Goal: Task Accomplishment & Management: Complete application form

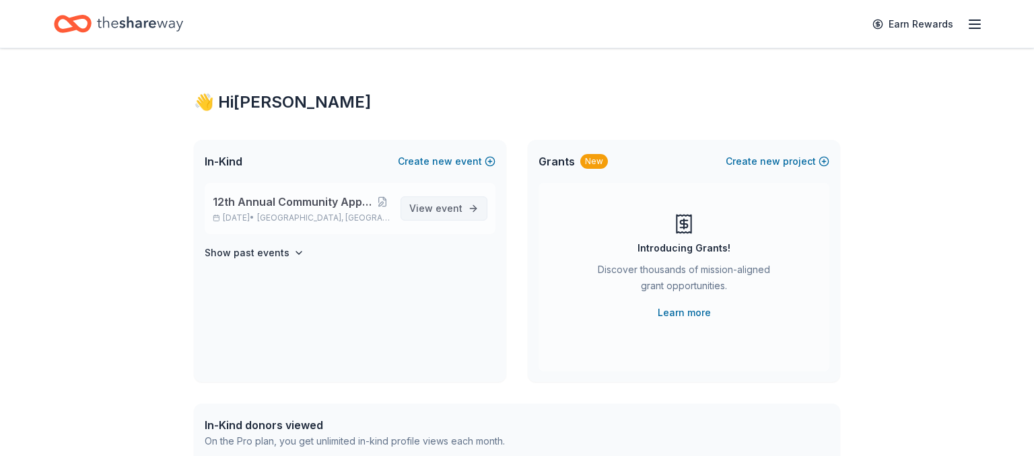
click at [446, 209] on span "event" at bounding box center [448, 208] width 27 height 11
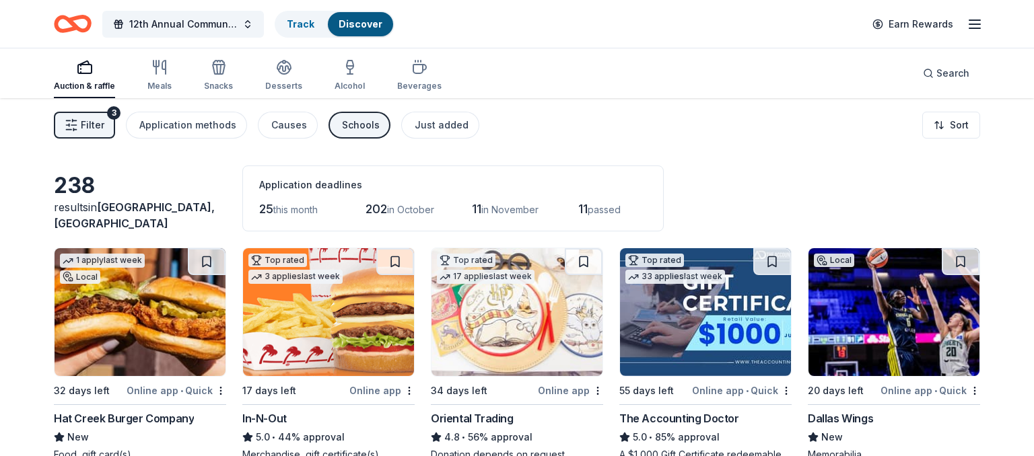
click at [82, 125] on span "Filter" at bounding box center [93, 125] width 24 height 16
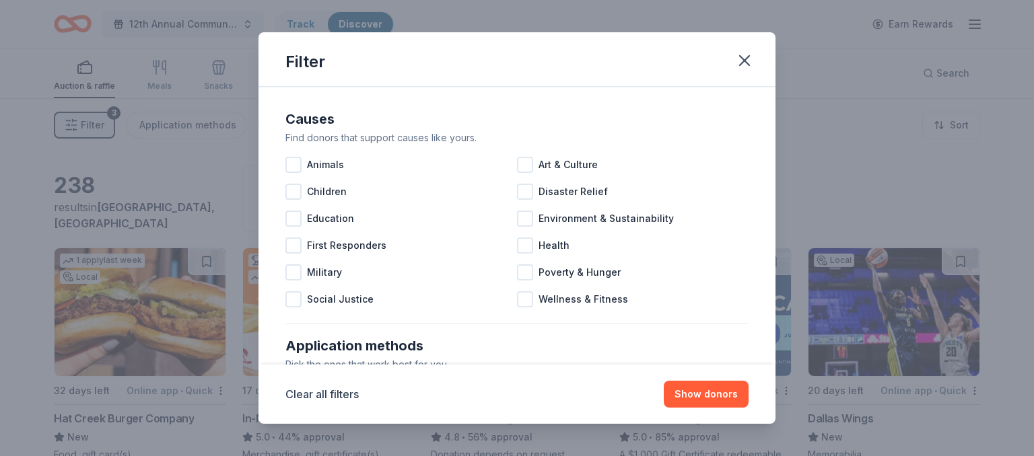
click at [82, 125] on div "Filter Causes Find donors that support causes like yours. Animals Art & Culture…" at bounding box center [517, 228] width 1034 height 456
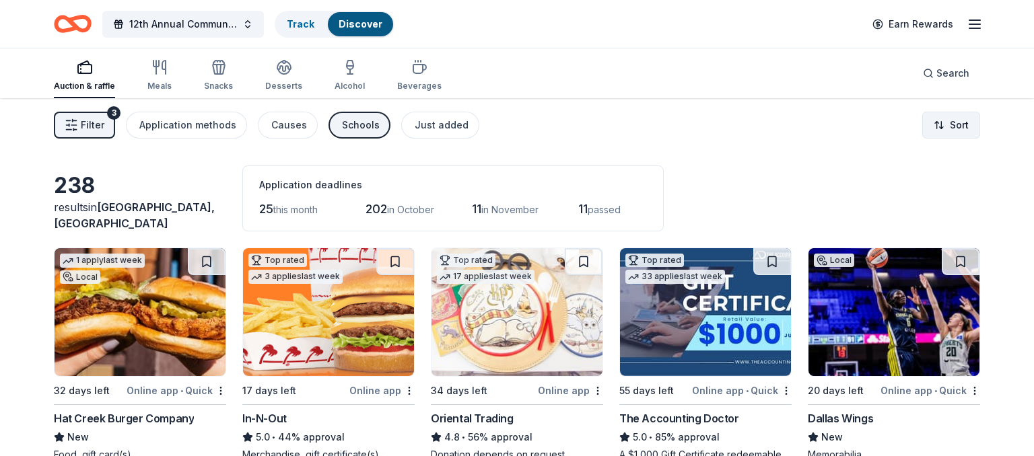
click at [949, 124] on html "12th Annual Community Appreciation Dinner & Fundraiser Track Discover Earn Rewa…" at bounding box center [517, 228] width 1034 height 456
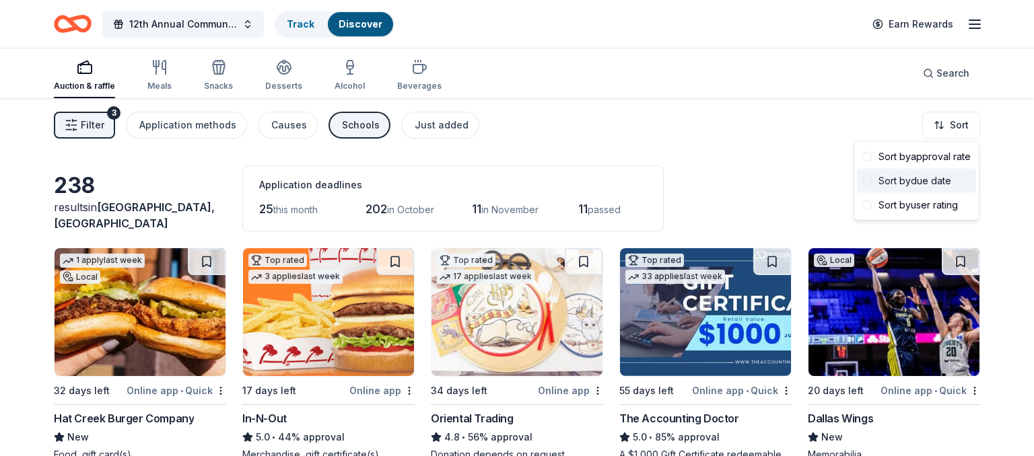
click at [924, 179] on div "Sort by due date" at bounding box center [916, 181] width 119 height 24
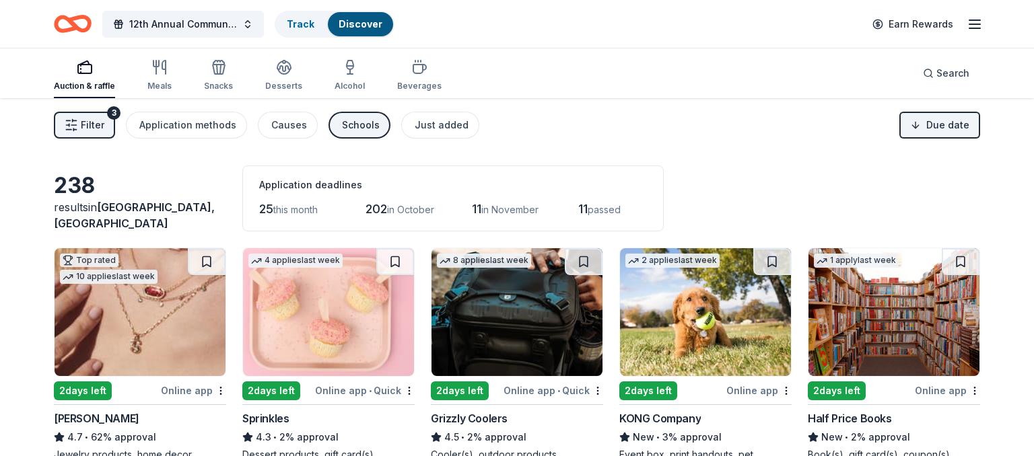
click at [974, 26] on icon "button" at bounding box center [975, 24] width 16 height 16
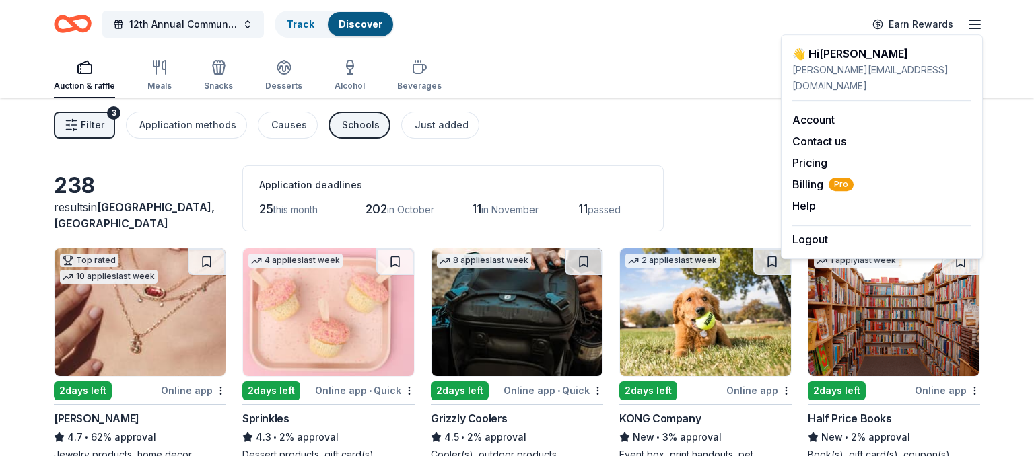
click at [995, 37] on div "12th Annual Community Appreciation Dinner & Fundraiser Track Discover Earn Rewa…" at bounding box center [517, 24] width 1034 height 48
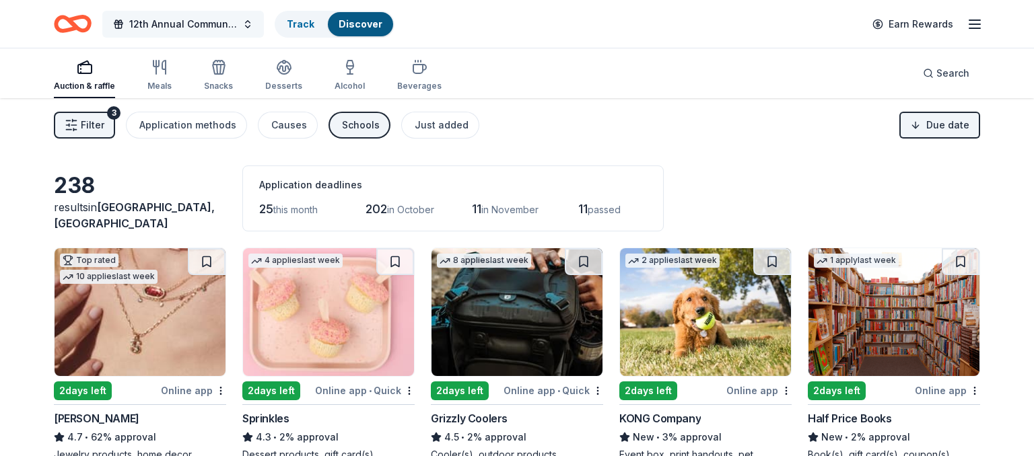
click at [225, 22] on span "12th Annual Community Appreciation Dinner & Fundraiser" at bounding box center [183, 24] width 108 height 16
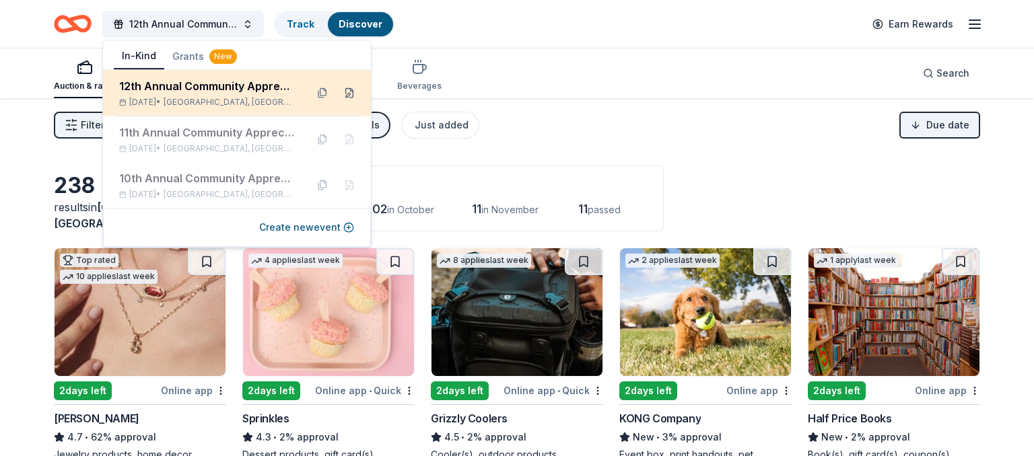
click at [351, 94] on button at bounding box center [350, 93] width 22 height 22
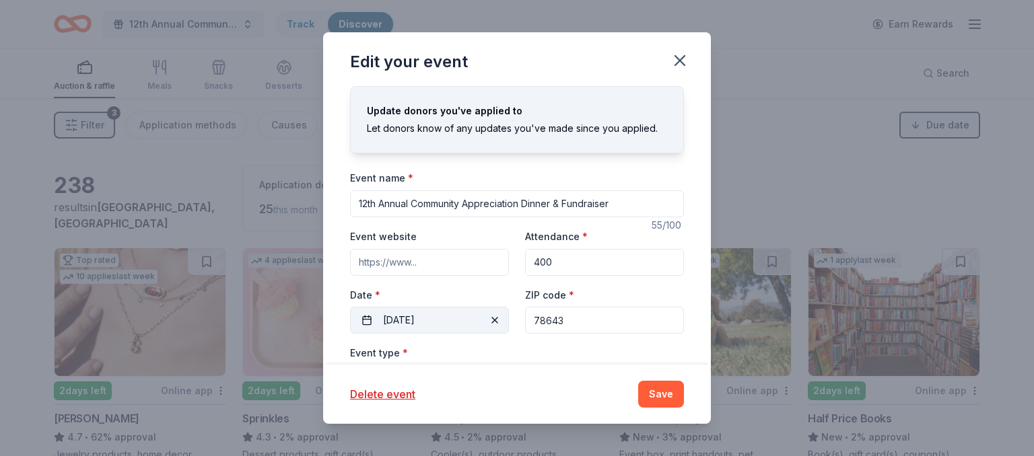
click at [459, 317] on button "11/15/2025" at bounding box center [429, 320] width 159 height 27
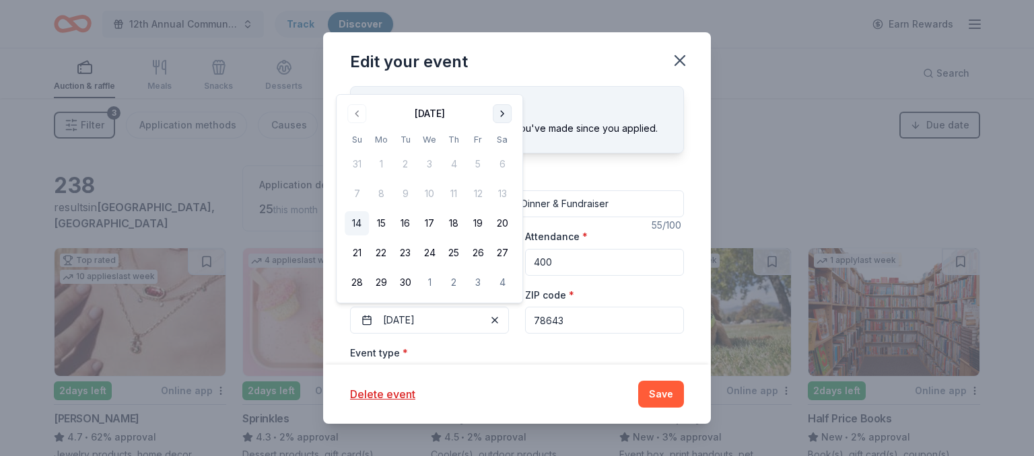
click at [501, 114] on button "Go to next month" at bounding box center [502, 113] width 19 height 19
click at [427, 229] on button "15" at bounding box center [429, 223] width 24 height 24
click at [505, 116] on button "Go to next month" at bounding box center [502, 113] width 19 height 19
click at [503, 89] on button "Go to next month" at bounding box center [502, 84] width 19 height 19
click at [381, 223] on button "15" at bounding box center [381, 223] width 24 height 24
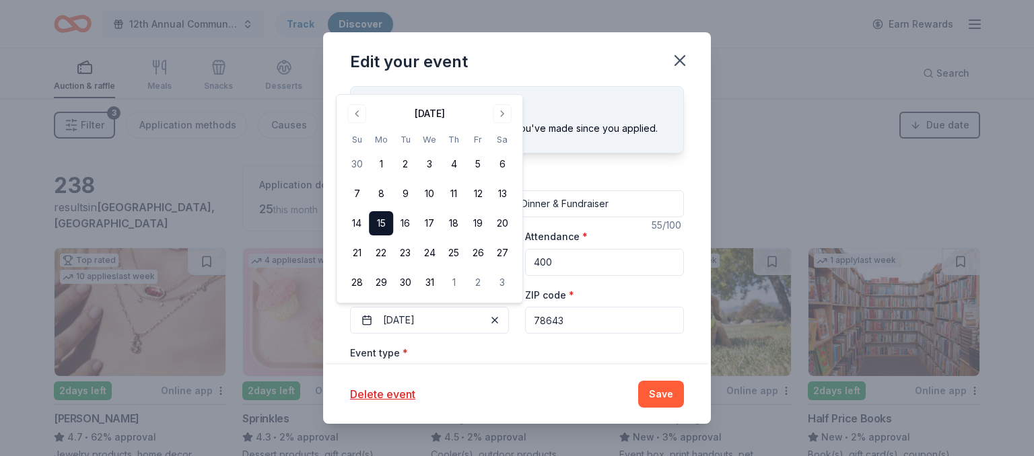
click at [502, 351] on div "Event type * Fundraiser Food & drink" at bounding box center [517, 370] width 334 height 50
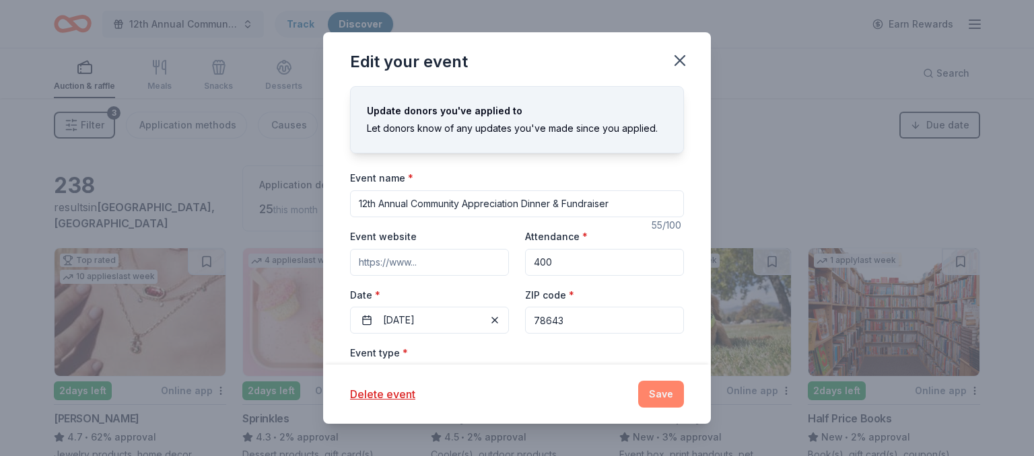
click at [663, 394] on button "Save" at bounding box center [661, 394] width 46 height 27
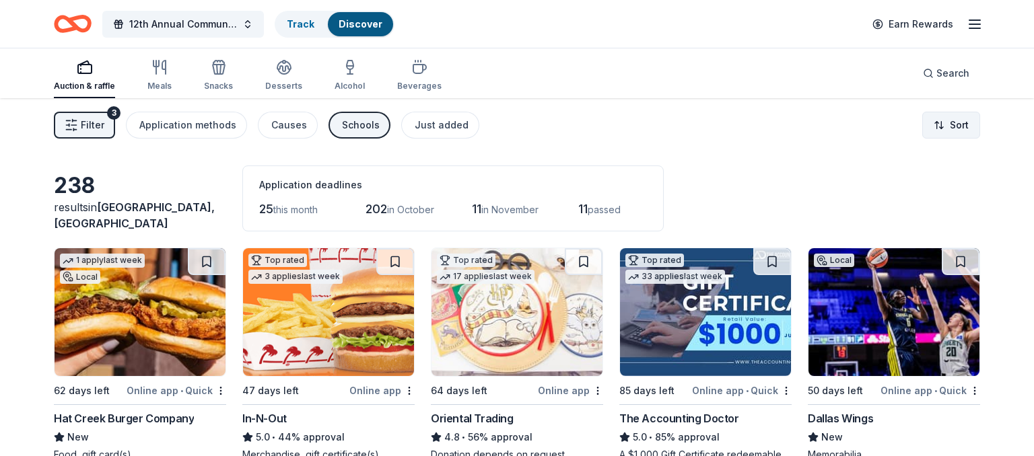
click at [952, 125] on html "12th Annual Community Appreciation Dinner & Fundraiser Track Discover Earn Rewa…" at bounding box center [517, 228] width 1034 height 456
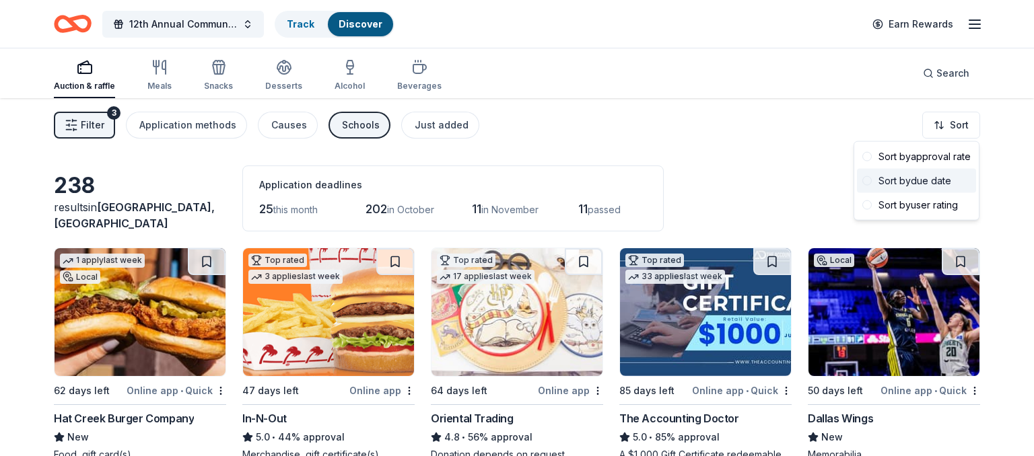
click at [929, 183] on div "Sort by due date" at bounding box center [916, 181] width 119 height 24
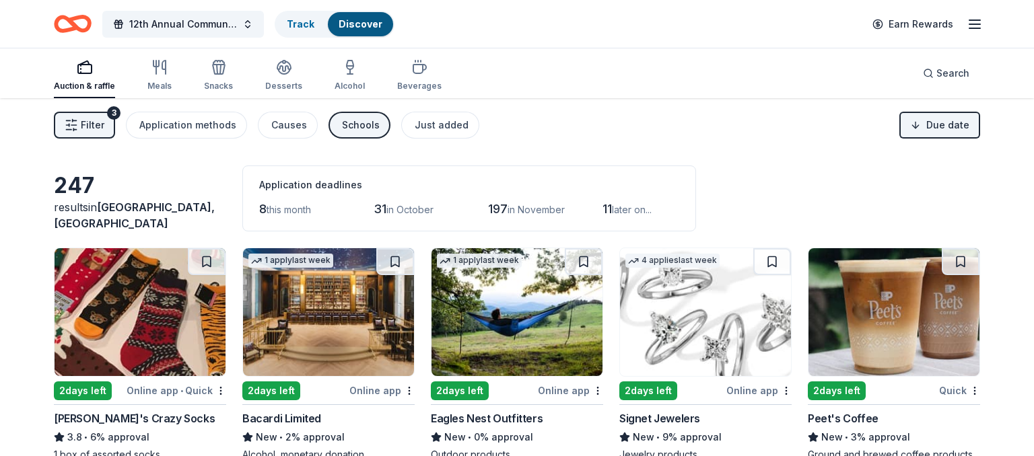
click at [92, 122] on span "Filter" at bounding box center [93, 125] width 24 height 16
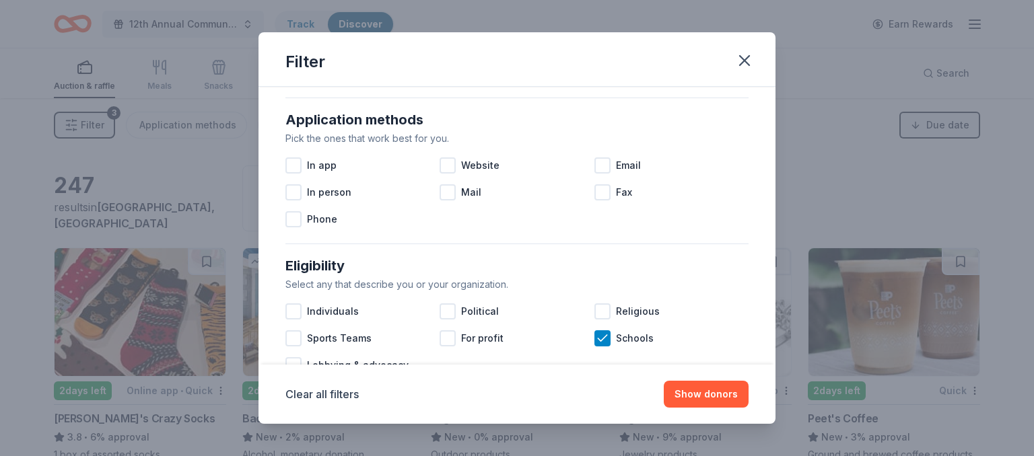
scroll to position [244, 0]
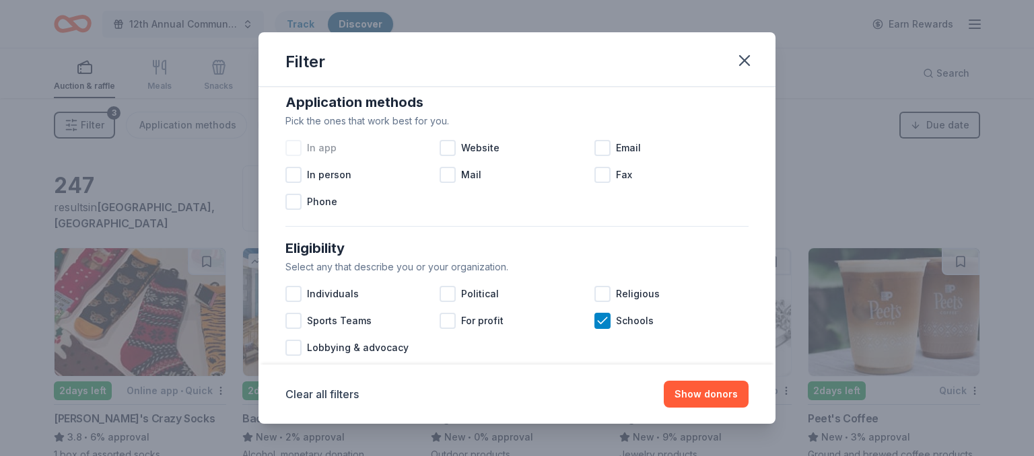
click at [292, 144] on div at bounding box center [293, 148] width 16 height 16
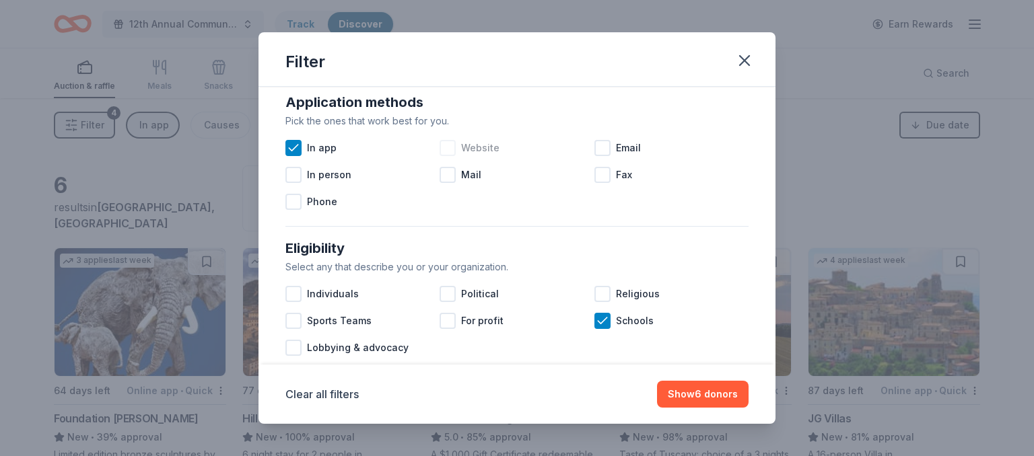
click at [453, 141] on div at bounding box center [448, 148] width 16 height 16
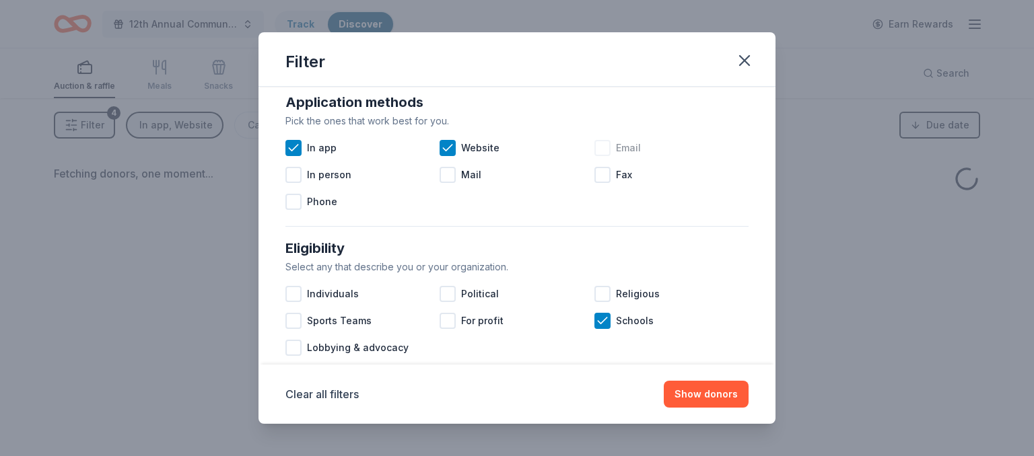
click at [606, 145] on div at bounding box center [602, 148] width 16 height 16
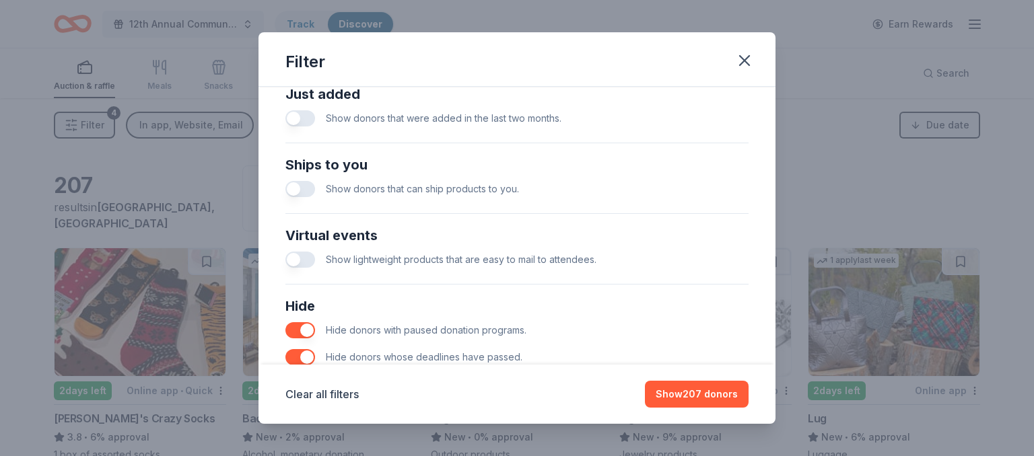
scroll to position [546, 0]
click at [306, 117] on button "button" at bounding box center [300, 116] width 30 height 16
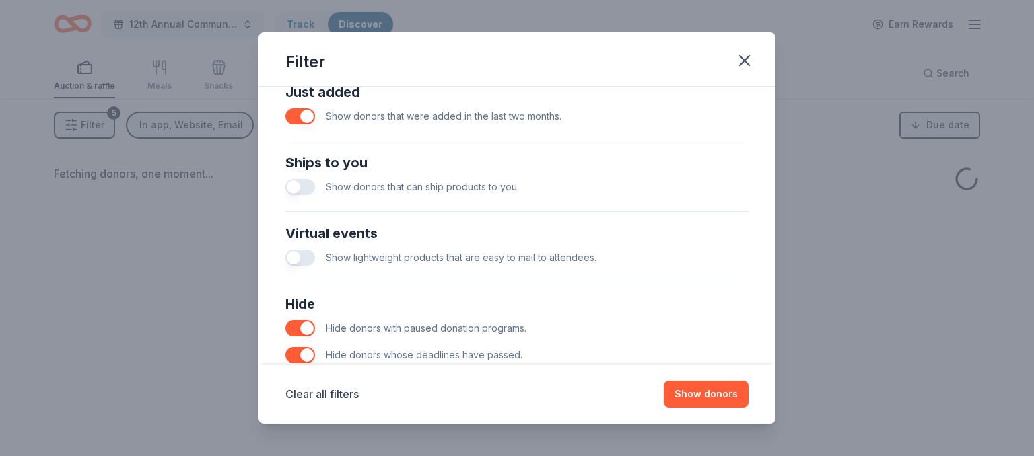
click at [303, 185] on button "button" at bounding box center [300, 187] width 30 height 16
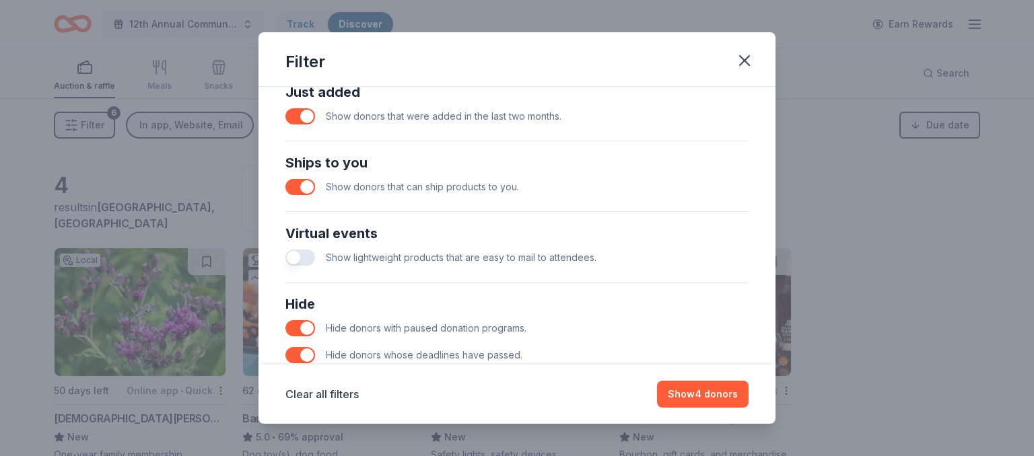
click at [306, 257] on button "button" at bounding box center [300, 258] width 30 height 16
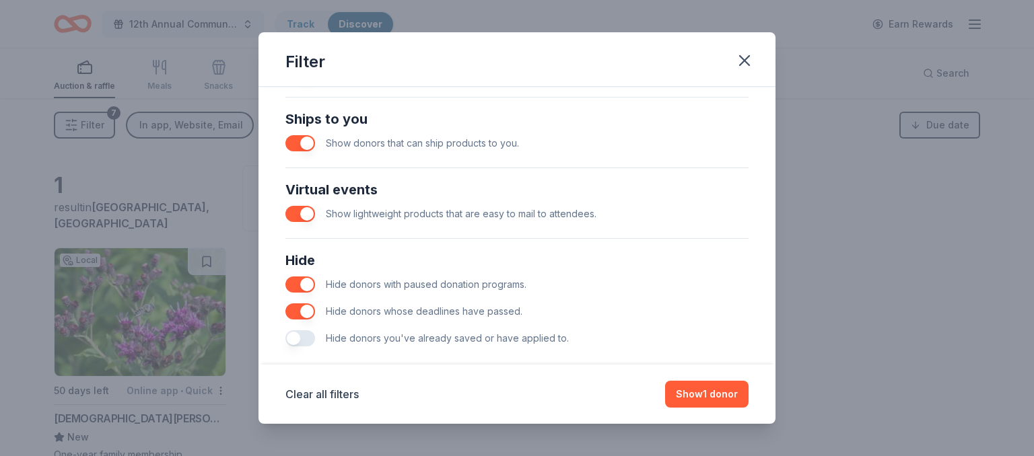
scroll to position [608, 0]
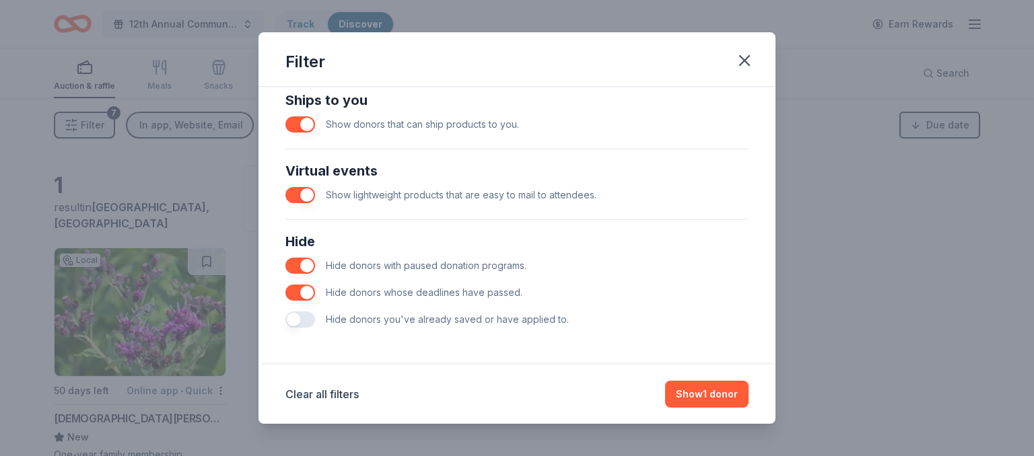
click at [304, 317] on button "button" at bounding box center [300, 320] width 30 height 16
click at [295, 292] on button "button" at bounding box center [300, 293] width 30 height 16
click at [300, 322] on button "button" at bounding box center [300, 320] width 30 height 16
click at [297, 198] on button "button" at bounding box center [300, 195] width 30 height 16
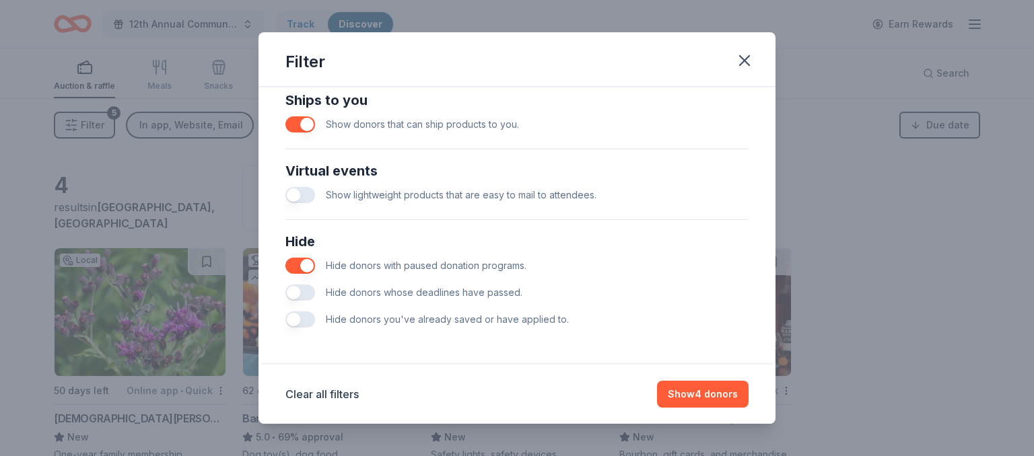
click at [297, 122] on button "button" at bounding box center [300, 124] width 30 height 16
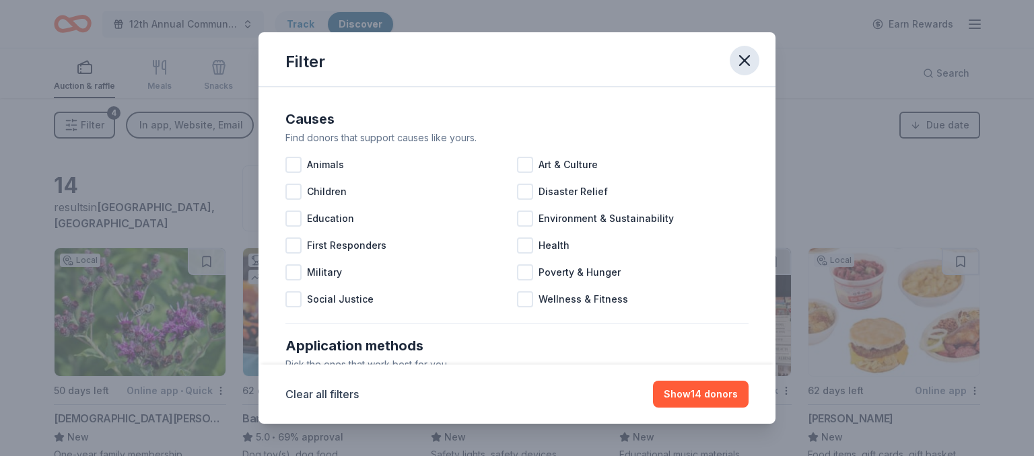
click at [744, 58] on icon "button" at bounding box center [744, 60] width 19 height 19
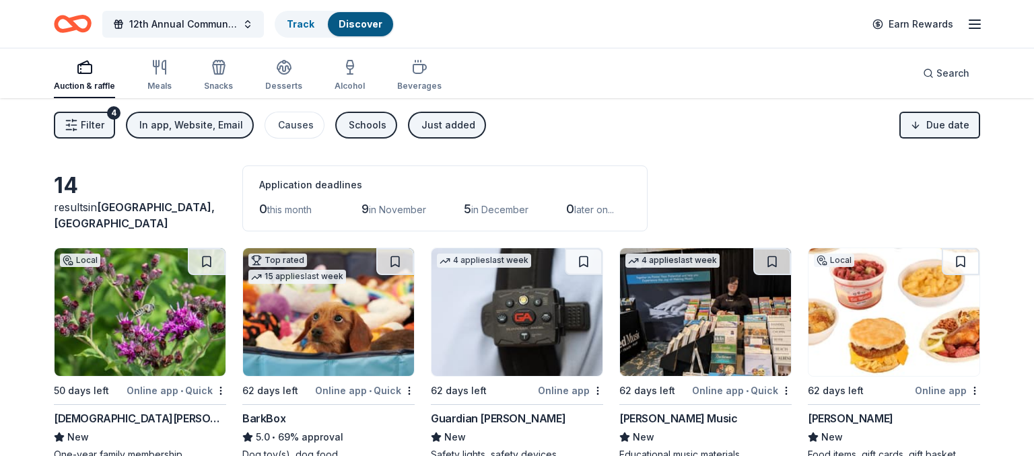
click at [88, 123] on span "Filter" at bounding box center [93, 125] width 24 height 16
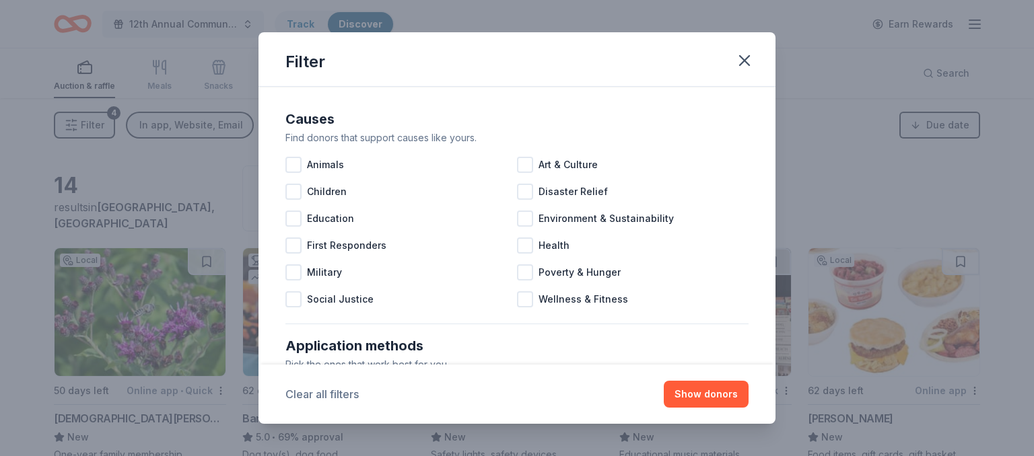
click at [341, 392] on button "Clear all filters" at bounding box center [321, 394] width 73 height 16
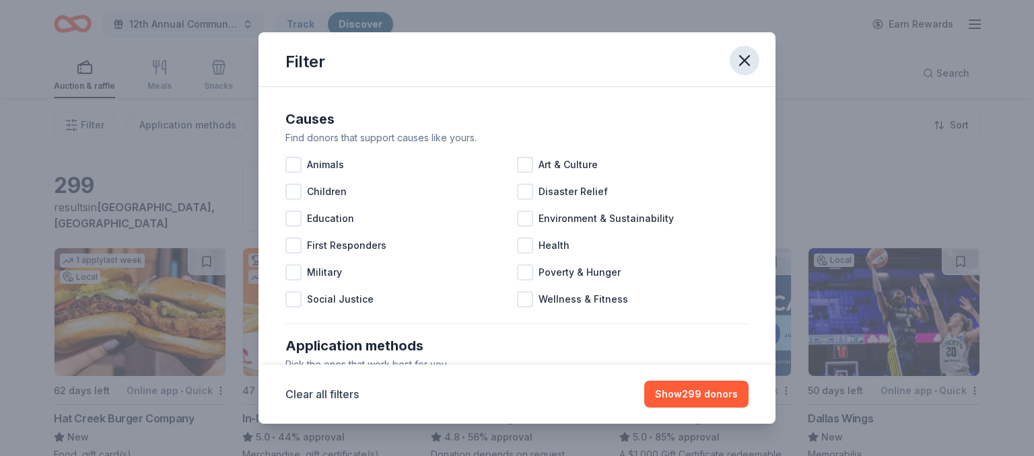
click at [747, 61] on icon "button" at bounding box center [744, 60] width 19 height 19
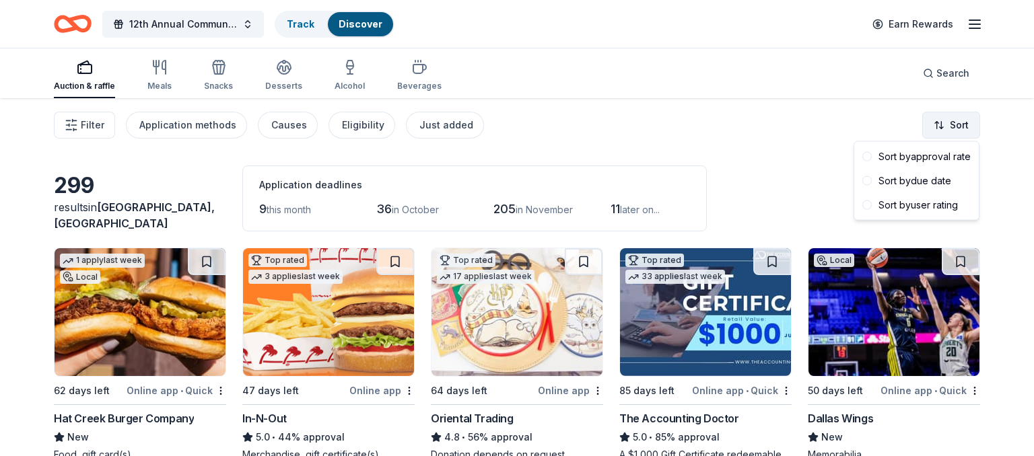
click at [965, 127] on html "12th Annual Community Appreciation Dinner & Fundraiser Track Discover Earn Rewa…" at bounding box center [517, 228] width 1034 height 456
click at [940, 179] on div "Sort by due date" at bounding box center [916, 181] width 119 height 24
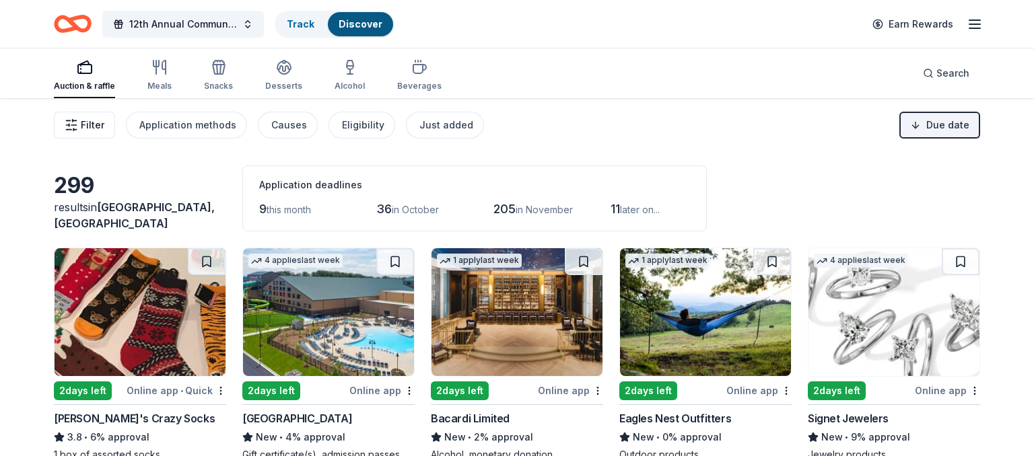
click at [87, 116] on button "Filter" at bounding box center [84, 125] width 61 height 27
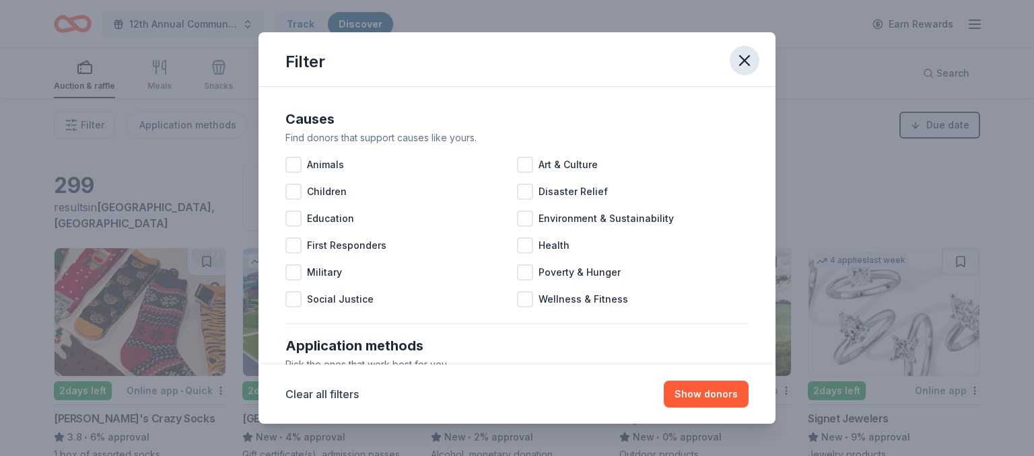
click at [741, 61] on icon "button" at bounding box center [744, 60] width 19 height 19
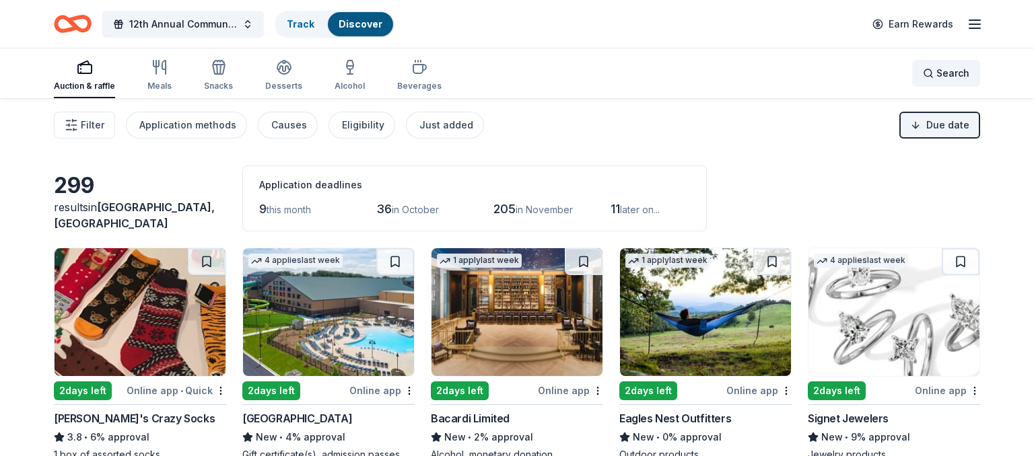
click at [946, 79] on span "Search" at bounding box center [952, 73] width 33 height 16
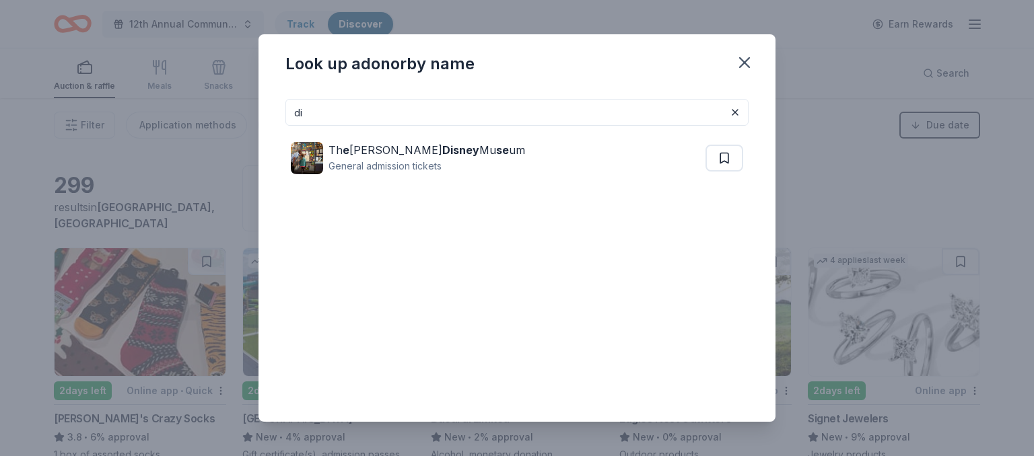
type input "d"
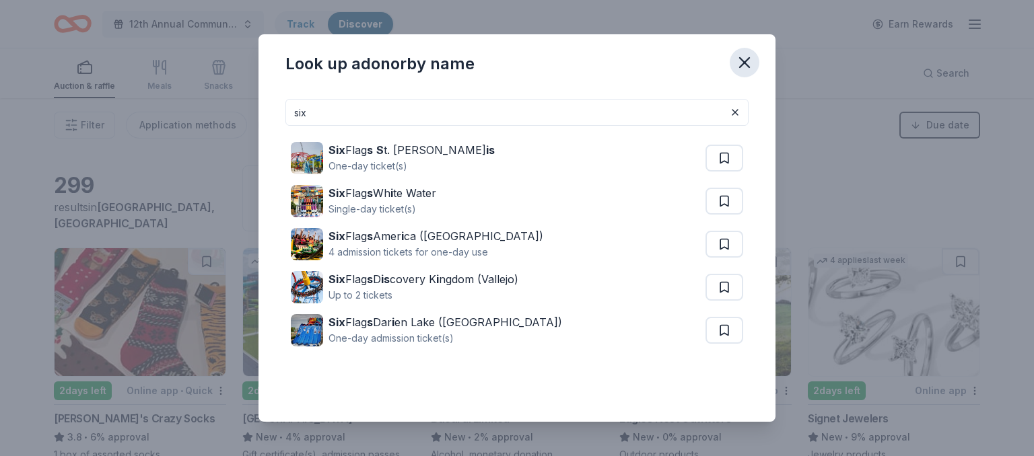
type input "six"
click at [744, 66] on icon "button" at bounding box center [744, 62] width 19 height 19
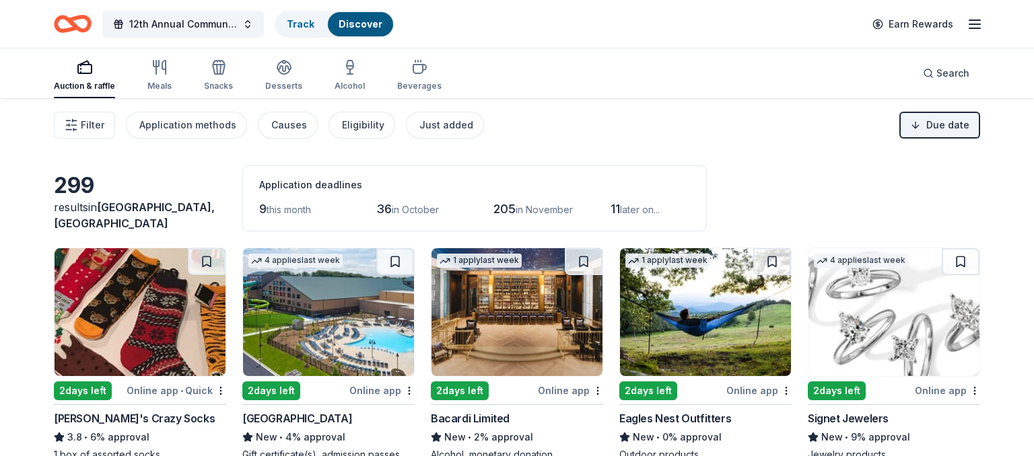
click at [125, 332] on img at bounding box center [140, 312] width 171 height 128
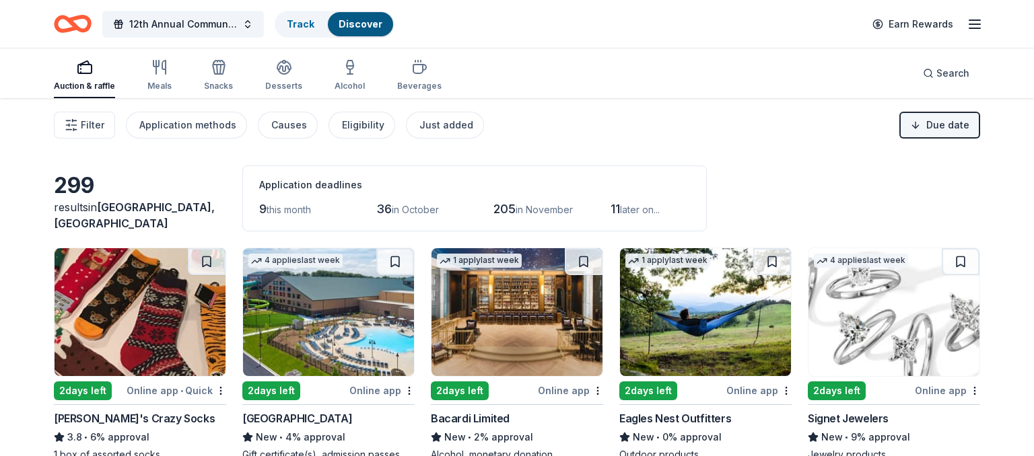
click at [939, 127] on html "12th Annual Community Appreciation Dinner & Fundraiser Track Discover Earn Rewa…" at bounding box center [517, 228] width 1034 height 456
click at [79, 123] on button "Filter" at bounding box center [84, 125] width 61 height 27
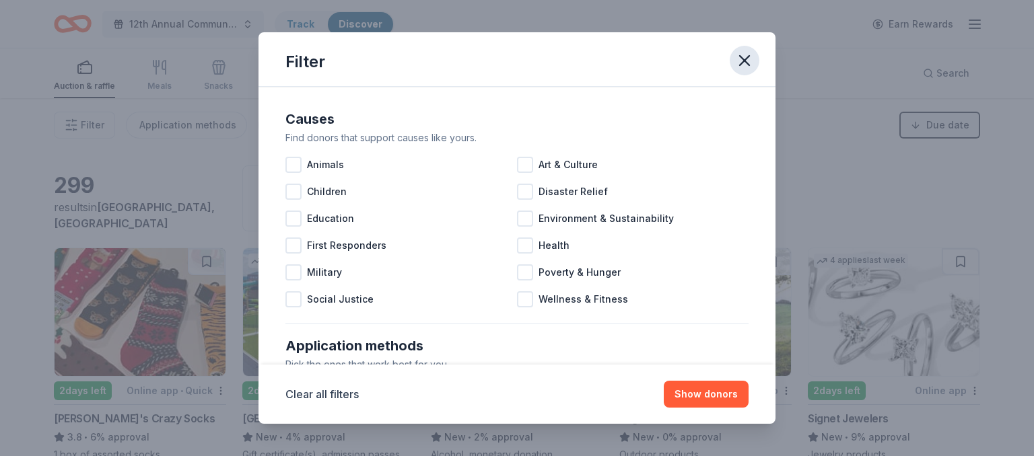
click at [739, 63] on icon "button" at bounding box center [744, 60] width 19 height 19
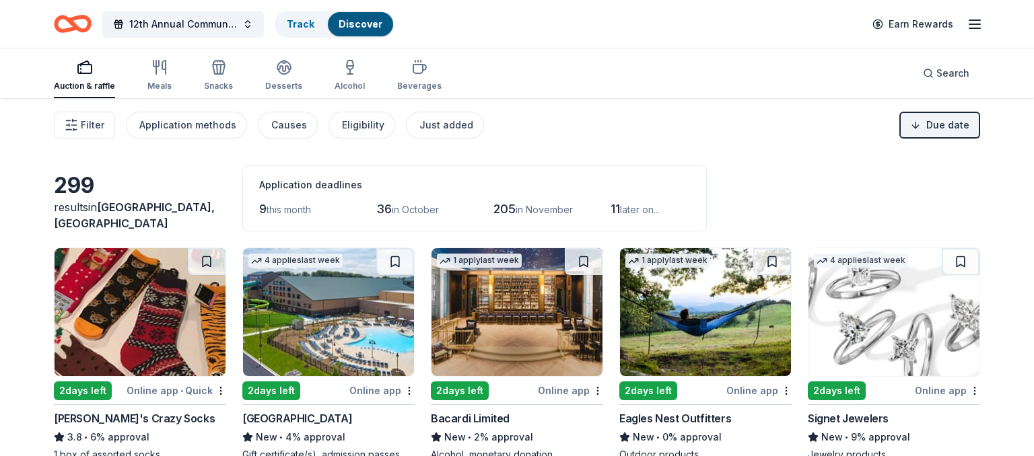
click at [149, 324] on img at bounding box center [140, 312] width 171 height 128
click at [246, 28] on button "12th Annual Community Appreciation Dinner & Fundraiser" at bounding box center [183, 24] width 162 height 27
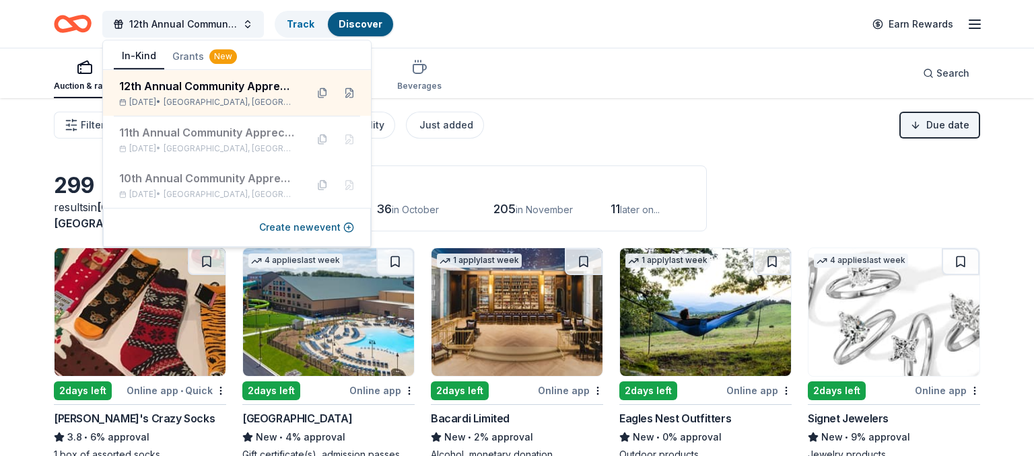
click at [599, 29] on div "12th Annual Community Appreciation Dinner & Fundraiser Track Discover Earn Rewa…" at bounding box center [517, 24] width 926 height 32
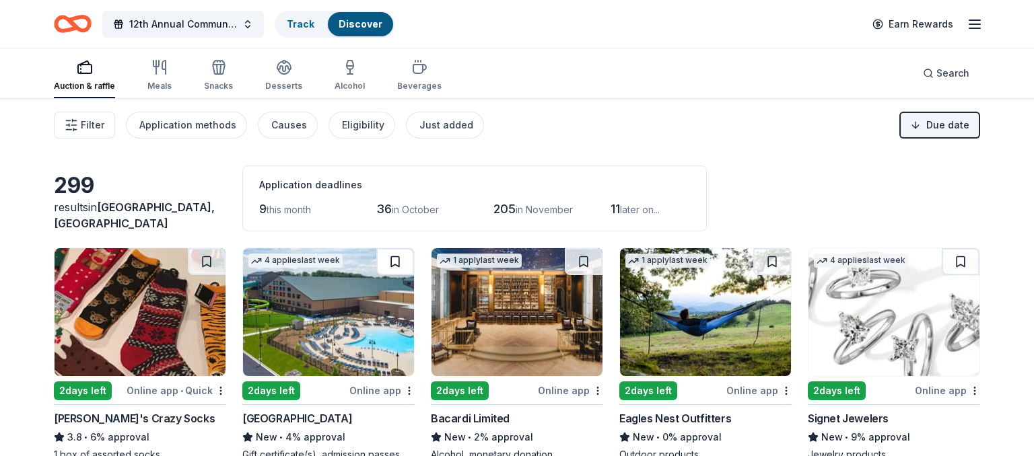
click at [394, 260] on button at bounding box center [395, 261] width 38 height 27
click at [581, 256] on button at bounding box center [584, 261] width 38 height 27
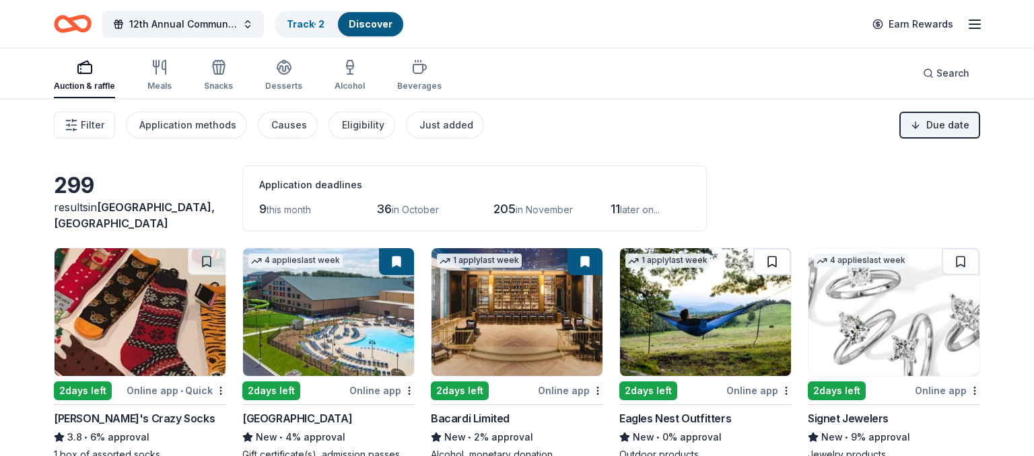
click at [771, 259] on button at bounding box center [772, 261] width 38 height 27
click at [960, 262] on button at bounding box center [961, 261] width 38 height 27
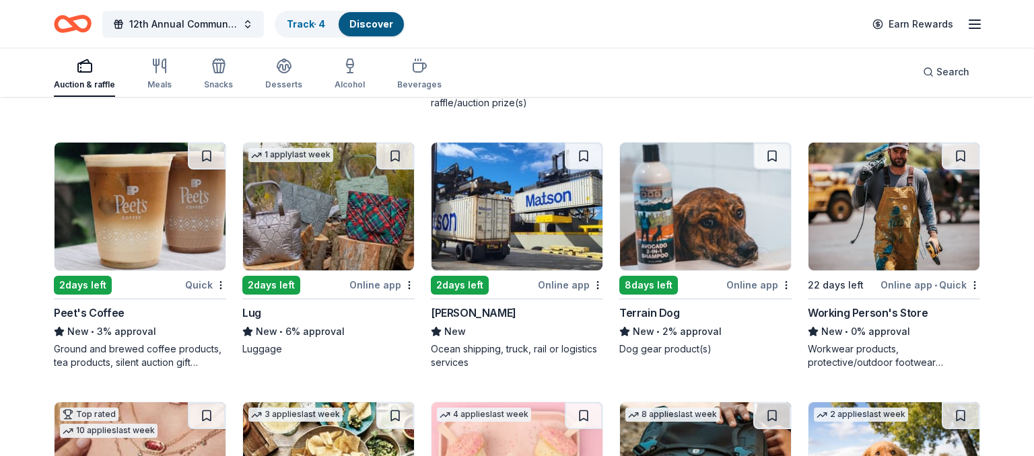
scroll to position [379, 0]
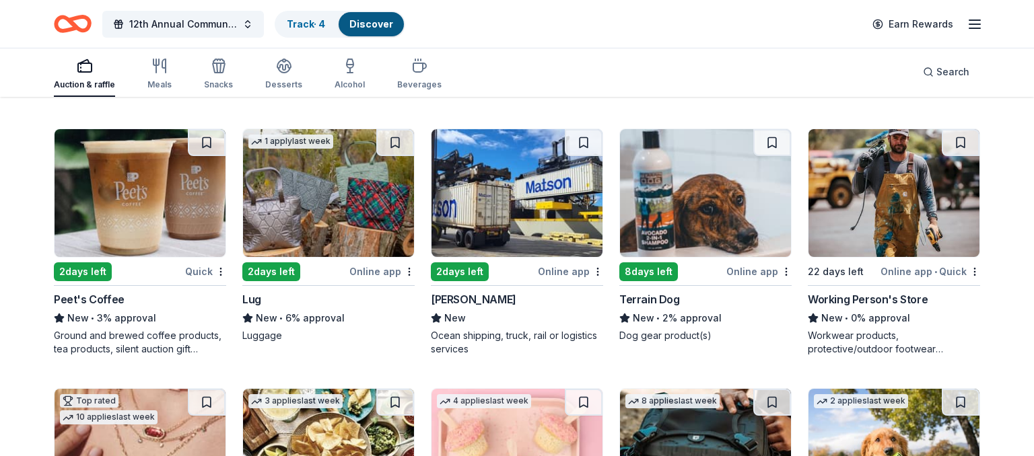
click at [199, 180] on img at bounding box center [140, 193] width 171 height 128
click at [205, 143] on button at bounding box center [207, 142] width 38 height 27
click at [394, 142] on button at bounding box center [395, 142] width 38 height 27
click at [772, 142] on button at bounding box center [772, 142] width 38 height 27
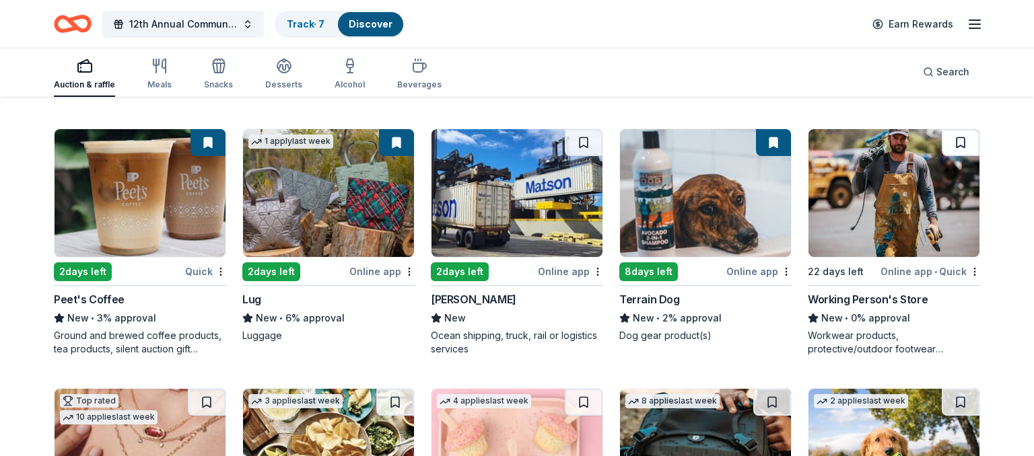
click at [963, 143] on button at bounding box center [961, 142] width 38 height 27
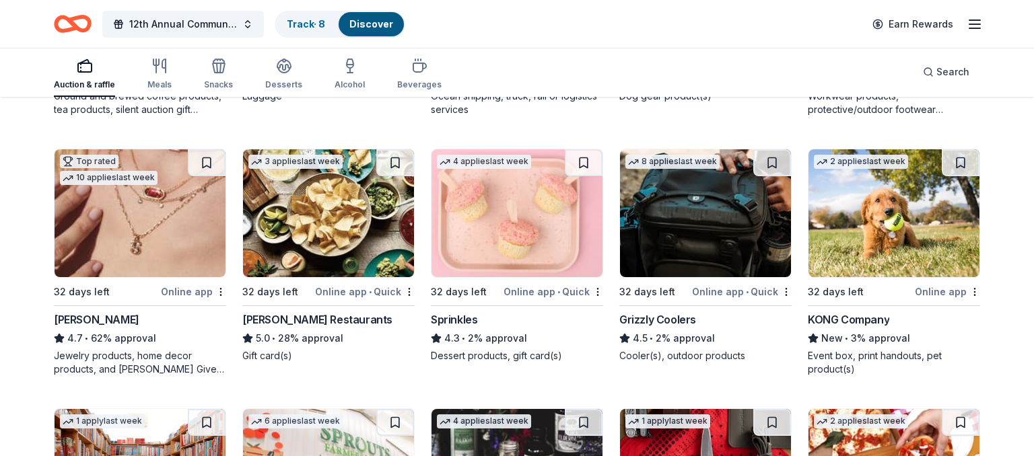
scroll to position [623, 0]
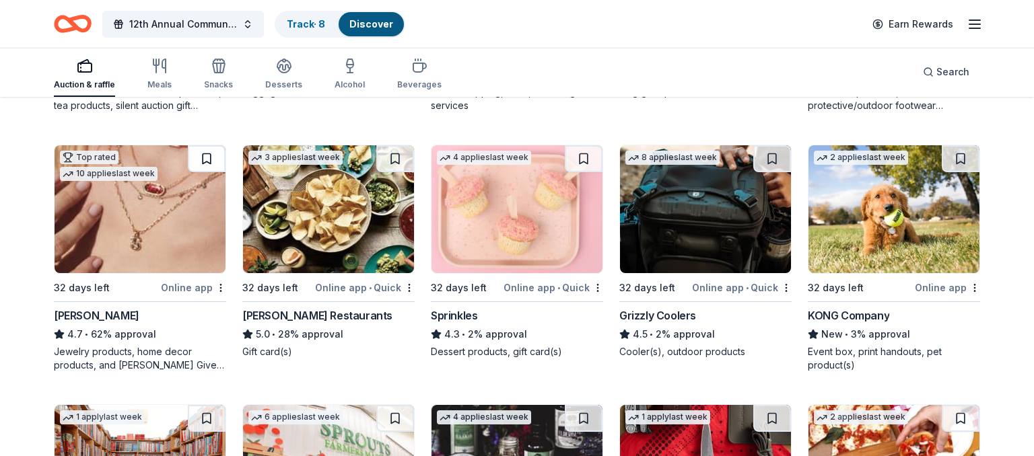
click at [206, 157] on button at bounding box center [207, 158] width 38 height 27
click at [392, 156] on button at bounding box center [395, 158] width 38 height 27
click at [585, 158] on button at bounding box center [584, 158] width 38 height 27
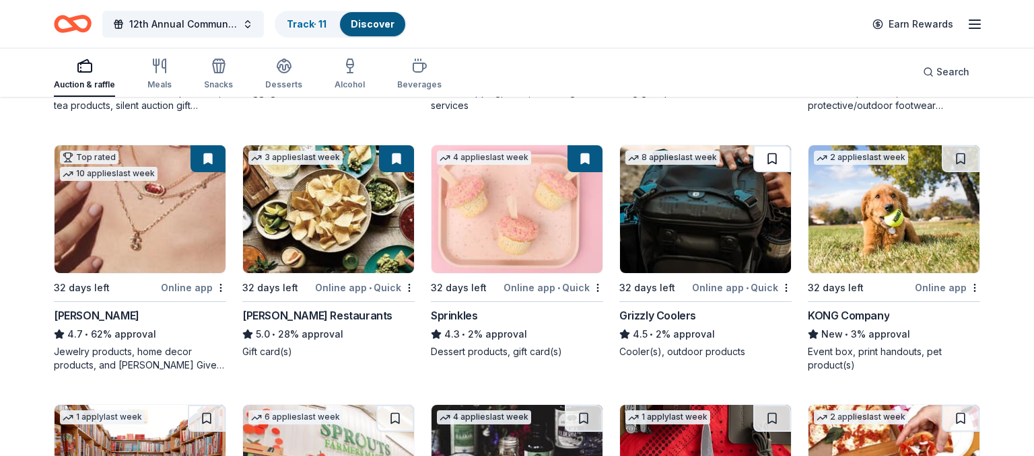
click at [772, 155] on button at bounding box center [772, 158] width 38 height 27
click at [961, 156] on button at bounding box center [961, 158] width 38 height 27
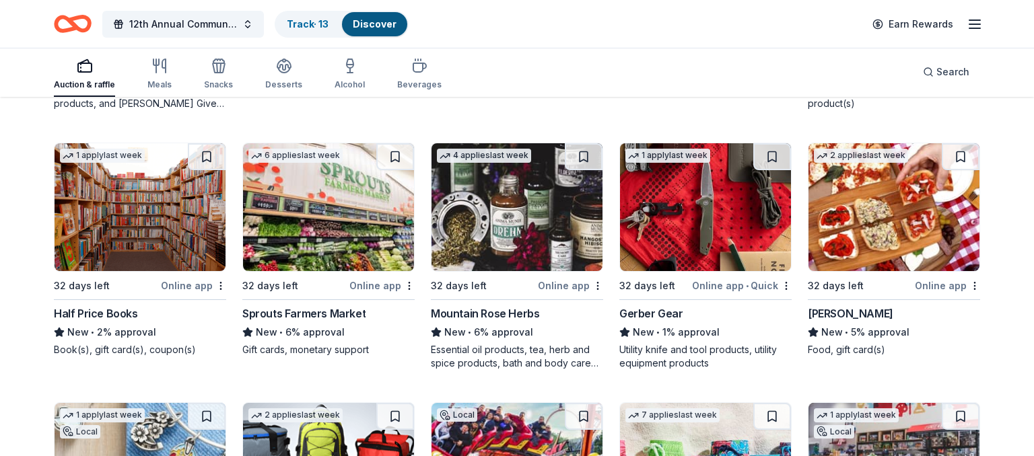
scroll to position [860, 0]
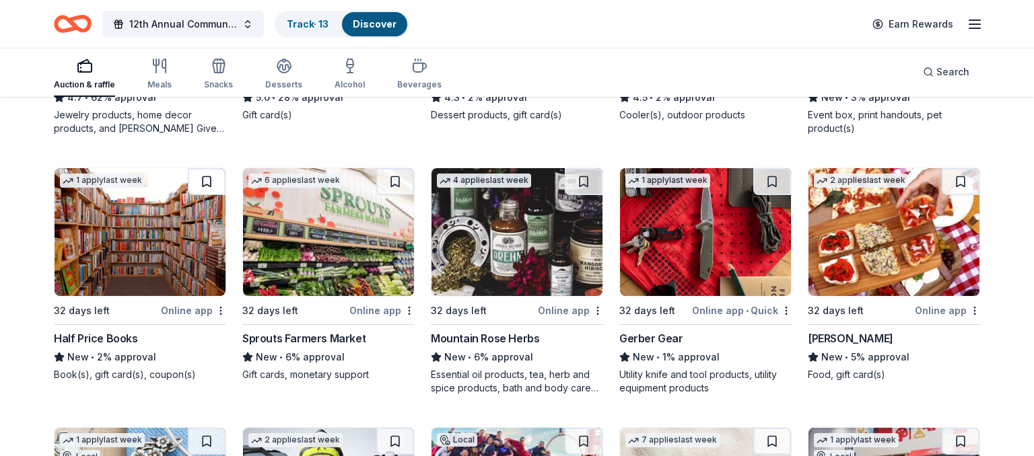
click at [206, 177] on button at bounding box center [207, 181] width 38 height 27
click at [399, 182] on button at bounding box center [395, 181] width 38 height 27
click at [584, 179] on button at bounding box center [584, 181] width 38 height 27
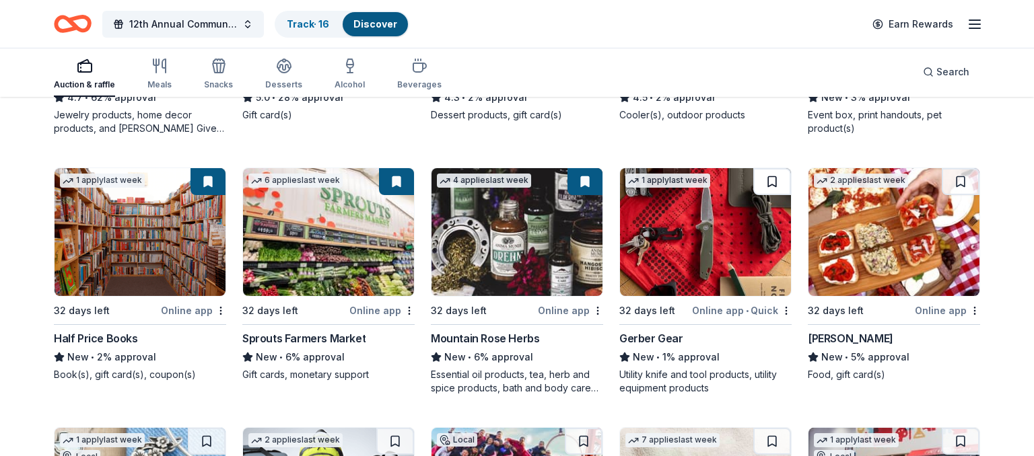
click at [775, 176] on button at bounding box center [772, 181] width 38 height 27
click at [964, 176] on button at bounding box center [961, 181] width 38 height 27
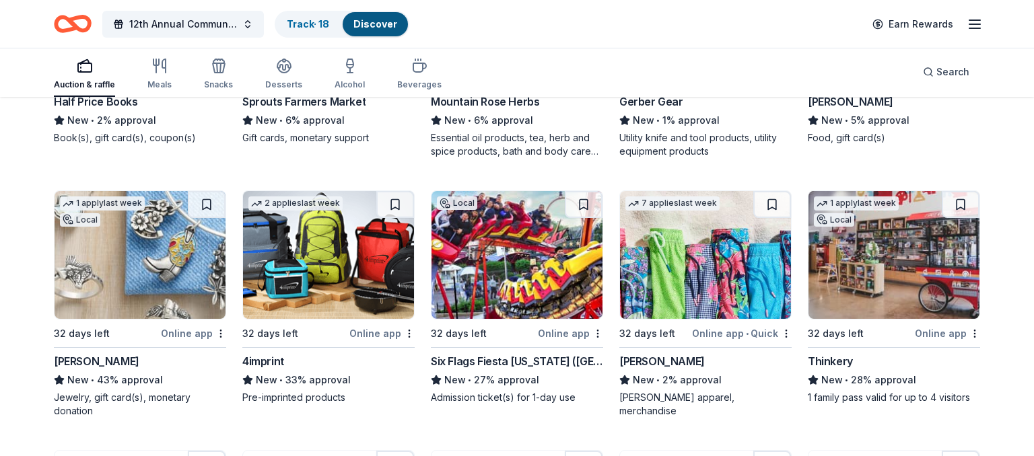
scroll to position [1110, 0]
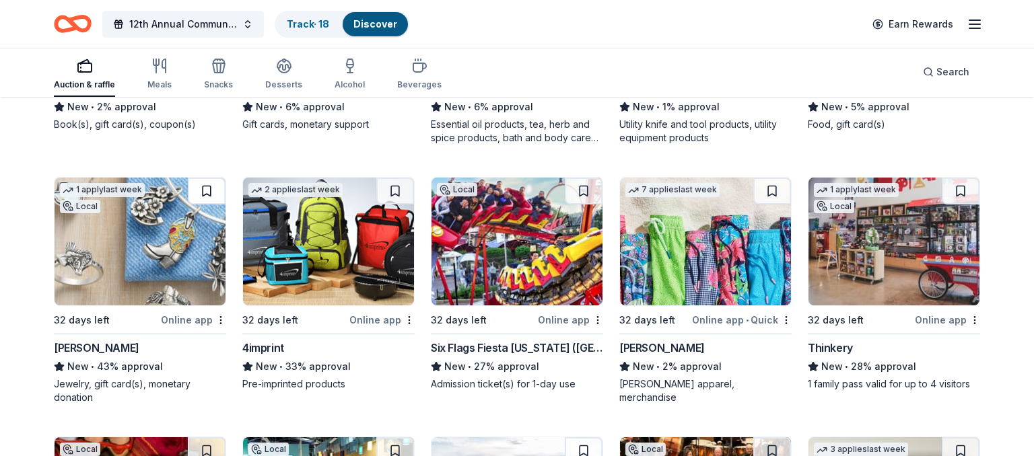
click at [208, 191] on button at bounding box center [207, 191] width 38 height 27
click at [394, 190] on button at bounding box center [395, 191] width 38 height 27
click at [584, 190] on button at bounding box center [584, 191] width 38 height 27
click at [773, 188] on button at bounding box center [772, 191] width 38 height 27
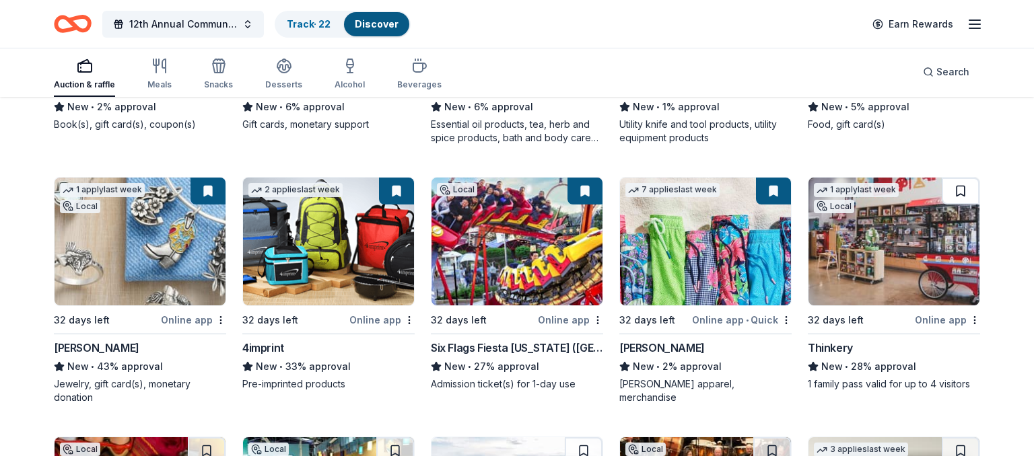
click at [957, 192] on button at bounding box center [961, 191] width 38 height 27
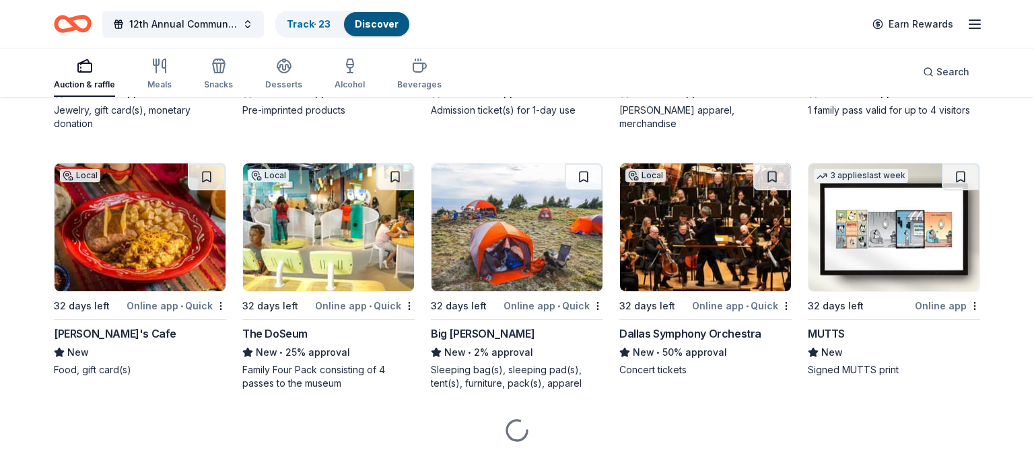
scroll to position [1388, 0]
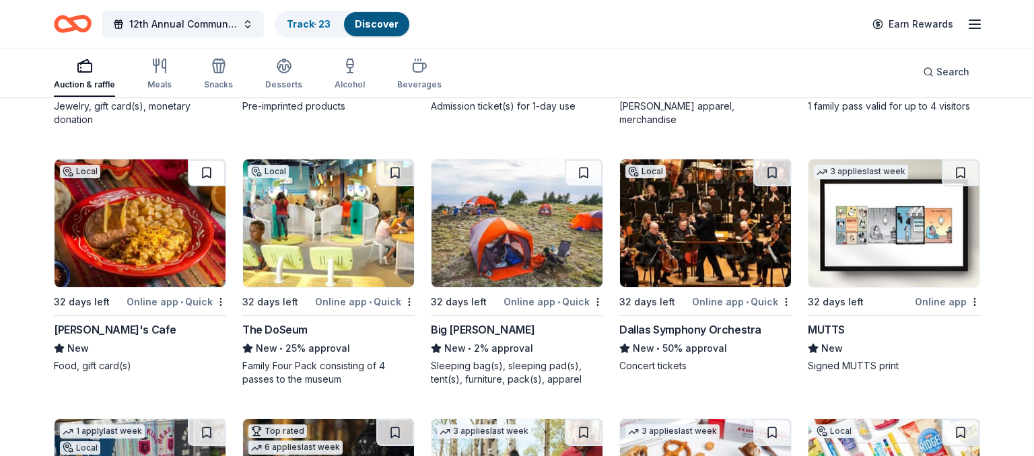
click at [209, 170] on button at bounding box center [207, 173] width 38 height 27
click at [396, 174] on button at bounding box center [395, 173] width 38 height 27
click at [583, 172] on button at bounding box center [584, 173] width 38 height 27
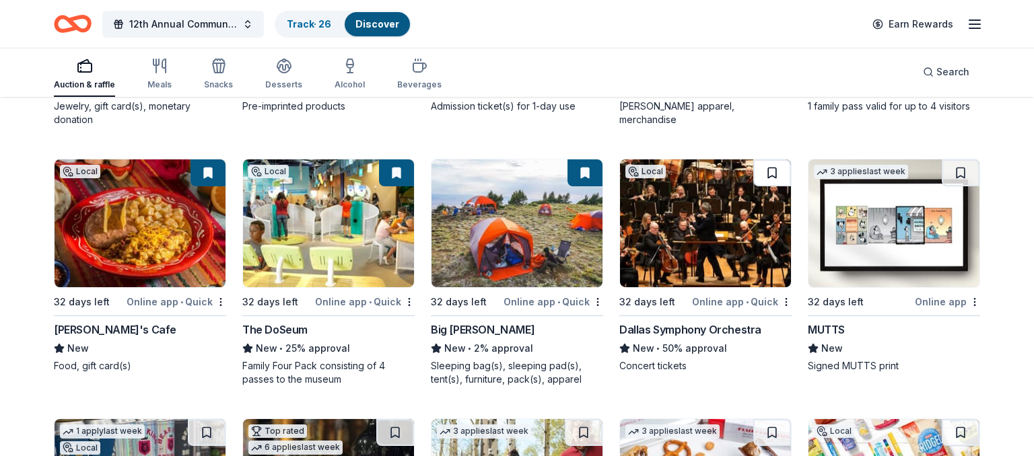
click at [774, 172] on button at bounding box center [772, 173] width 38 height 27
click at [961, 171] on button at bounding box center [961, 173] width 38 height 27
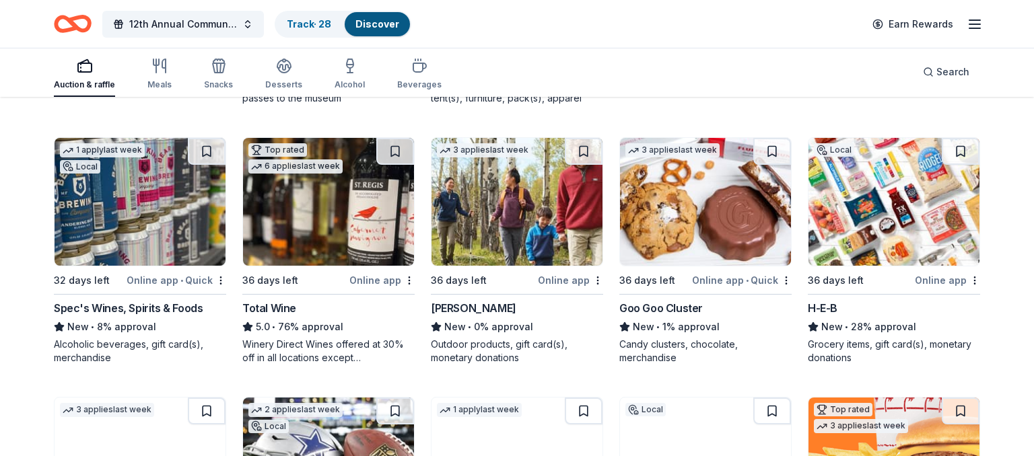
scroll to position [1675, 0]
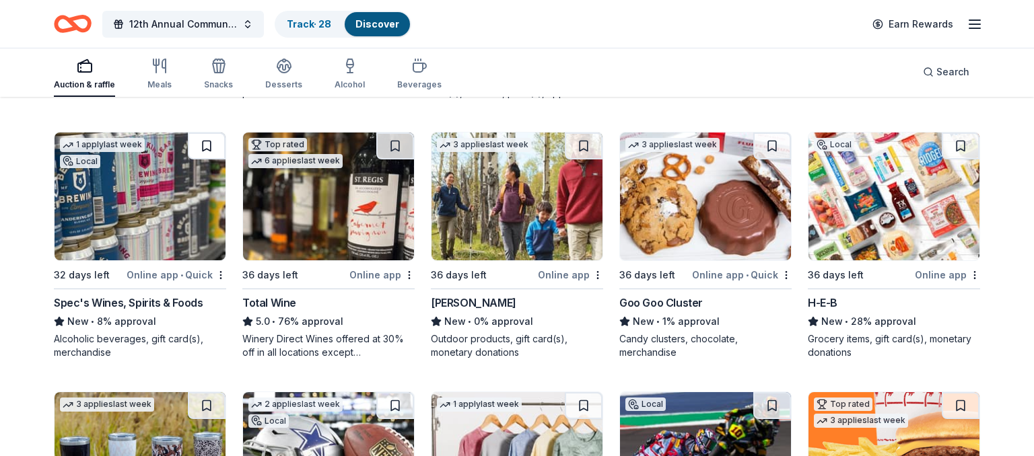
click at [207, 141] on button at bounding box center [207, 146] width 38 height 27
click at [394, 141] on button at bounding box center [395, 146] width 38 height 27
click at [584, 146] on button at bounding box center [584, 146] width 38 height 27
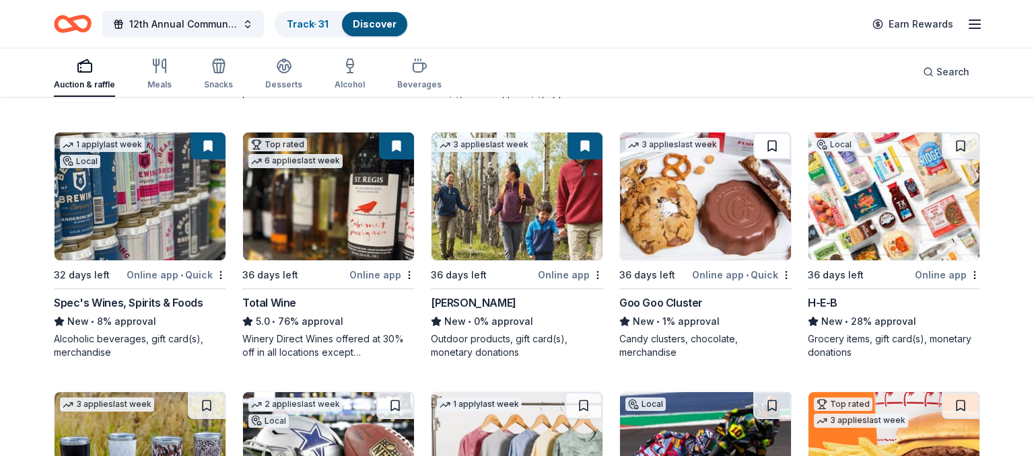
click at [774, 145] on button at bounding box center [772, 146] width 38 height 27
click at [962, 144] on button at bounding box center [961, 146] width 38 height 27
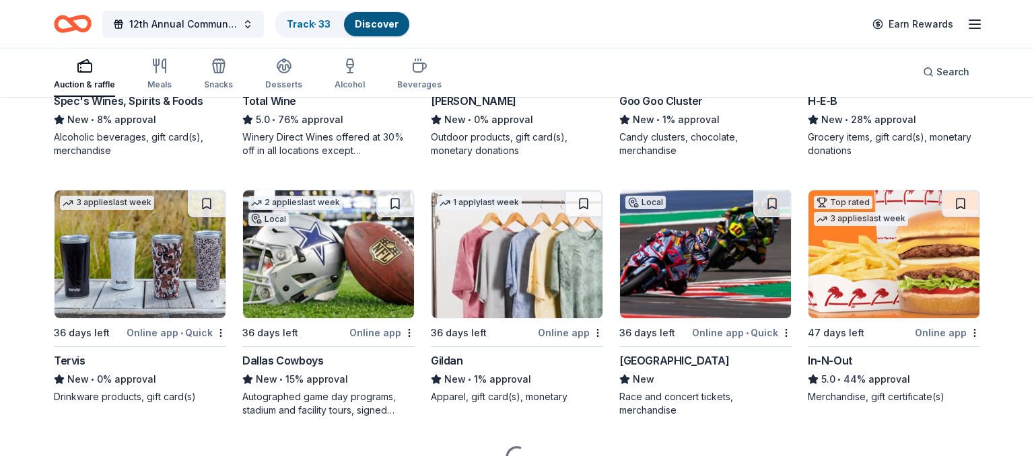
scroll to position [1944, 0]
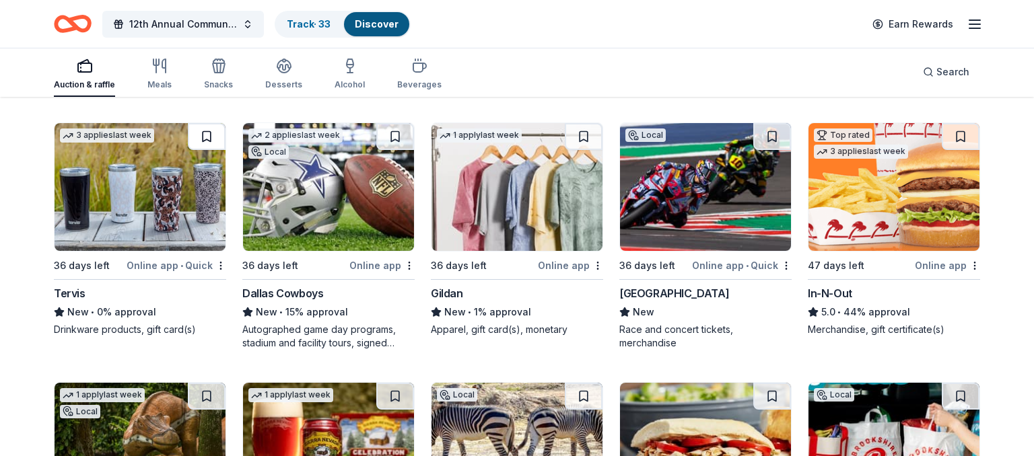
click at [209, 133] on button at bounding box center [207, 136] width 38 height 27
click at [389, 134] on button at bounding box center [395, 136] width 38 height 27
click at [586, 136] on button at bounding box center [584, 136] width 38 height 27
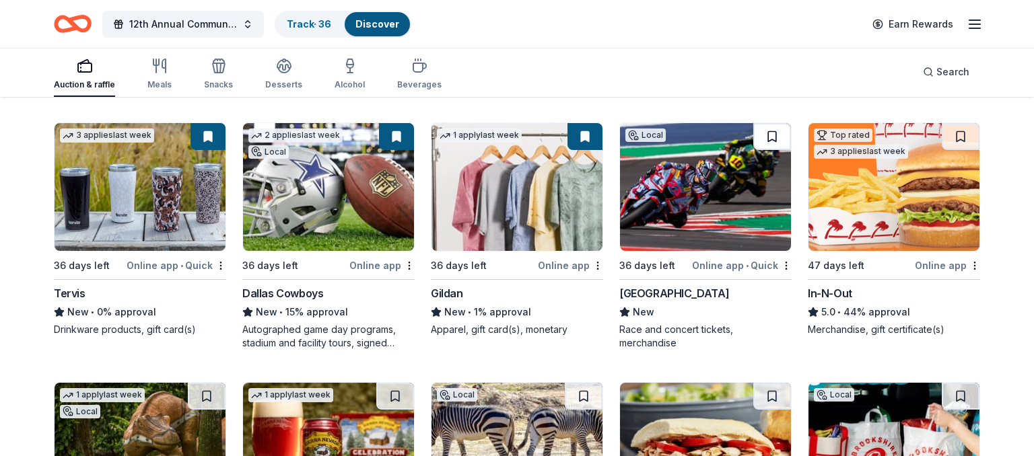
click at [771, 135] on button at bounding box center [772, 136] width 38 height 27
click at [961, 131] on button at bounding box center [961, 136] width 38 height 27
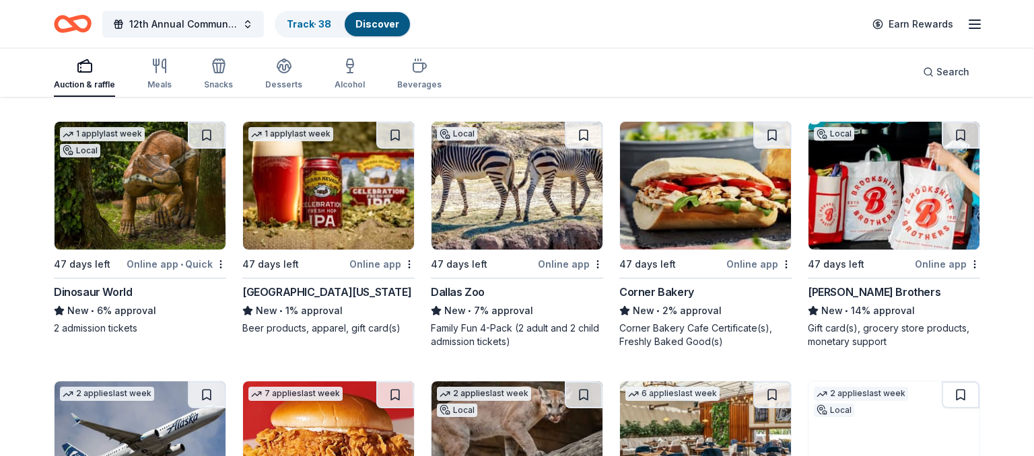
scroll to position [2219, 0]
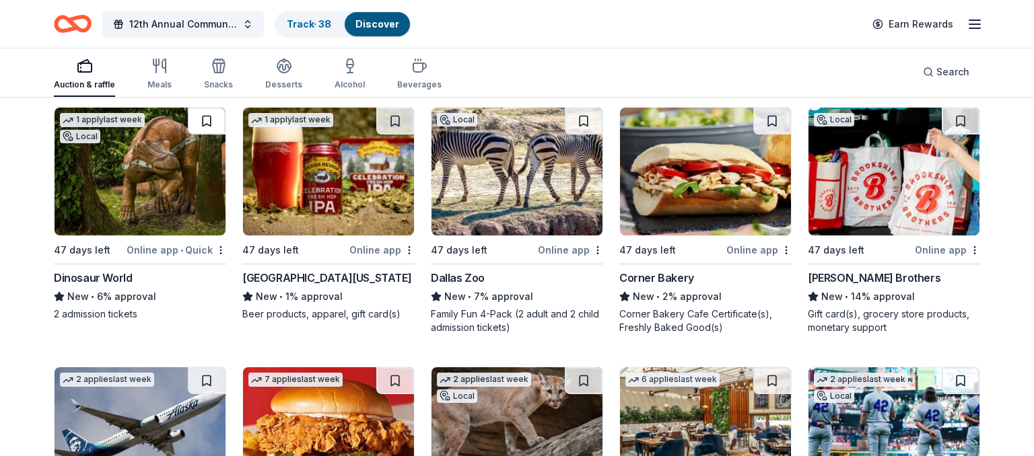
click at [209, 118] on button at bounding box center [207, 121] width 38 height 27
click at [395, 117] on button at bounding box center [395, 121] width 38 height 27
click at [582, 120] on button at bounding box center [584, 121] width 38 height 27
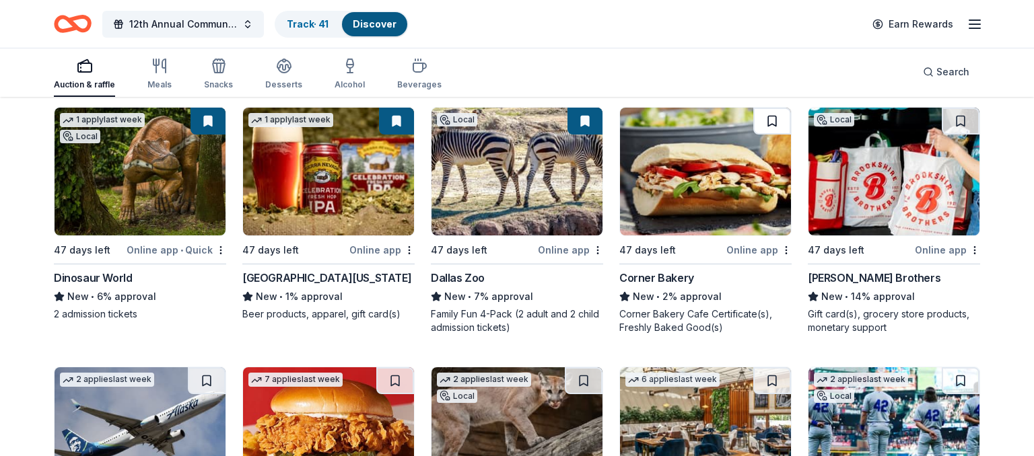
click at [775, 120] on button at bounding box center [772, 121] width 38 height 27
click at [381, 24] on link "Discover" at bounding box center [377, 23] width 44 height 11
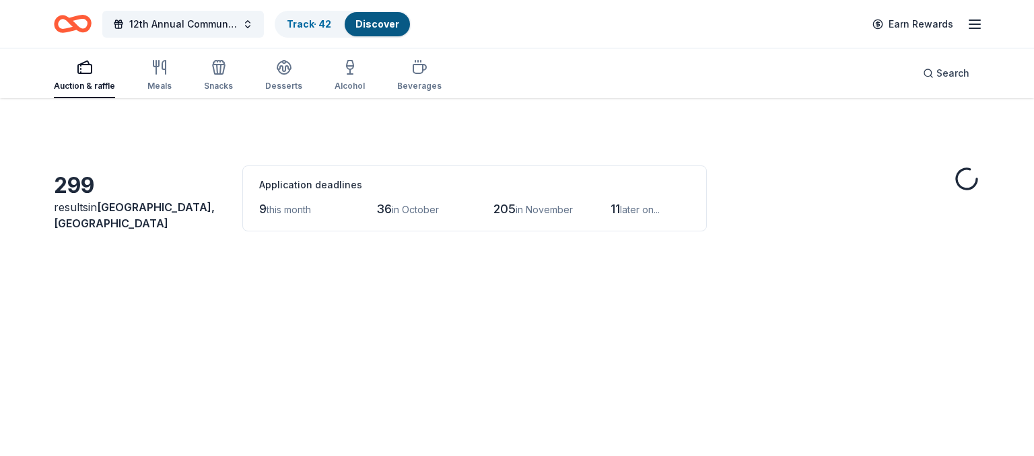
scroll to position [2219, 0]
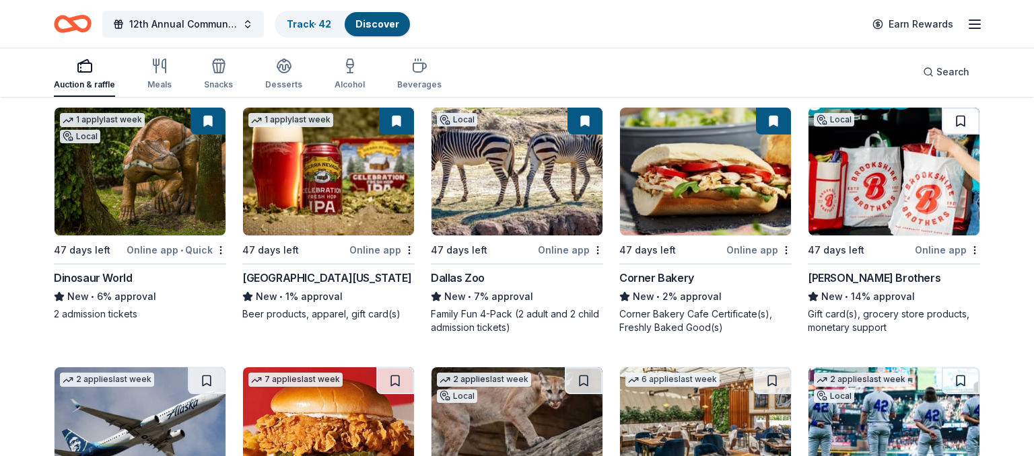
click at [962, 119] on button at bounding box center [961, 121] width 38 height 27
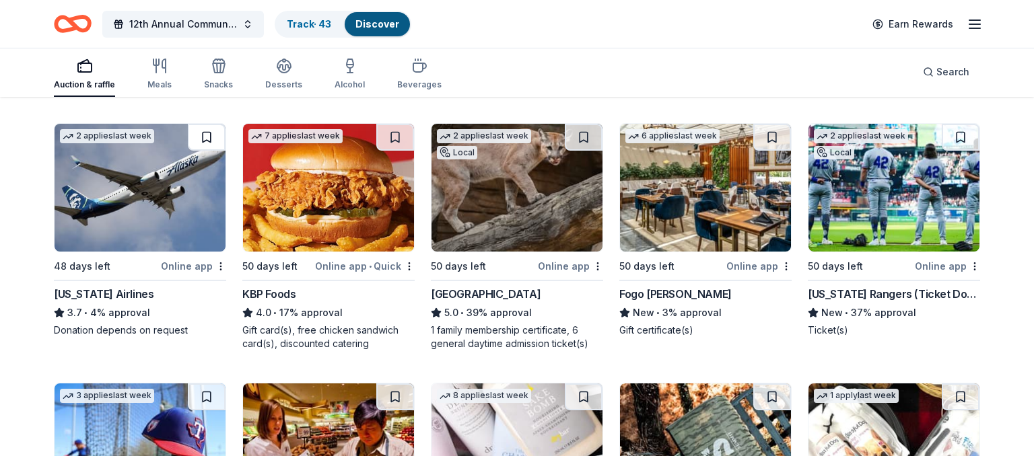
click at [207, 134] on button at bounding box center [207, 137] width 38 height 27
click at [396, 134] on button at bounding box center [395, 137] width 38 height 27
click at [584, 135] on button at bounding box center [584, 137] width 38 height 27
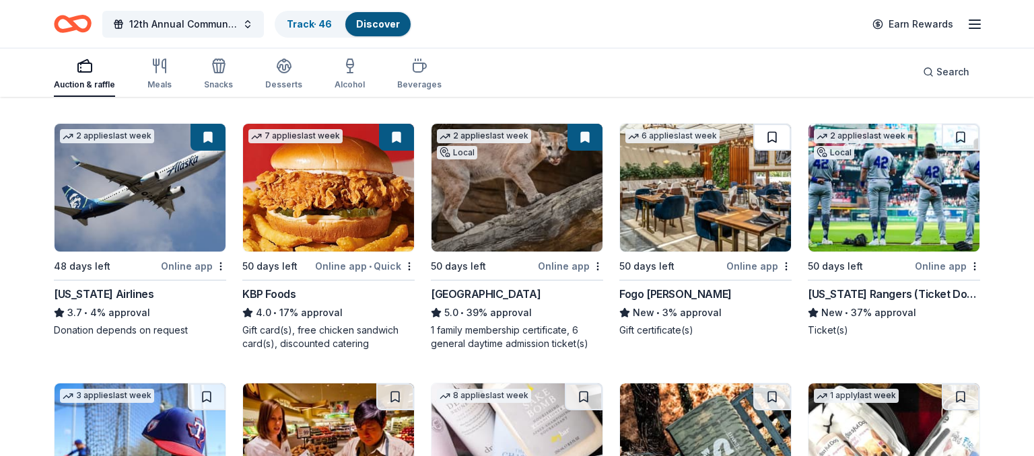
click at [773, 137] on button at bounding box center [772, 137] width 38 height 27
click at [960, 135] on button at bounding box center [961, 137] width 38 height 27
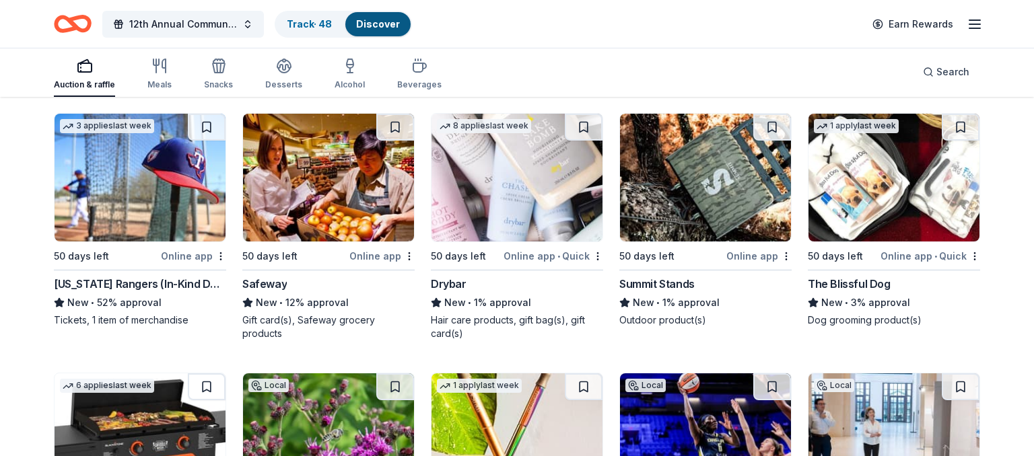
scroll to position [2720, 0]
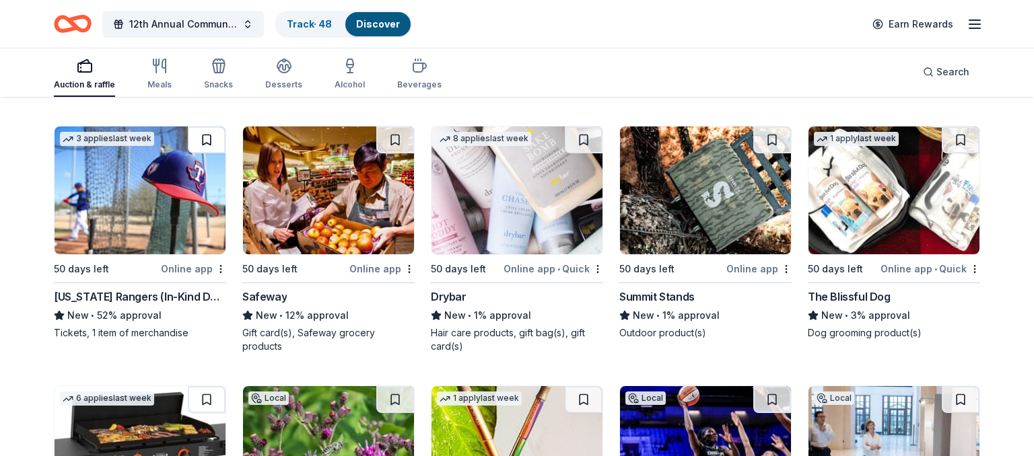
click at [206, 138] on button at bounding box center [207, 140] width 38 height 27
click at [396, 137] on button at bounding box center [395, 140] width 38 height 27
click at [583, 135] on button at bounding box center [584, 140] width 38 height 27
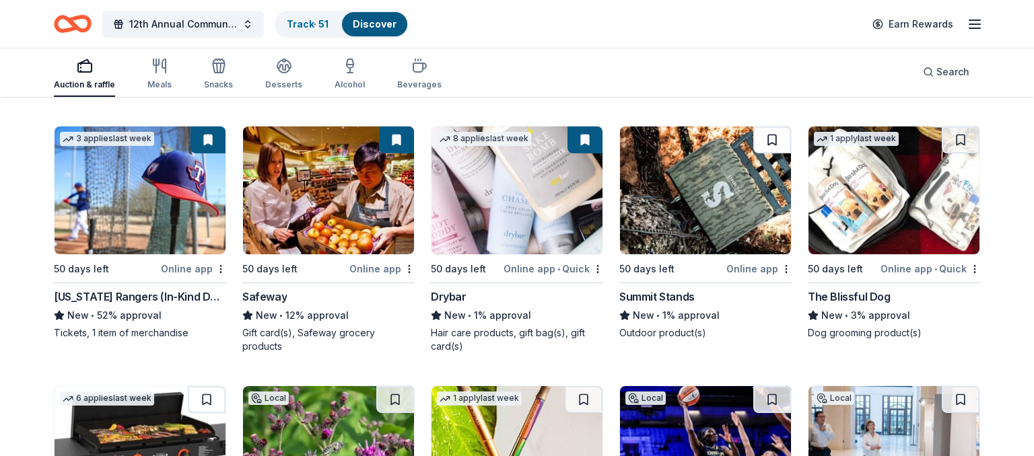
click at [773, 137] on button at bounding box center [772, 140] width 38 height 27
click at [962, 138] on button at bounding box center [961, 140] width 38 height 27
click at [244, 22] on button "12th Annual Community Appreciation Dinner & Fundraiser" at bounding box center [183, 24] width 162 height 27
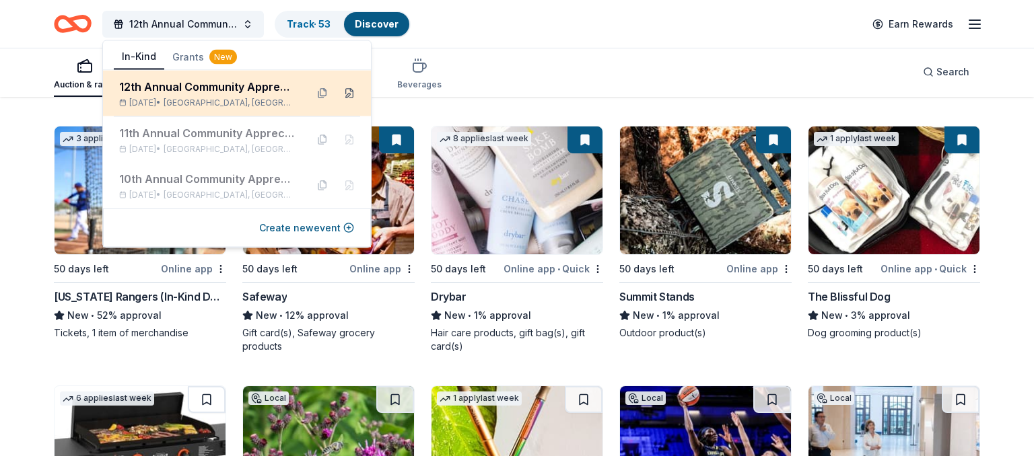
click at [353, 94] on button at bounding box center [350, 93] width 22 height 22
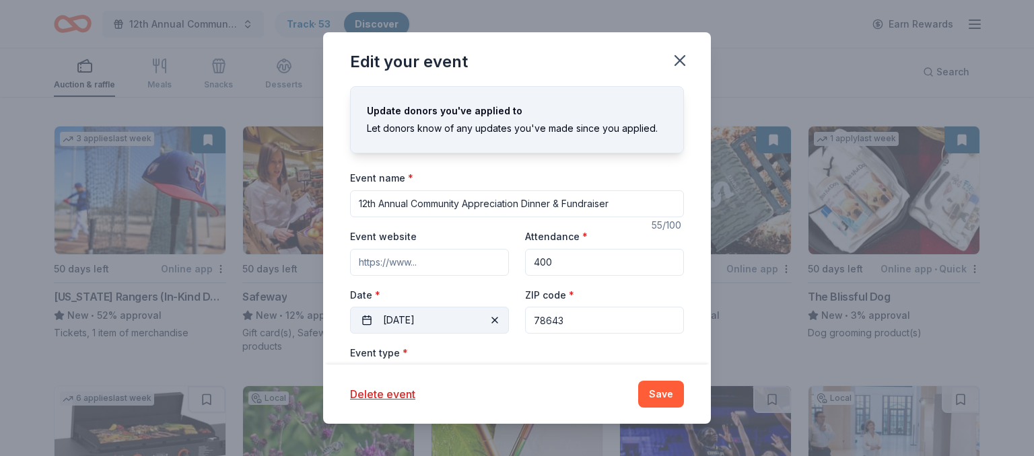
click at [452, 321] on button "12/15/2025" at bounding box center [429, 320] width 159 height 27
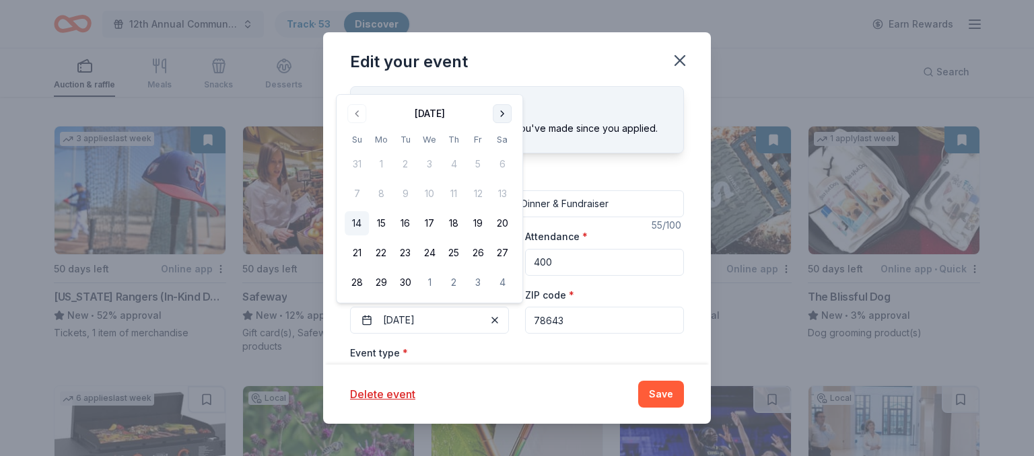
click at [504, 114] on button "Go to next month" at bounding box center [502, 113] width 19 height 19
click at [502, 197] on button "15" at bounding box center [502, 194] width 24 height 24
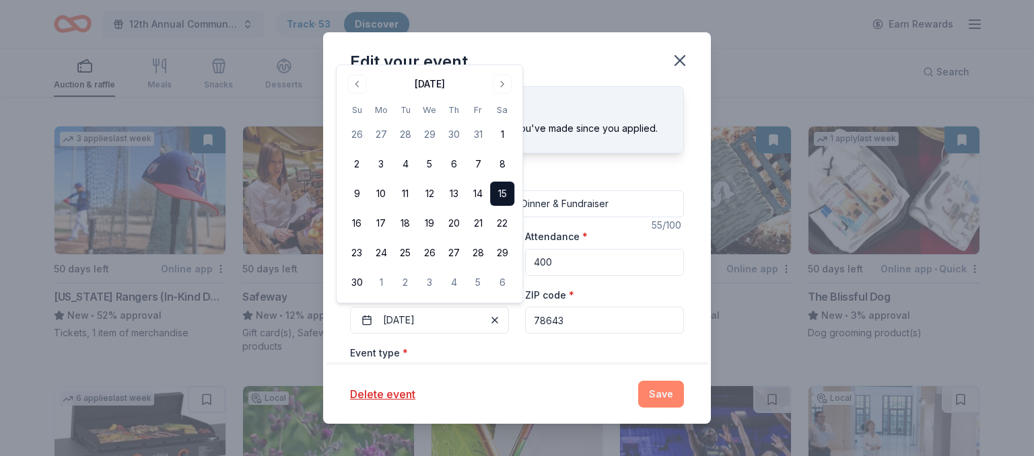
click at [658, 397] on button "Save" at bounding box center [661, 394] width 46 height 27
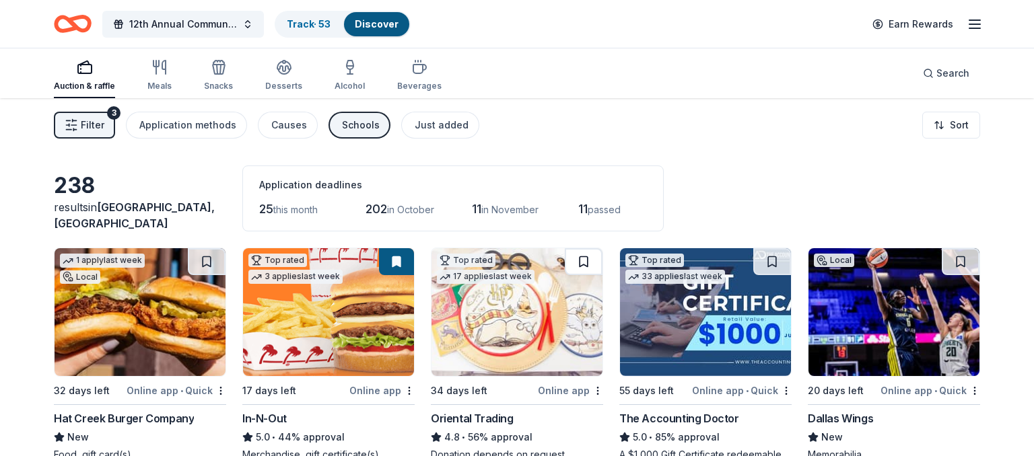
click at [584, 262] on button at bounding box center [584, 261] width 38 height 27
click at [772, 257] on button at bounding box center [772, 261] width 38 height 27
click at [960, 259] on button at bounding box center [961, 261] width 38 height 27
click at [88, 125] on span "Filter" at bounding box center [93, 125] width 24 height 16
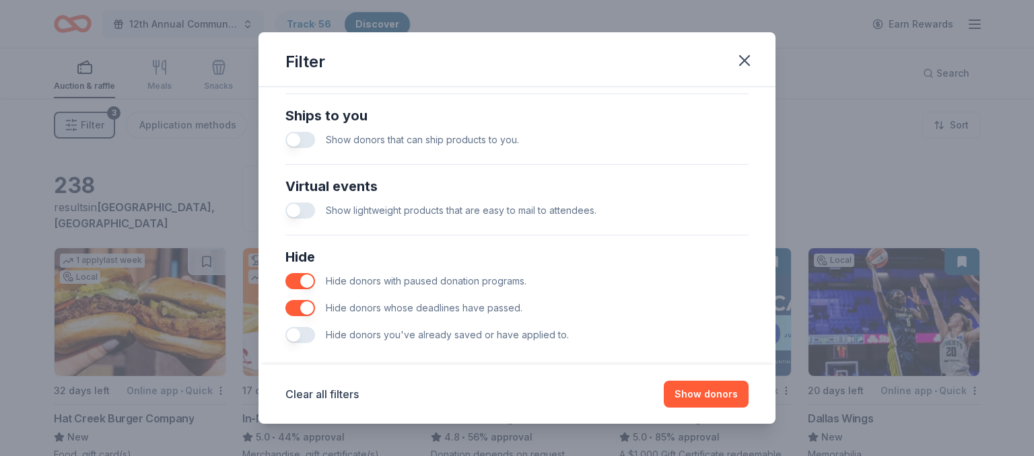
scroll to position [608, 0]
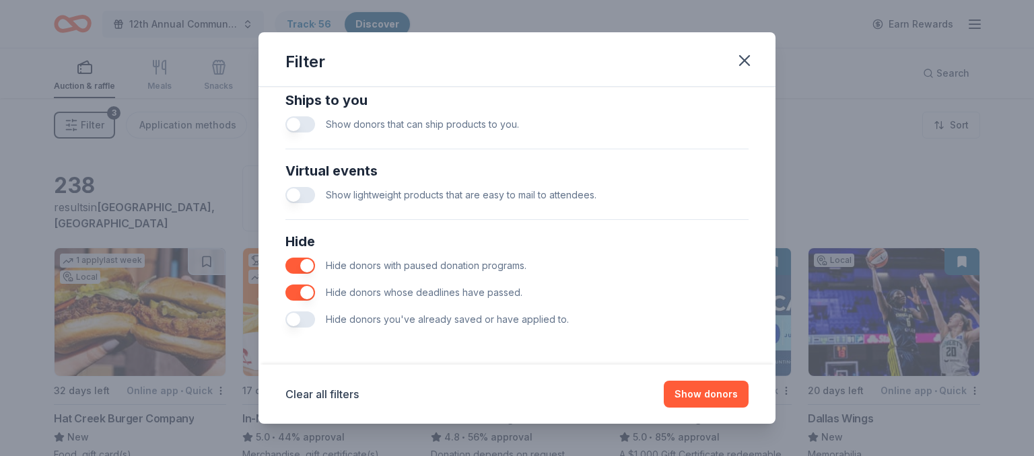
click at [300, 292] on button "button" at bounding box center [300, 293] width 30 height 16
click at [698, 394] on button "Show 249 donors" at bounding box center [696, 394] width 104 height 27
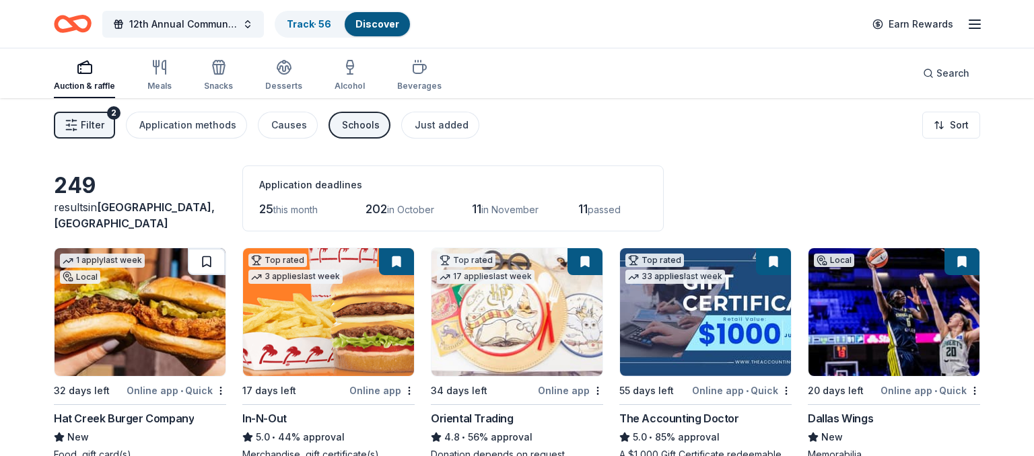
click at [207, 258] on button at bounding box center [207, 261] width 38 height 27
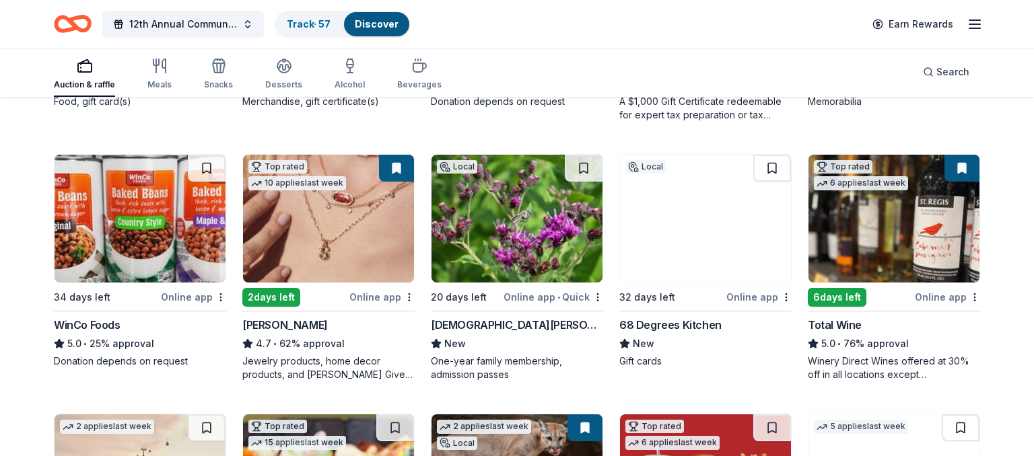
scroll to position [361, 0]
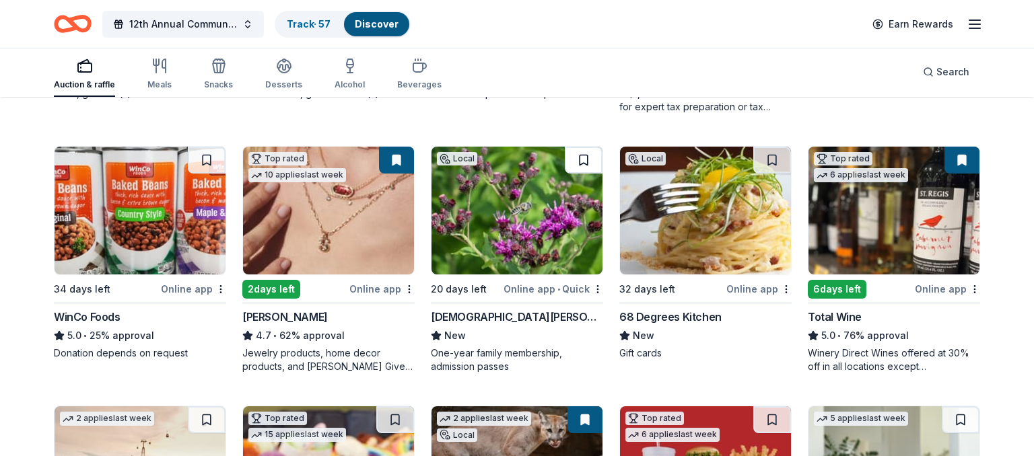
click at [586, 154] on button at bounding box center [584, 160] width 38 height 27
click at [771, 157] on button at bounding box center [772, 160] width 38 height 27
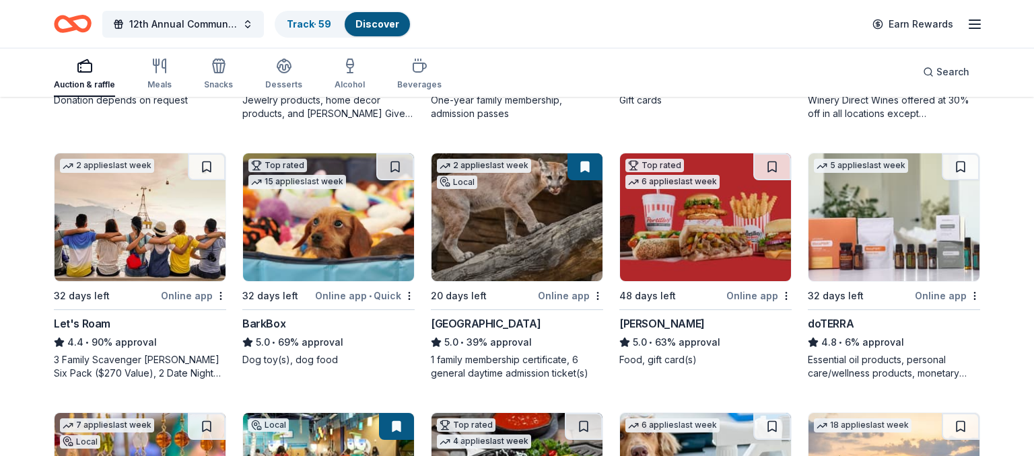
scroll to position [618, 0]
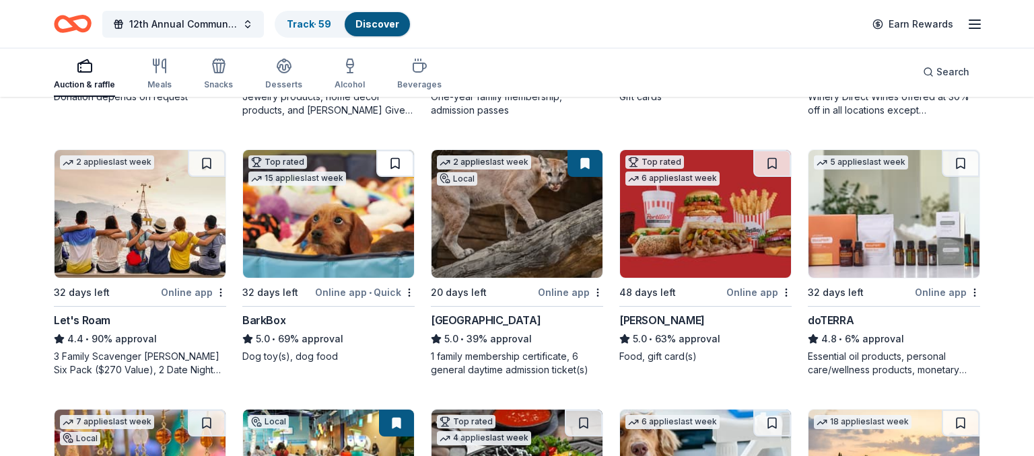
click at [395, 162] on button at bounding box center [395, 163] width 38 height 27
click at [772, 160] on button at bounding box center [772, 163] width 38 height 27
click at [964, 157] on button at bounding box center [961, 163] width 38 height 27
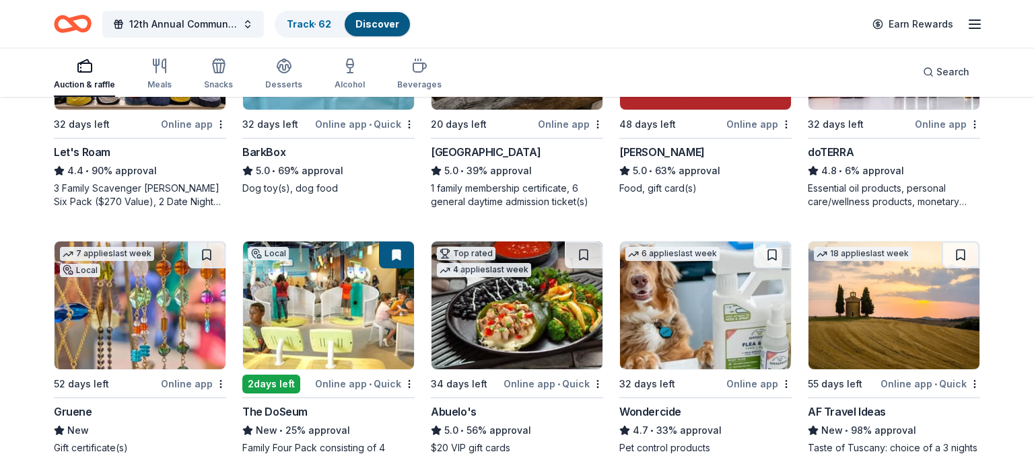
scroll to position [787, 0]
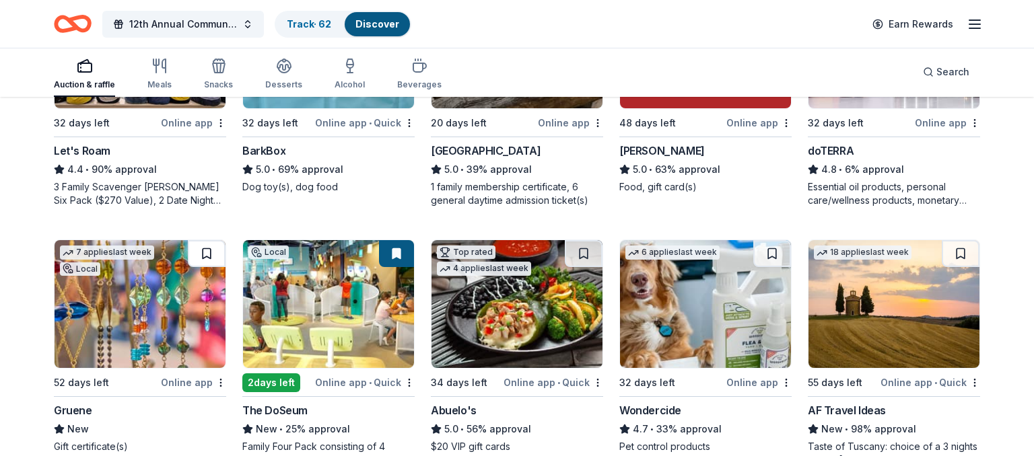
click at [206, 248] on button at bounding box center [207, 253] width 38 height 27
click at [585, 250] on button at bounding box center [584, 253] width 38 height 27
click at [773, 250] on button at bounding box center [772, 253] width 38 height 27
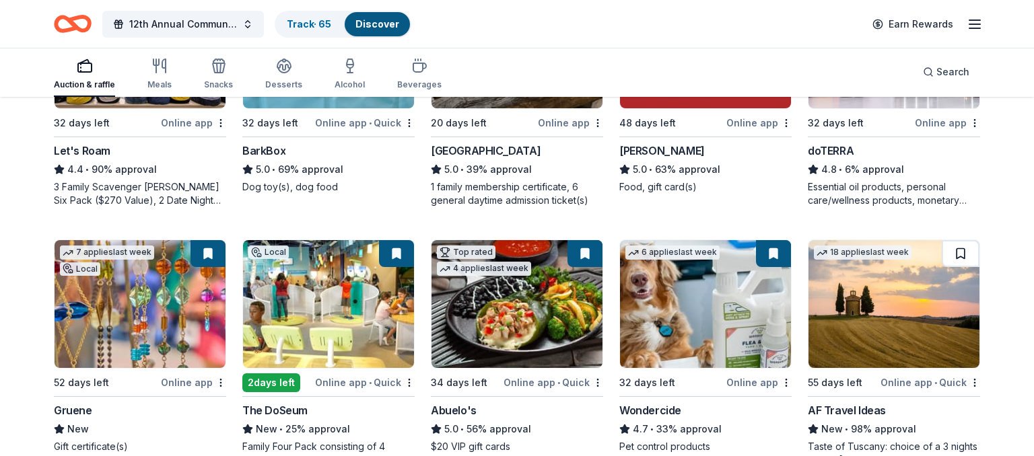
click at [963, 248] on button at bounding box center [961, 253] width 38 height 27
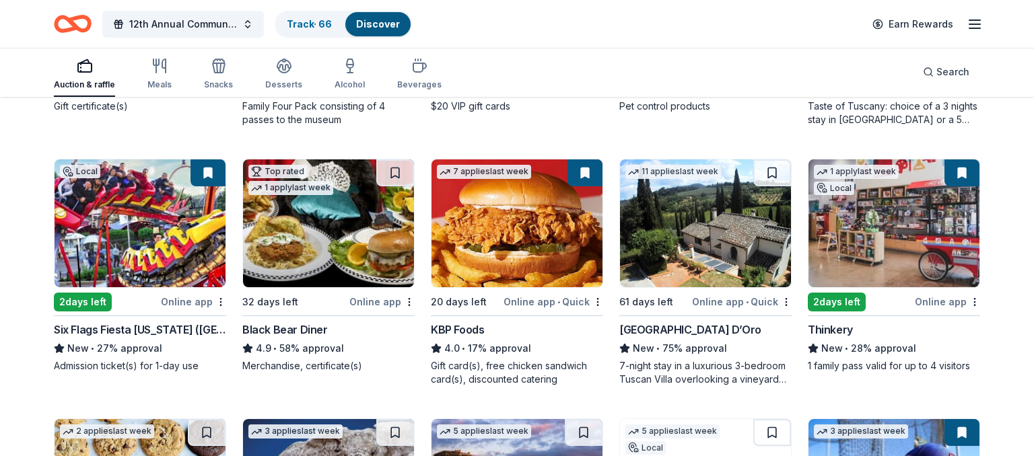
scroll to position [1133, 0]
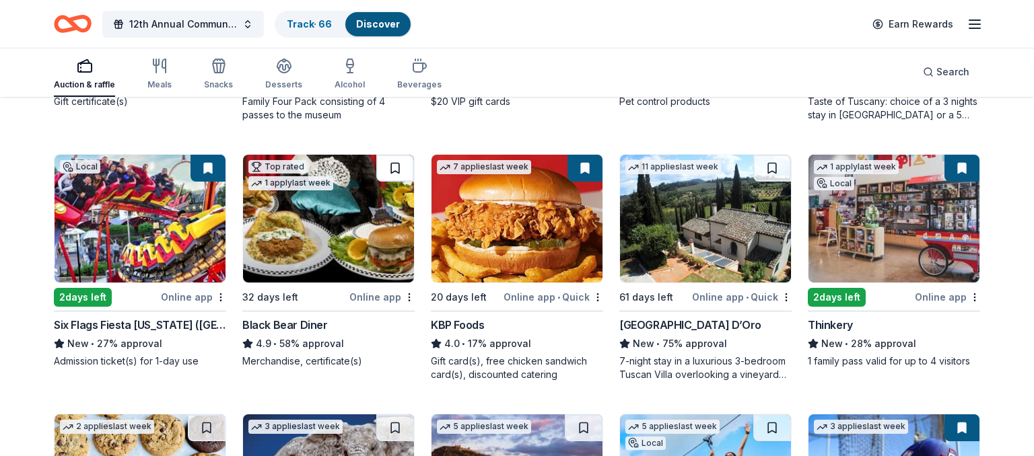
click at [394, 166] on button at bounding box center [395, 168] width 38 height 27
click at [769, 167] on button at bounding box center [772, 168] width 38 height 27
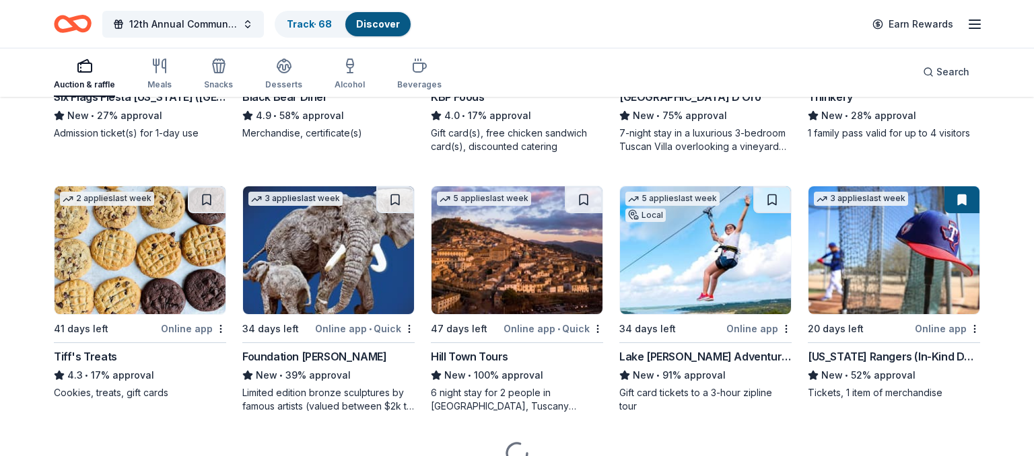
scroll to position [1378, 0]
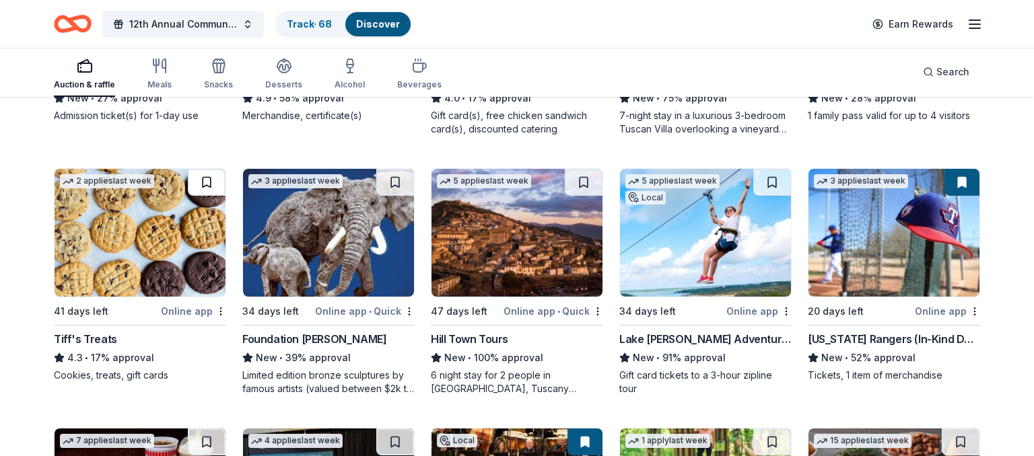
click at [209, 180] on button at bounding box center [207, 182] width 38 height 27
click at [396, 181] on button at bounding box center [395, 182] width 38 height 27
click at [586, 180] on button at bounding box center [584, 182] width 38 height 27
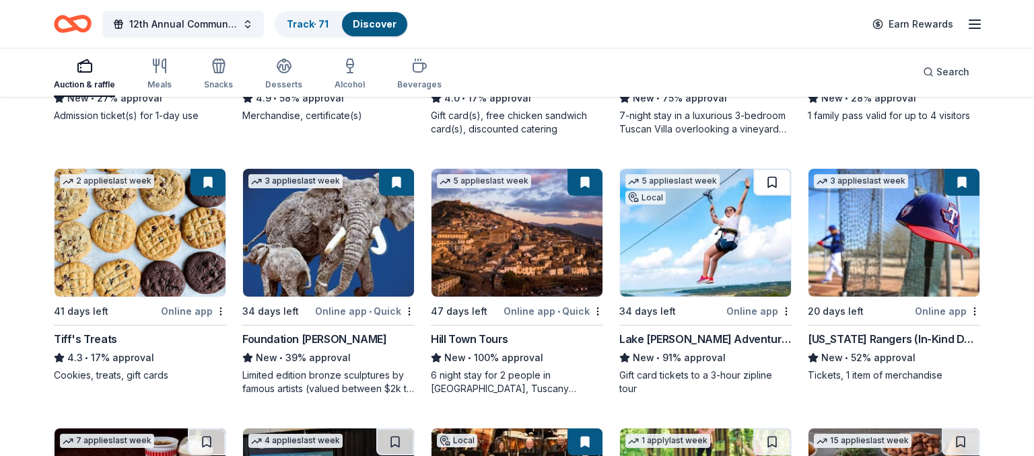
click at [771, 180] on button at bounding box center [772, 182] width 38 height 27
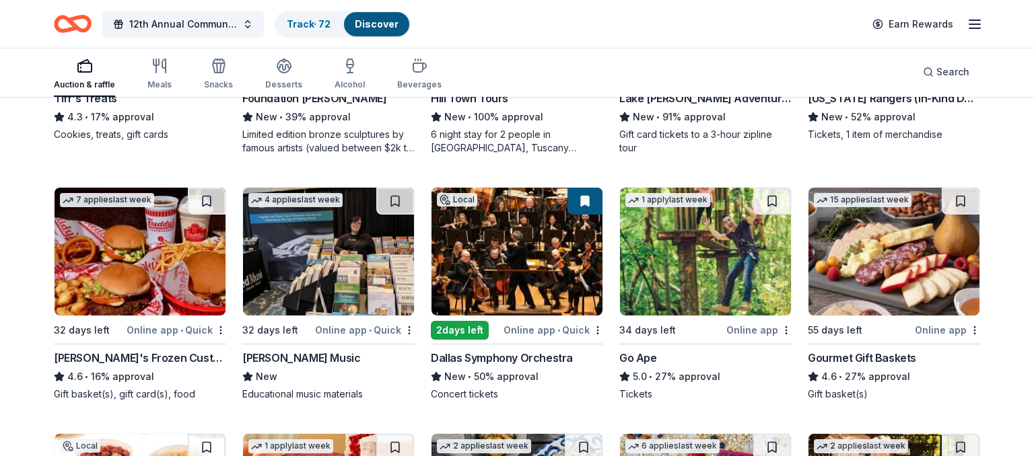
scroll to position [1622, 0]
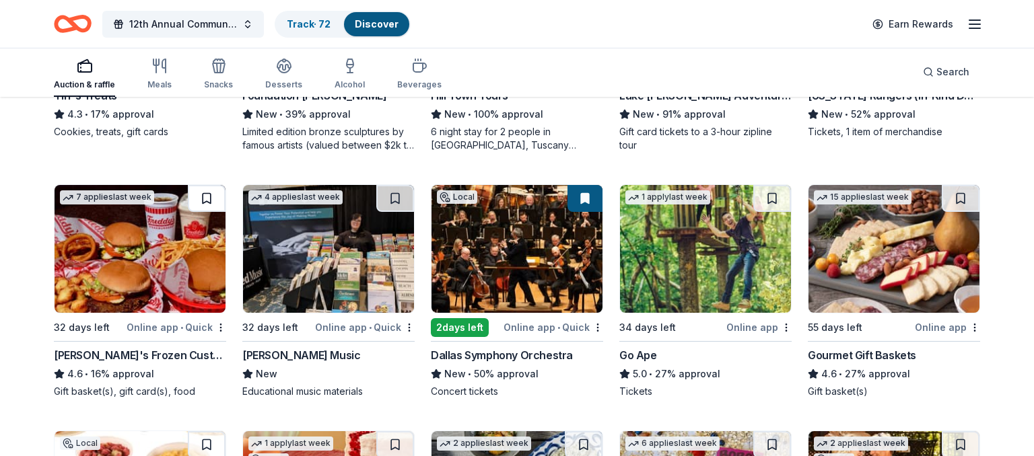
click at [209, 196] on button at bounding box center [207, 198] width 38 height 27
click at [394, 195] on button at bounding box center [395, 198] width 38 height 27
click at [771, 197] on button at bounding box center [772, 198] width 38 height 27
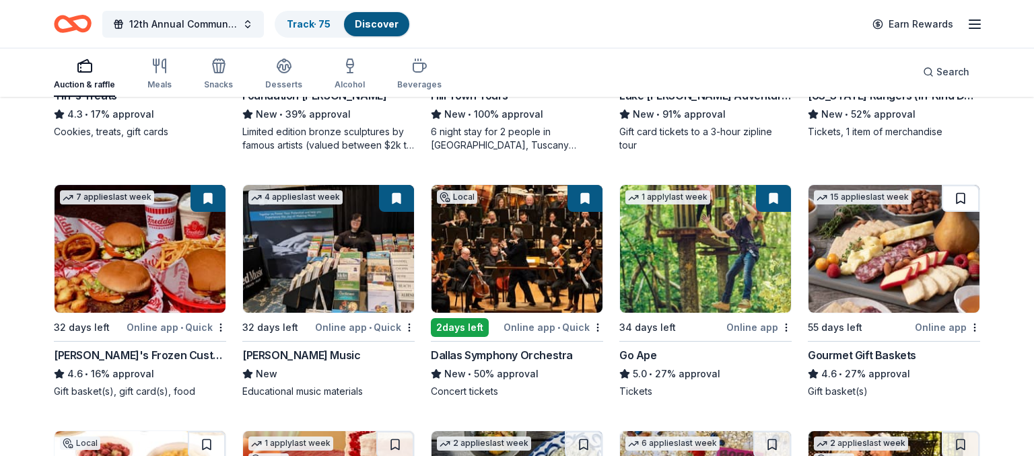
click at [960, 194] on button at bounding box center [961, 198] width 38 height 27
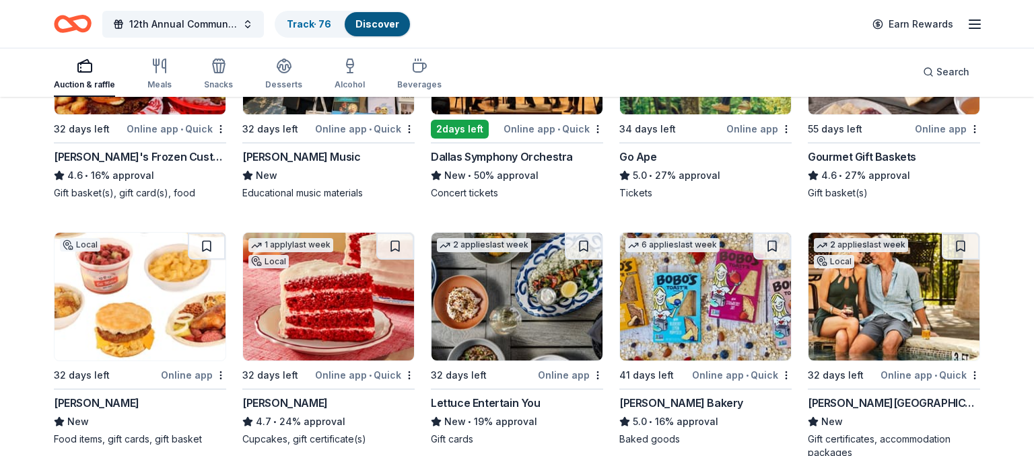
scroll to position [1904, 0]
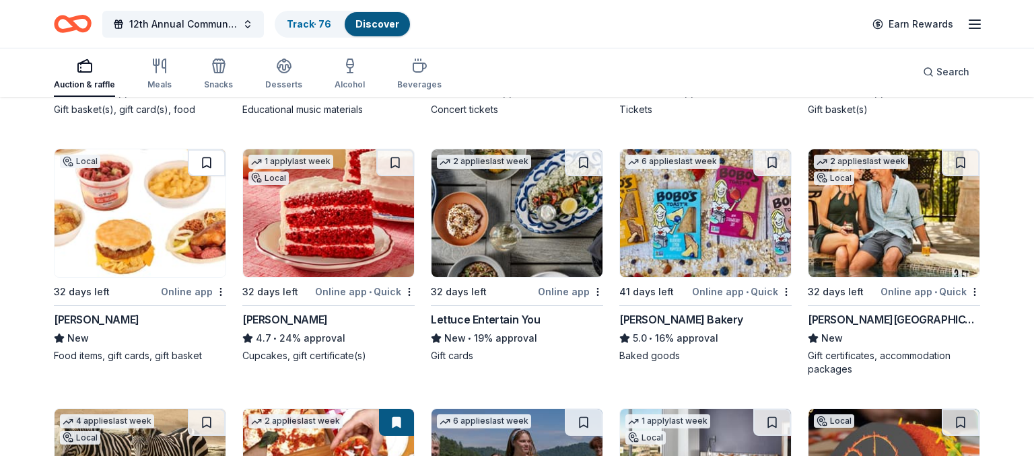
click at [207, 157] on button at bounding box center [207, 162] width 38 height 27
click at [397, 160] on button at bounding box center [395, 162] width 38 height 27
click at [584, 161] on button at bounding box center [584, 162] width 38 height 27
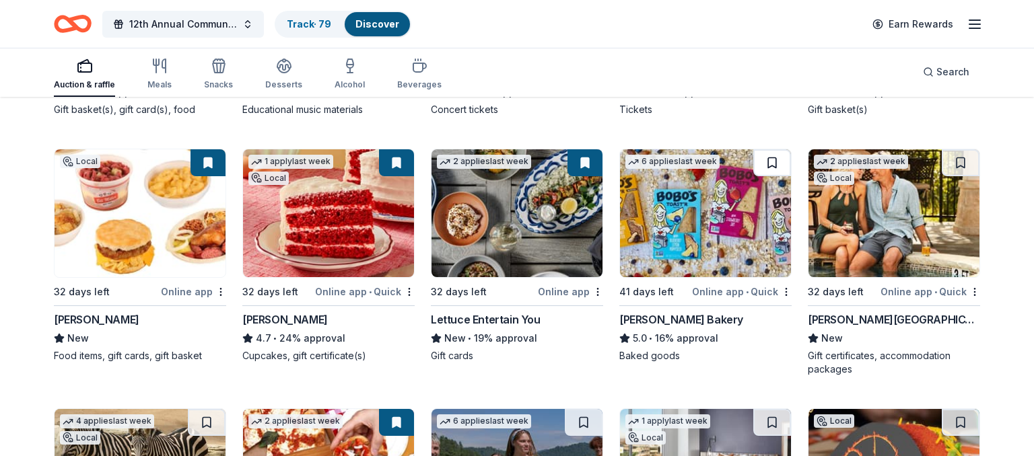
click at [773, 158] on button at bounding box center [772, 162] width 38 height 27
click at [962, 160] on button at bounding box center [961, 162] width 38 height 27
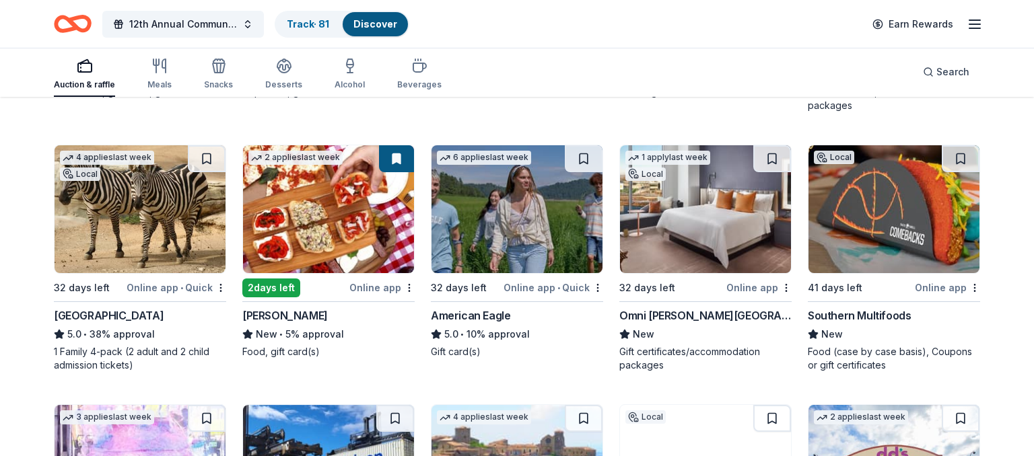
scroll to position [2175, 0]
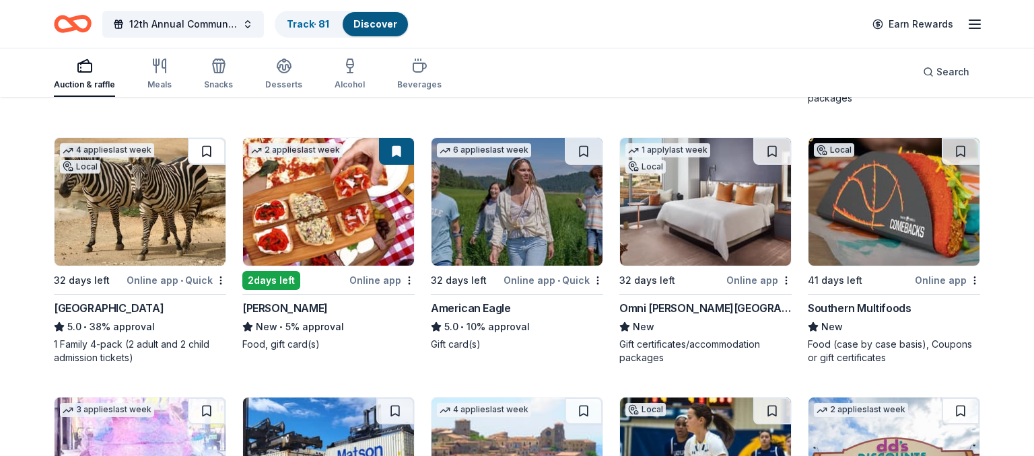
click at [208, 148] on button at bounding box center [207, 151] width 38 height 27
click at [580, 147] on button at bounding box center [584, 151] width 38 height 27
click at [774, 149] on button at bounding box center [772, 151] width 38 height 27
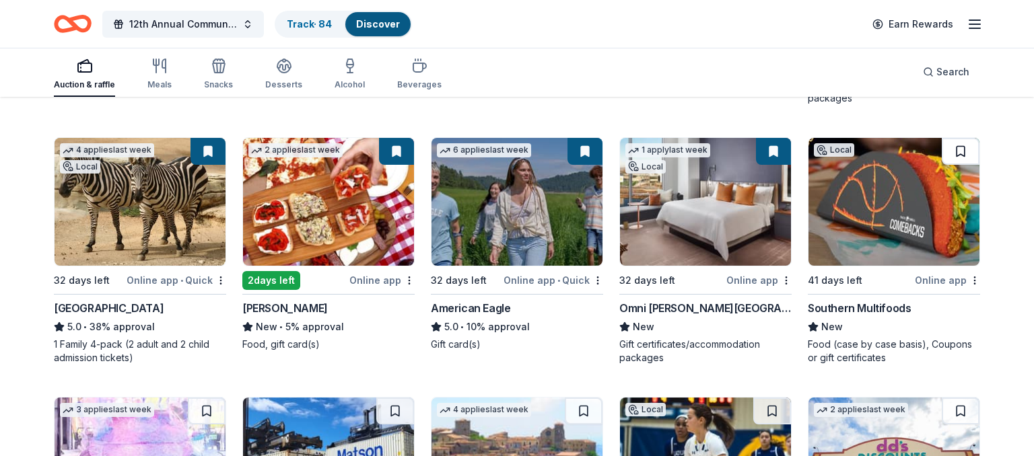
click at [960, 148] on button at bounding box center [961, 151] width 38 height 27
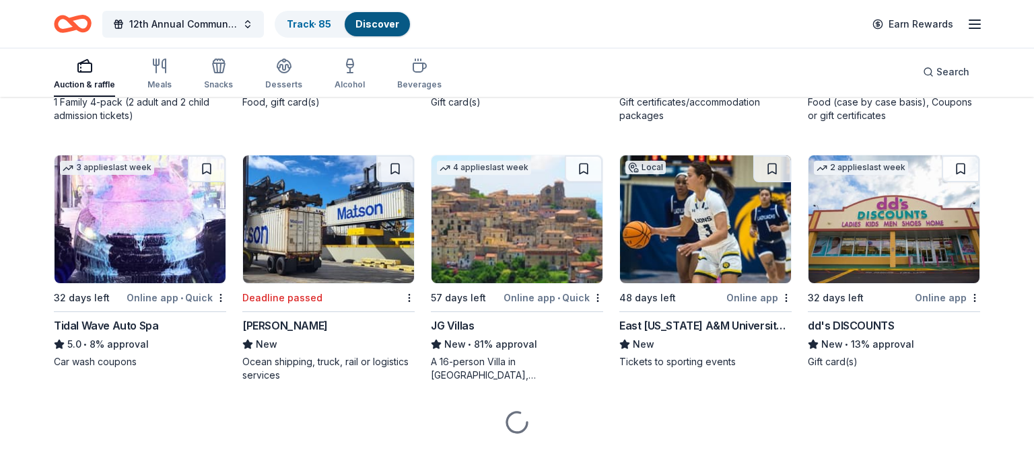
scroll to position [2421, 0]
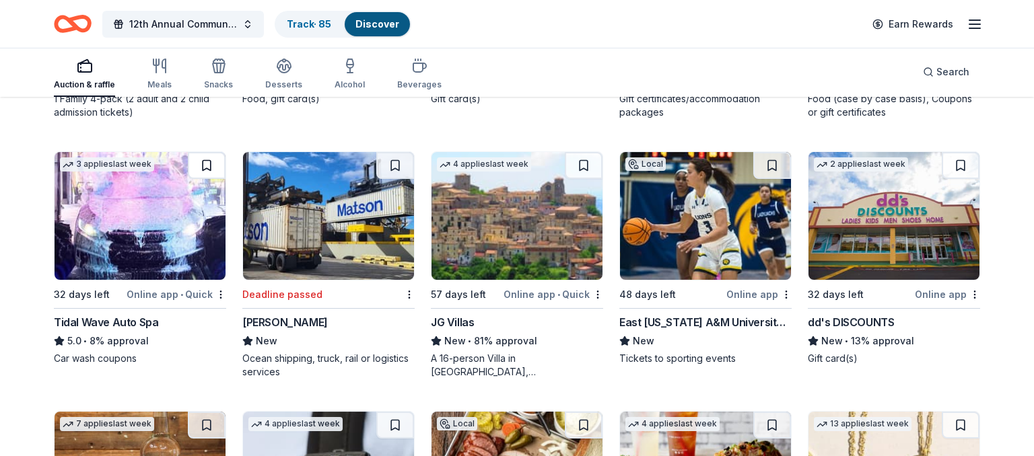
click at [209, 163] on button at bounding box center [207, 165] width 38 height 27
click at [583, 160] on button at bounding box center [584, 165] width 38 height 27
click at [773, 162] on button at bounding box center [772, 165] width 38 height 27
click at [960, 163] on button at bounding box center [961, 165] width 38 height 27
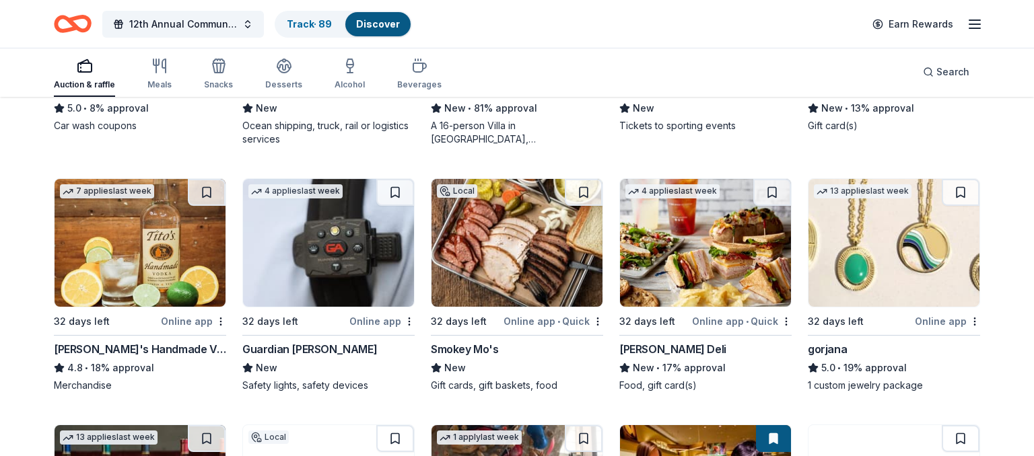
scroll to position [2662, 0]
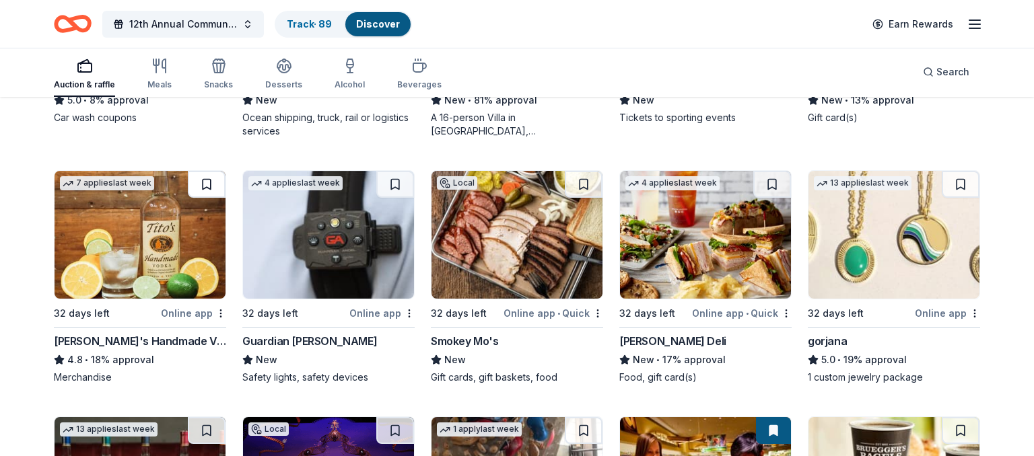
click at [205, 183] on button at bounding box center [207, 184] width 38 height 27
click at [398, 182] on button at bounding box center [395, 184] width 38 height 27
click at [587, 182] on button at bounding box center [584, 184] width 38 height 27
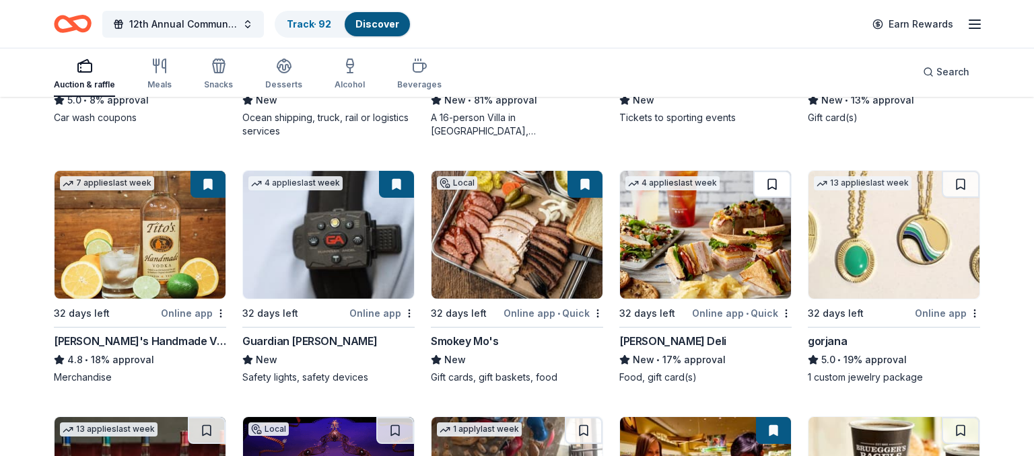
click at [772, 181] on button at bounding box center [772, 184] width 38 height 27
click at [960, 183] on button at bounding box center [961, 184] width 38 height 27
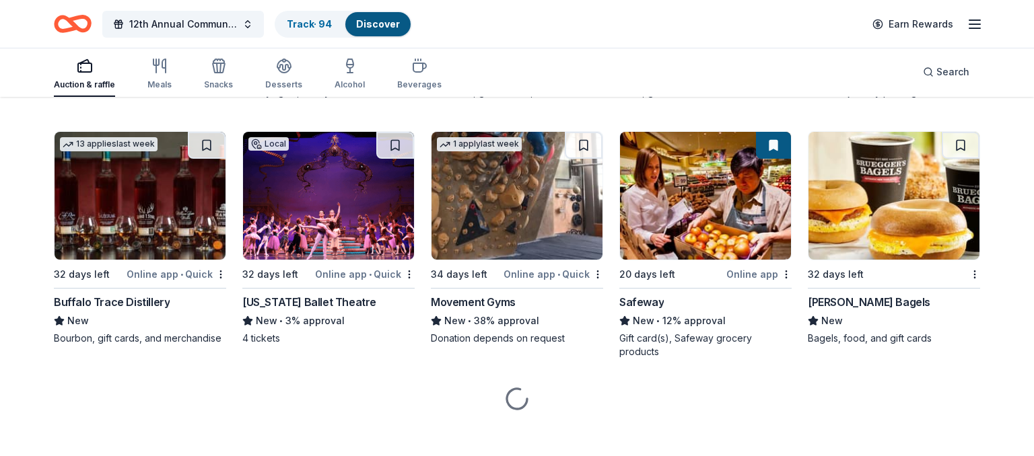
scroll to position [2955, 0]
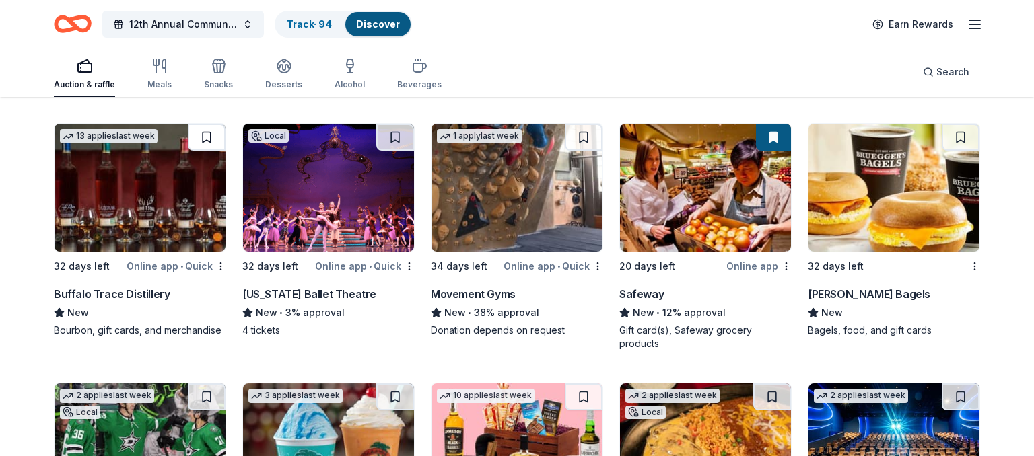
click at [205, 136] on button at bounding box center [207, 137] width 38 height 27
click at [394, 136] on button at bounding box center [395, 137] width 38 height 27
click at [584, 135] on button at bounding box center [584, 137] width 38 height 27
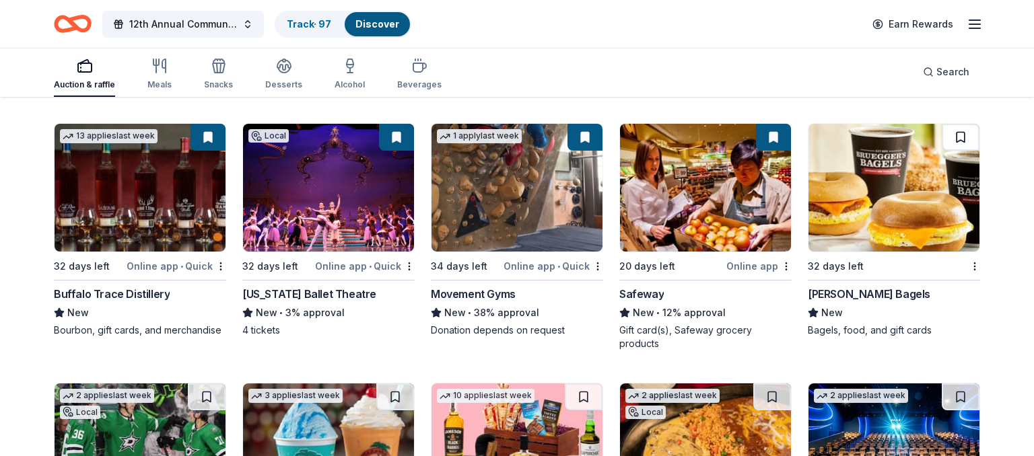
click at [960, 130] on button at bounding box center [961, 137] width 38 height 27
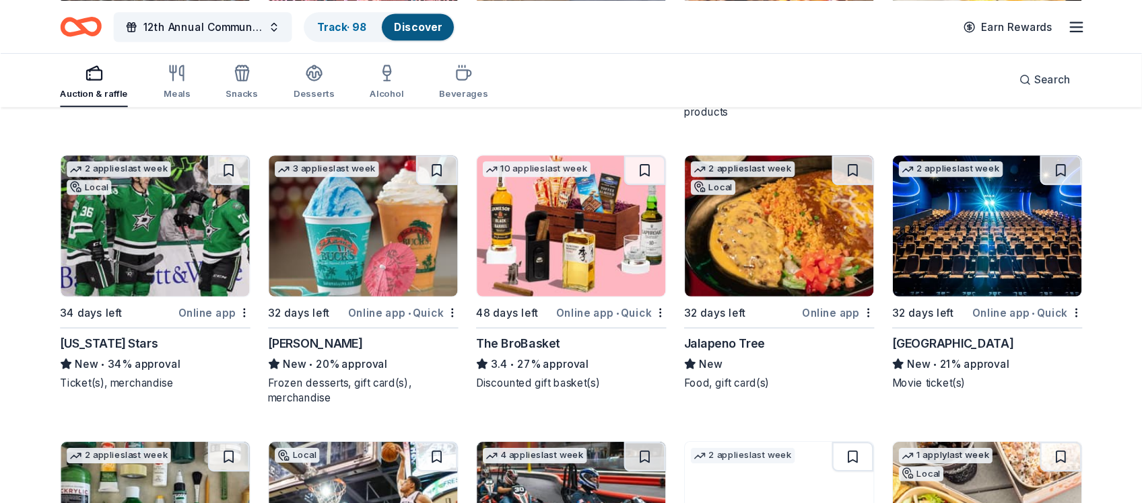
scroll to position [3207, 0]
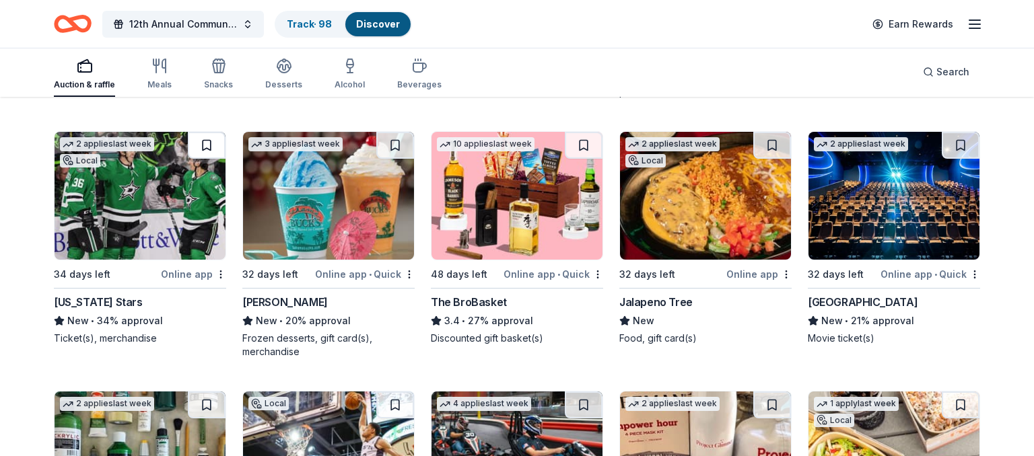
click at [208, 142] on button at bounding box center [207, 145] width 38 height 27
click at [396, 142] on button at bounding box center [395, 145] width 38 height 27
click at [582, 141] on button at bounding box center [584, 145] width 38 height 27
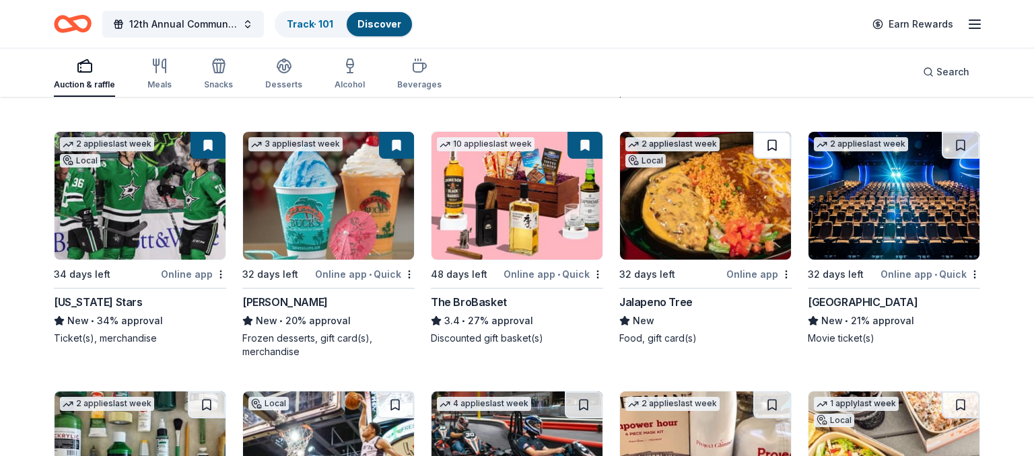
click at [774, 141] on button at bounding box center [772, 145] width 38 height 27
click at [962, 142] on button at bounding box center [961, 145] width 38 height 27
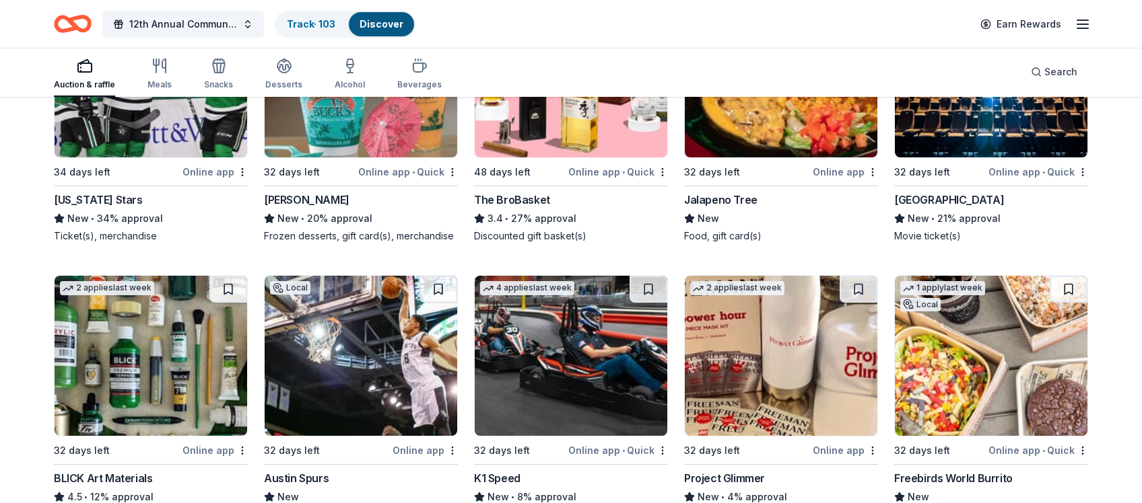
scroll to position [3840, 0]
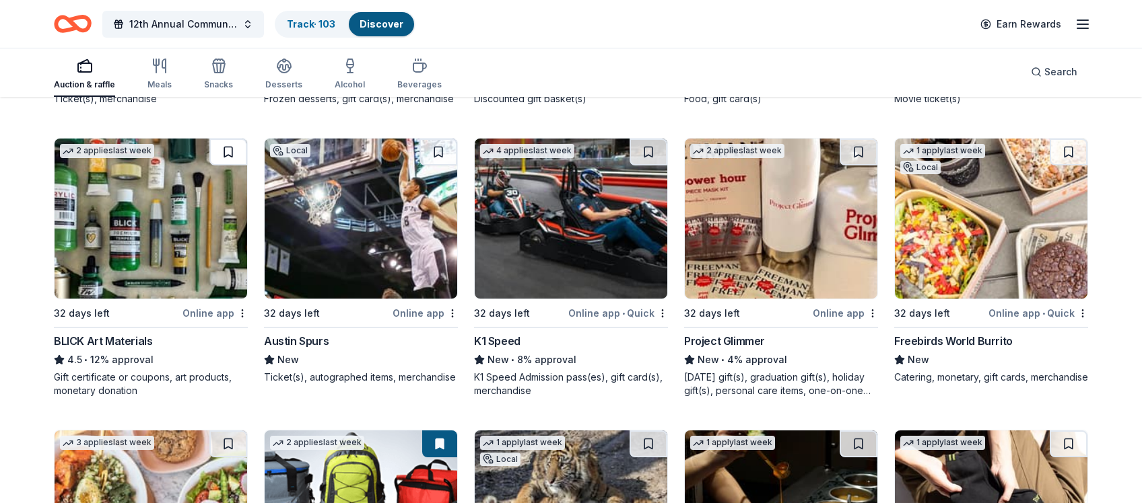
click at [229, 151] on button at bounding box center [228, 152] width 38 height 27
click at [437, 150] on button at bounding box center [438, 152] width 38 height 27
click at [649, 152] on button at bounding box center [648, 152] width 38 height 27
click at [858, 149] on button at bounding box center [858, 152] width 38 height 27
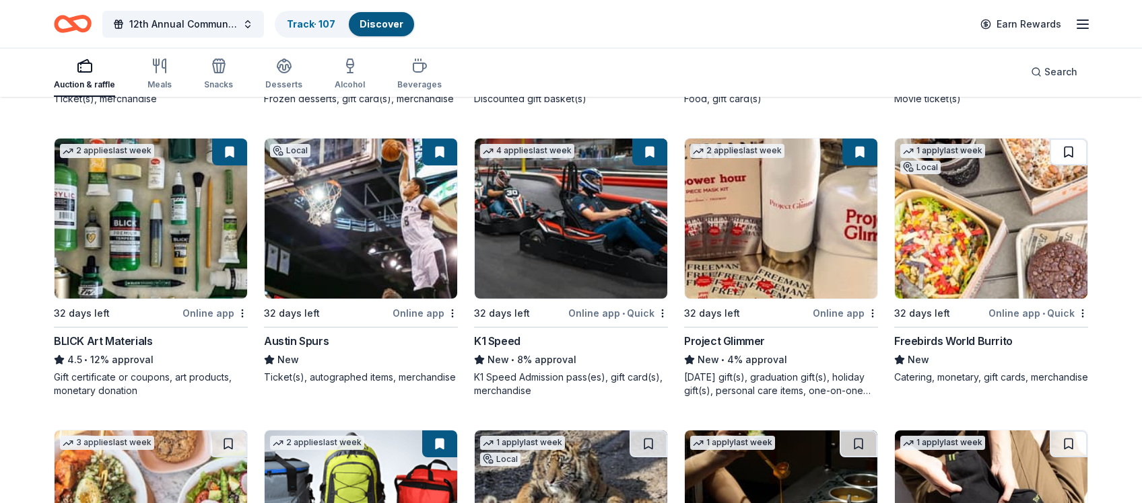
click at [1033, 148] on button at bounding box center [1068, 152] width 38 height 27
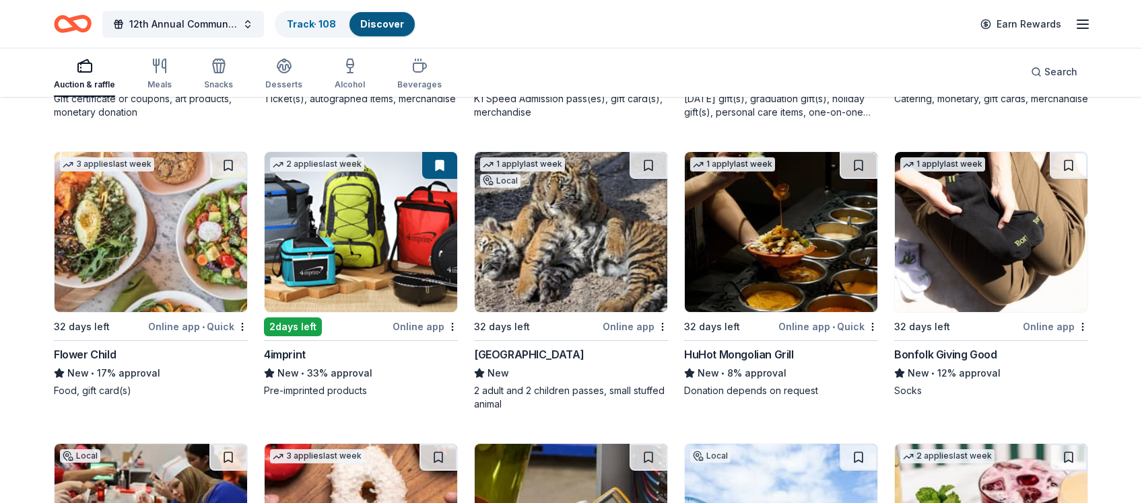
scroll to position [4112, 0]
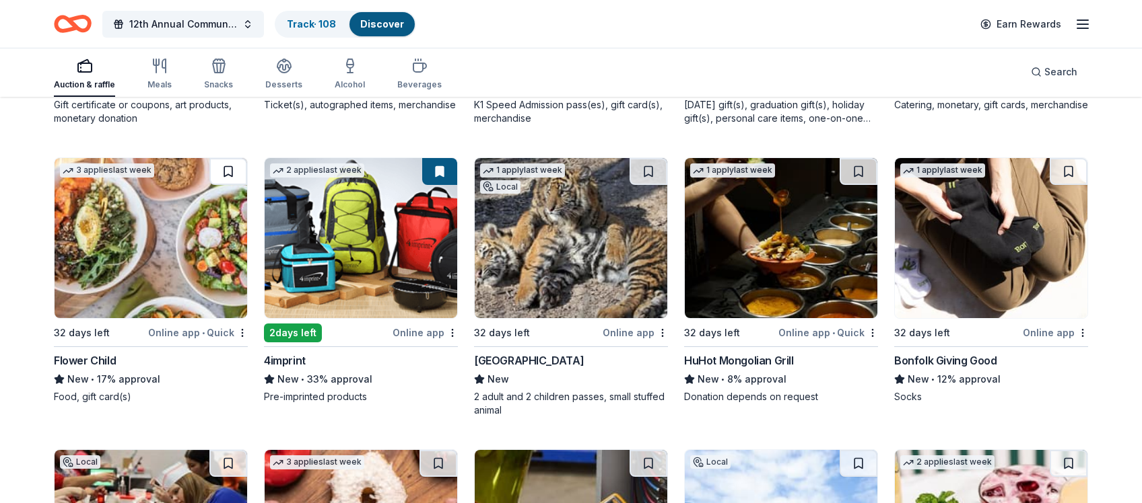
click at [226, 172] on button at bounding box center [228, 171] width 38 height 27
click at [648, 169] on button at bounding box center [648, 171] width 38 height 27
click at [860, 168] on button at bounding box center [858, 171] width 38 height 27
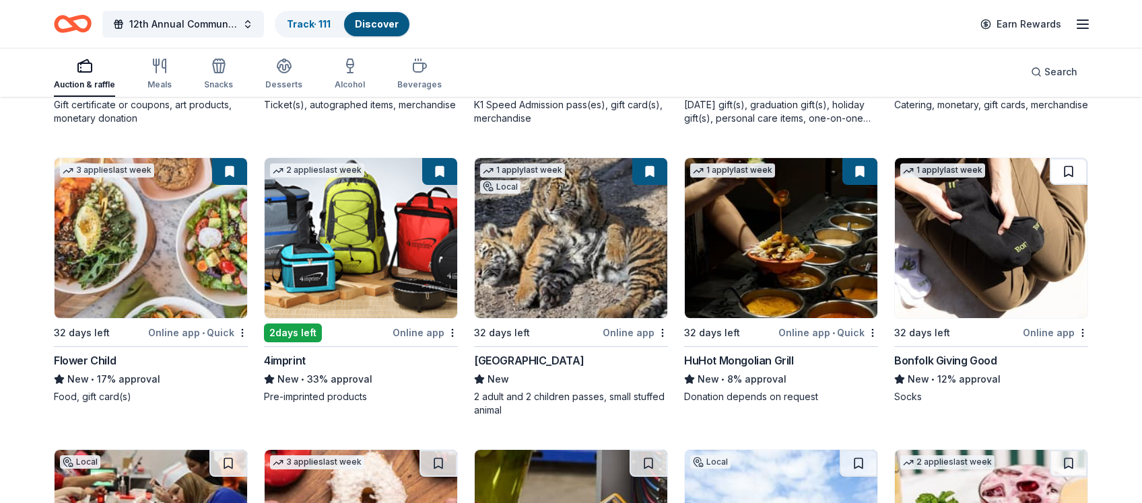
click at [1033, 169] on button at bounding box center [1068, 171] width 38 height 27
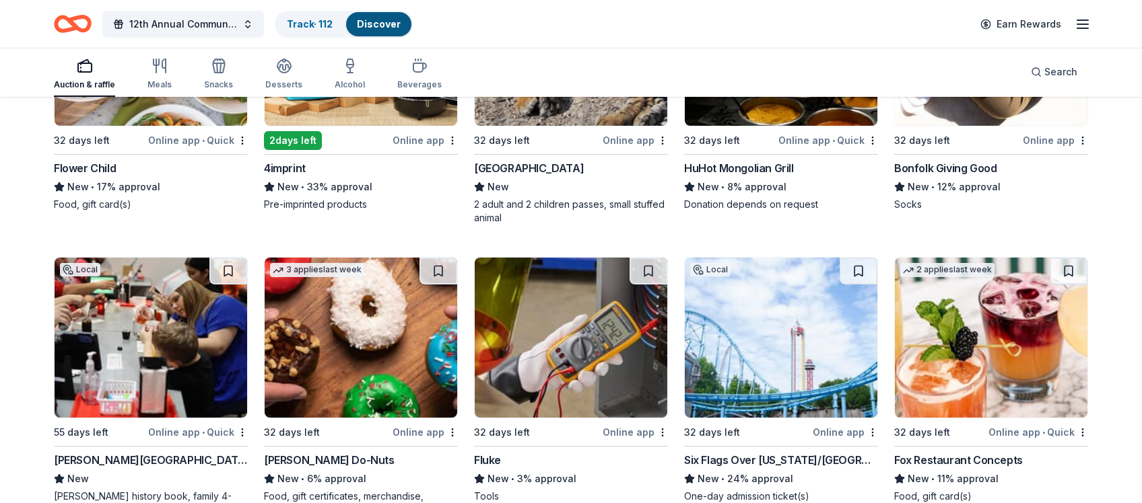
scroll to position [4394, 0]
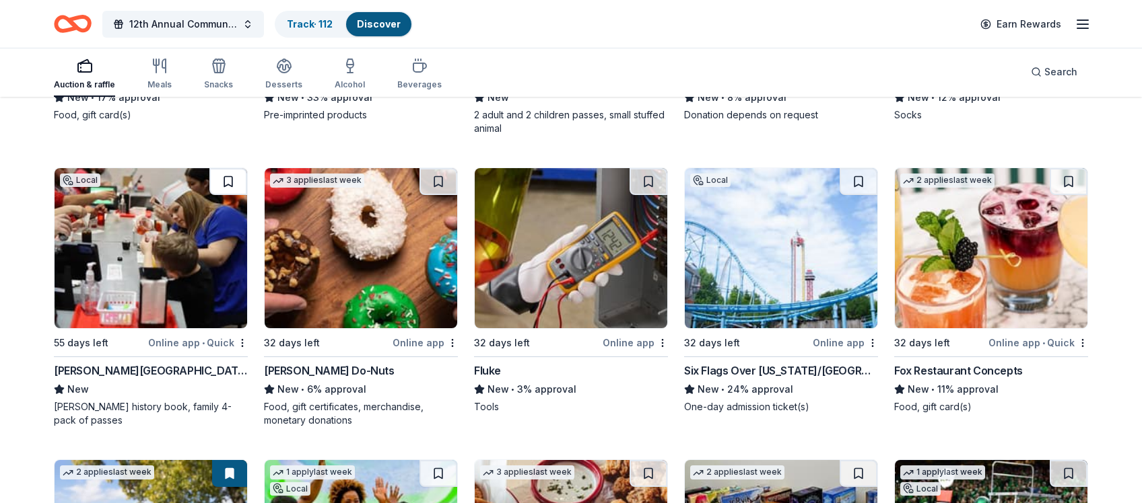
click at [230, 179] on button at bounding box center [228, 181] width 38 height 27
click at [440, 179] on button at bounding box center [438, 181] width 38 height 27
click at [649, 180] on button at bounding box center [648, 181] width 38 height 27
click at [857, 179] on button at bounding box center [858, 181] width 38 height 27
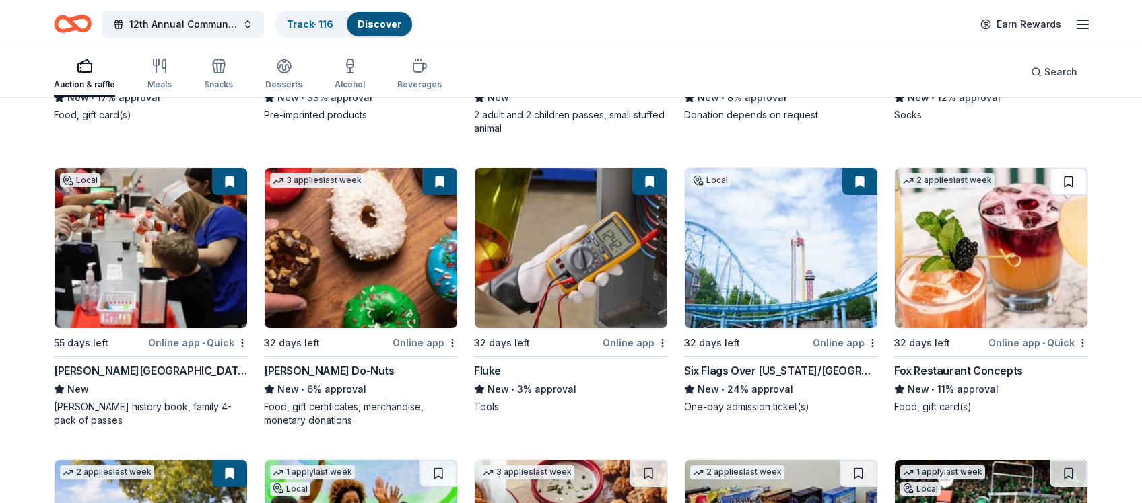
click at [1033, 179] on button at bounding box center [1068, 181] width 38 height 27
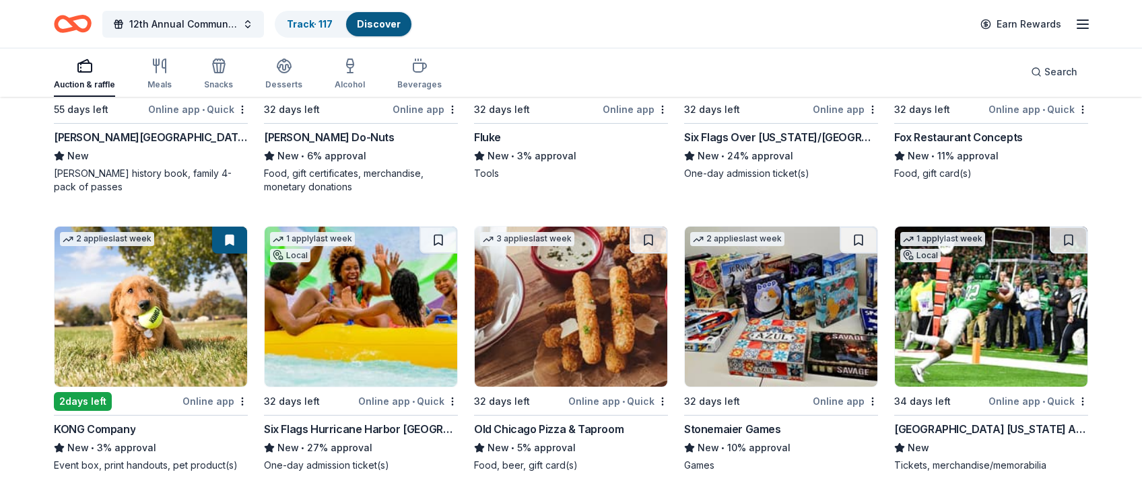
scroll to position [4635, 0]
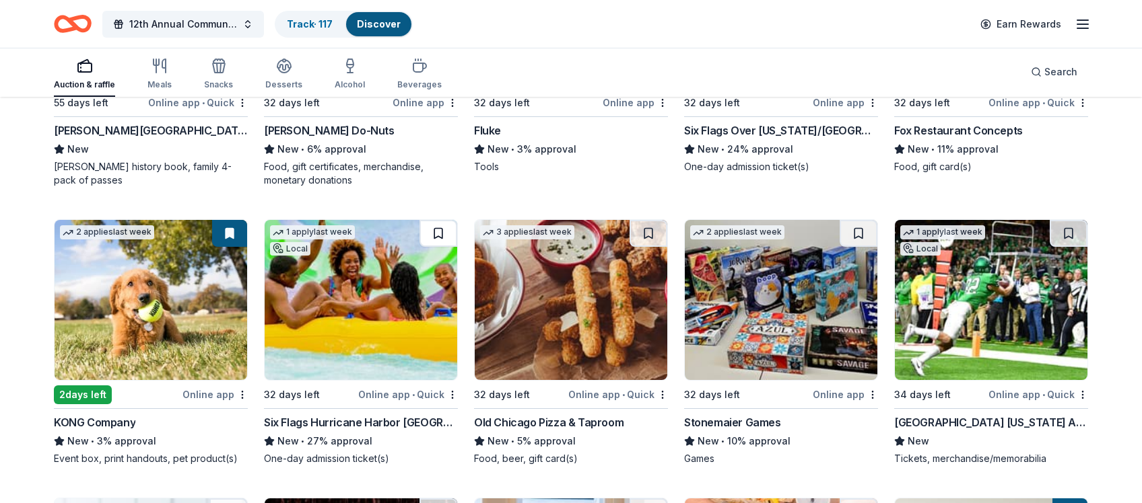
click at [438, 230] on button at bounding box center [438, 233] width 38 height 27
click at [647, 229] on button at bounding box center [648, 233] width 38 height 27
click at [855, 230] on button at bounding box center [858, 233] width 38 height 27
click at [1033, 232] on button at bounding box center [1068, 233] width 38 height 27
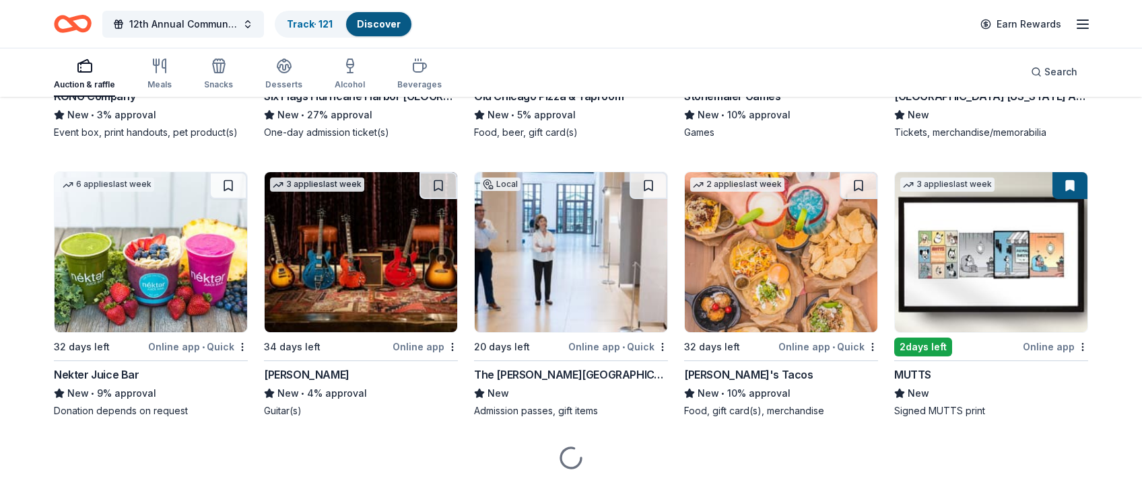
scroll to position [4981, 0]
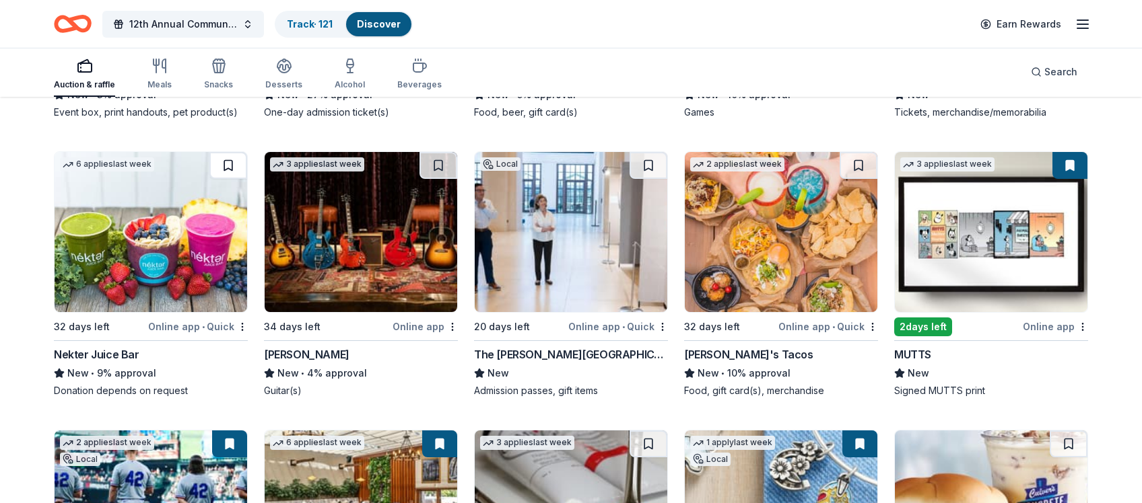
click at [230, 166] on button at bounding box center [228, 165] width 38 height 27
click at [437, 164] on button at bounding box center [438, 165] width 38 height 27
click at [650, 165] on button at bounding box center [648, 165] width 38 height 27
click at [859, 163] on button at bounding box center [858, 165] width 38 height 27
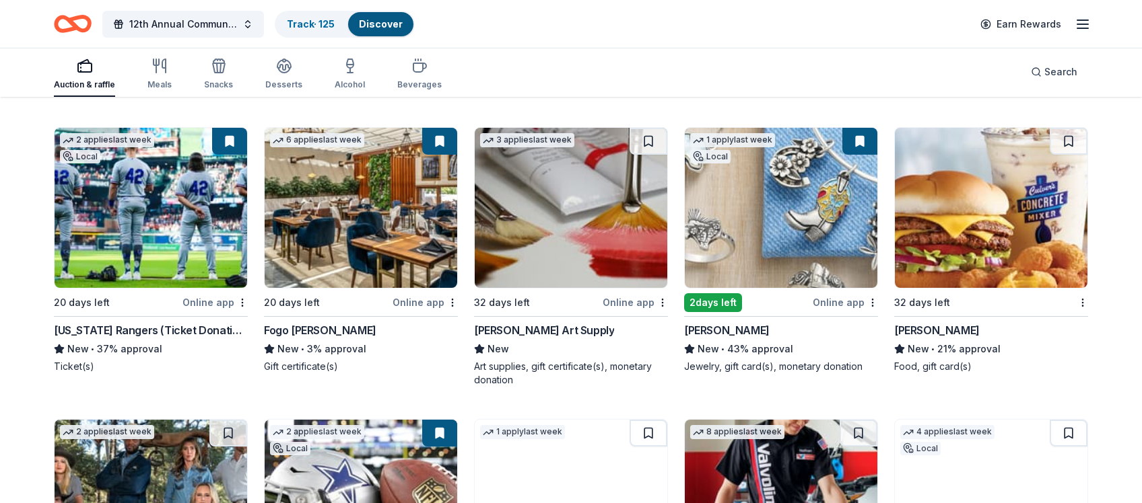
scroll to position [5292, 0]
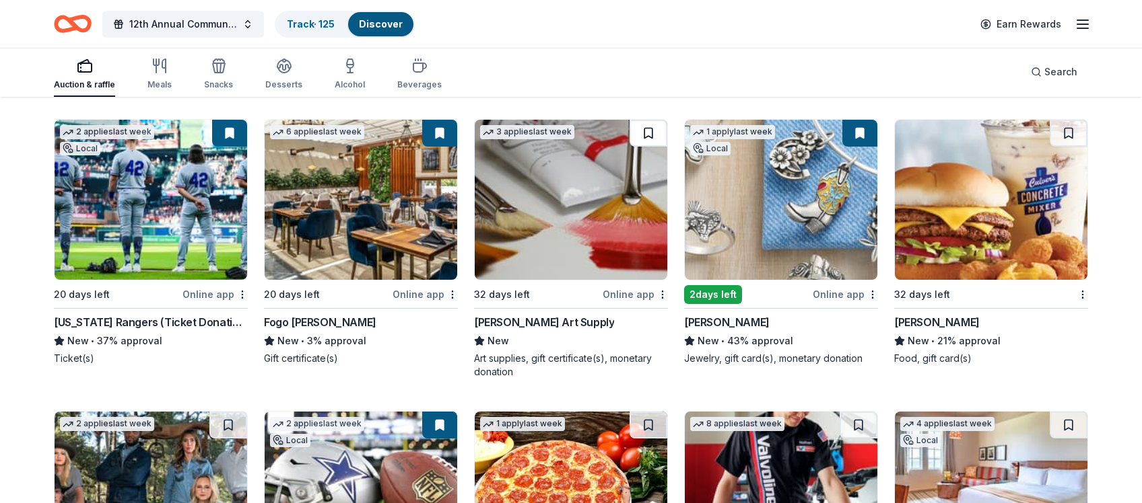
click at [645, 131] on button at bounding box center [648, 133] width 38 height 27
click at [1033, 129] on button at bounding box center [1068, 133] width 38 height 27
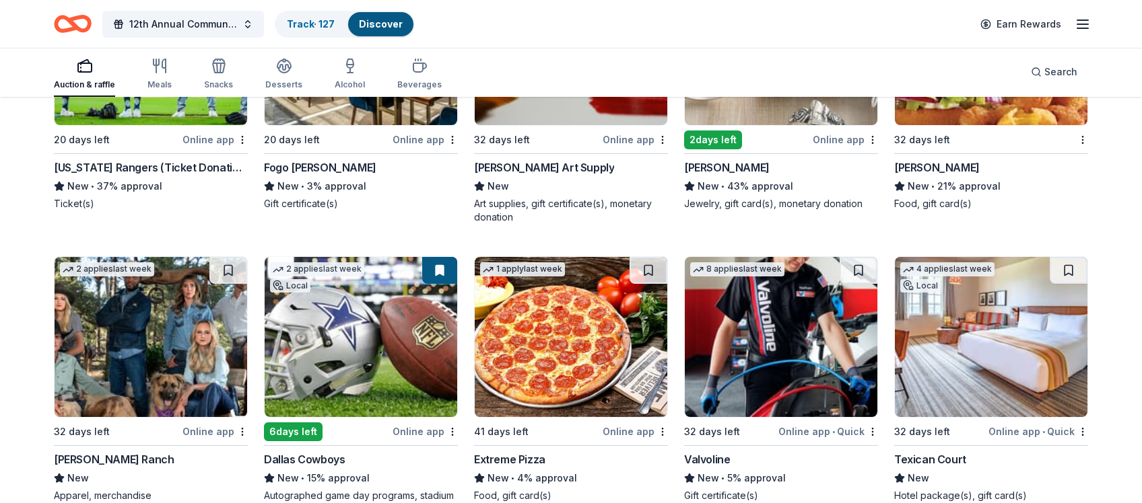
scroll to position [5558, 0]
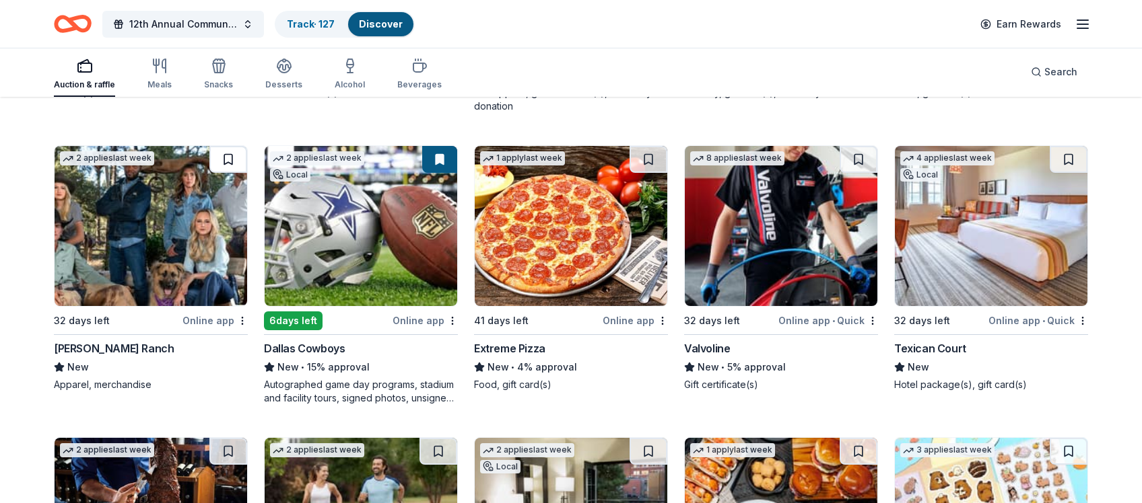
click at [226, 158] on button at bounding box center [228, 159] width 38 height 27
click at [647, 158] on button at bounding box center [648, 159] width 38 height 27
click at [857, 153] on button at bounding box center [858, 159] width 38 height 27
click at [1033, 157] on button at bounding box center [1068, 159] width 38 height 27
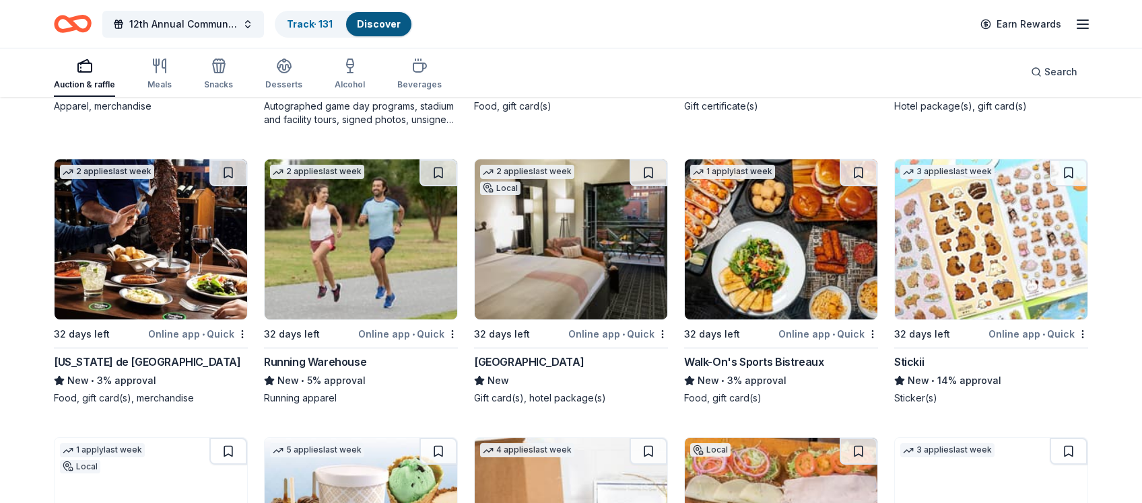
scroll to position [5869, 0]
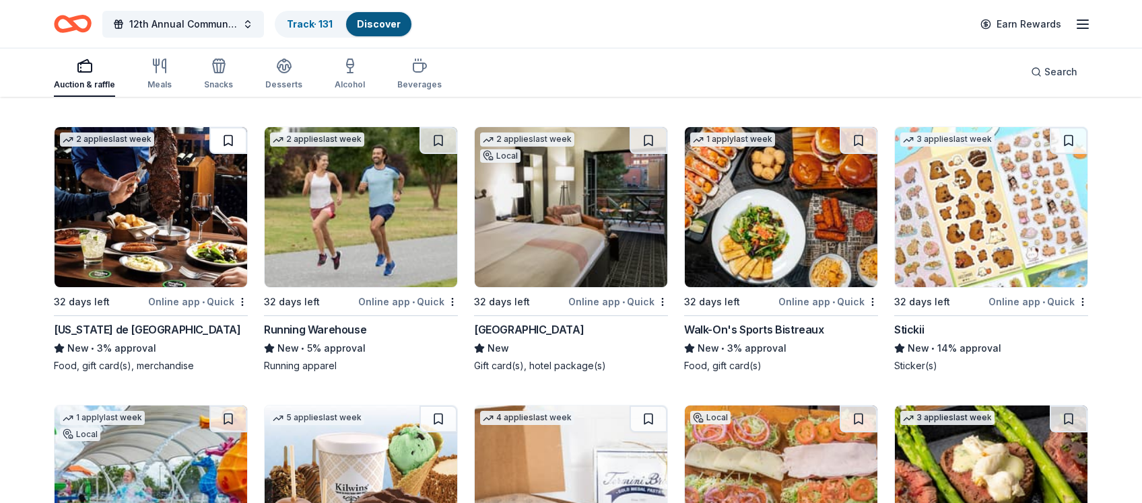
click at [227, 137] on button at bounding box center [228, 140] width 38 height 27
click at [437, 139] on button at bounding box center [438, 140] width 38 height 27
click at [650, 135] on button at bounding box center [648, 140] width 38 height 27
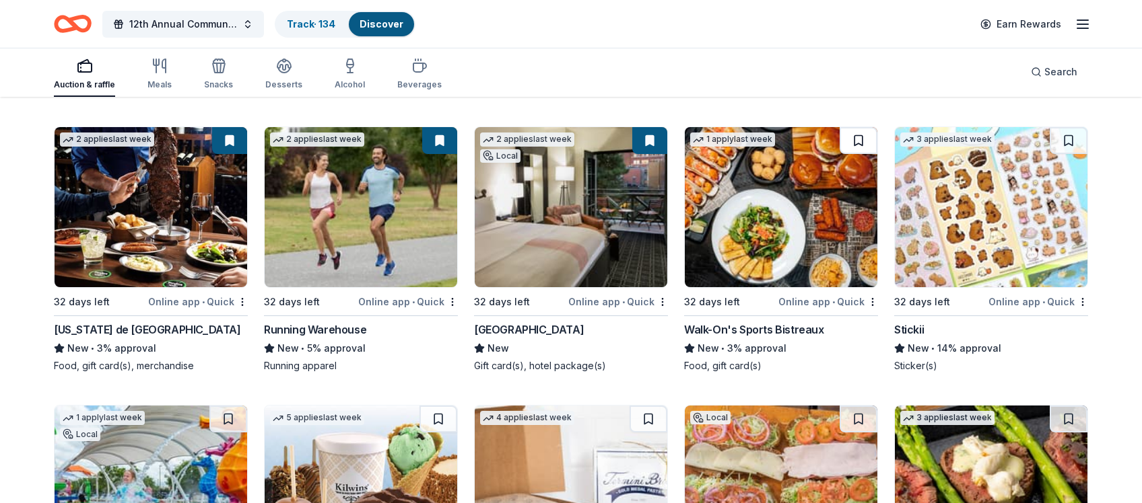
click at [858, 139] on button at bounding box center [858, 140] width 38 height 27
click at [1033, 137] on button at bounding box center [1068, 140] width 38 height 27
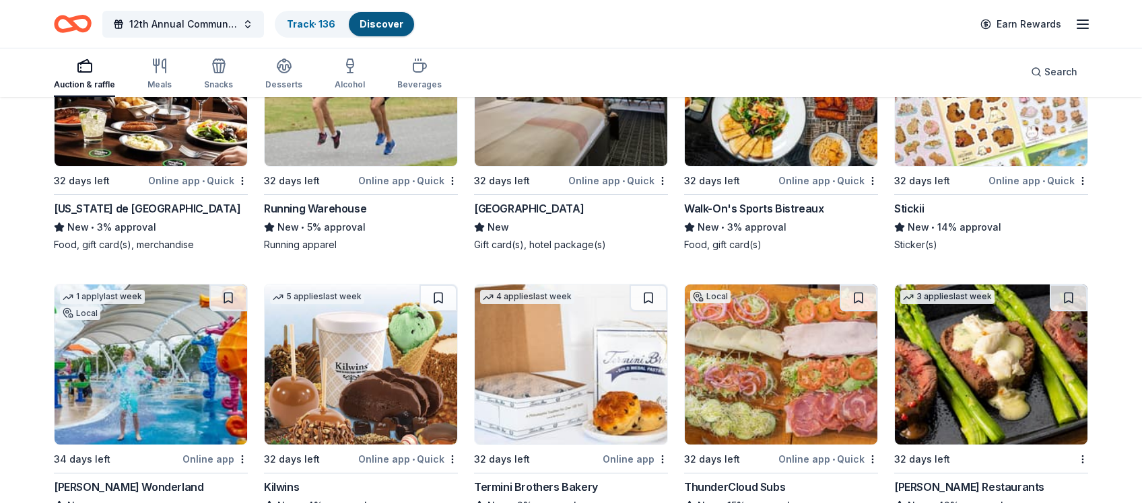
scroll to position [6079, 0]
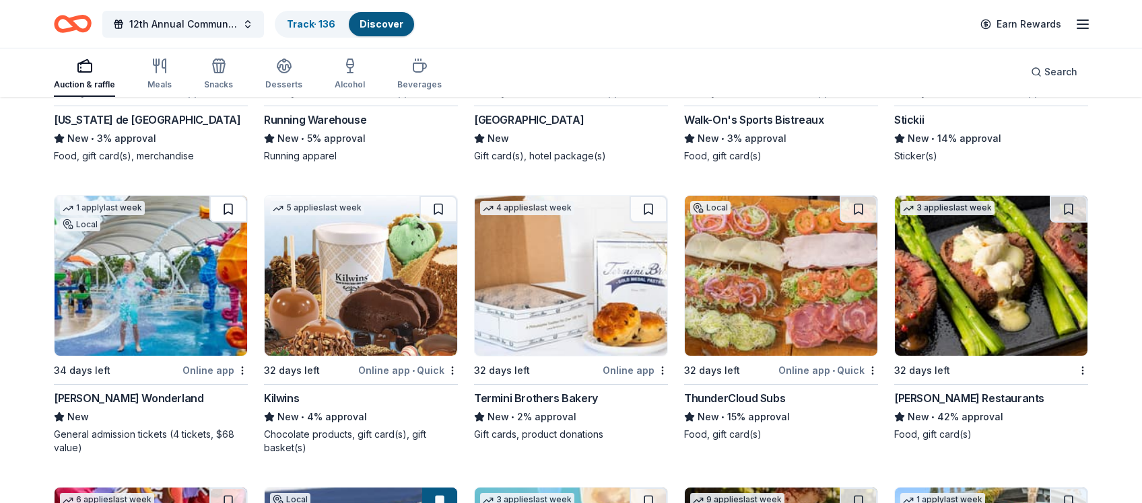
click at [227, 203] on button at bounding box center [228, 209] width 38 height 27
click at [439, 201] on button at bounding box center [438, 209] width 38 height 27
click at [647, 205] on button at bounding box center [648, 209] width 38 height 27
click at [857, 203] on button at bounding box center [858, 209] width 38 height 27
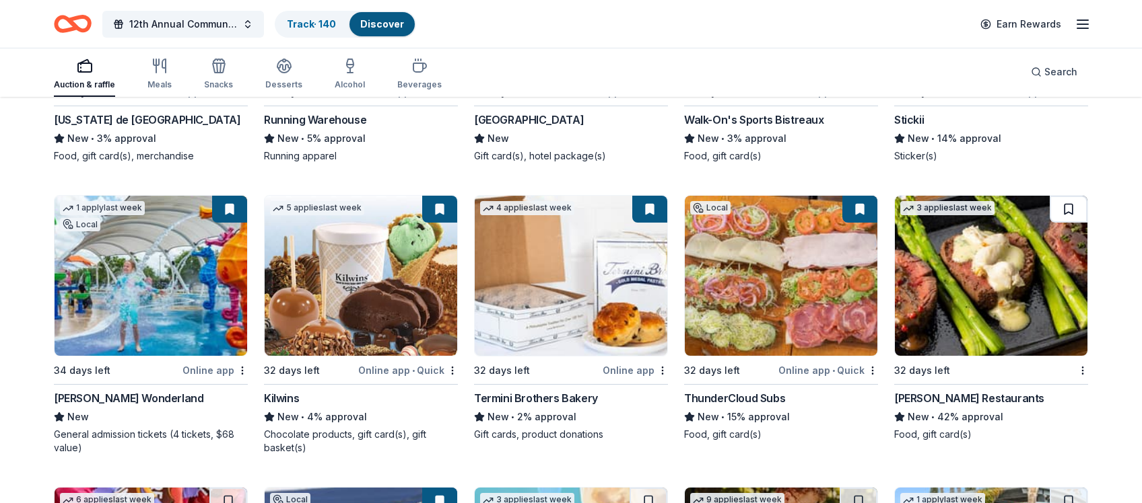
click at [1033, 205] on button at bounding box center [1068, 209] width 38 height 27
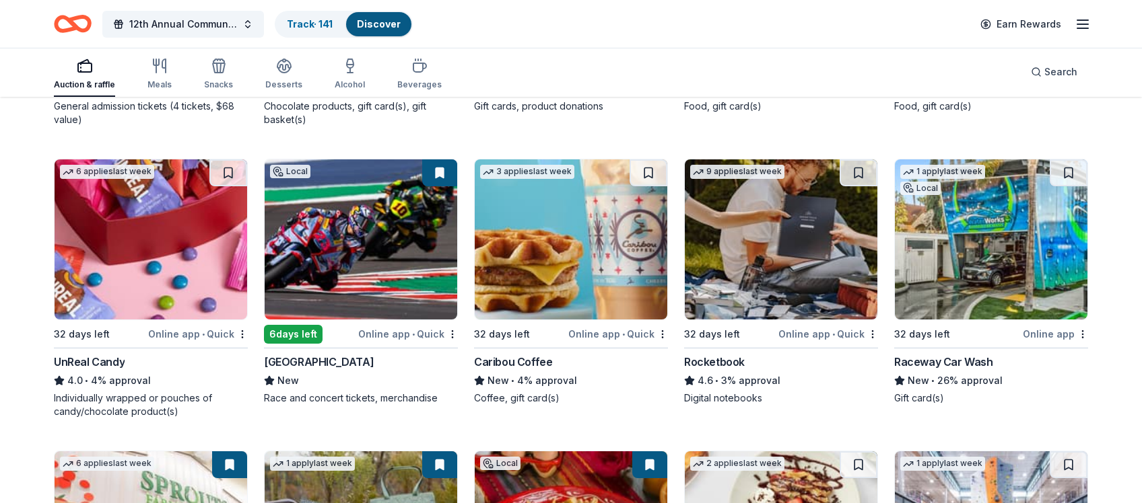
scroll to position [6416, 0]
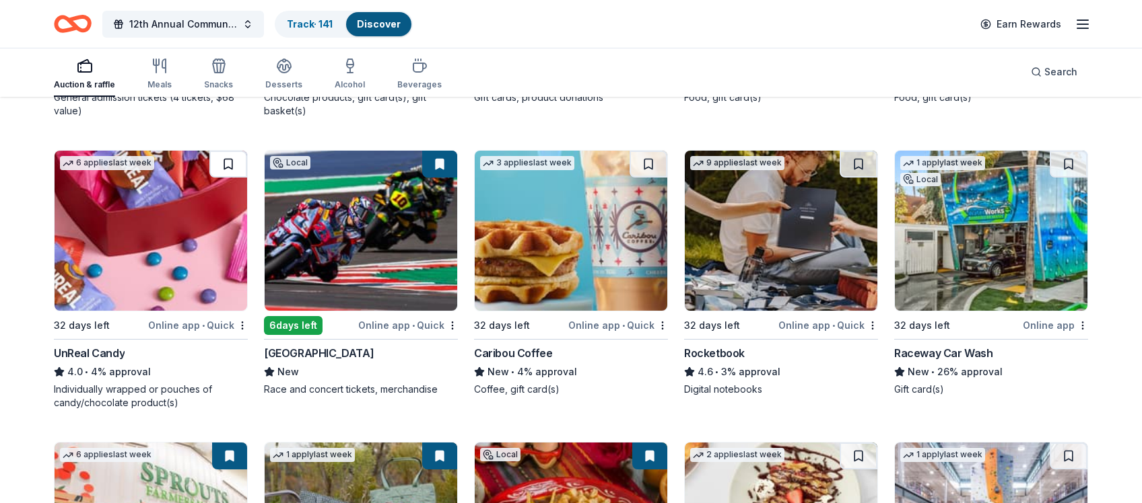
click at [230, 160] on button at bounding box center [228, 164] width 38 height 27
click at [646, 162] on button at bounding box center [648, 164] width 38 height 27
click at [856, 160] on button at bounding box center [858, 164] width 38 height 27
click at [1033, 160] on button at bounding box center [1068, 164] width 38 height 27
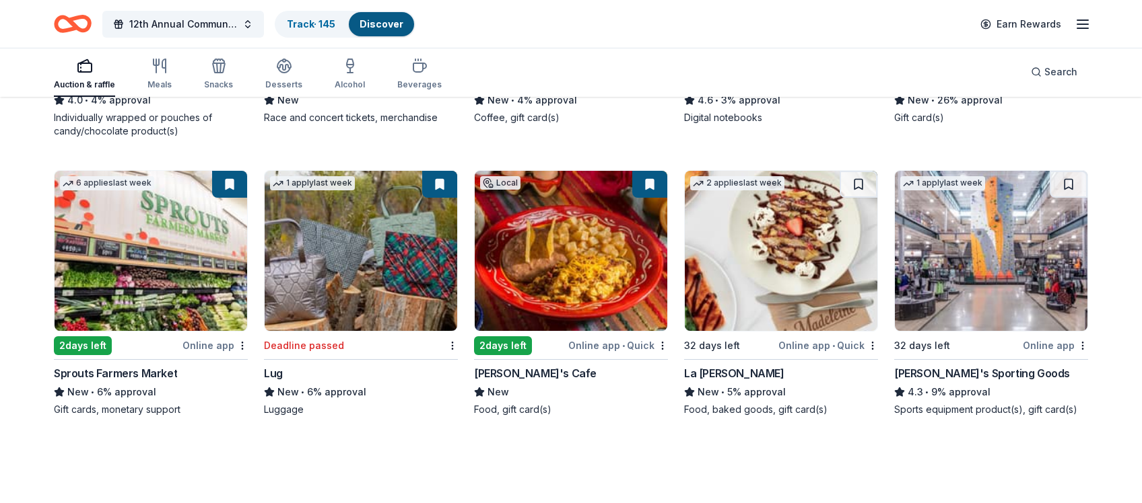
scroll to position [6697, 0]
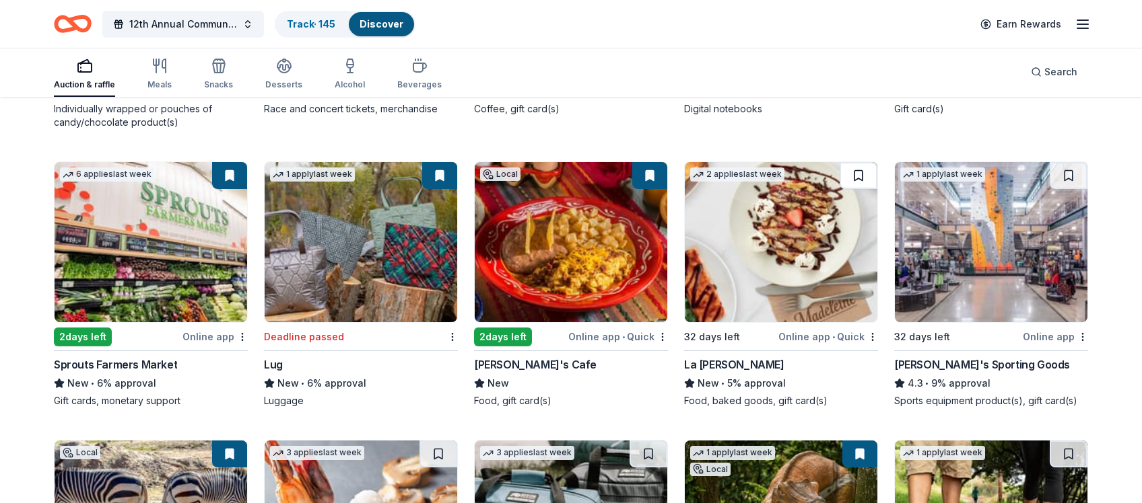
click at [857, 172] on button at bounding box center [858, 175] width 38 height 27
click at [1033, 170] on button at bounding box center [1068, 175] width 38 height 27
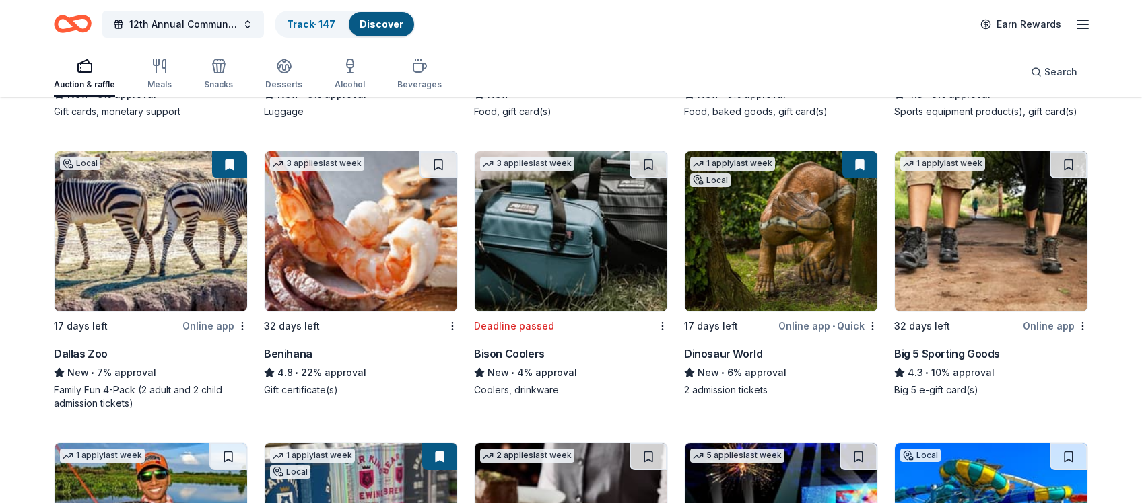
scroll to position [6996, 0]
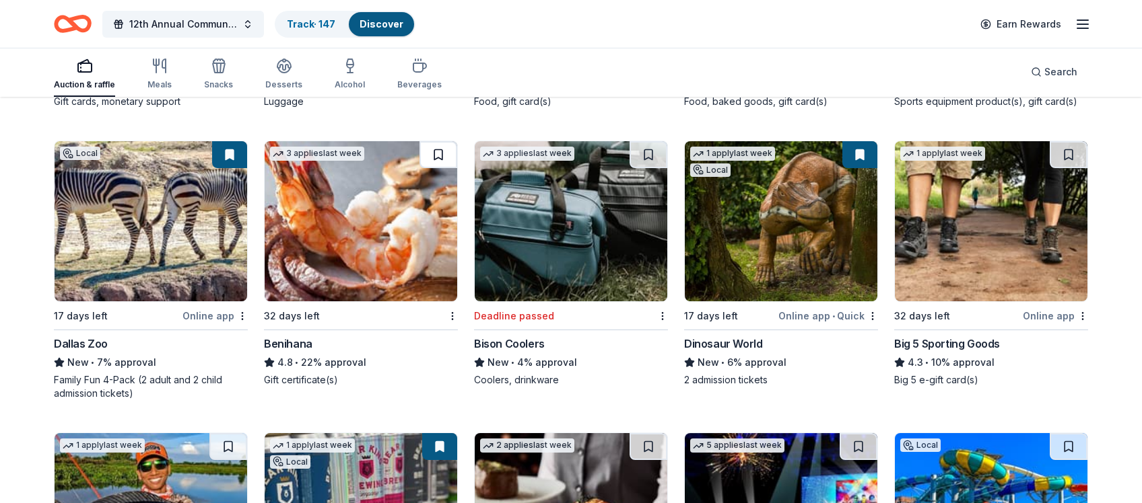
click at [435, 148] on button at bounding box center [438, 154] width 38 height 27
click at [647, 153] on button at bounding box center [648, 154] width 38 height 27
click at [1033, 150] on button at bounding box center [1068, 154] width 38 height 27
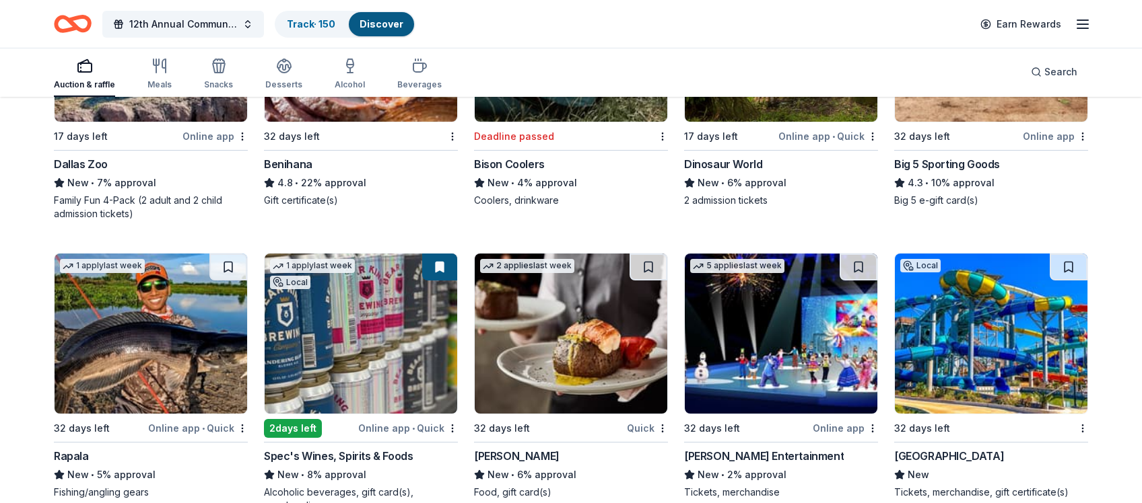
scroll to position [7195, 0]
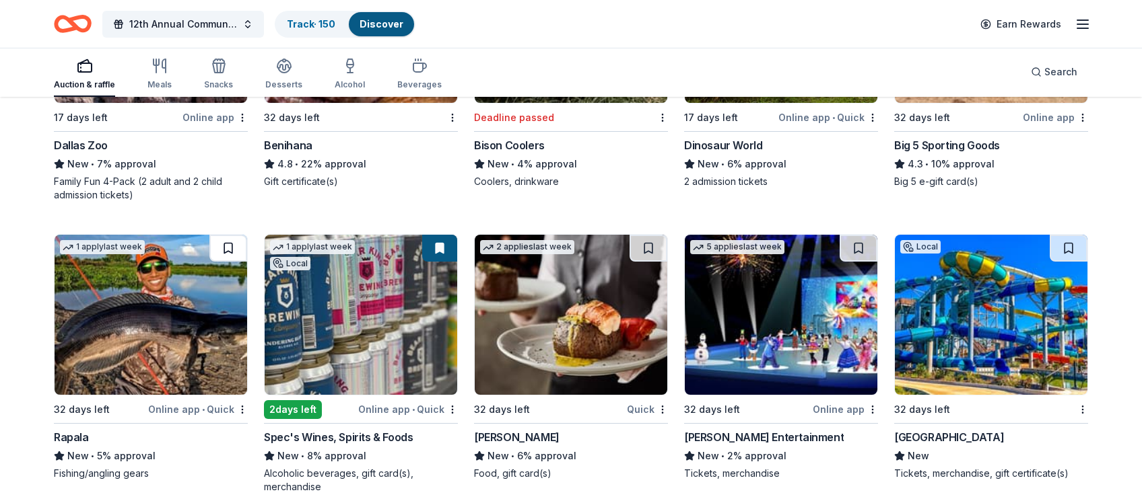
click at [230, 244] on button at bounding box center [228, 248] width 38 height 27
click at [650, 246] on button at bounding box center [648, 248] width 38 height 27
click at [860, 244] on button at bounding box center [858, 248] width 38 height 27
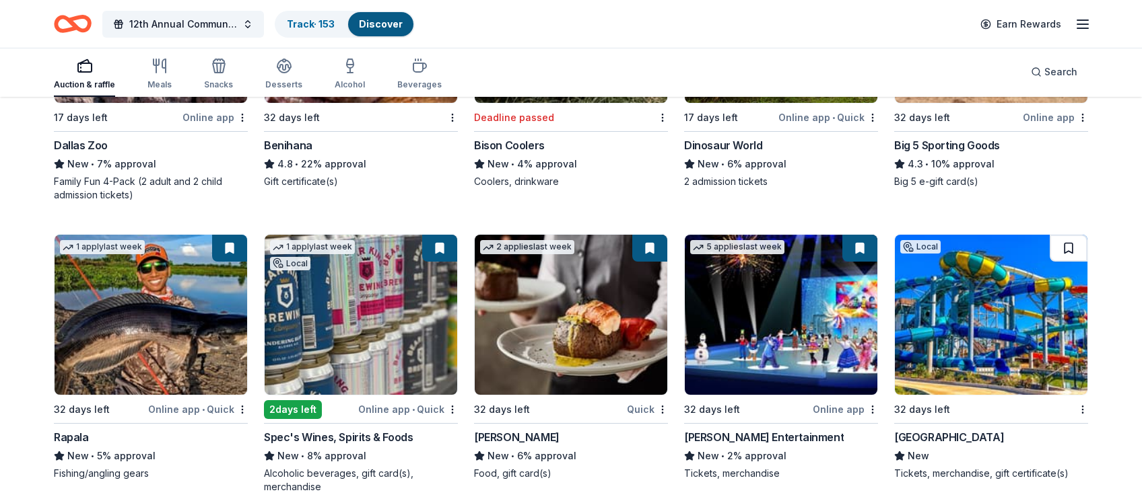
click at [1033, 246] on button at bounding box center [1068, 248] width 38 height 27
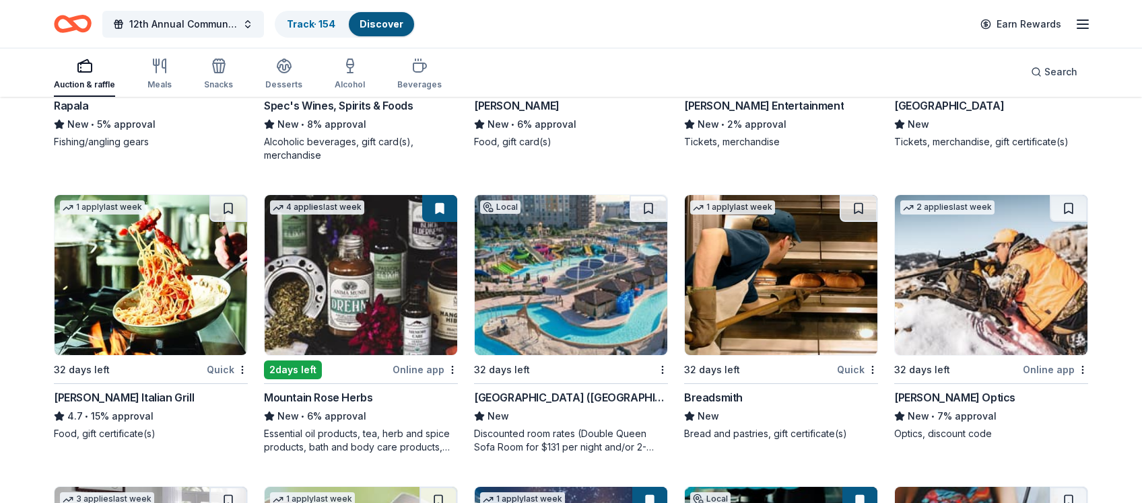
scroll to position [7557, 0]
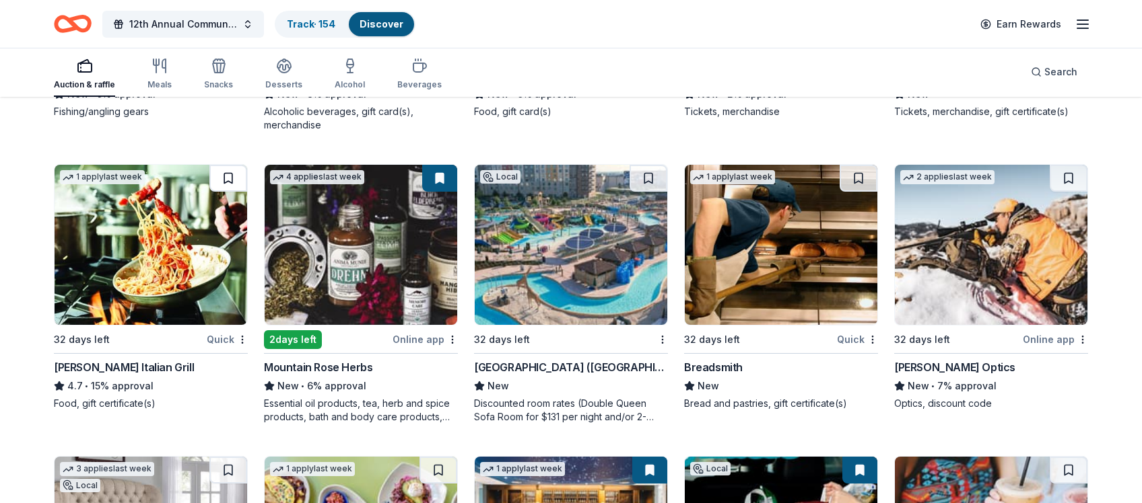
click at [227, 174] on button at bounding box center [228, 178] width 38 height 27
click at [649, 174] on button at bounding box center [648, 178] width 38 height 27
click at [858, 174] on button at bounding box center [858, 178] width 38 height 27
click at [1033, 173] on button at bounding box center [1068, 178] width 38 height 27
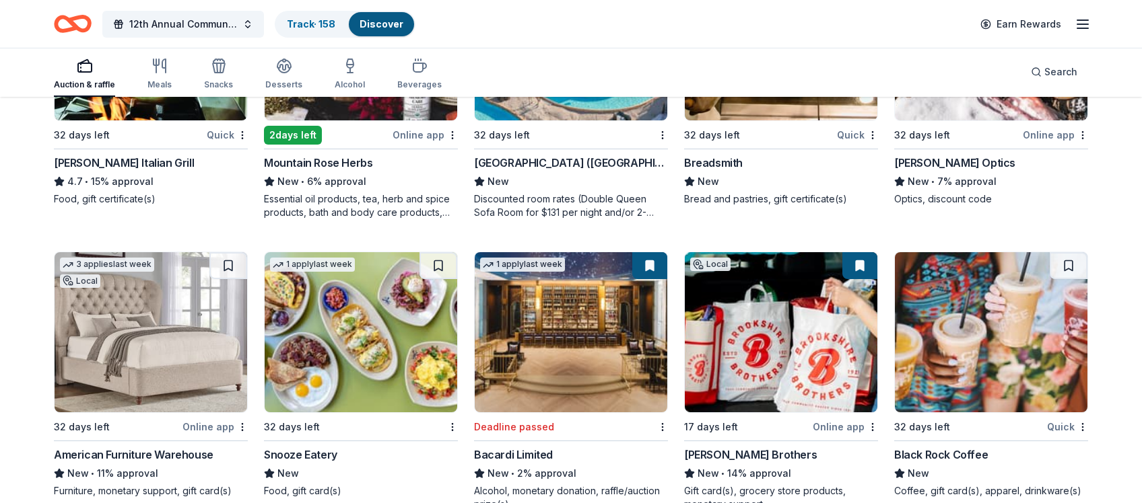
scroll to position [7874, 0]
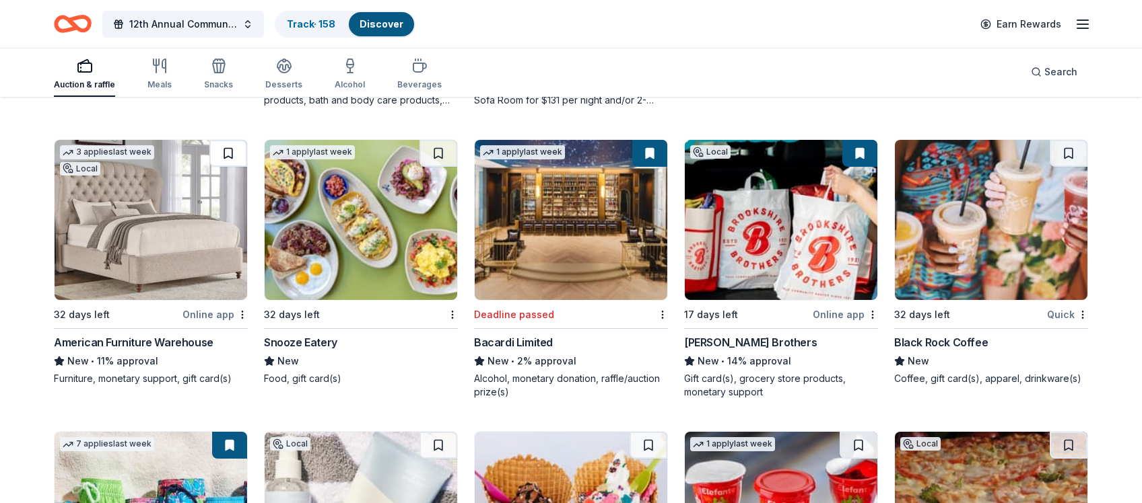
click at [227, 148] on button at bounding box center [228, 153] width 38 height 27
click at [440, 147] on button at bounding box center [438, 153] width 38 height 27
click at [1033, 151] on button at bounding box center [1068, 153] width 38 height 27
click at [1033, 151] on div at bounding box center [1068, 153] width 38 height 27
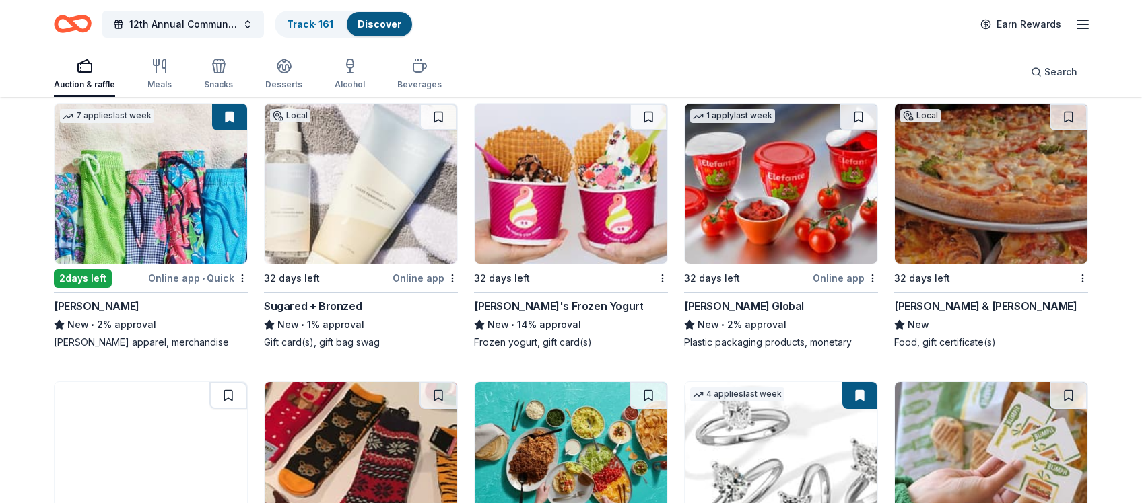
scroll to position [8214, 0]
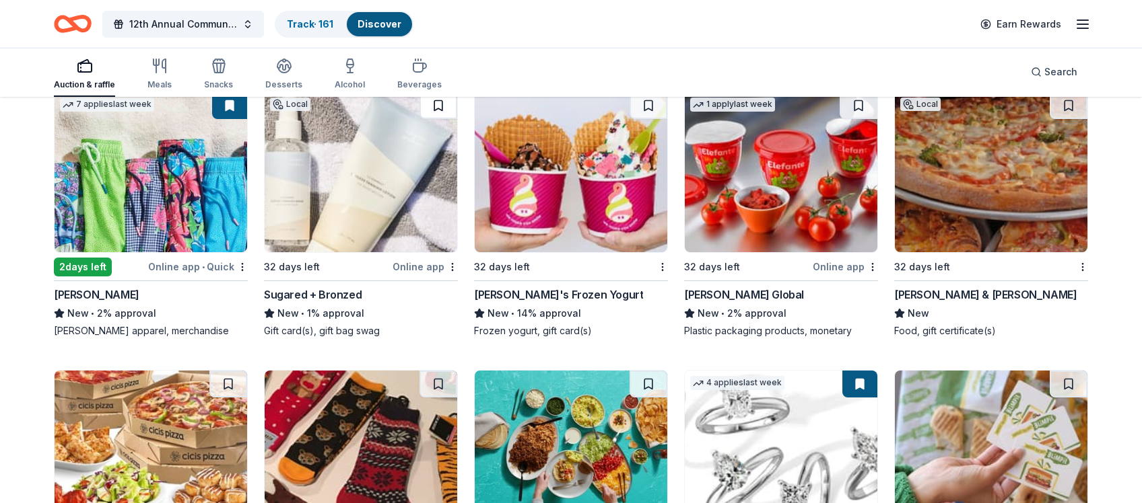
click at [440, 104] on button at bounding box center [438, 105] width 38 height 27
click at [649, 103] on button at bounding box center [648, 105] width 38 height 27
click at [857, 100] on button at bounding box center [858, 105] width 38 height 27
click at [1033, 102] on button at bounding box center [1068, 105] width 38 height 27
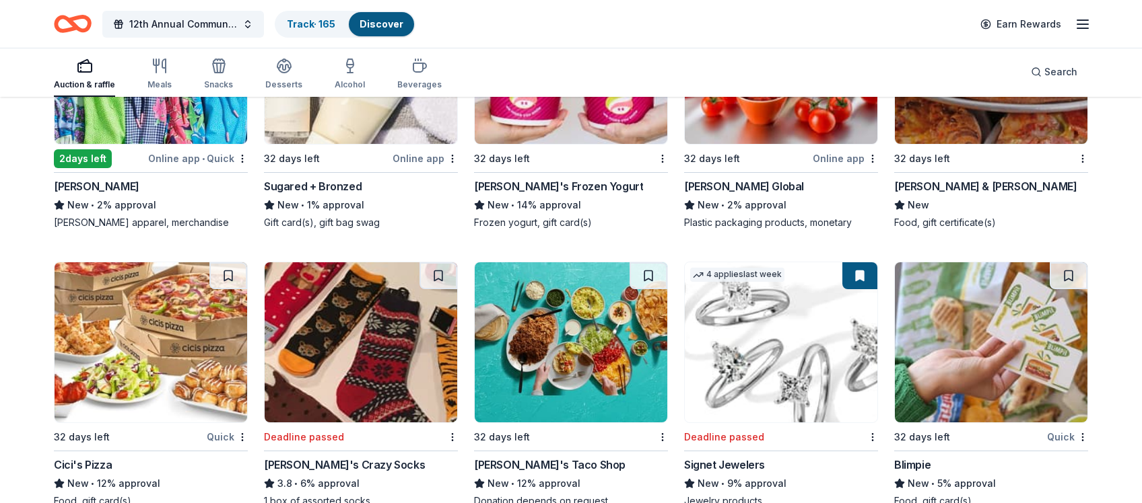
scroll to position [8431, 0]
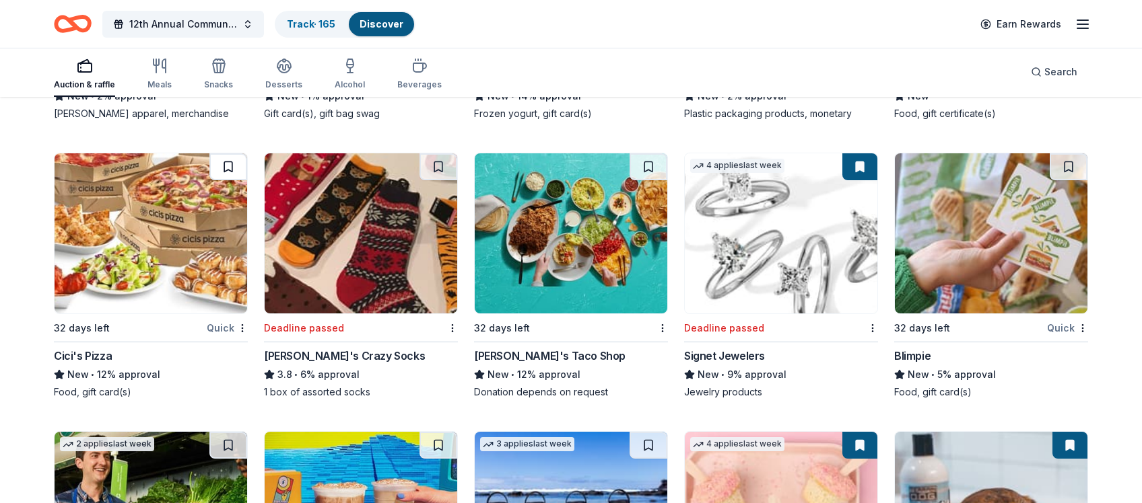
click at [230, 160] on button at bounding box center [228, 166] width 38 height 27
click at [650, 162] on button at bounding box center [648, 166] width 38 height 27
click at [1033, 166] on button at bounding box center [1068, 166] width 38 height 27
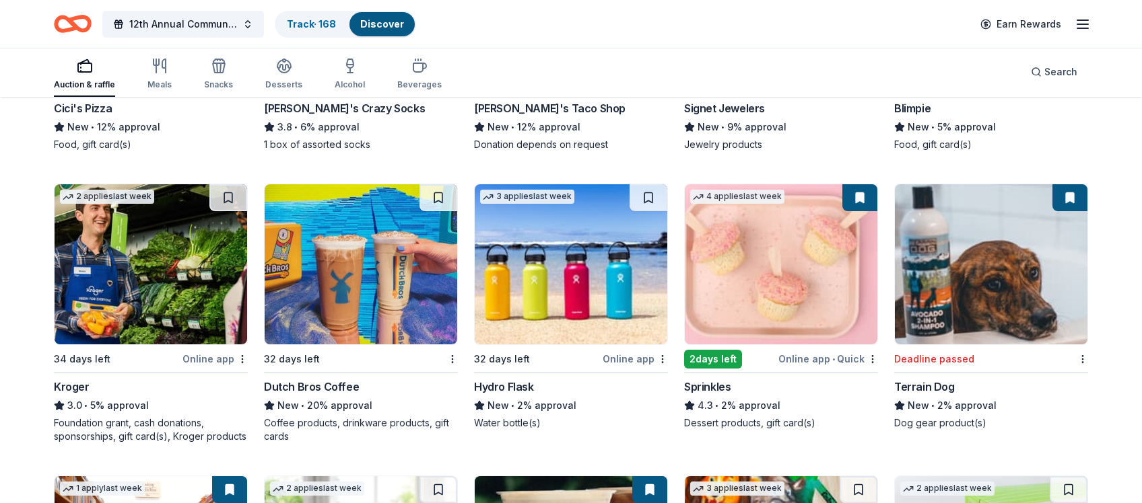
scroll to position [8691, 0]
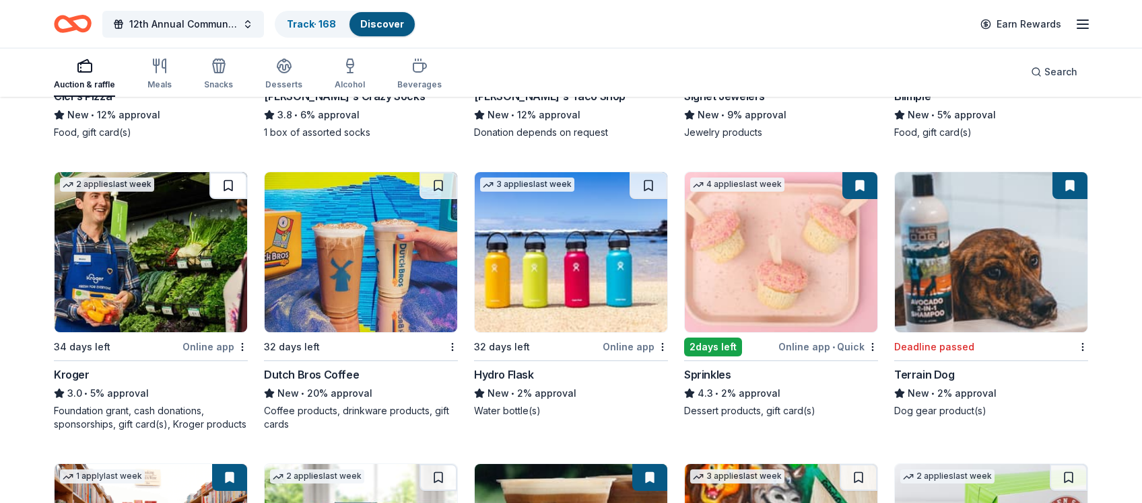
click at [229, 181] on button at bounding box center [228, 185] width 38 height 27
click at [439, 180] on button at bounding box center [438, 185] width 38 height 27
click at [650, 182] on button at bounding box center [648, 185] width 38 height 27
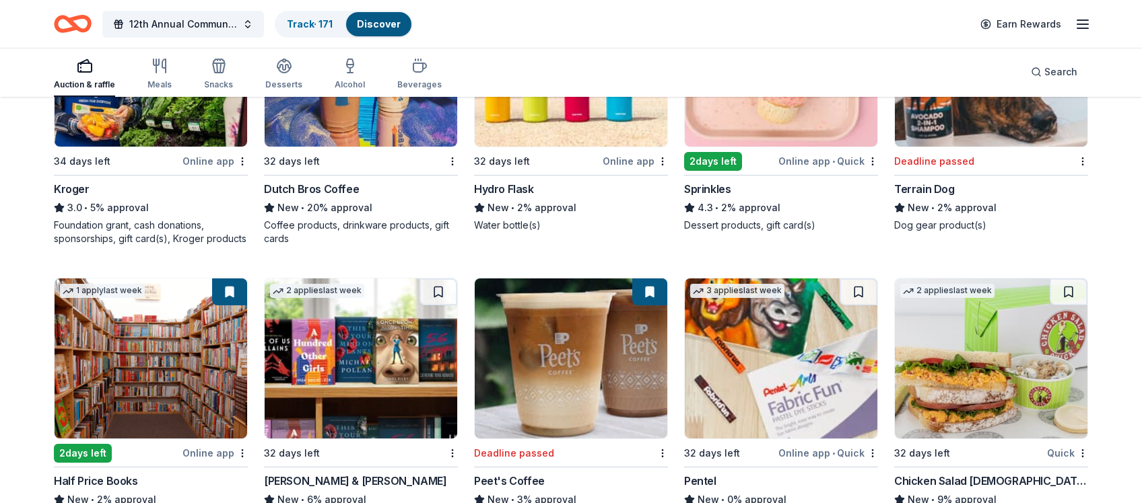
scroll to position [9016, 0]
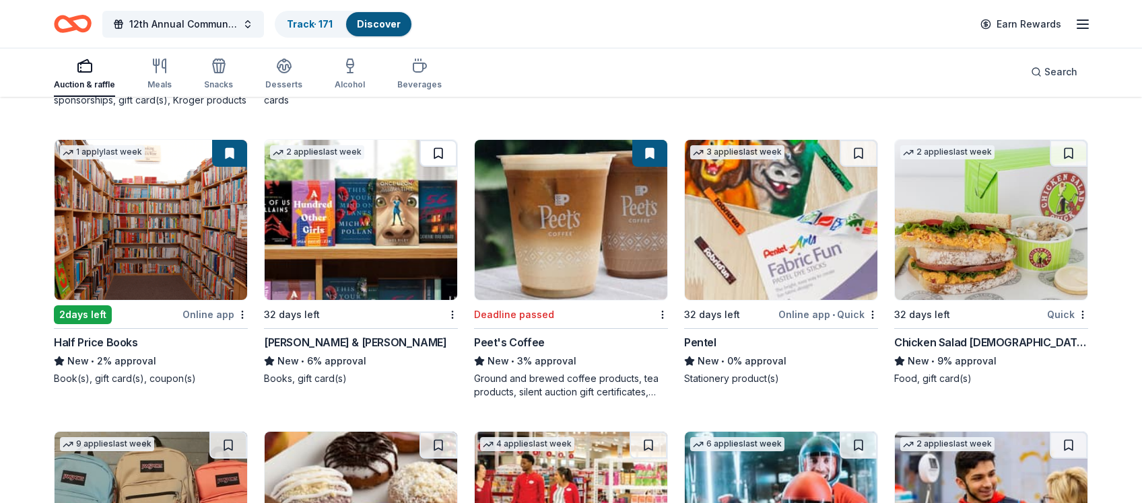
click at [435, 151] on button at bounding box center [438, 153] width 38 height 27
click at [857, 149] on button at bounding box center [858, 153] width 38 height 27
click at [1033, 149] on button at bounding box center [1068, 153] width 38 height 27
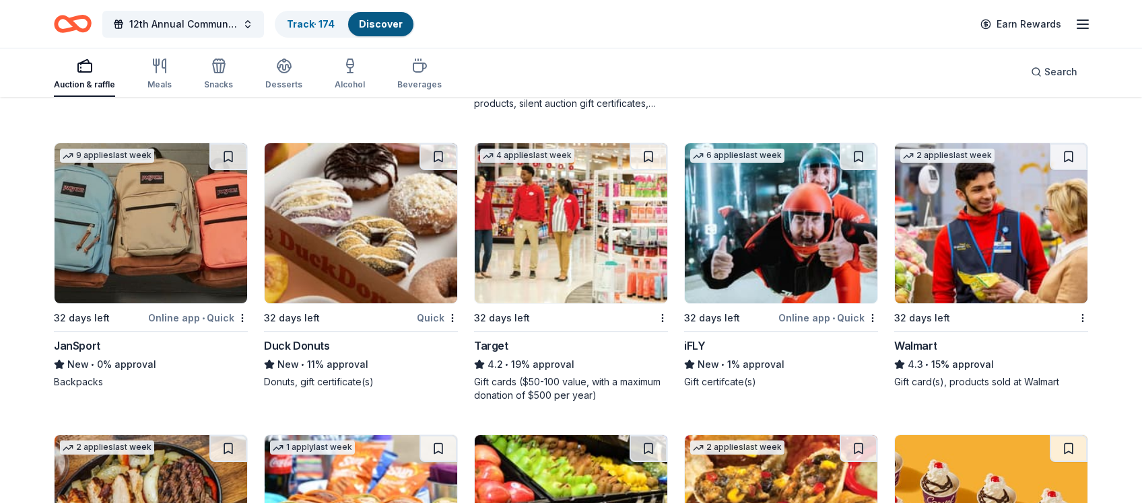
scroll to position [9292, 0]
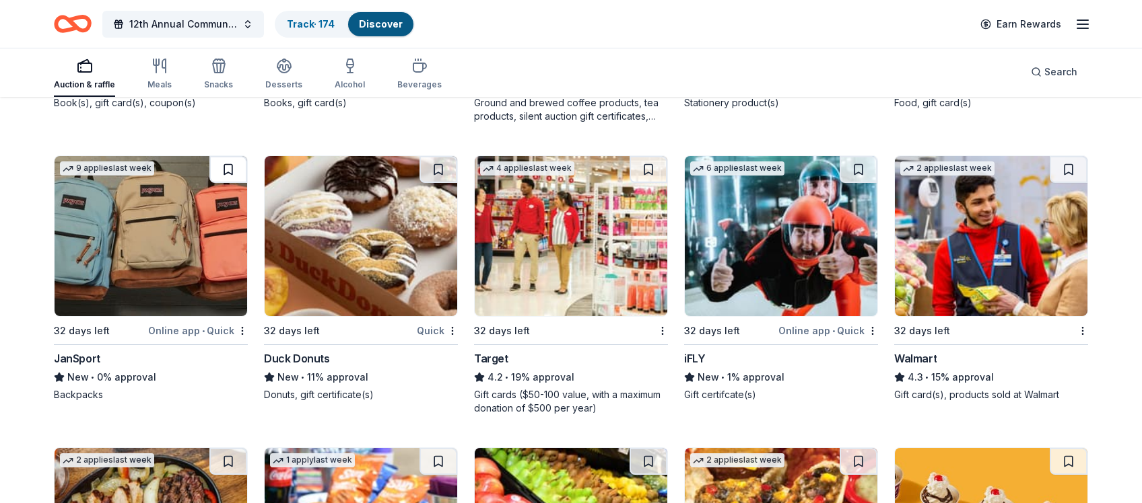
click at [227, 167] on button at bounding box center [228, 169] width 38 height 27
click at [437, 165] on button at bounding box center [438, 169] width 38 height 27
click at [650, 164] on button at bounding box center [648, 169] width 38 height 27
click at [859, 166] on button at bounding box center [858, 169] width 38 height 27
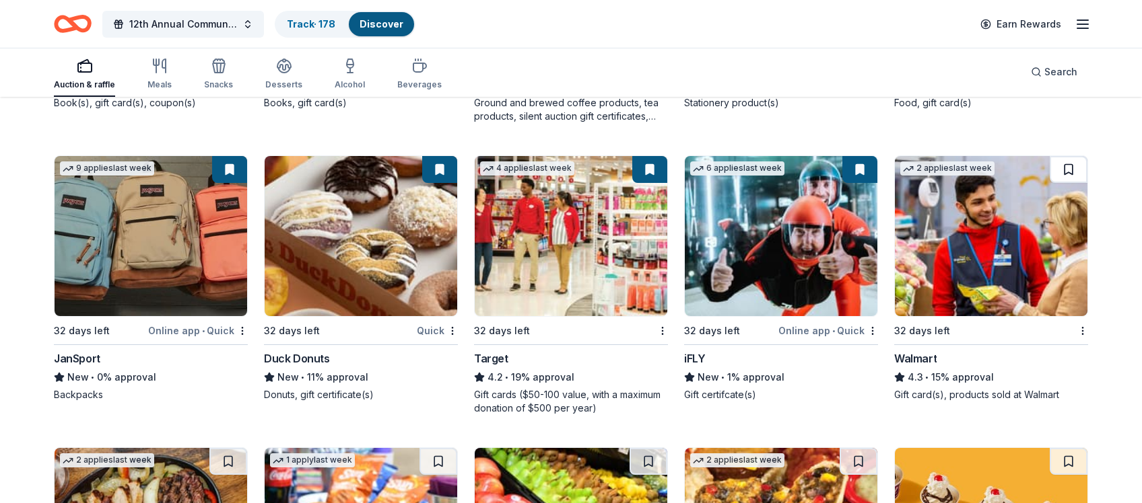
click at [1033, 166] on button at bounding box center [1068, 169] width 38 height 27
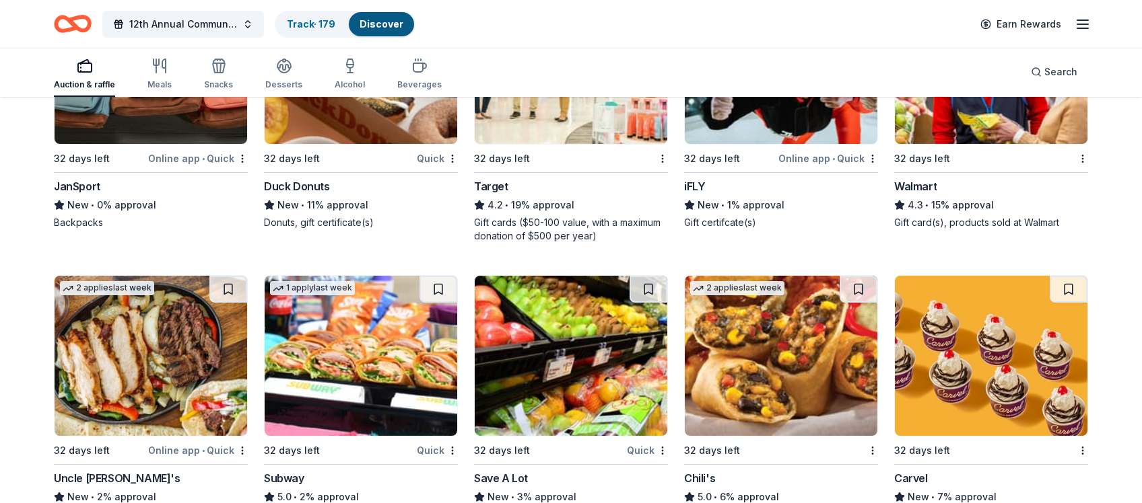
scroll to position [9587, 0]
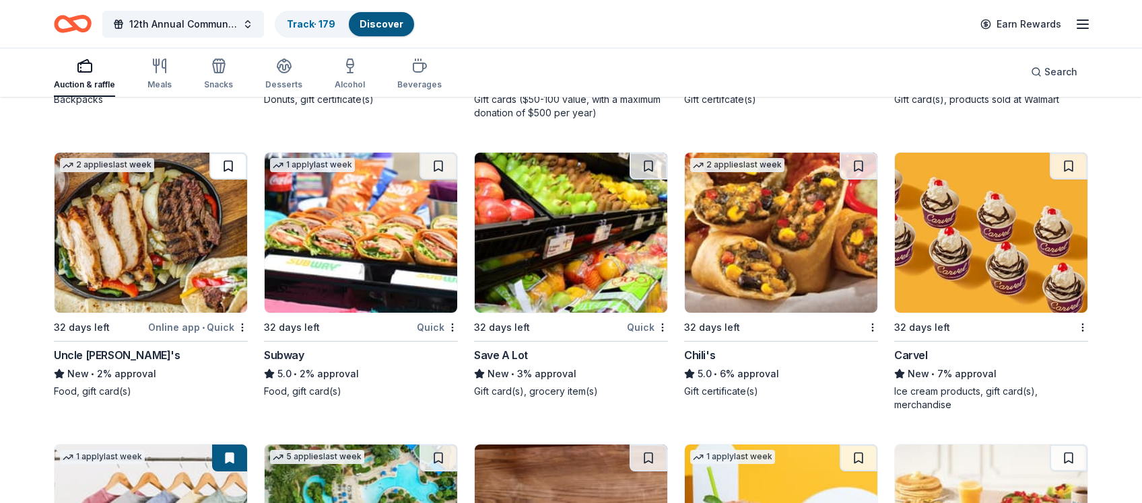
click at [227, 162] on button at bounding box center [228, 166] width 38 height 27
click at [438, 162] on button at bounding box center [438, 166] width 38 height 27
click at [650, 163] on button at bounding box center [648, 166] width 38 height 27
click at [860, 162] on button at bounding box center [858, 166] width 38 height 27
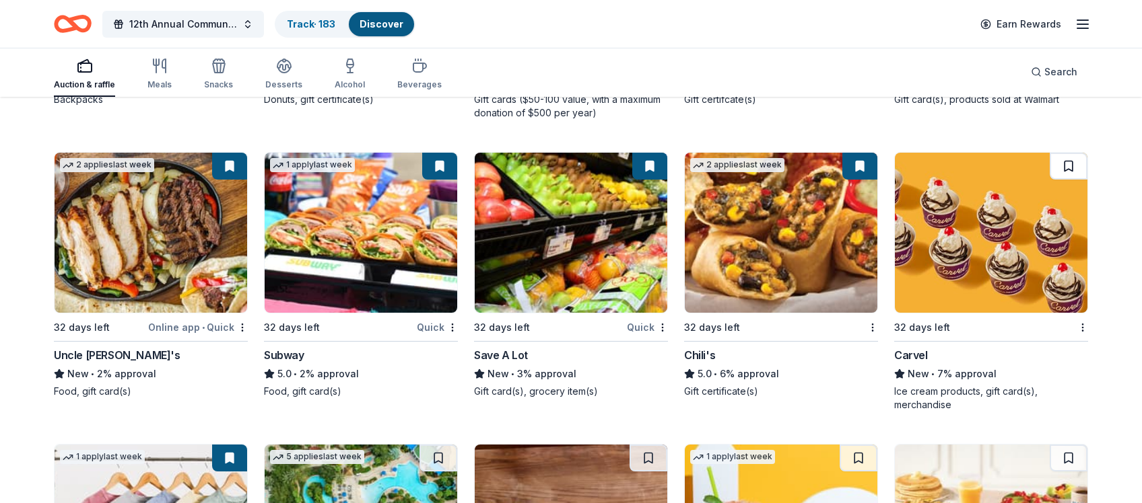
click at [1033, 160] on button at bounding box center [1068, 166] width 38 height 27
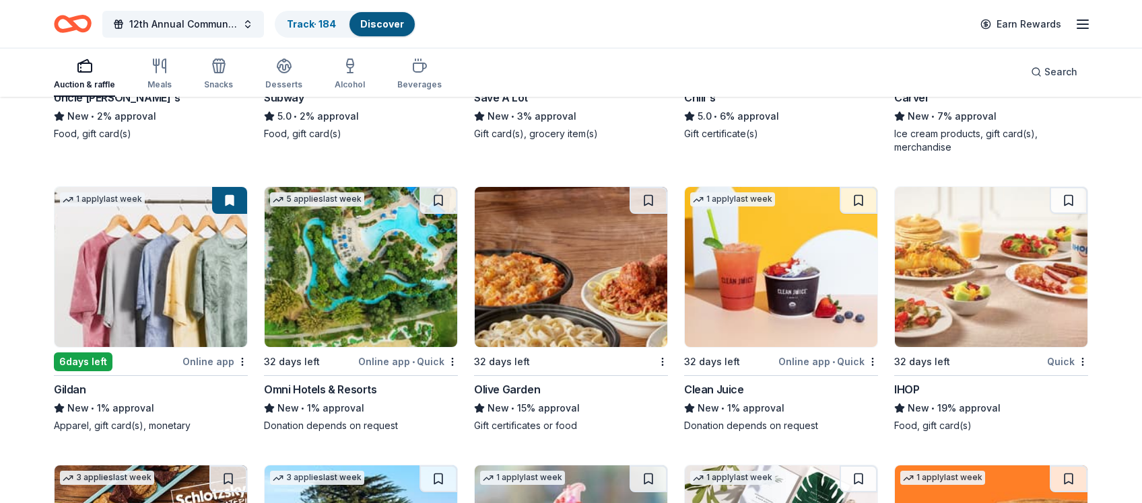
scroll to position [9870, 0]
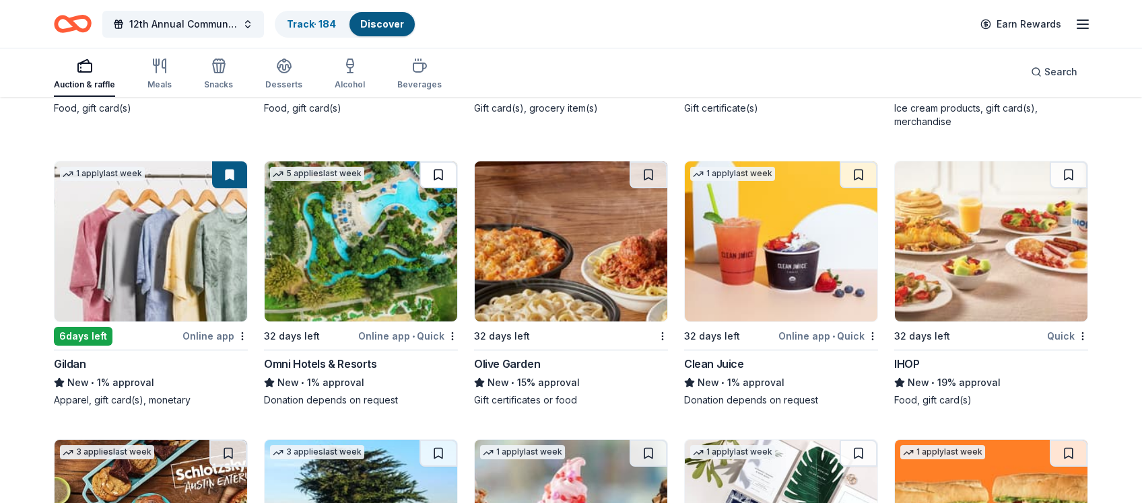
click at [439, 169] on button at bounding box center [438, 175] width 38 height 27
click at [648, 172] on button at bounding box center [648, 175] width 38 height 27
click at [858, 171] on button at bounding box center [858, 175] width 38 height 27
click at [1033, 168] on button at bounding box center [1068, 175] width 38 height 27
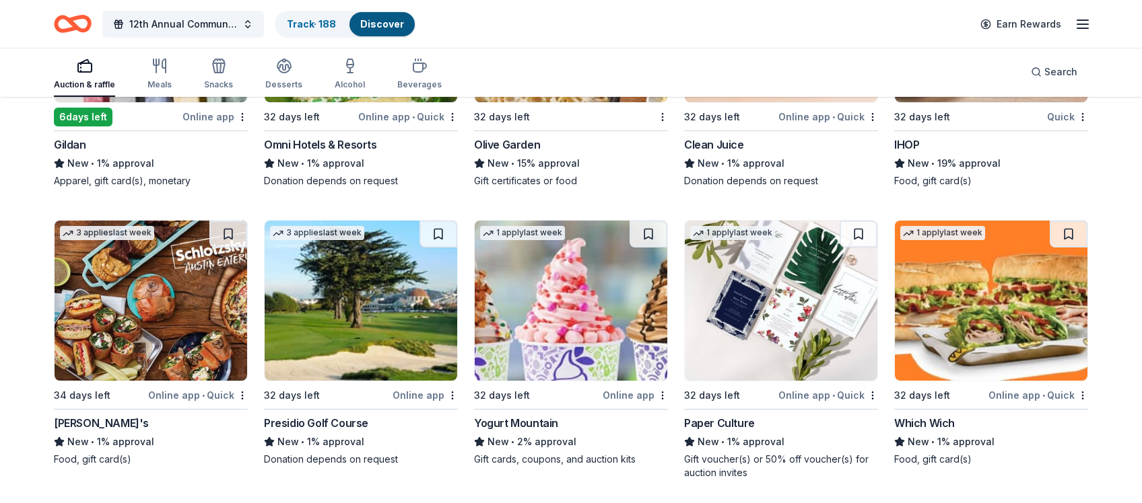
scroll to position [10097, 0]
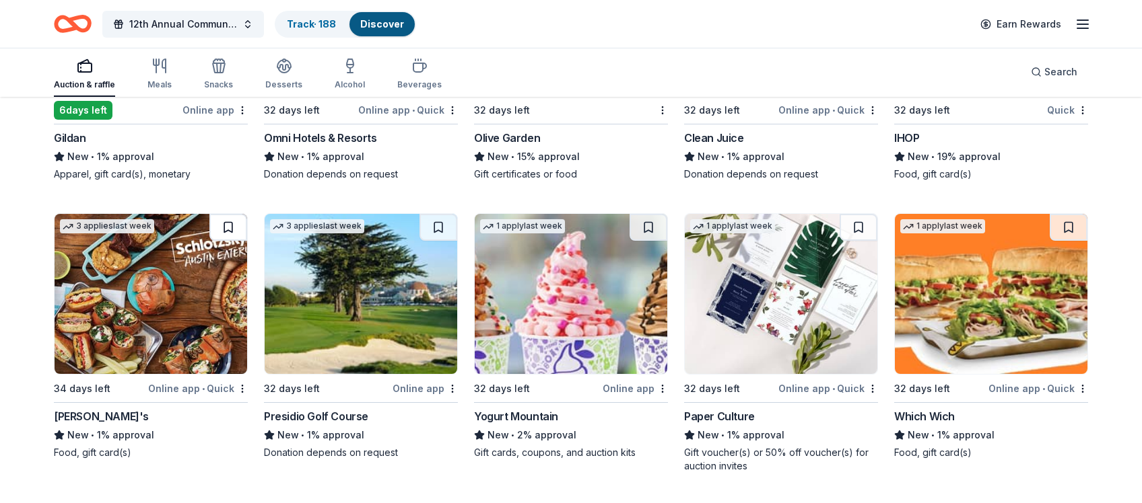
click at [228, 223] on button at bounding box center [228, 227] width 38 height 27
click at [439, 223] on button at bounding box center [438, 227] width 38 height 27
click at [647, 222] on button at bounding box center [648, 227] width 38 height 27
click at [860, 219] on button at bounding box center [858, 227] width 38 height 27
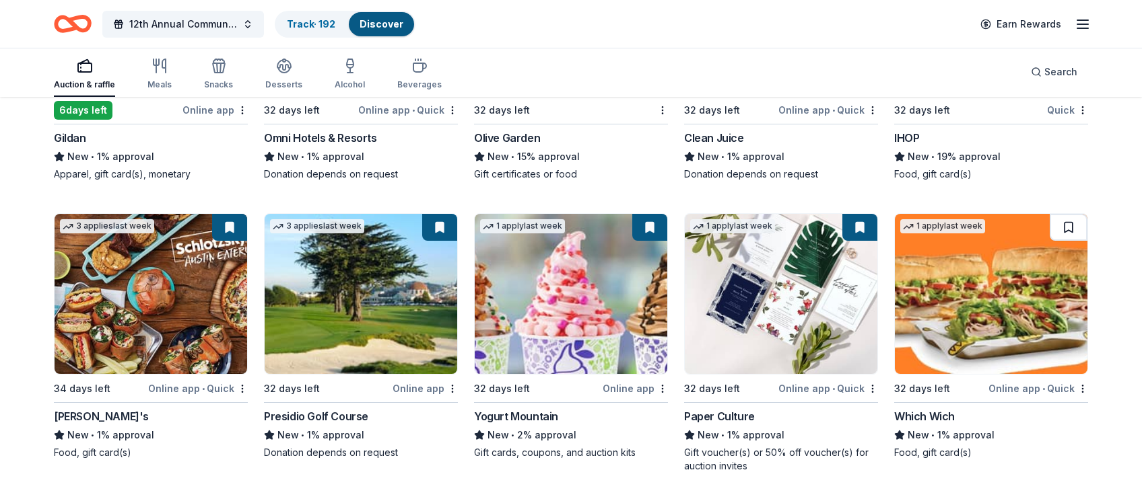
click at [1033, 222] on button at bounding box center [1068, 227] width 38 height 27
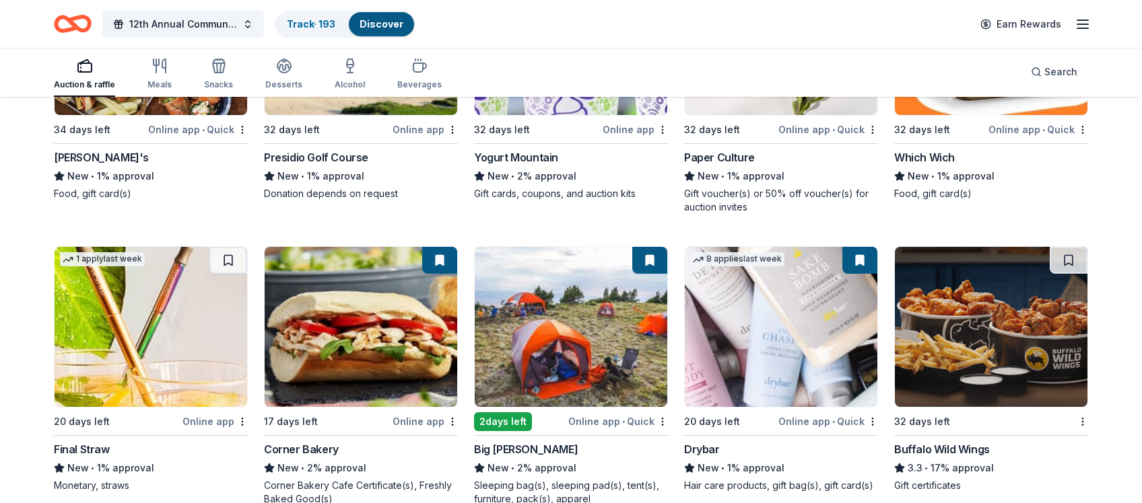
scroll to position [10383, 0]
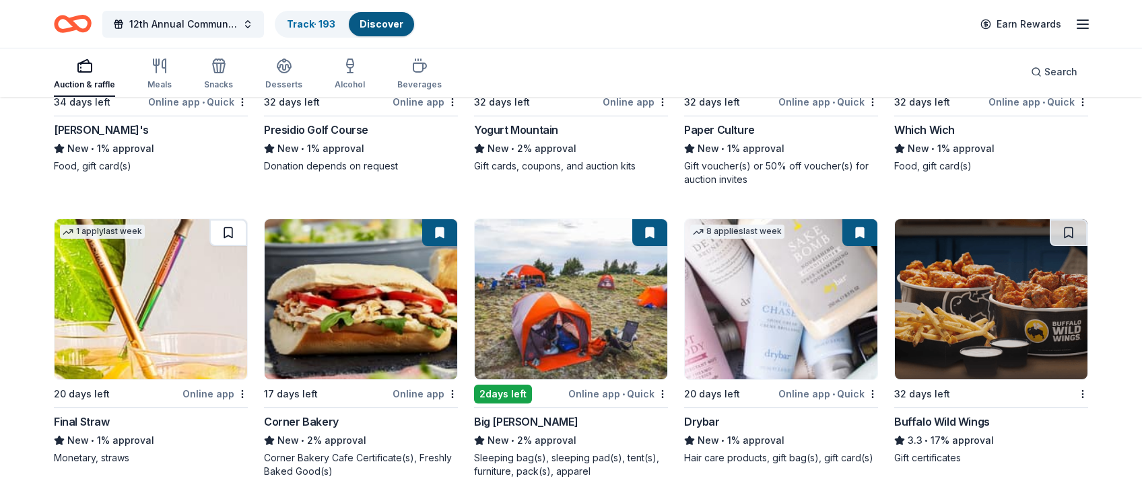
click at [228, 230] on button at bounding box center [228, 232] width 38 height 27
click at [1033, 230] on button at bounding box center [1068, 232] width 38 height 27
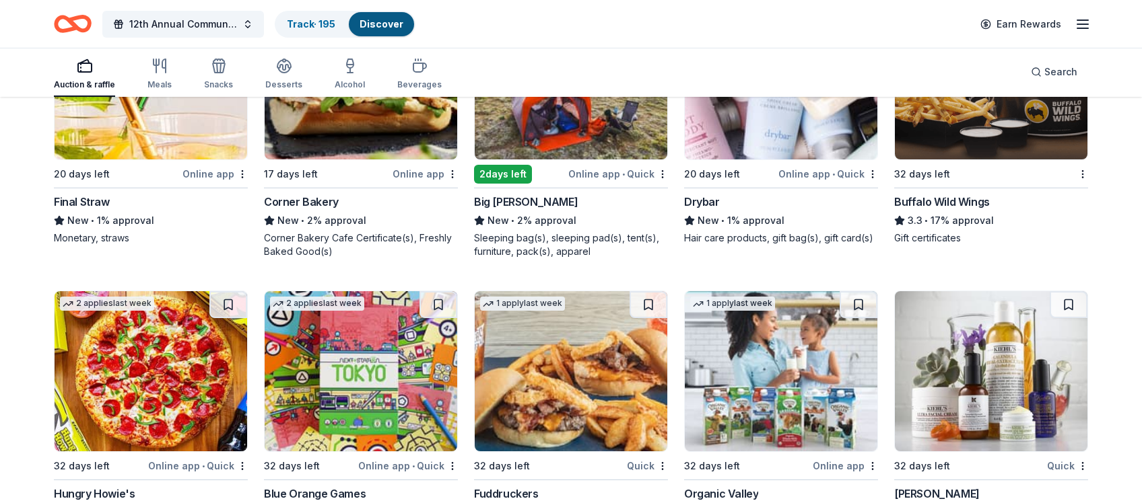
scroll to position [10630, 0]
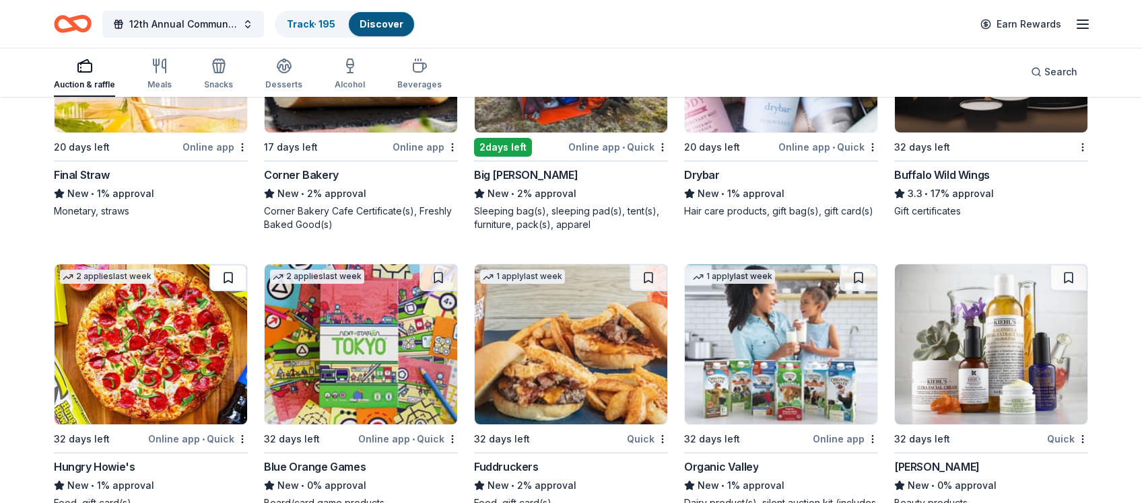
click at [227, 272] on button at bounding box center [228, 278] width 38 height 27
click at [438, 275] on button at bounding box center [438, 278] width 38 height 27
click at [650, 268] on button at bounding box center [648, 278] width 38 height 27
click at [859, 273] on button at bounding box center [858, 278] width 38 height 27
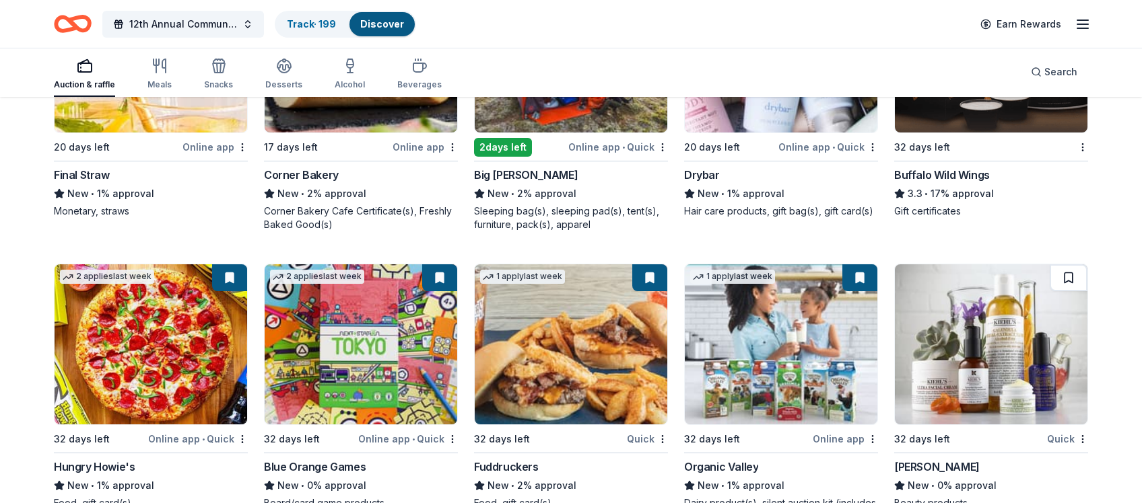
click at [1033, 272] on button at bounding box center [1068, 278] width 38 height 27
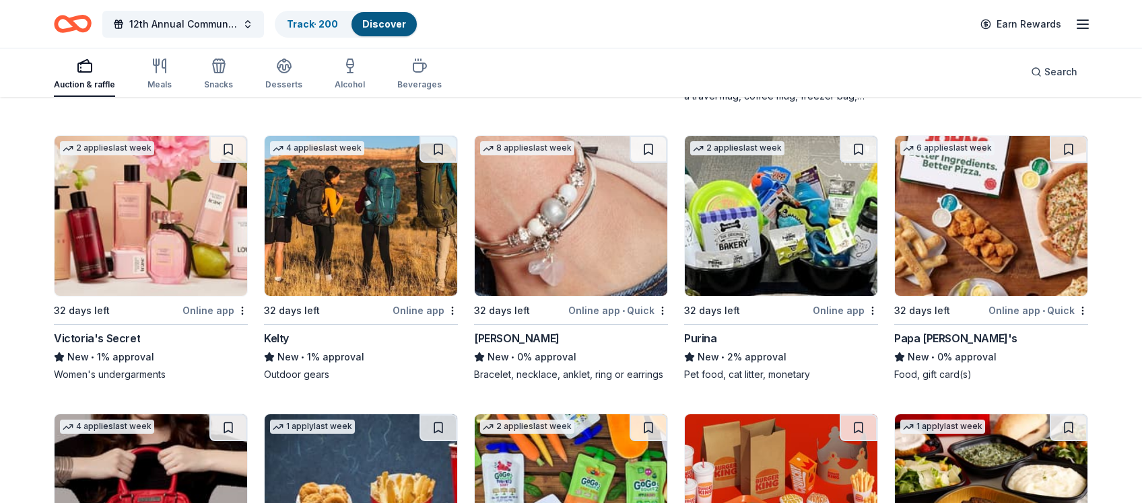
scroll to position [11071, 0]
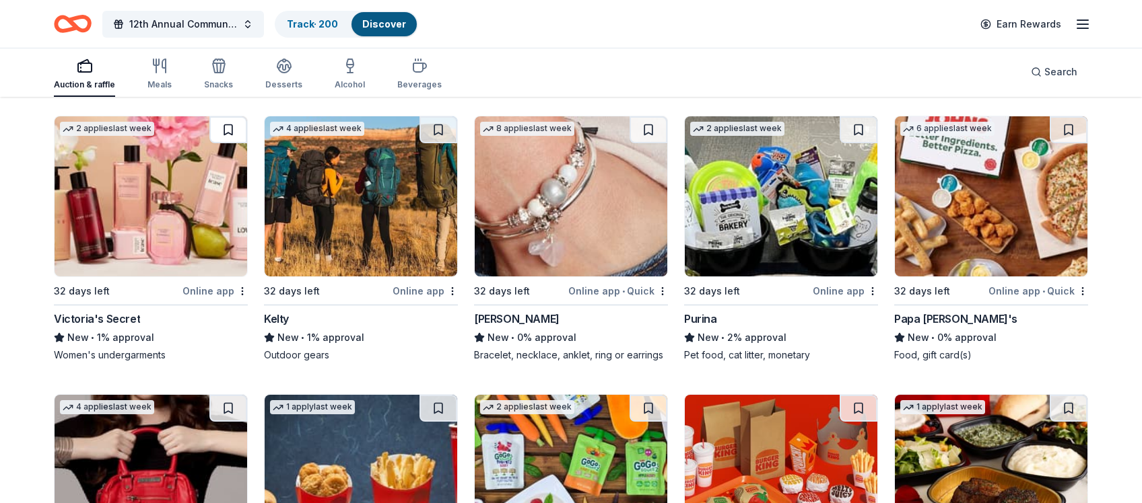
click at [227, 126] on button at bounding box center [228, 129] width 38 height 27
click at [437, 127] on button at bounding box center [438, 129] width 38 height 27
click at [650, 125] on button at bounding box center [648, 129] width 38 height 27
click at [857, 127] on button at bounding box center [858, 129] width 38 height 27
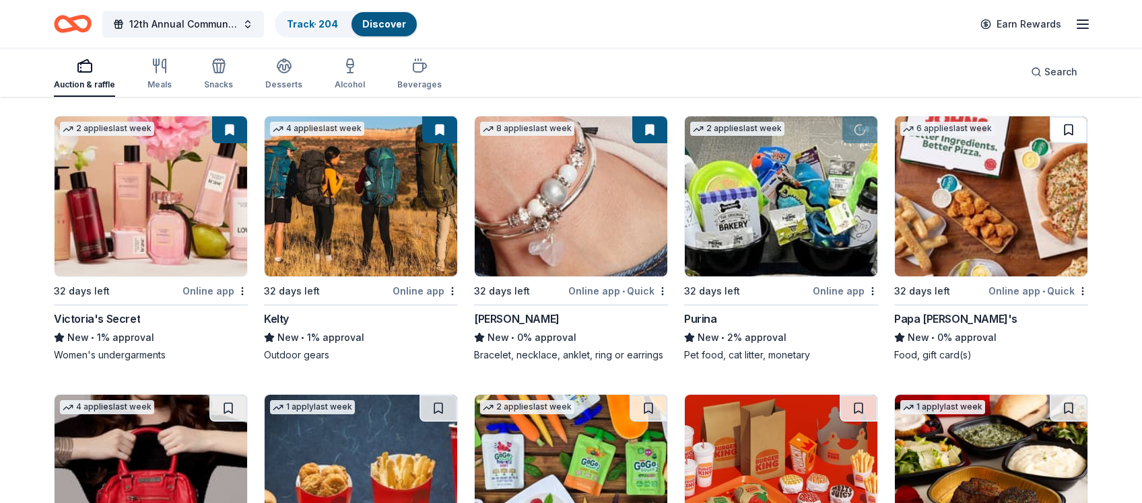
click at [1033, 127] on button at bounding box center [1068, 129] width 38 height 27
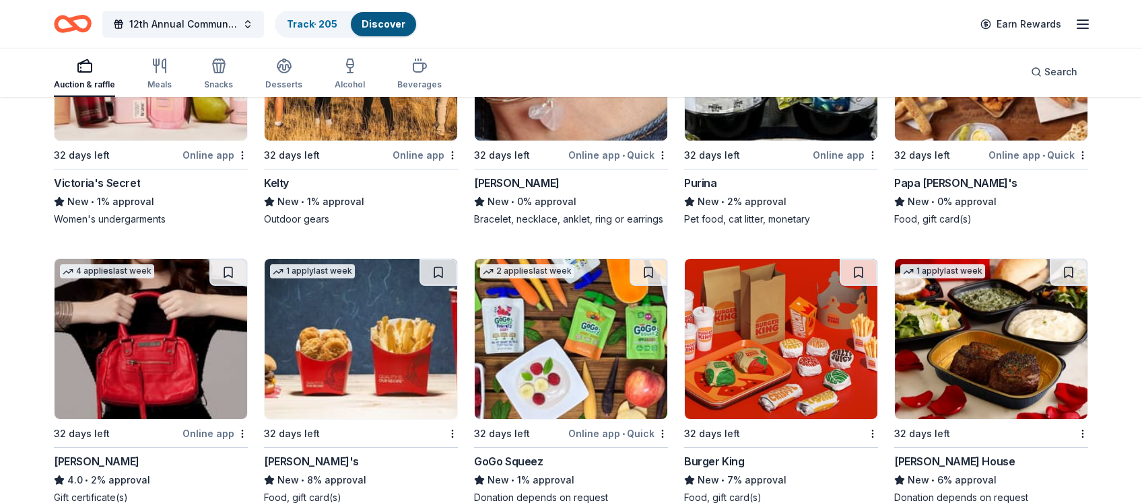
scroll to position [11297, 0]
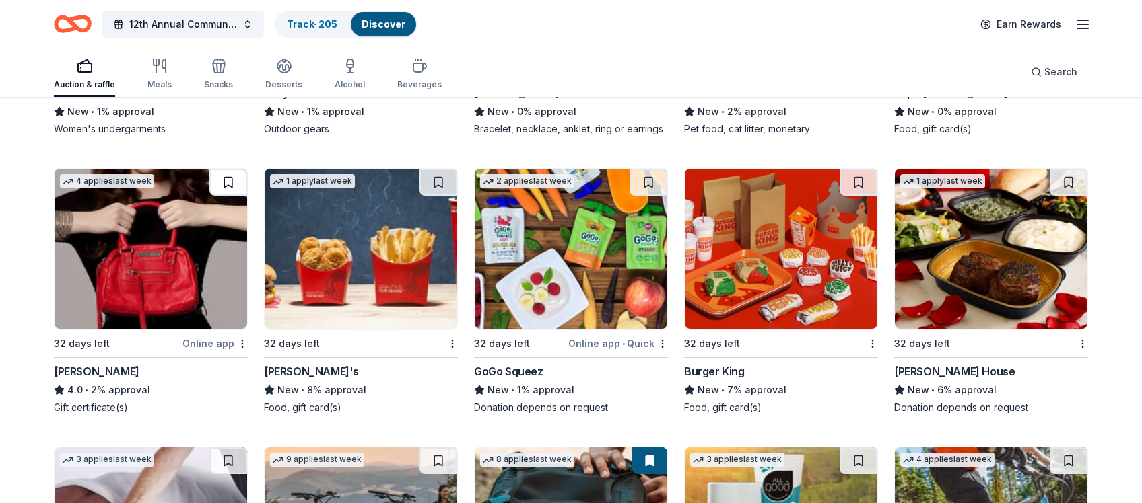
click at [229, 178] on button at bounding box center [228, 182] width 38 height 27
click at [438, 178] on button at bounding box center [438, 182] width 38 height 27
click at [650, 176] on button at bounding box center [648, 182] width 38 height 27
click at [859, 176] on button at bounding box center [858, 182] width 38 height 27
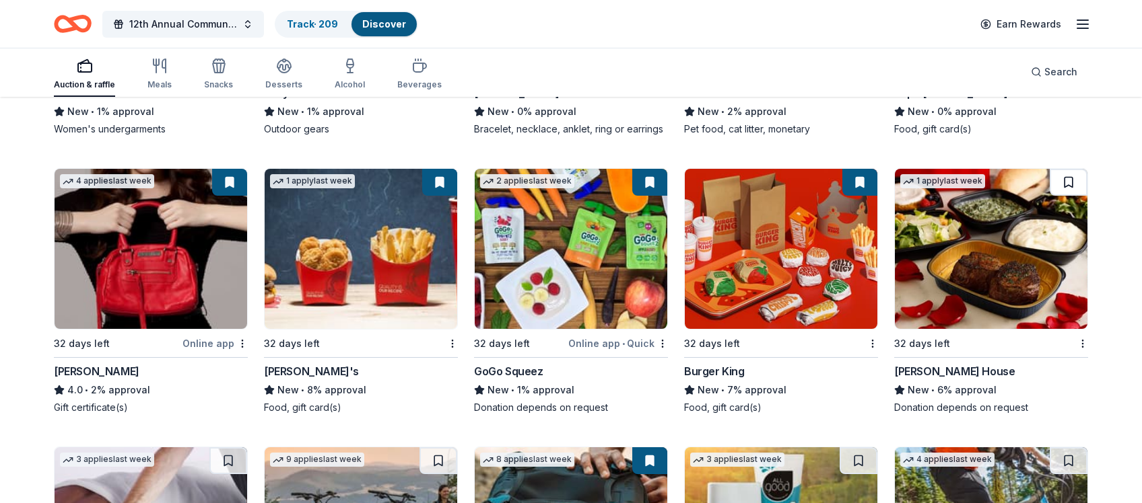
click at [1033, 177] on button at bounding box center [1068, 182] width 38 height 27
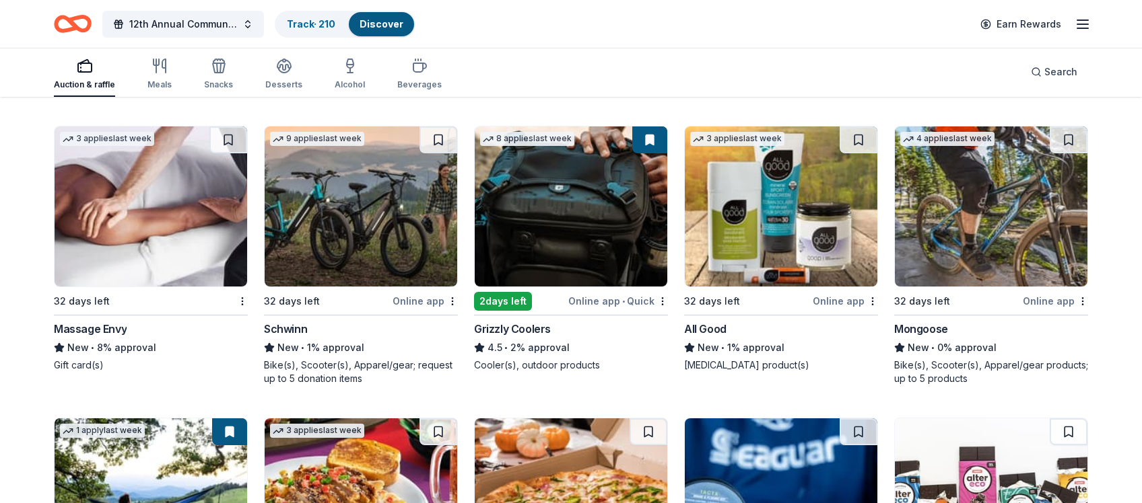
scroll to position [11653, 0]
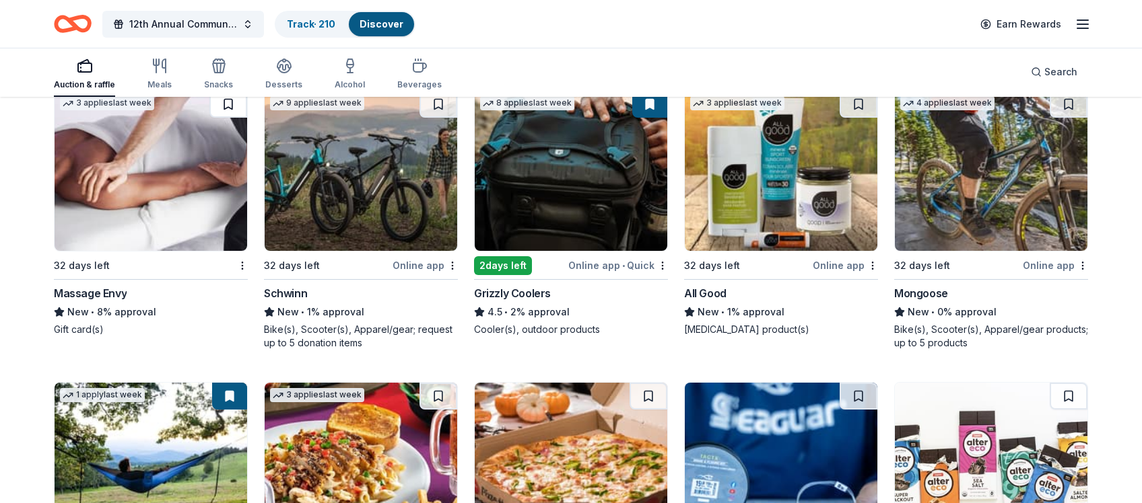
click at [229, 98] on button at bounding box center [228, 104] width 38 height 27
click at [440, 100] on button at bounding box center [438, 104] width 38 height 27
click at [860, 101] on button at bounding box center [858, 104] width 38 height 27
click at [1033, 103] on button at bounding box center [1068, 104] width 38 height 27
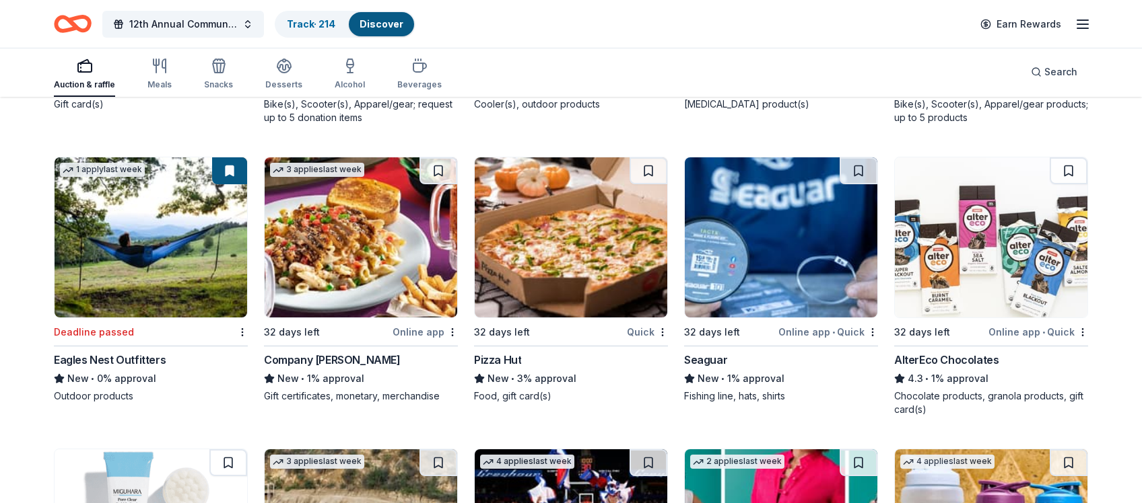
scroll to position [11879, 0]
click at [439, 164] on button at bounding box center [438, 170] width 38 height 27
click at [647, 164] on button at bounding box center [648, 170] width 38 height 27
click at [858, 164] on button at bounding box center [858, 170] width 38 height 27
click at [1033, 164] on button at bounding box center [1068, 170] width 38 height 27
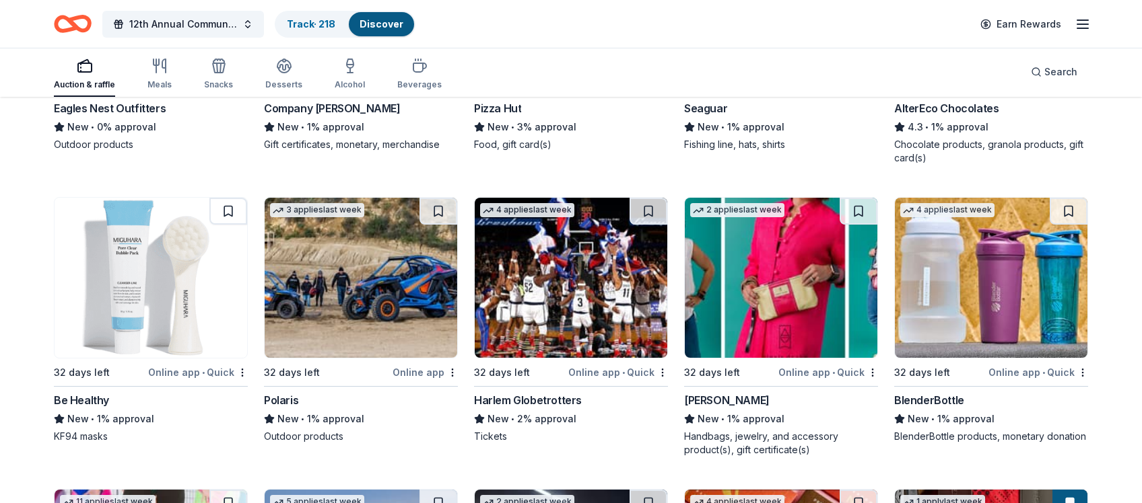
scroll to position [12178, 0]
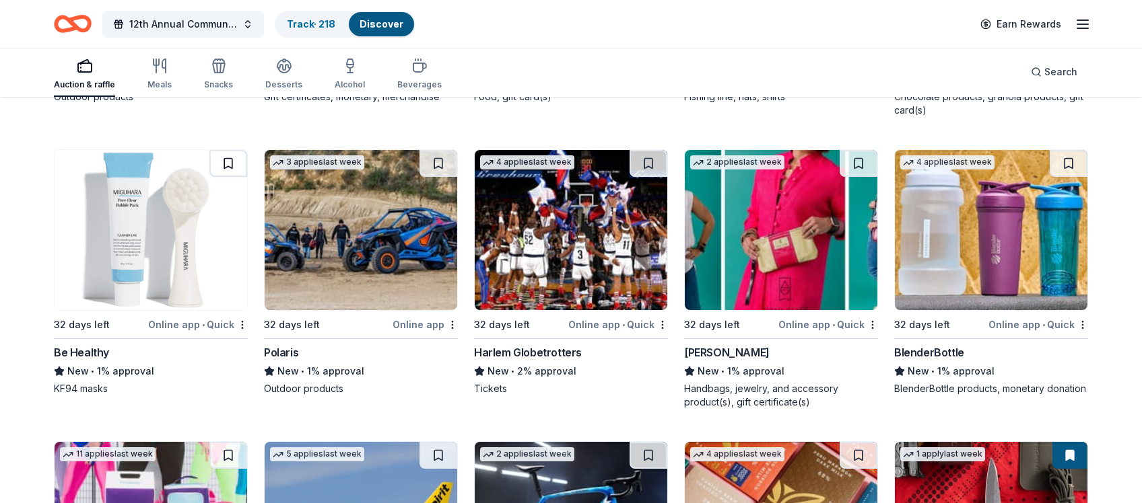
click at [227, 157] on button at bounding box center [228, 163] width 38 height 27
click at [439, 159] on button at bounding box center [438, 163] width 38 height 27
click at [645, 155] on button at bounding box center [648, 163] width 38 height 27
click at [859, 157] on button at bounding box center [858, 163] width 38 height 27
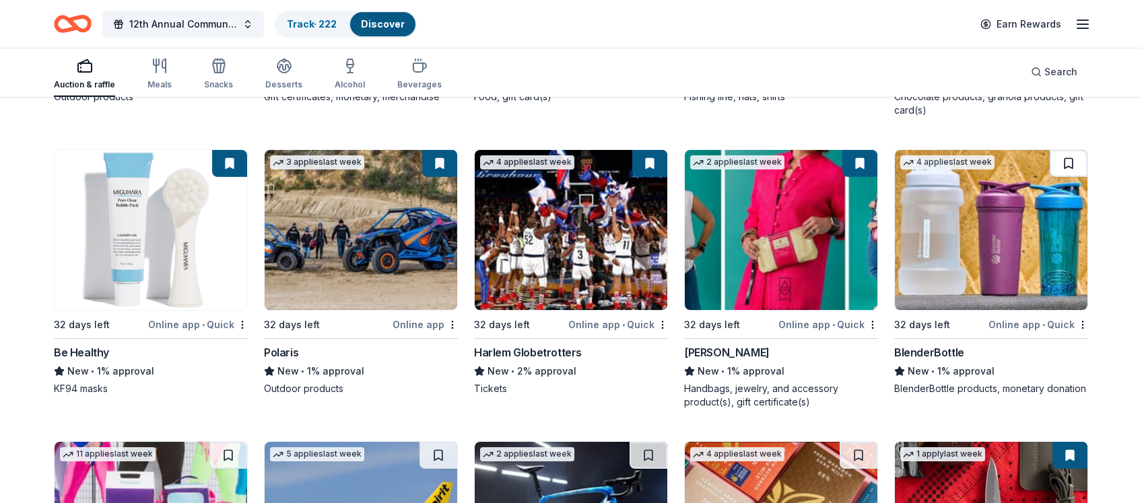
click at [1033, 160] on button at bounding box center [1068, 163] width 38 height 27
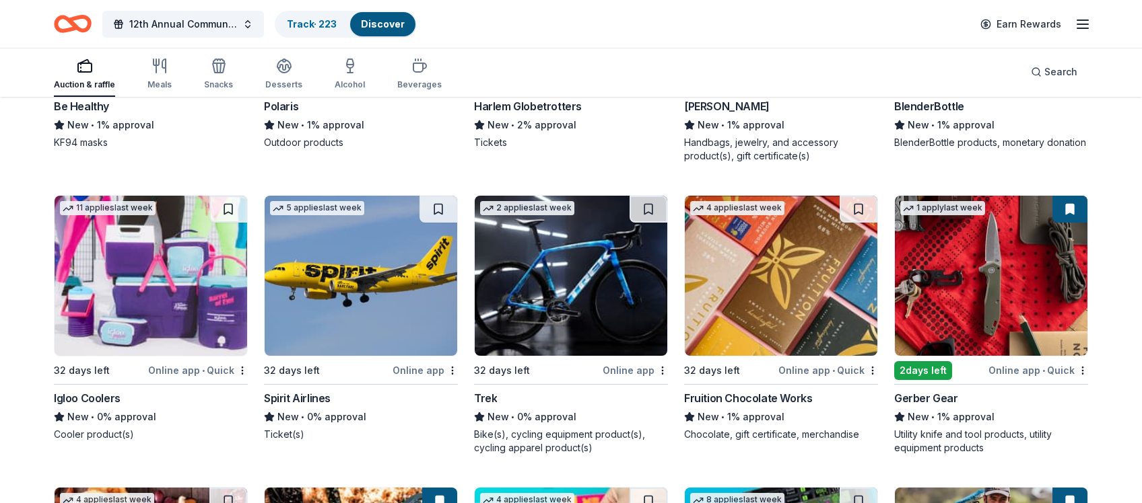
scroll to position [12428, 0]
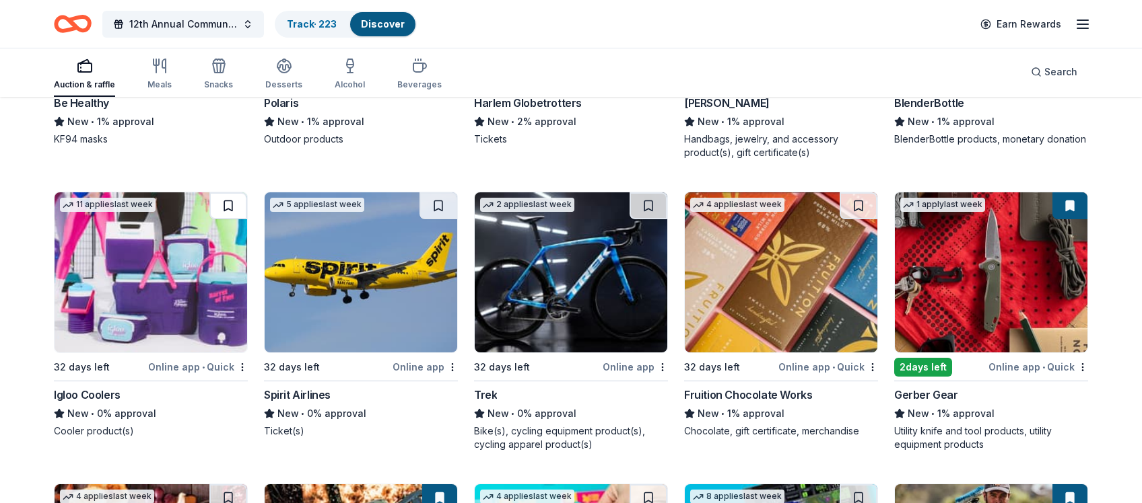
click at [227, 202] on button at bounding box center [228, 205] width 38 height 27
click at [436, 201] on button at bounding box center [438, 205] width 38 height 27
click at [649, 199] on button at bounding box center [648, 205] width 38 height 27
click at [859, 199] on button at bounding box center [858, 205] width 38 height 27
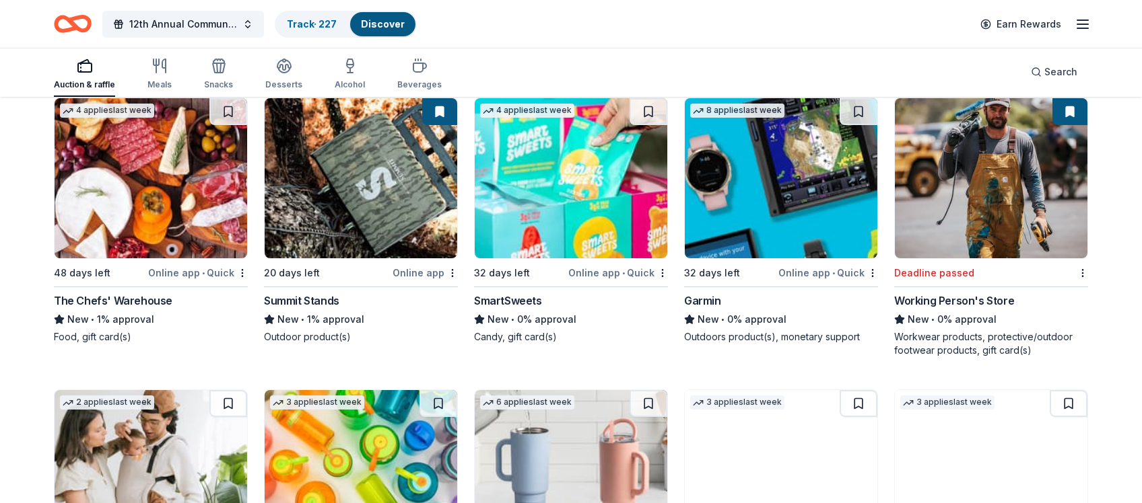
scroll to position [12820, 0]
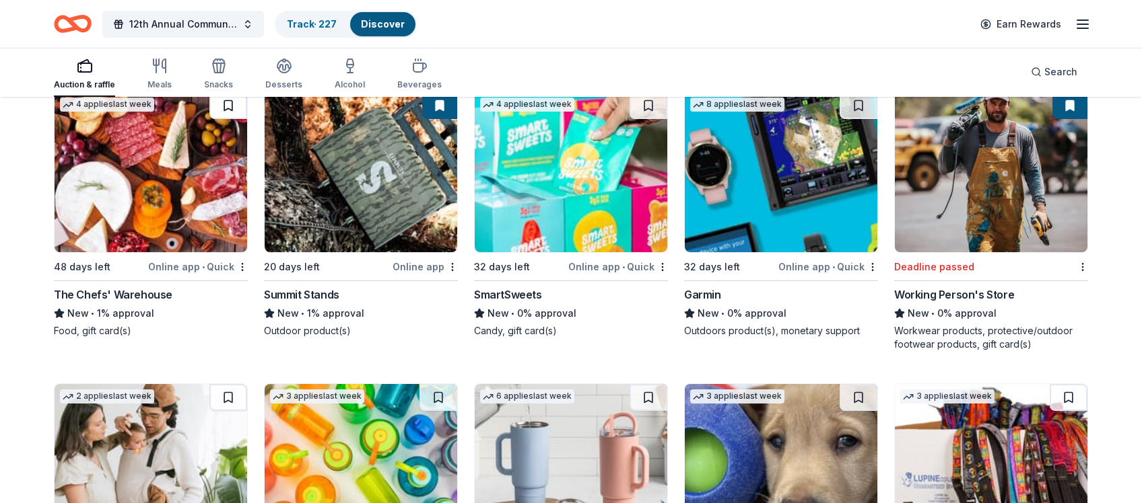
click at [229, 102] on button at bounding box center [228, 105] width 38 height 27
click at [647, 102] on button at bounding box center [648, 105] width 38 height 27
click at [856, 100] on button at bounding box center [858, 105] width 38 height 27
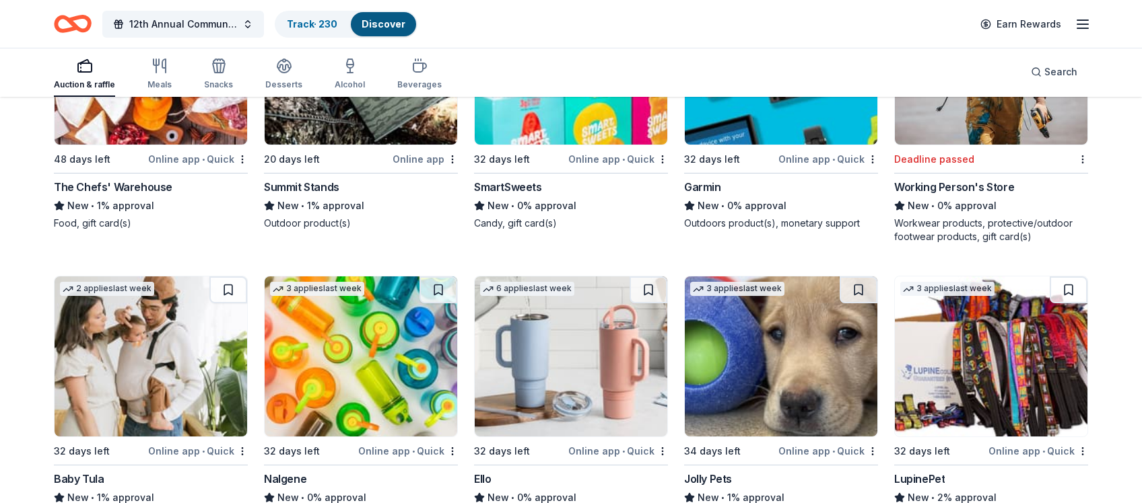
scroll to position [12963, 0]
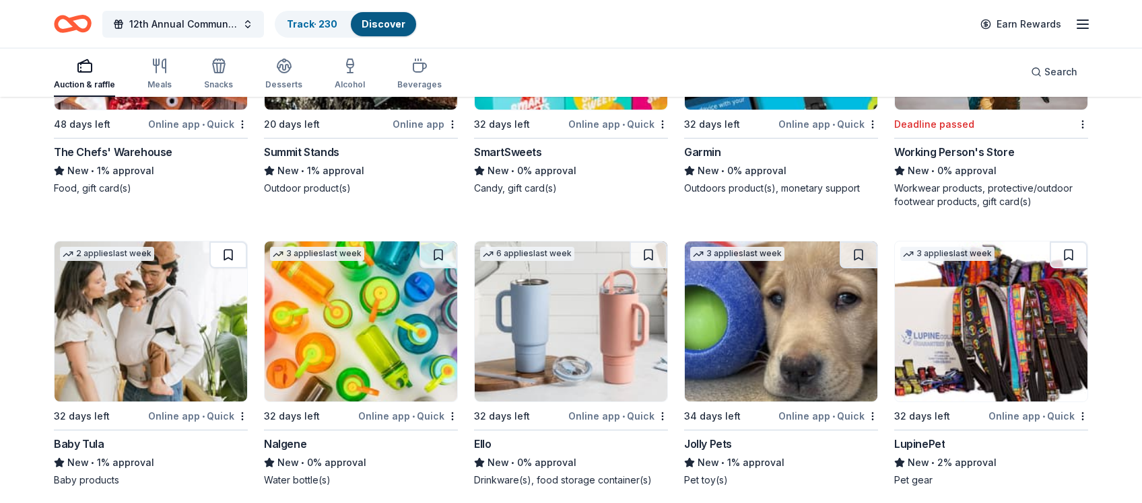
click at [229, 250] on button at bounding box center [228, 255] width 38 height 27
click at [437, 248] on button at bounding box center [438, 255] width 38 height 27
click at [647, 252] on button at bounding box center [648, 255] width 38 height 27
click at [860, 248] on button at bounding box center [858, 255] width 38 height 27
click at [1033, 251] on button at bounding box center [1068, 255] width 38 height 27
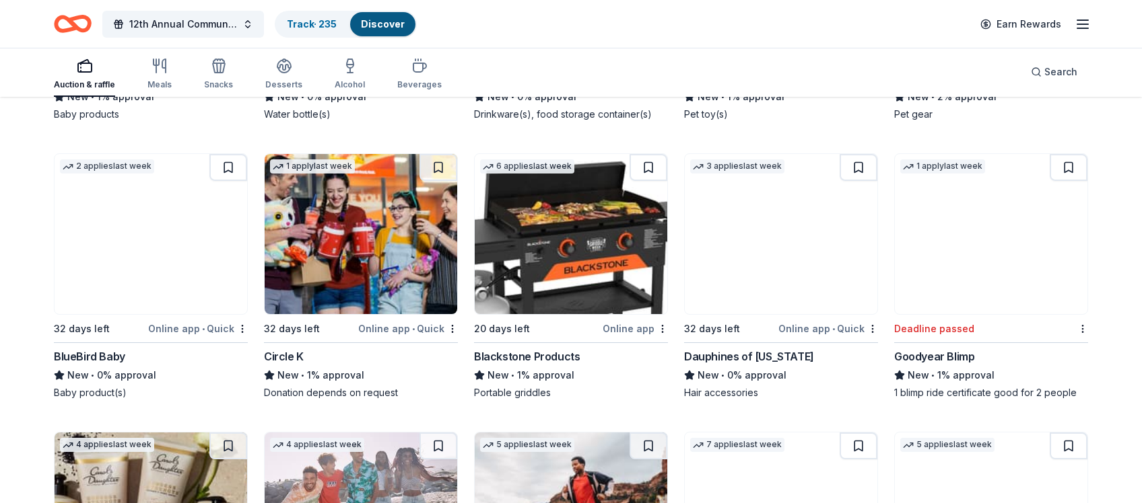
scroll to position [13331, 0]
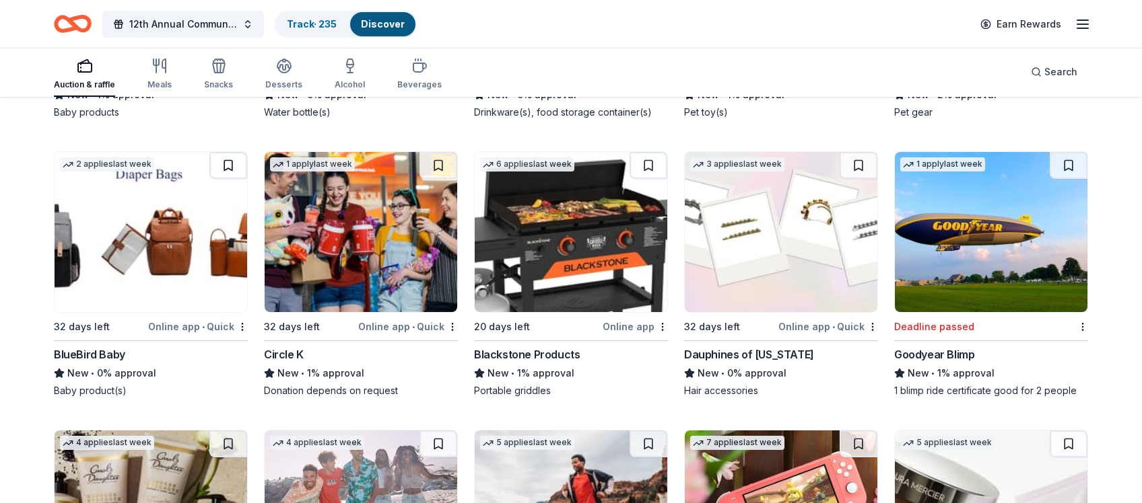
click at [227, 160] on button at bounding box center [228, 165] width 38 height 27
click at [437, 160] on button at bounding box center [438, 165] width 38 height 27
click at [646, 159] on button at bounding box center [648, 165] width 38 height 27
click at [859, 161] on button at bounding box center [858, 165] width 38 height 27
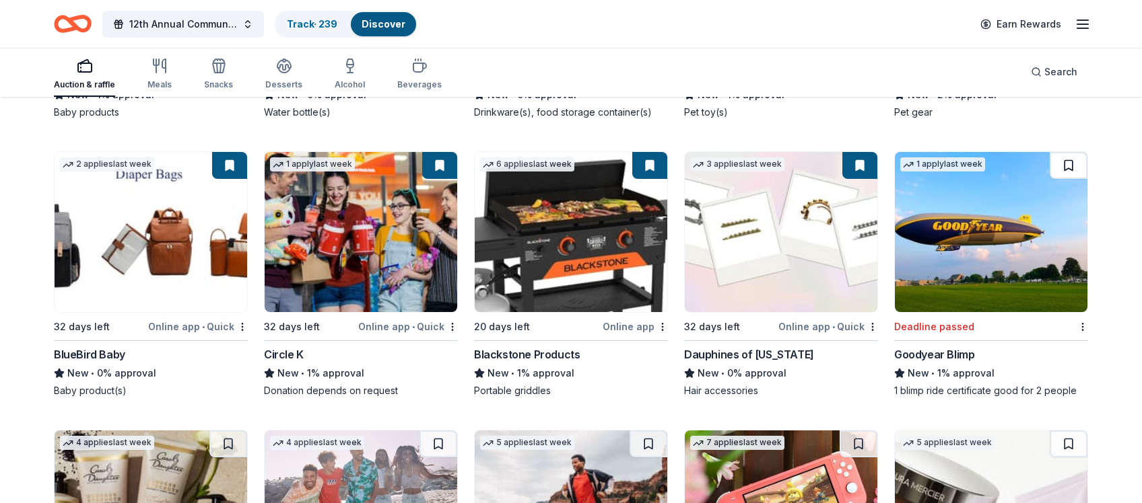
click at [1033, 158] on button at bounding box center [1068, 165] width 38 height 27
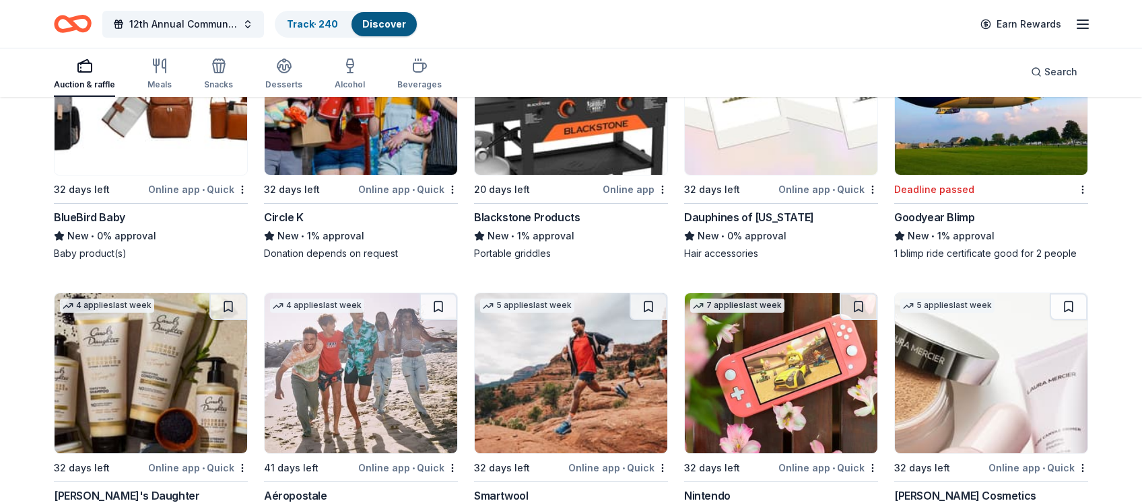
scroll to position [13498, 0]
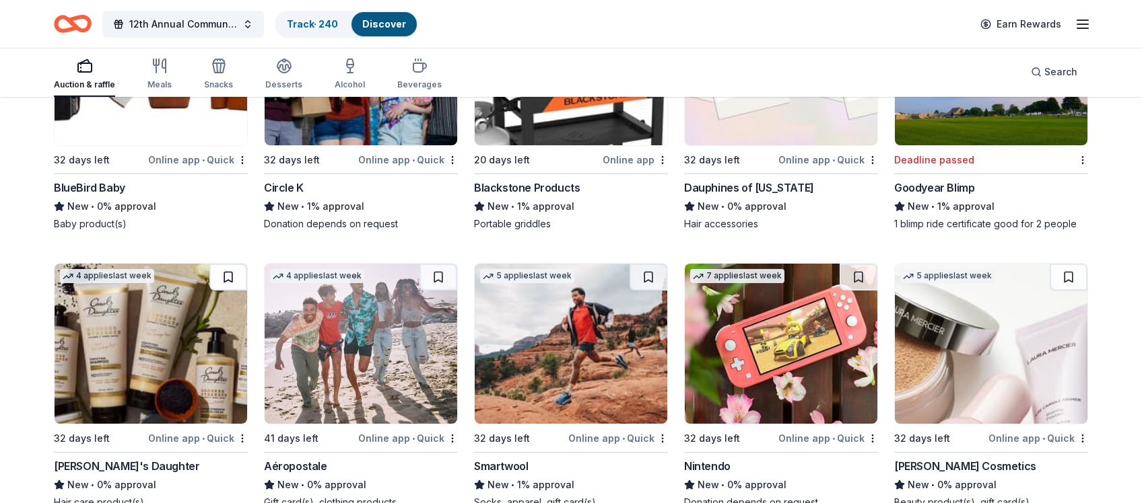
click at [228, 264] on button at bounding box center [228, 277] width 38 height 27
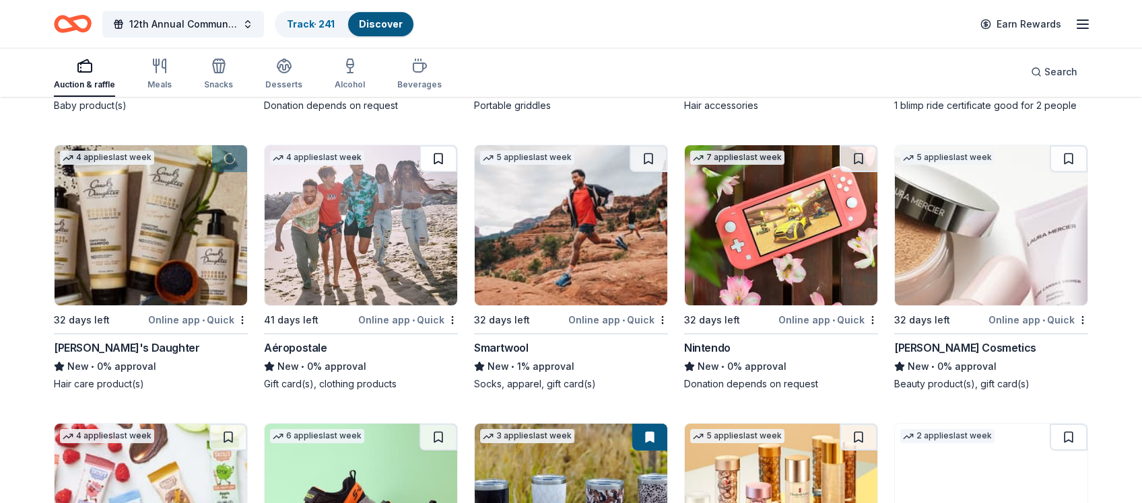
click at [437, 152] on button at bounding box center [438, 158] width 38 height 27
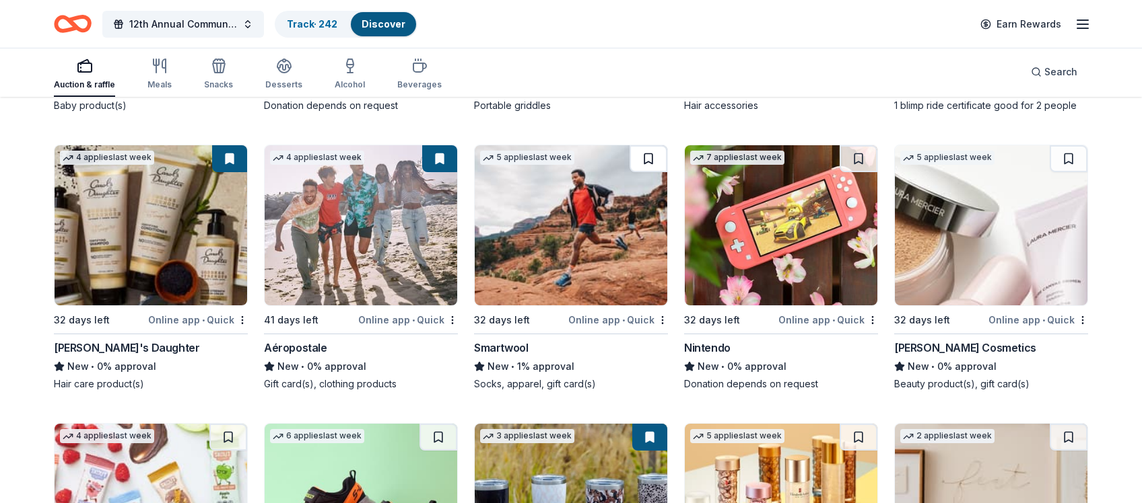
click at [649, 151] on button at bounding box center [648, 158] width 38 height 27
click at [857, 151] on button at bounding box center [858, 158] width 38 height 27
click at [1033, 154] on button at bounding box center [1068, 158] width 38 height 27
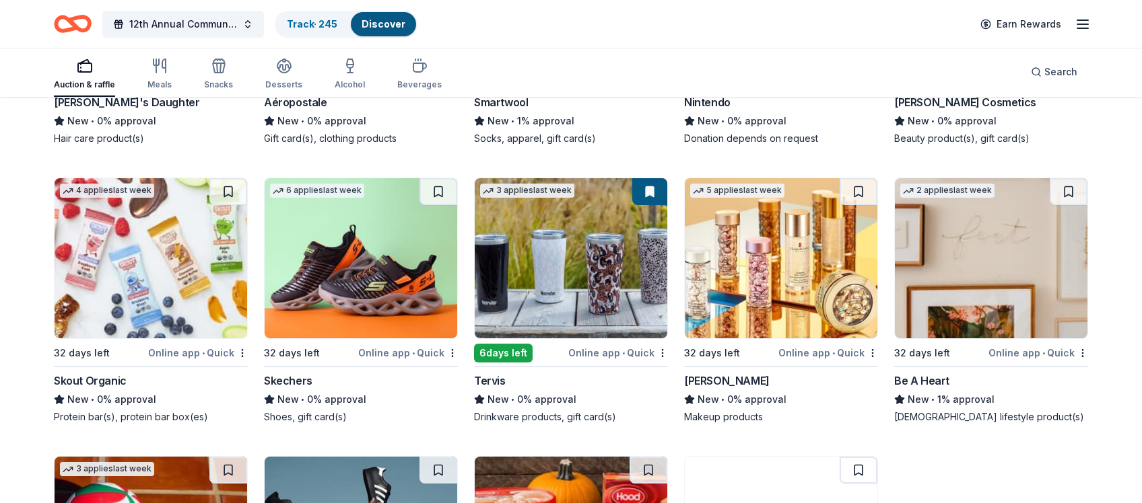
scroll to position [13866, 0]
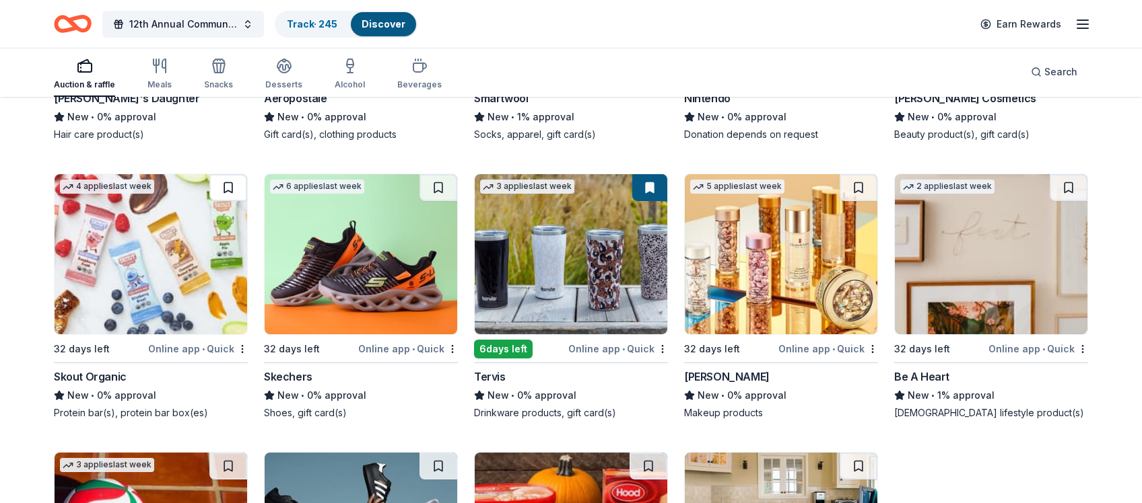
click at [227, 182] on button at bounding box center [228, 187] width 38 height 27
click at [440, 182] on button at bounding box center [438, 187] width 38 height 27
click at [858, 180] on button at bounding box center [858, 187] width 38 height 27
click at [1033, 182] on button at bounding box center [1068, 187] width 38 height 27
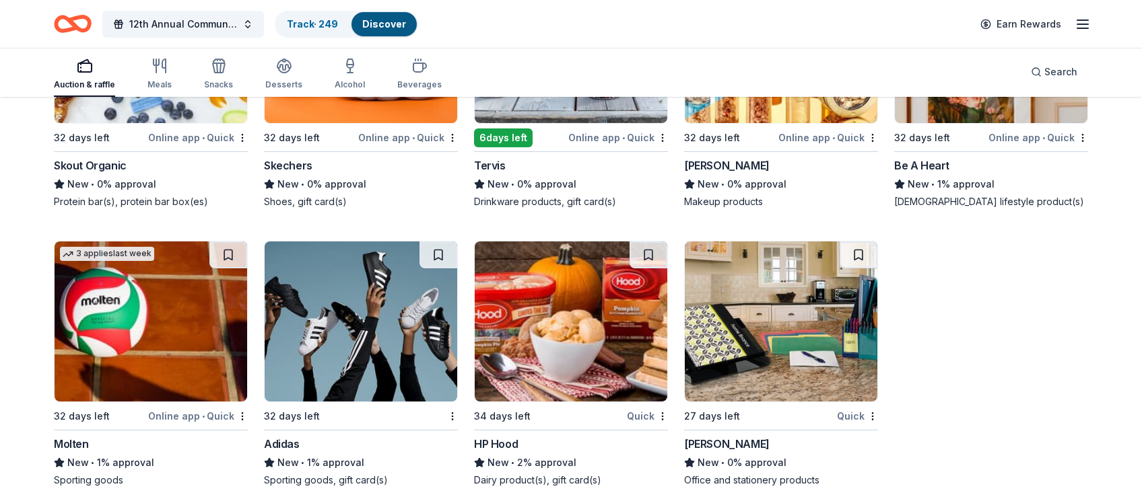
scroll to position [14084, 0]
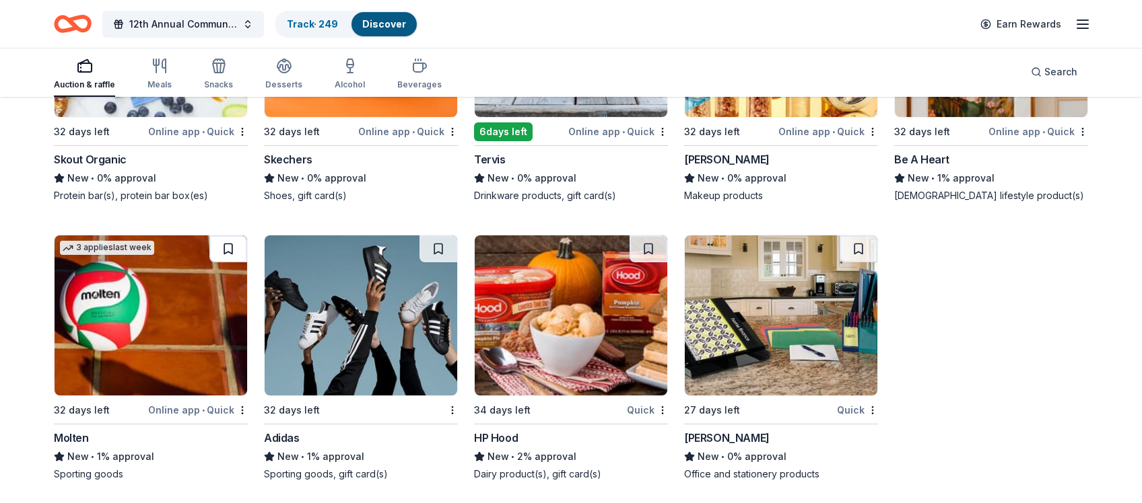
click at [228, 243] on button at bounding box center [228, 249] width 38 height 27
click at [441, 240] on button at bounding box center [438, 249] width 38 height 27
click at [648, 243] on button at bounding box center [648, 249] width 38 height 27
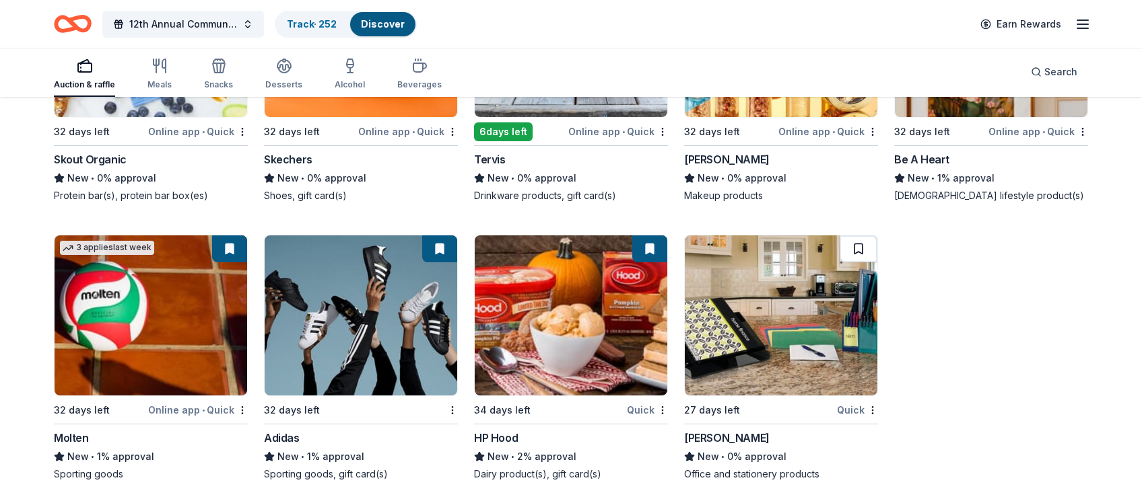
click at [859, 247] on button at bounding box center [858, 249] width 38 height 27
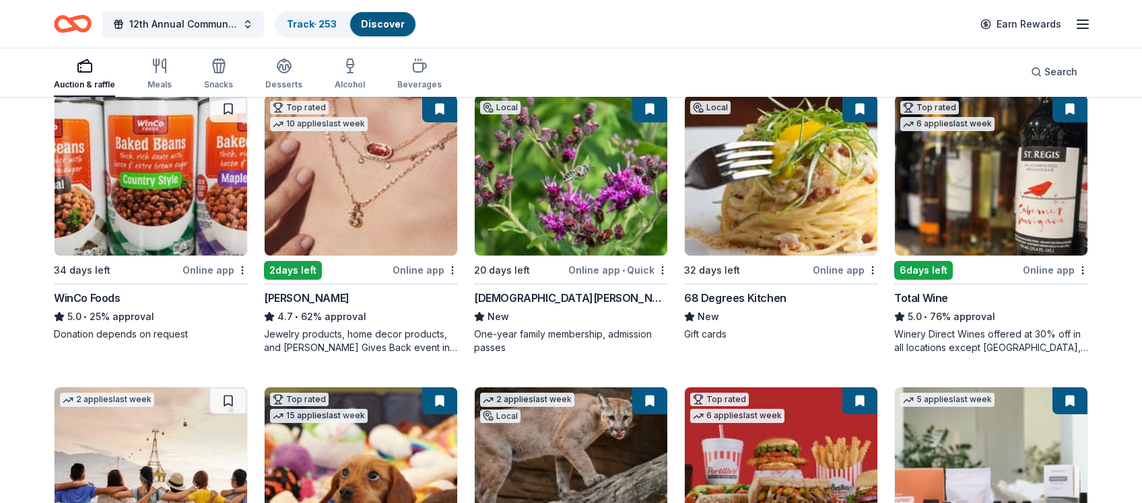
scroll to position [0, 0]
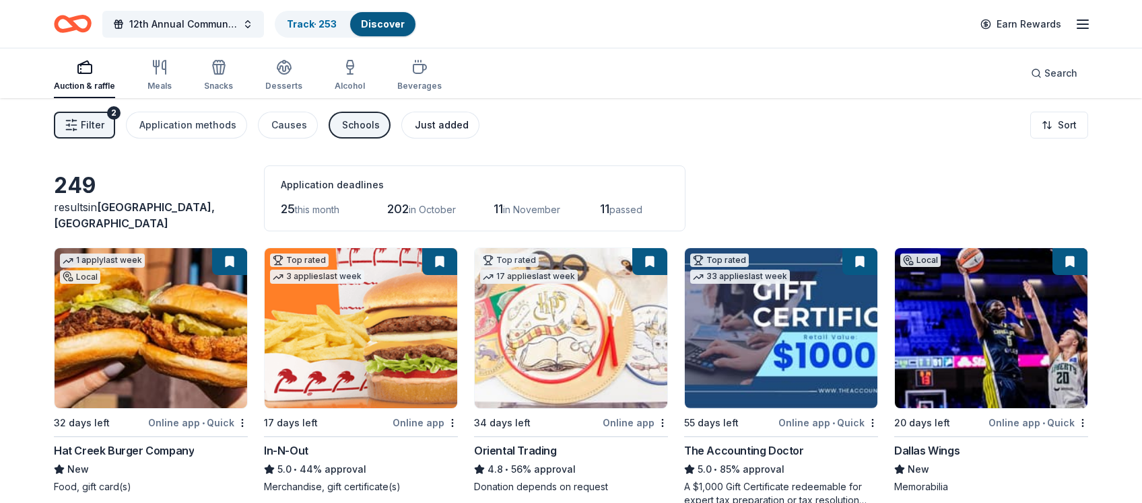
click at [435, 128] on div "Just added" at bounding box center [442, 125] width 54 height 16
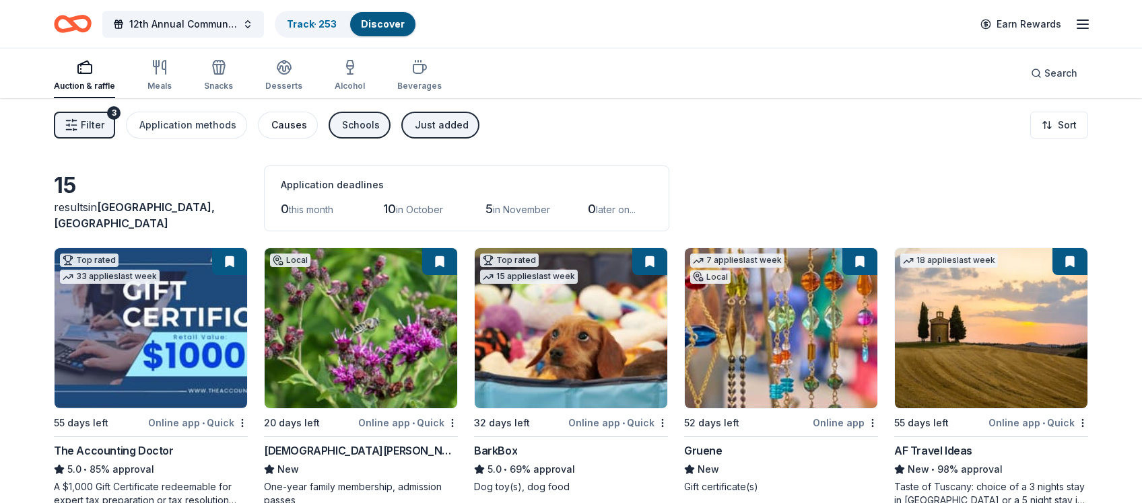
click at [282, 122] on div "Causes" at bounding box center [289, 125] width 36 height 16
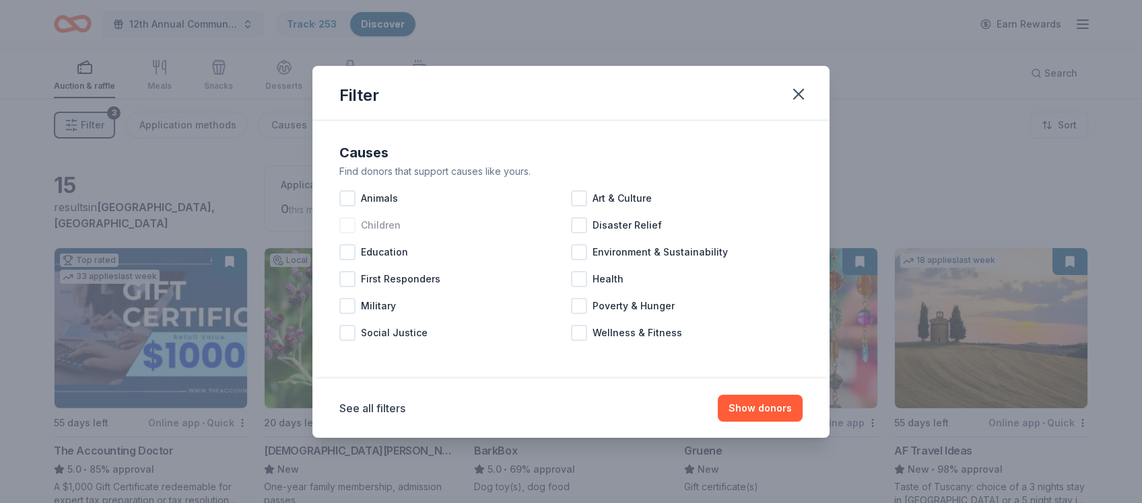
click at [376, 227] on span "Children" at bounding box center [381, 225] width 40 height 16
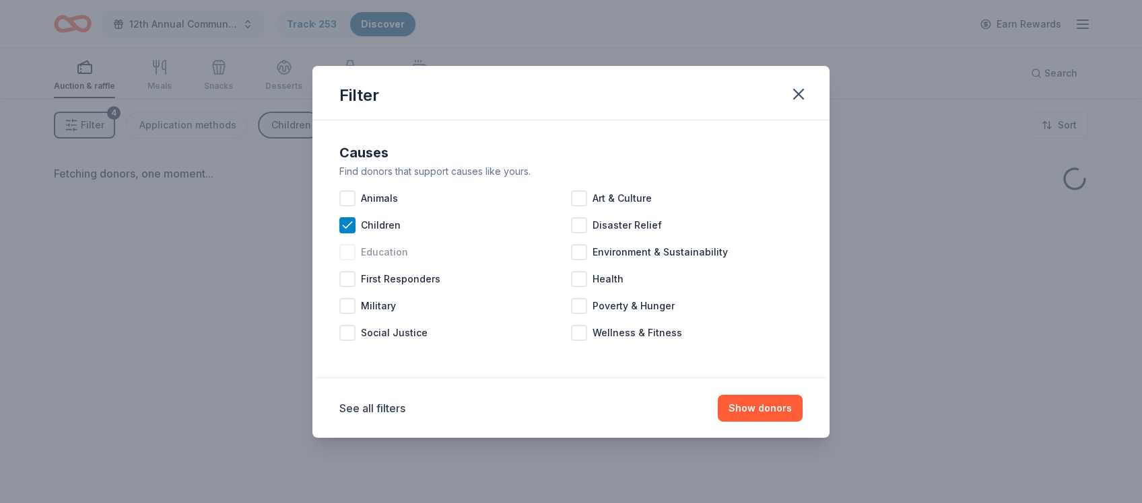
click at [354, 257] on div at bounding box center [347, 252] width 16 height 16
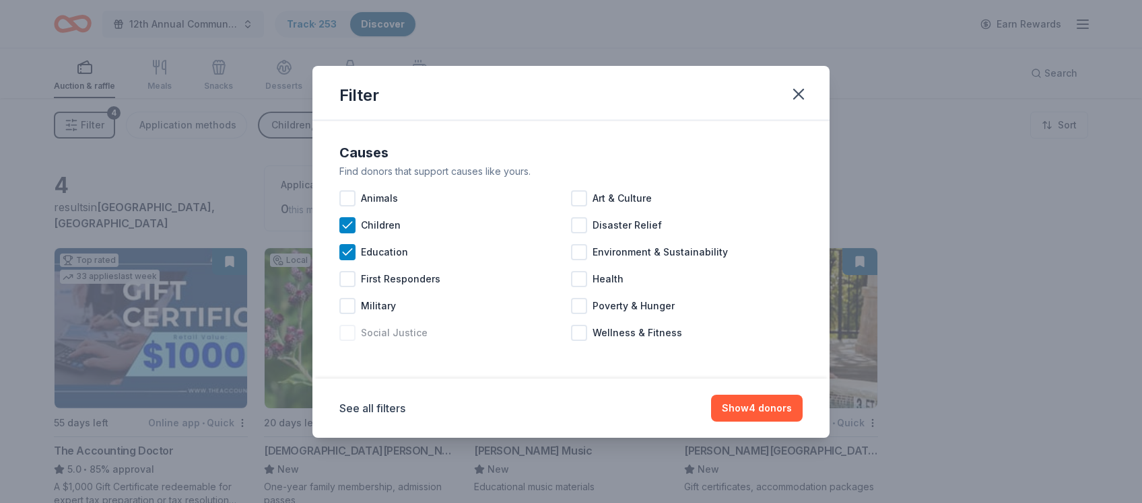
click at [364, 331] on span "Social Justice" at bounding box center [394, 333] width 67 height 16
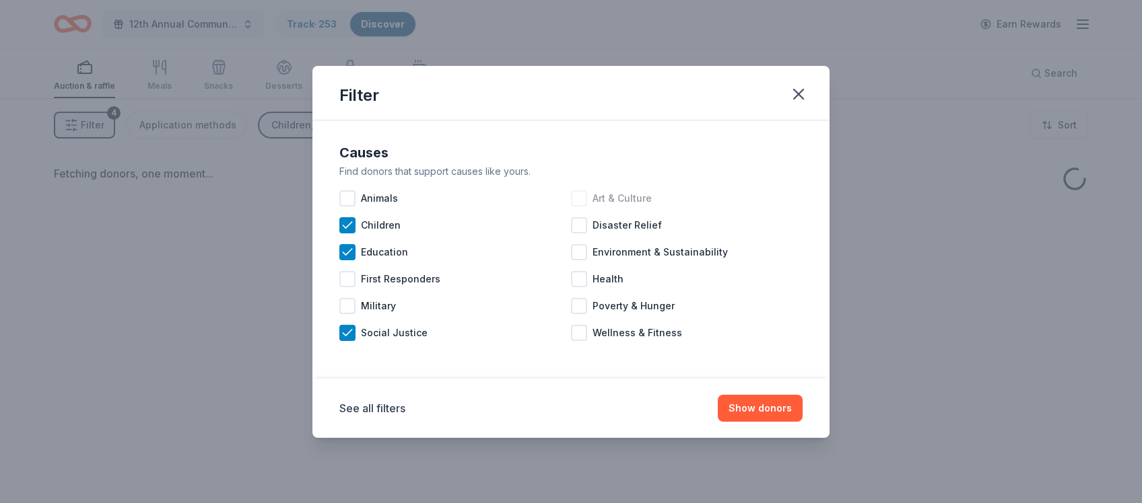
click at [584, 201] on div at bounding box center [579, 198] width 16 height 16
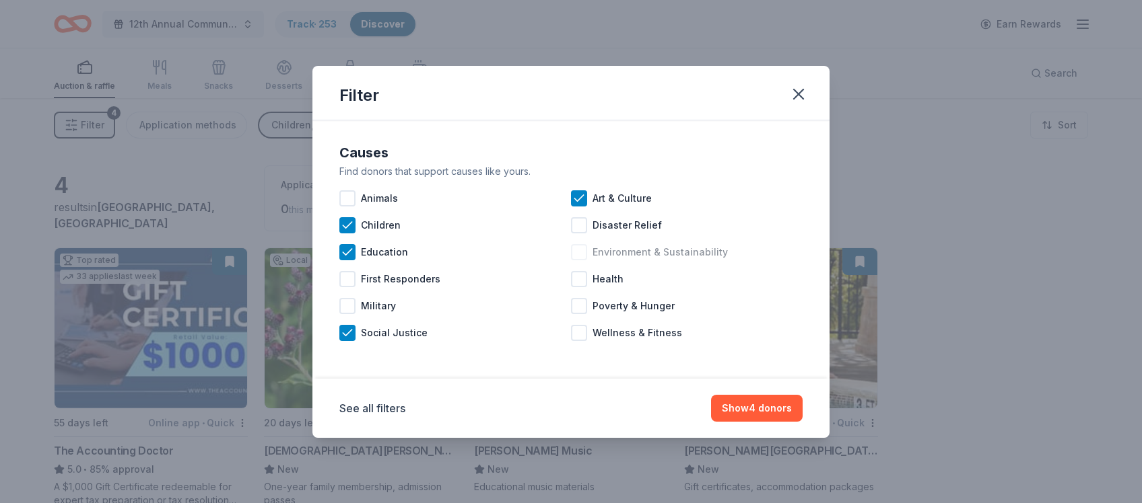
click at [580, 252] on div at bounding box center [579, 252] width 16 height 16
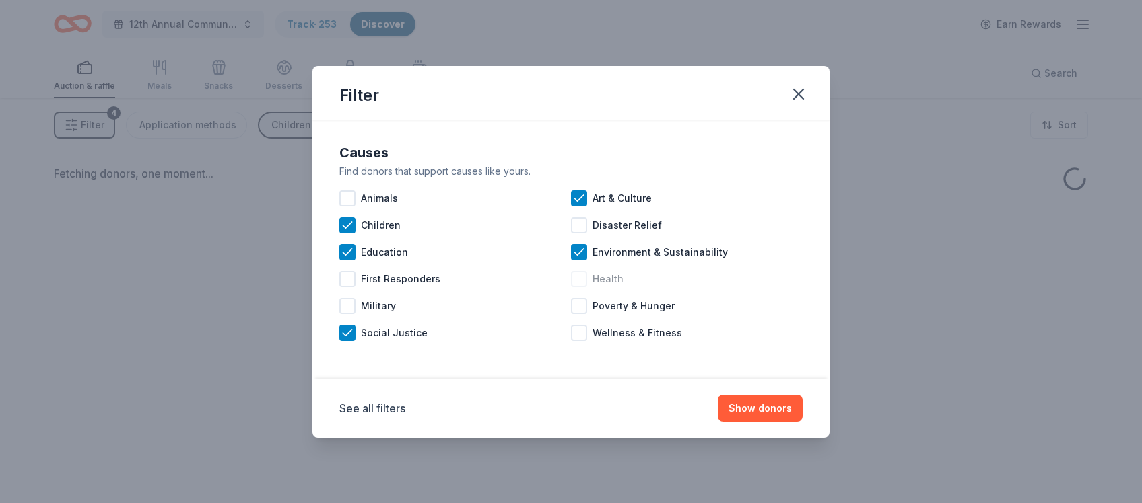
click at [580, 279] on div at bounding box center [579, 279] width 16 height 16
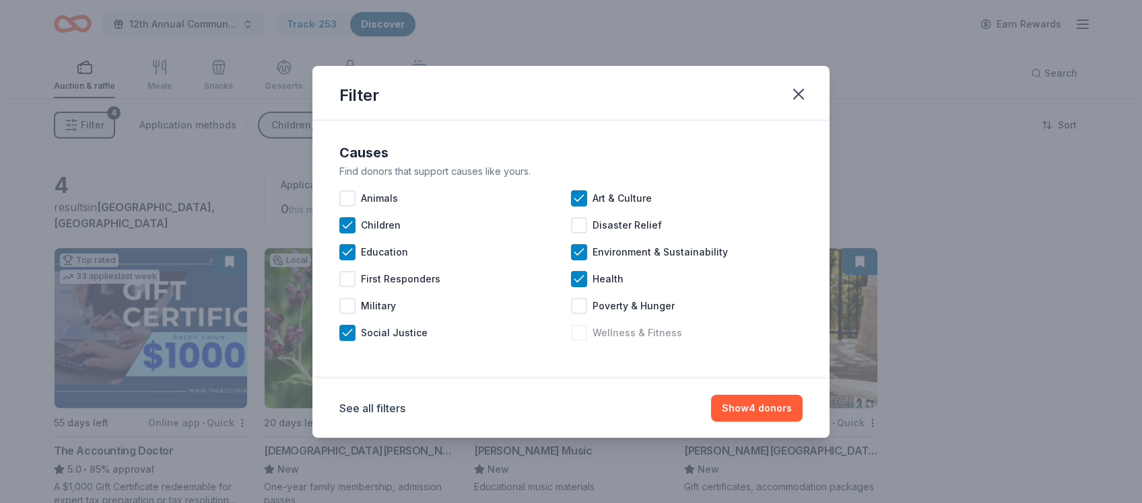
click at [581, 335] on div at bounding box center [579, 333] width 16 height 16
click at [753, 404] on button "Show 4 donors" at bounding box center [757, 408] width 92 height 27
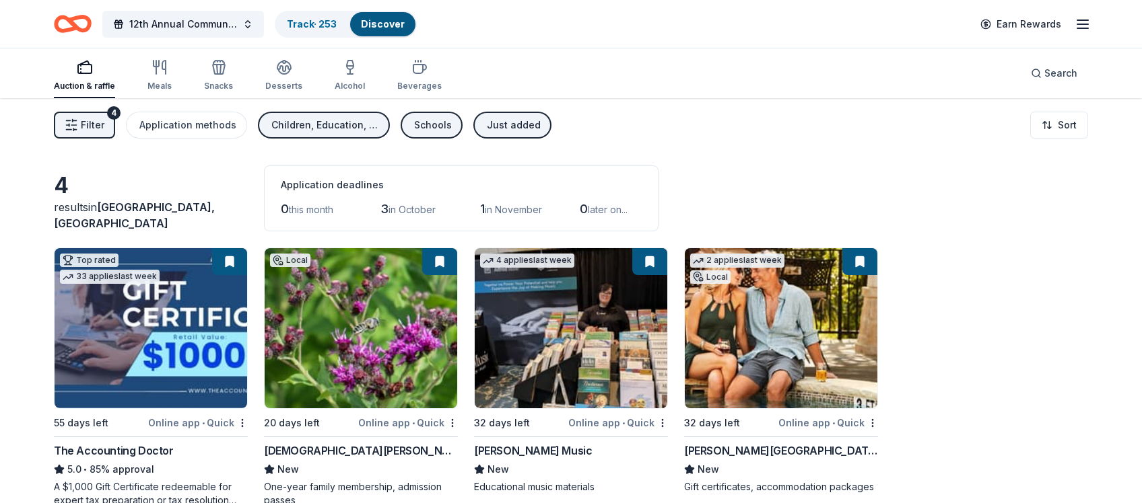
click at [325, 125] on div "Children, Education, Social Justice, Art & Culture, Environment & Sustainabilit…" at bounding box center [325, 125] width 108 height 16
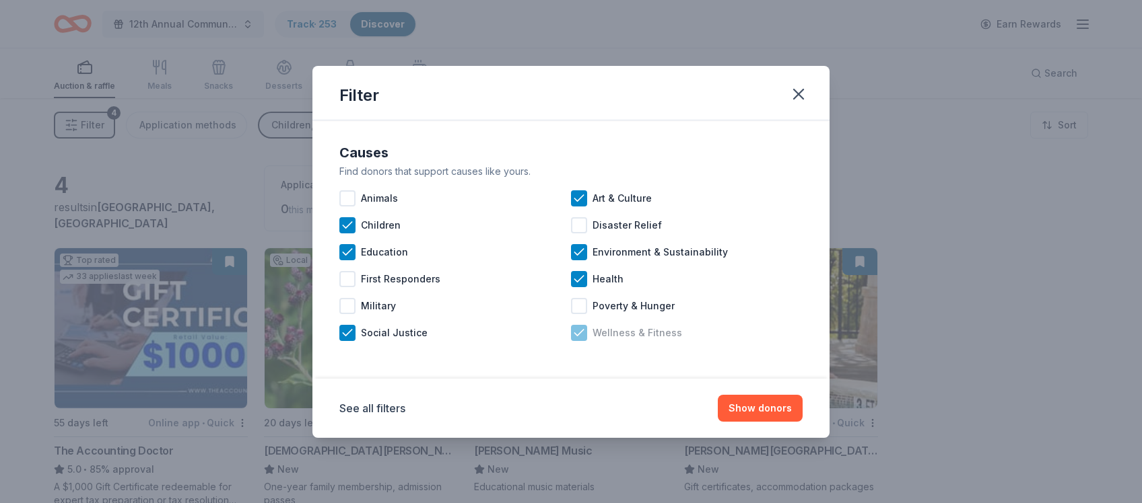
click at [650, 328] on span "Wellness & Fitness" at bounding box center [637, 333] width 90 height 16
click at [748, 411] on button "Show donors" at bounding box center [759, 408] width 85 height 27
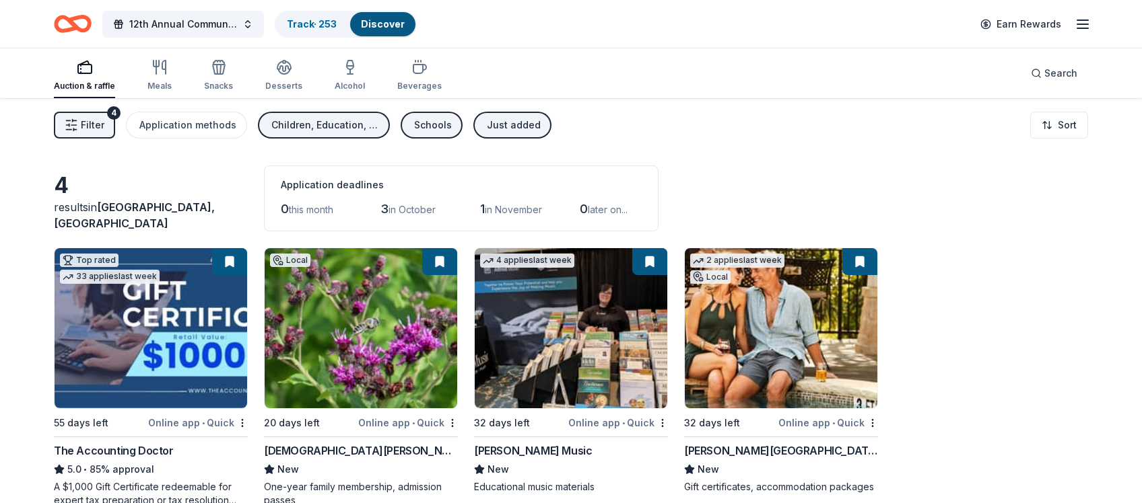
click at [289, 120] on div "Children, Education, Social Justice, Art & Culture, Environment & Sustainabilit…" at bounding box center [325, 125] width 108 height 16
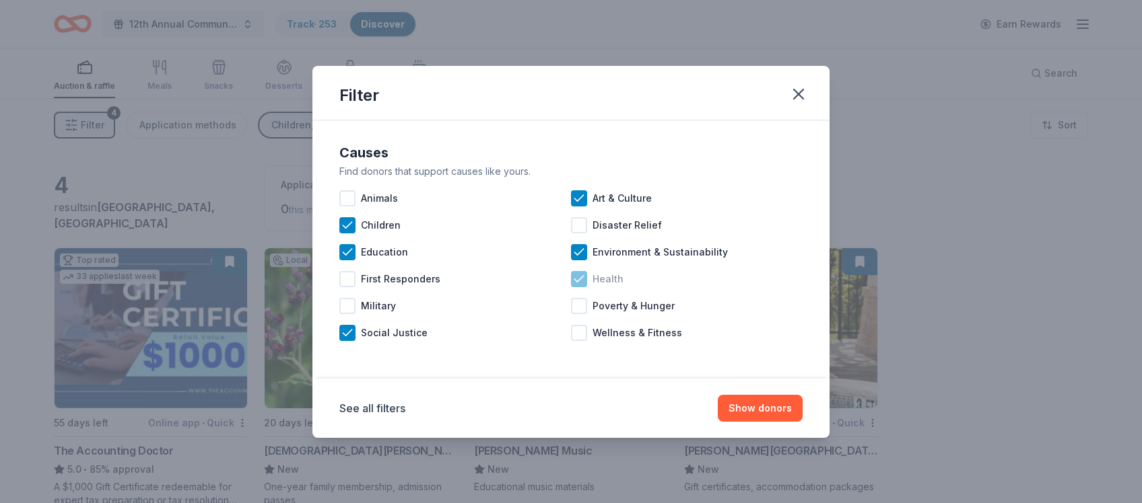
click at [577, 276] on icon at bounding box center [578, 279] width 13 height 13
click at [577, 252] on icon at bounding box center [578, 252] width 13 height 13
click at [580, 199] on icon at bounding box center [578, 198] width 9 height 6
click at [345, 334] on icon at bounding box center [347, 332] width 13 height 13
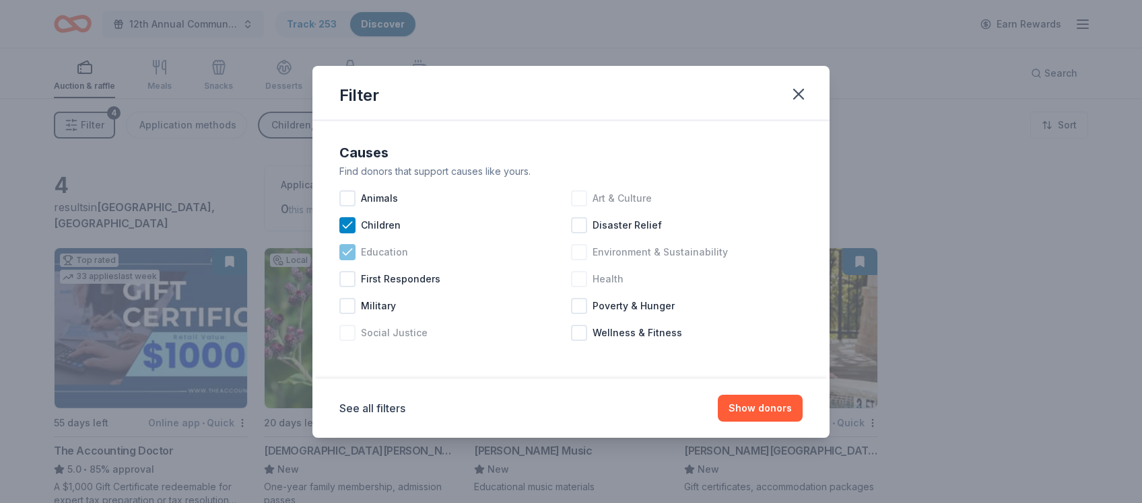
click at [343, 255] on icon at bounding box center [347, 252] width 13 height 13
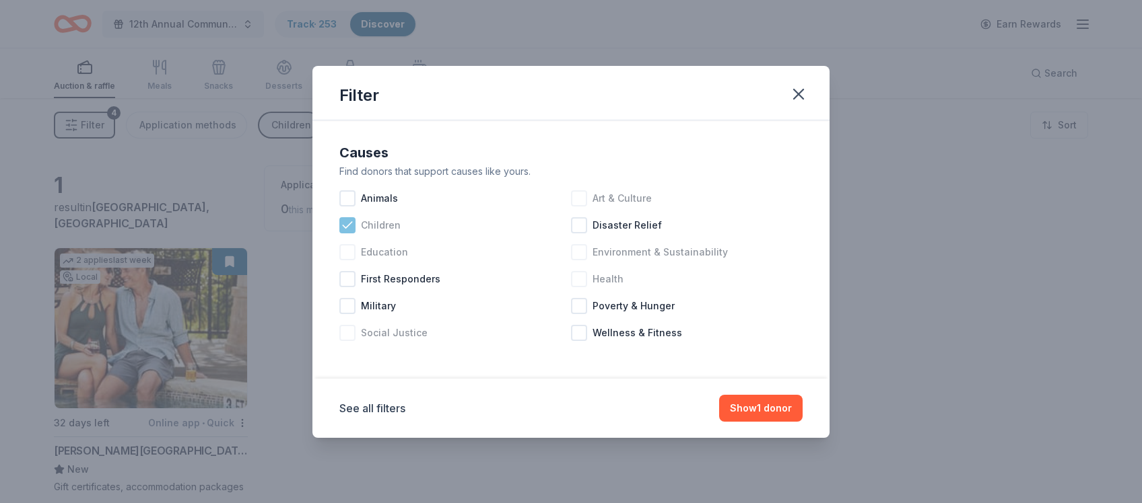
click at [345, 225] on icon at bounding box center [347, 225] width 13 height 13
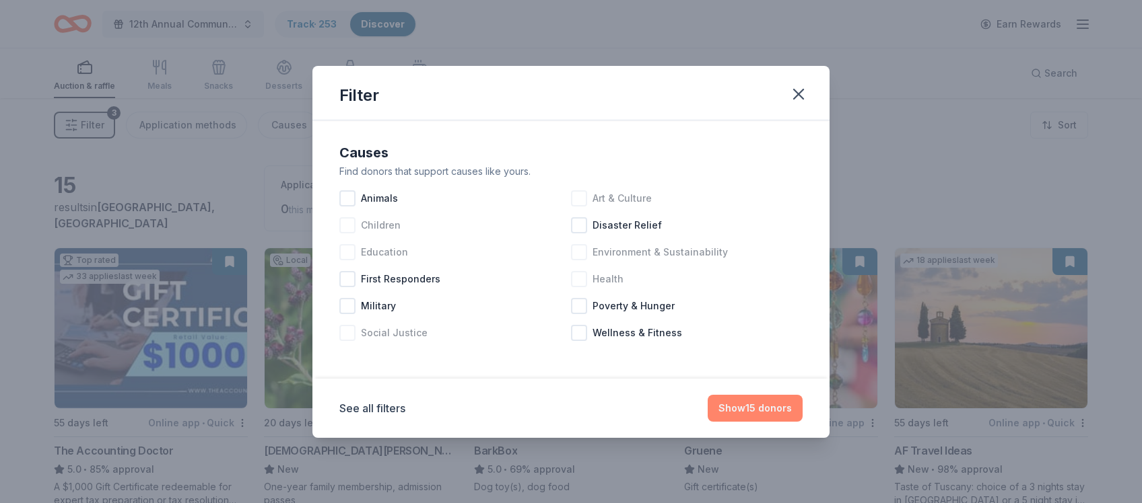
click at [742, 411] on button "Show 15 donors" at bounding box center [754, 408] width 95 height 27
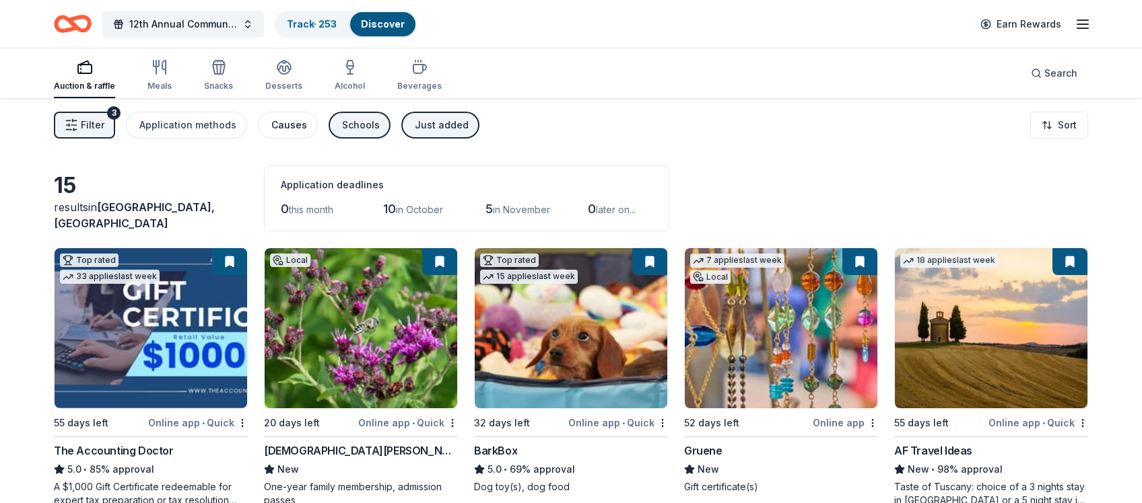
click at [275, 123] on div "Causes" at bounding box center [289, 125] width 36 height 16
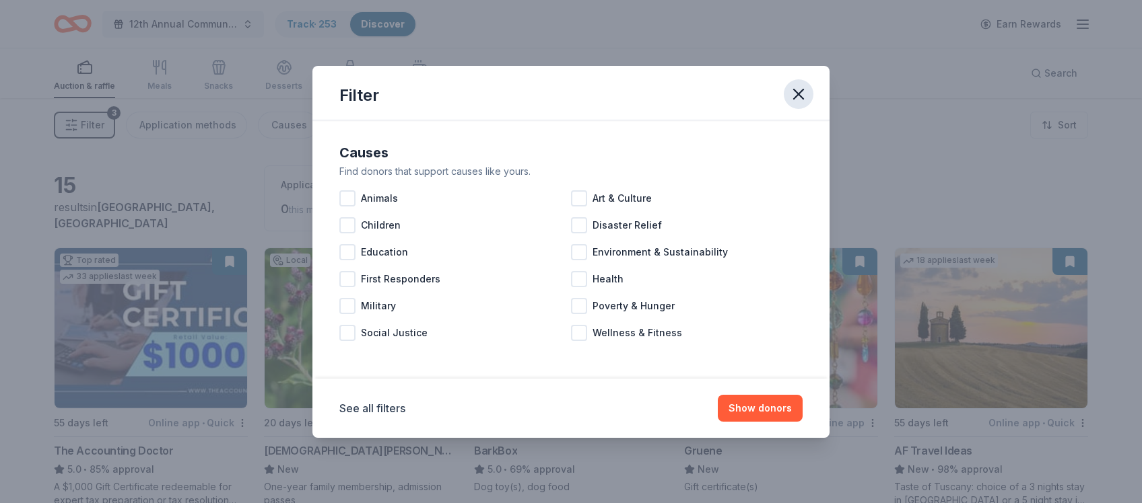
click at [804, 92] on icon "button" at bounding box center [798, 94] width 19 height 19
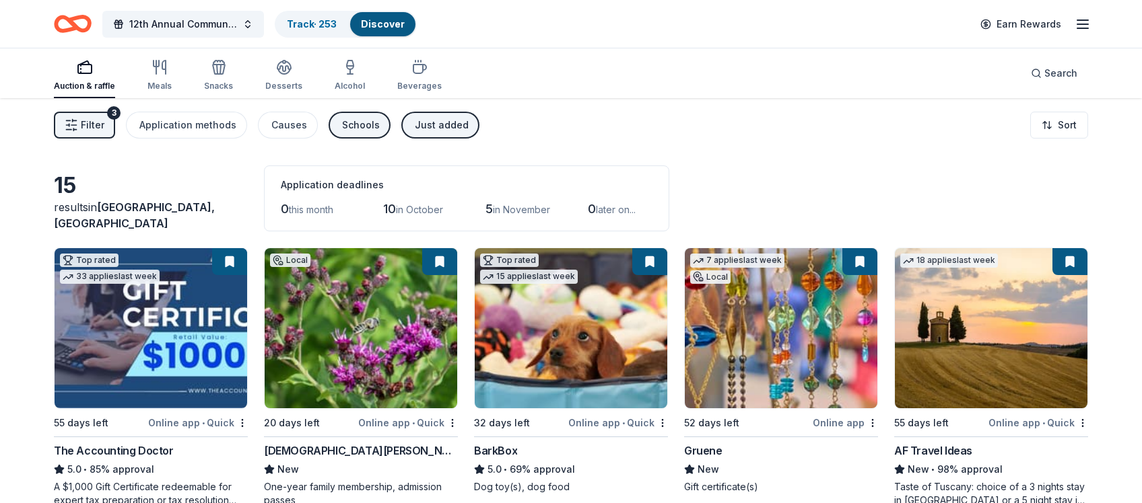
click at [70, 122] on icon "button" at bounding box center [71, 124] width 13 height 13
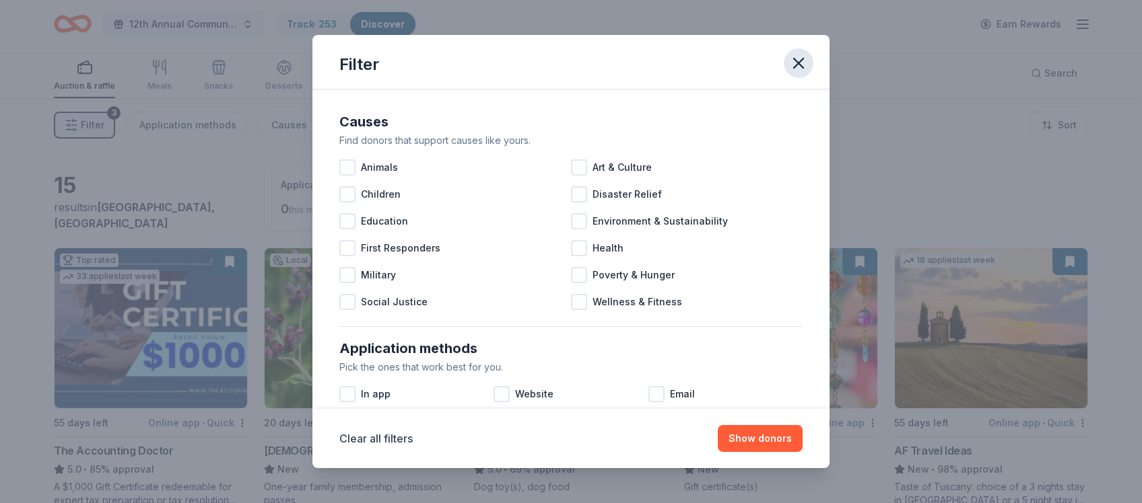
click at [795, 60] on icon "button" at bounding box center [798, 63] width 9 height 9
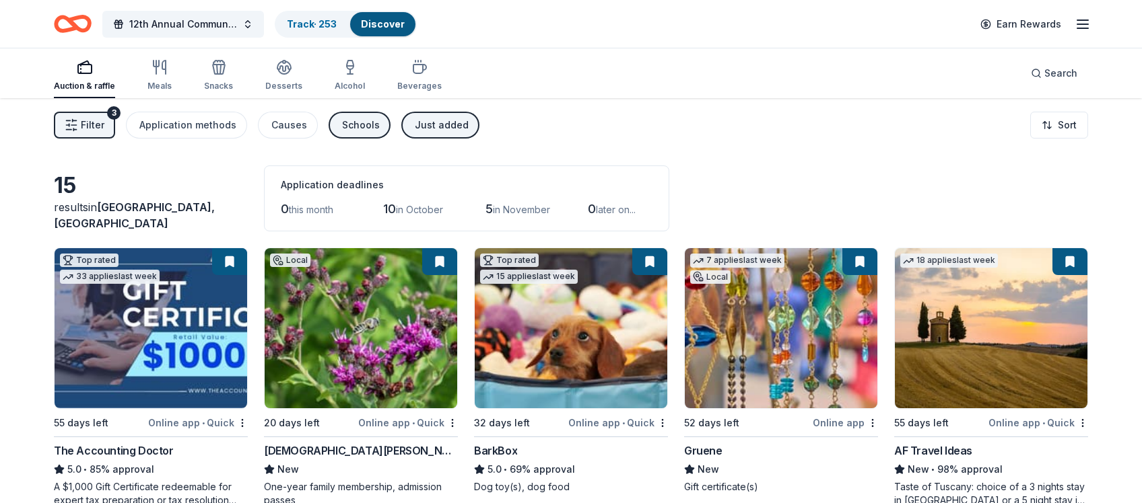
click at [380, 24] on link "Discover" at bounding box center [383, 23] width 44 height 11
click at [310, 25] on link "Track · 253" at bounding box center [312, 23] width 50 height 11
click at [74, 25] on icon "Home" at bounding box center [79, 23] width 21 height 13
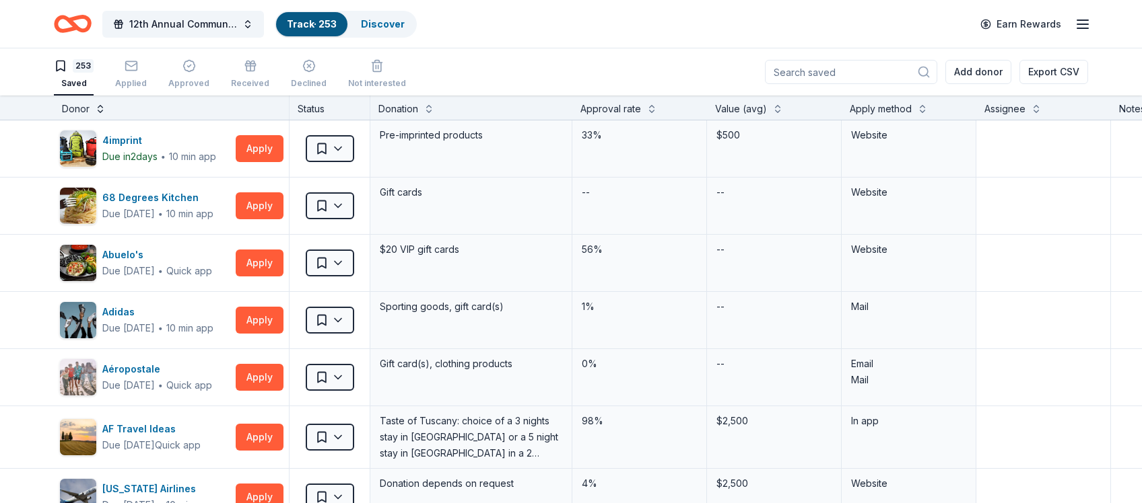
click at [95, 107] on button at bounding box center [100, 107] width 11 height 13
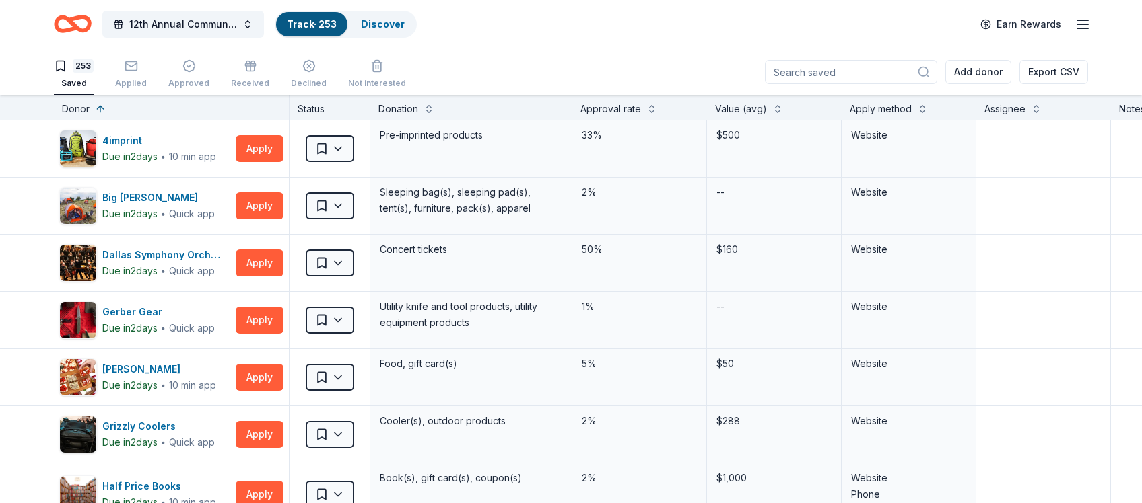
click at [77, 79] on div "Saved" at bounding box center [74, 83] width 40 height 11
click at [87, 104] on div "Donor" at bounding box center [76, 109] width 28 height 16
click at [775, 109] on button at bounding box center [777, 107] width 11 height 13
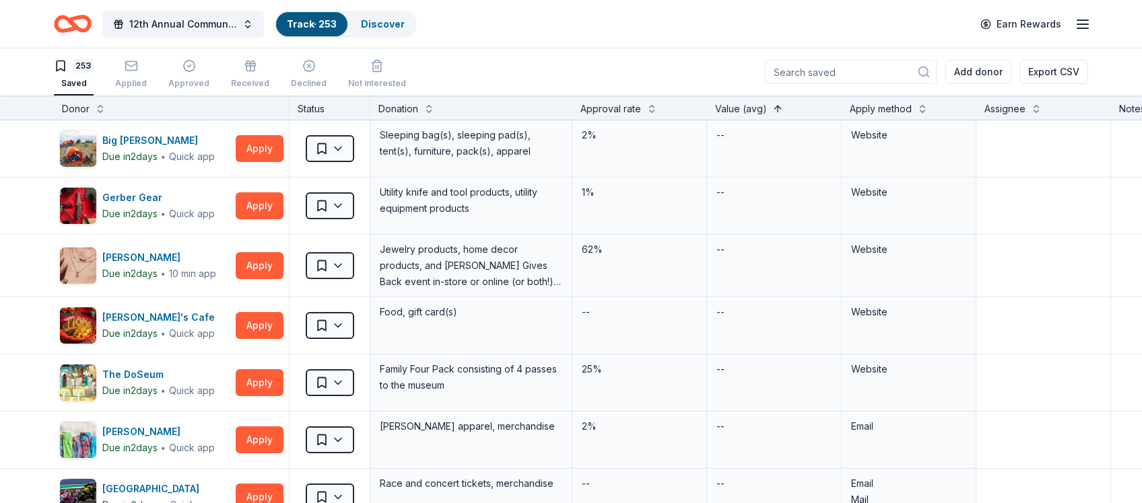
click at [775, 109] on button at bounding box center [777, 107] width 11 height 13
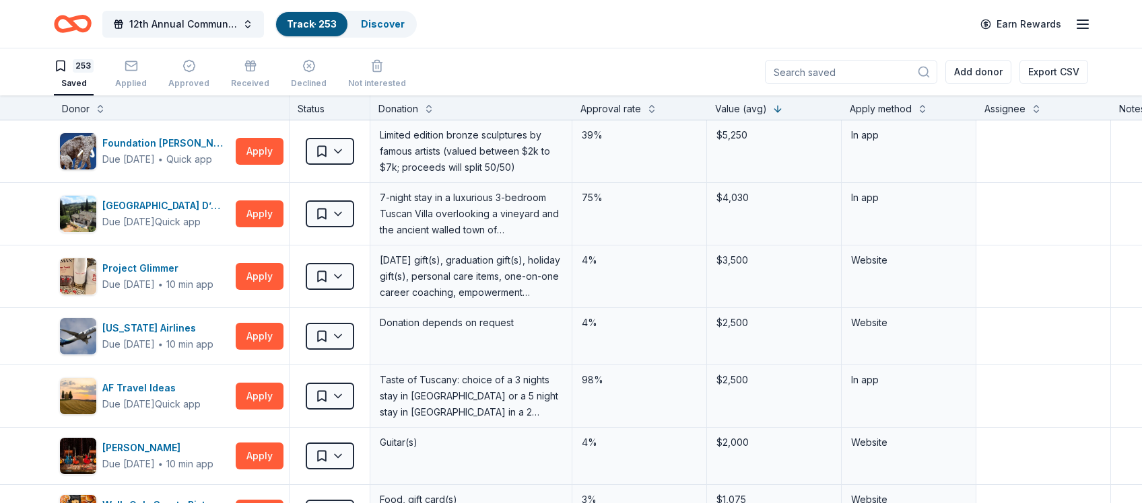
scroll to position [382, 0]
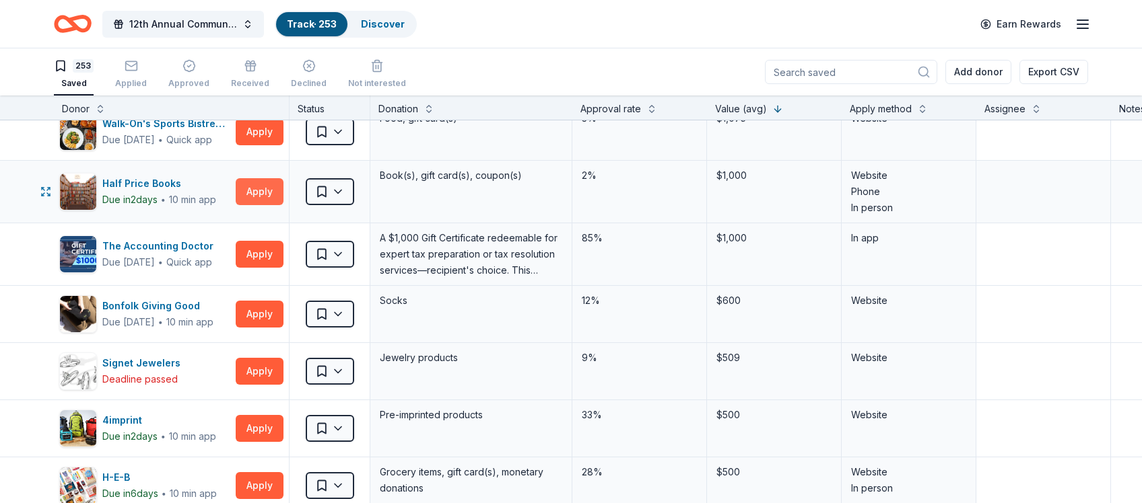
click at [257, 190] on button "Apply" at bounding box center [260, 191] width 48 height 27
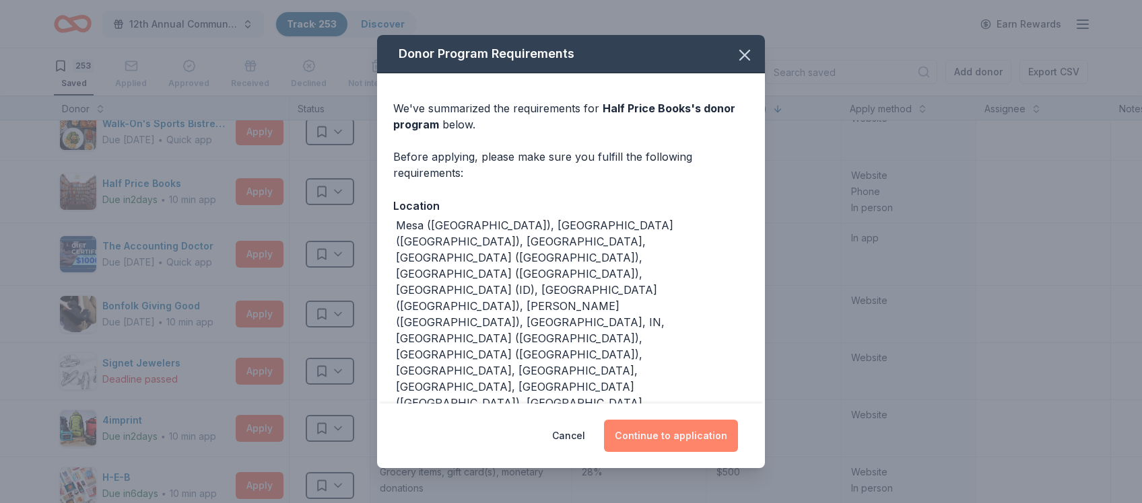
click at [666, 434] on button "Continue to application" at bounding box center [671, 436] width 134 height 32
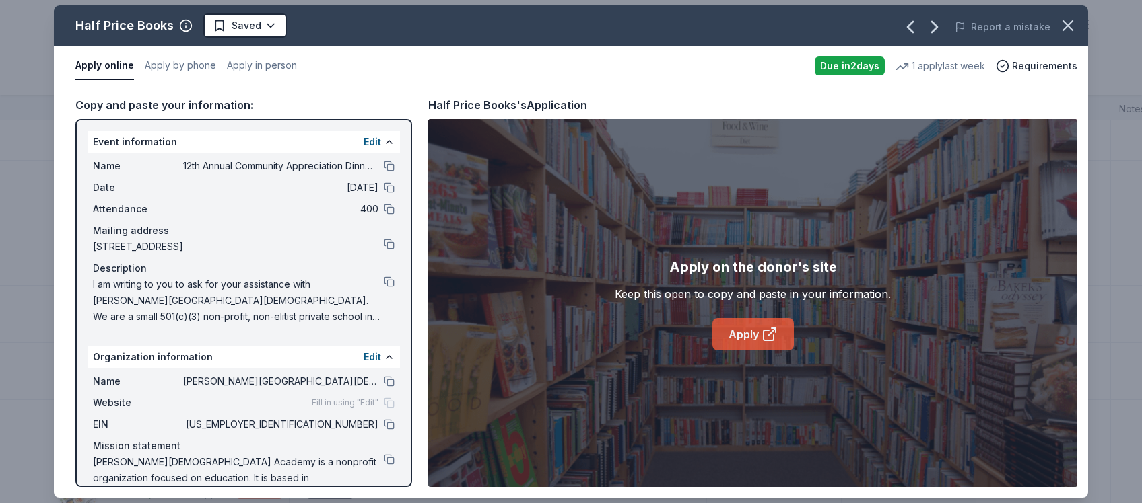
click at [757, 341] on link "Apply" at bounding box center [752, 334] width 81 height 32
click at [390, 425] on button at bounding box center [389, 424] width 11 height 11
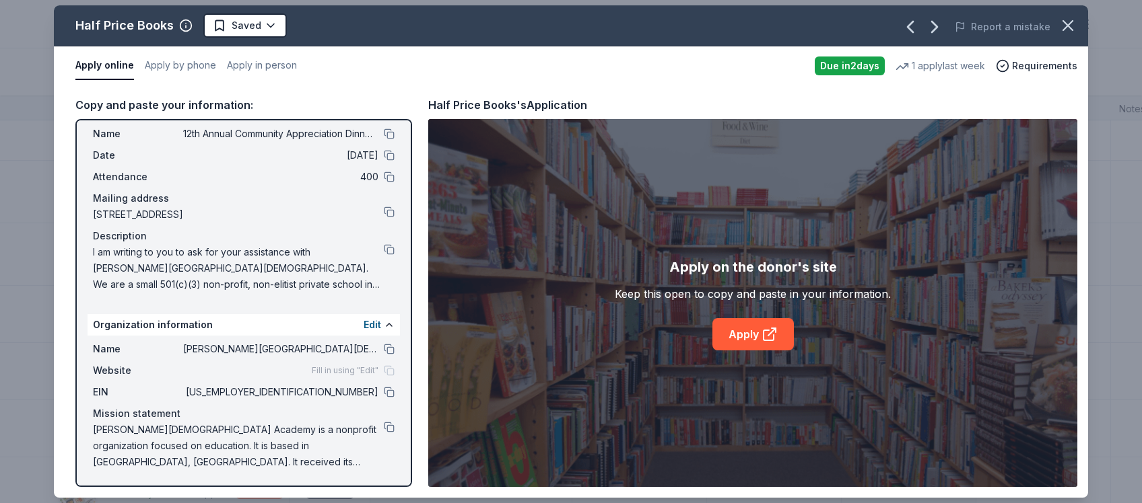
scroll to position [0, 0]
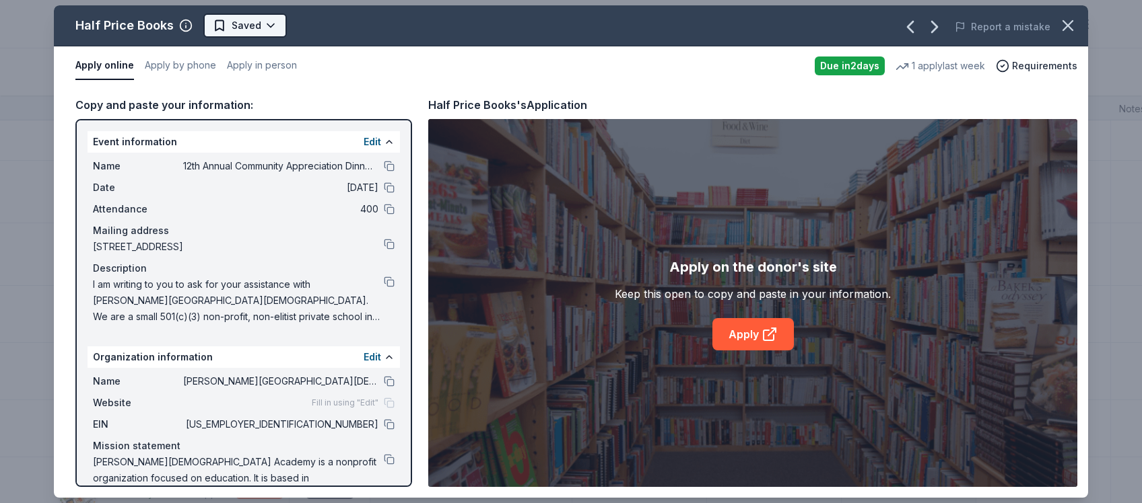
click at [273, 25] on html "12th Annual Community Appreciation Dinner & Fundraiser Track · 253 Discover Ear…" at bounding box center [571, 251] width 1142 height 503
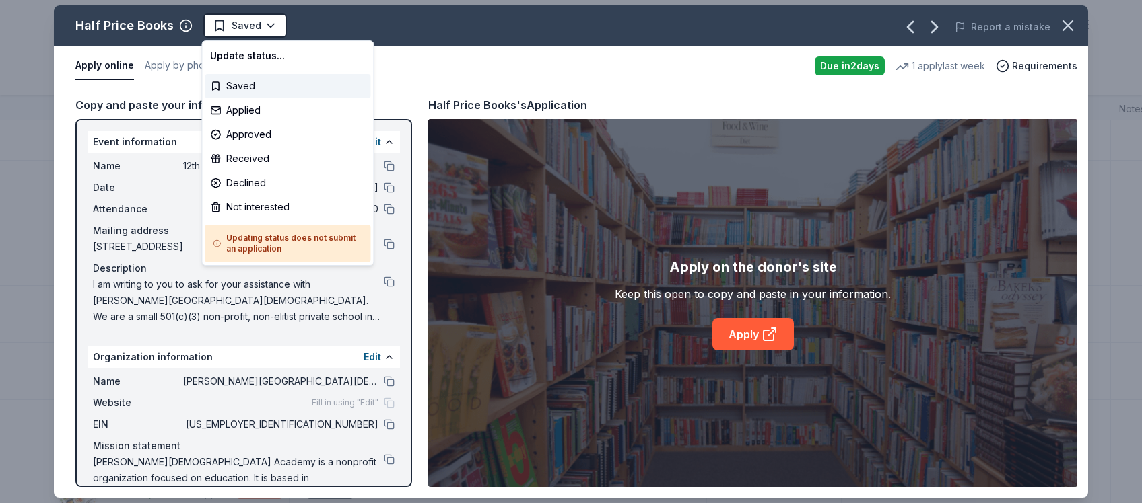
click at [268, 26] on html "12th Annual Community Appreciation Dinner & Fundraiser Track · 253 Discover Ear…" at bounding box center [571, 251] width 1142 height 503
click at [238, 111] on div "Half Price Books Saved Report a mistake Apply online Apply by phone Apply in pe…" at bounding box center [571, 251] width 1034 height 493
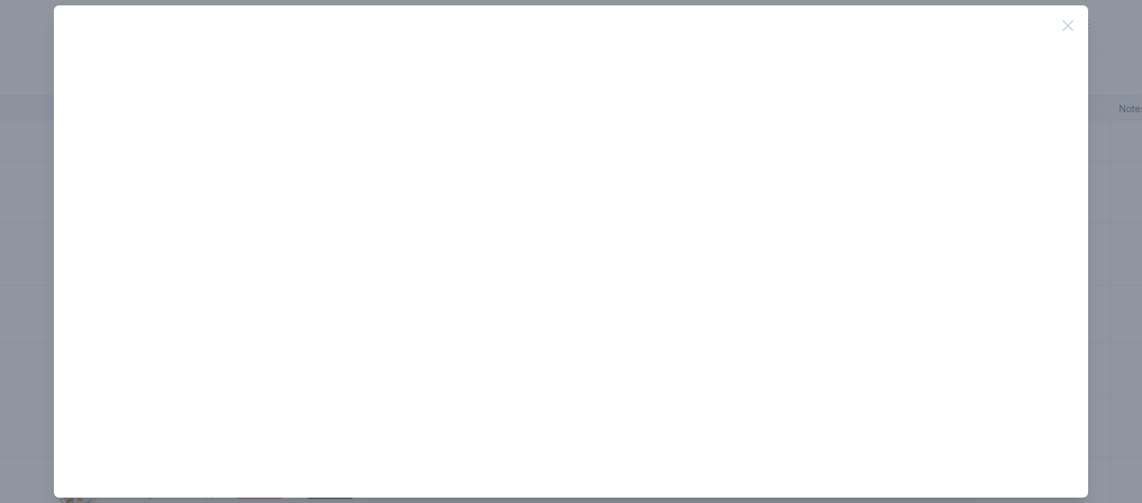
scroll to position [382, 0]
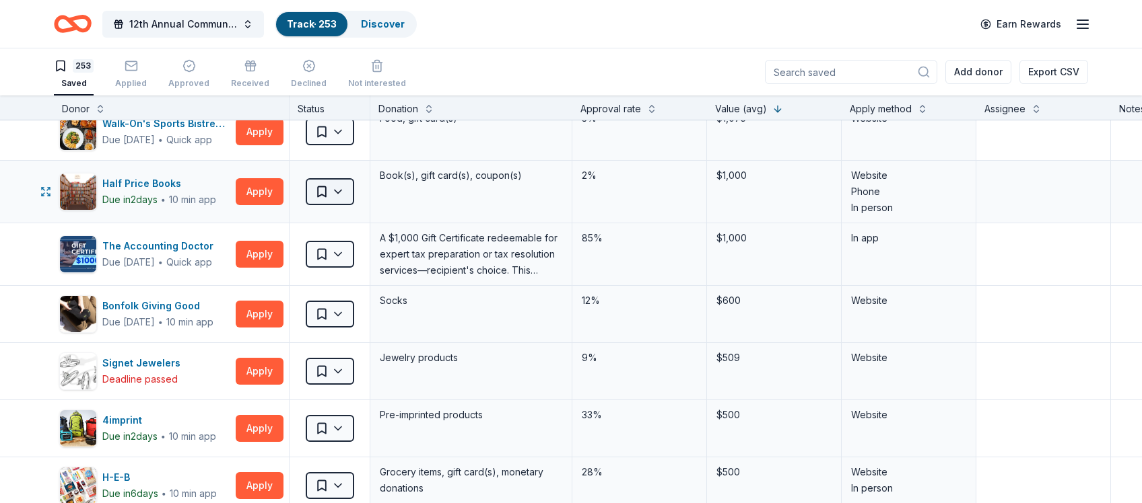
click at [339, 191] on html "12th Annual Community Appreciation Dinner & Fundraiser Track · 253 Discover Ear…" at bounding box center [571, 251] width 1142 height 503
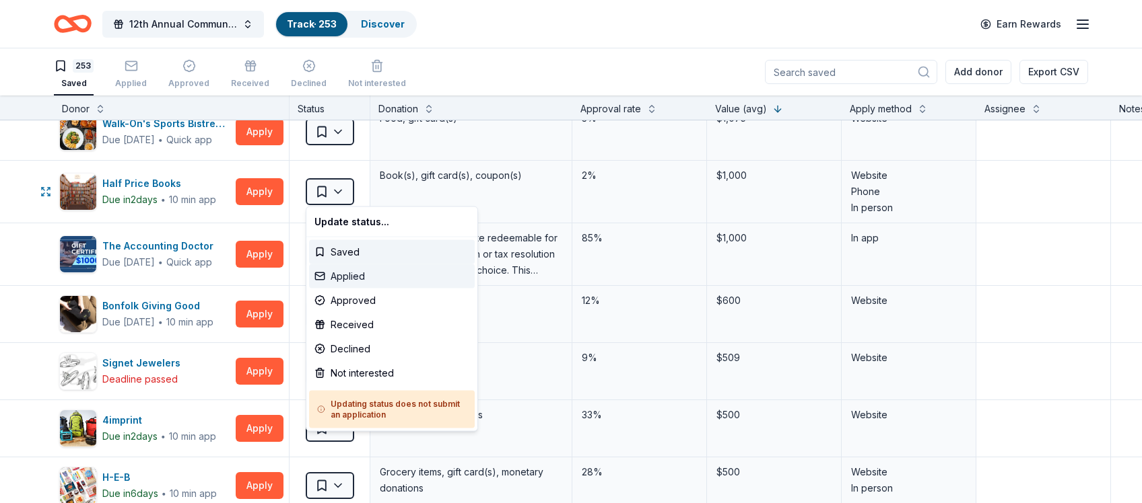
click at [326, 273] on div "Applied" at bounding box center [392, 277] width 166 height 24
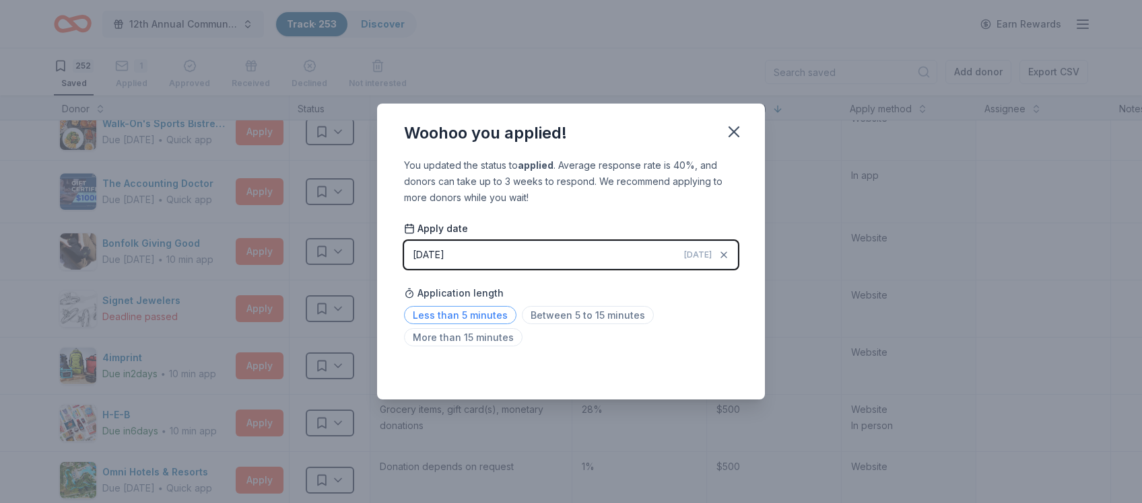
click at [472, 316] on span "Less than 5 minutes" at bounding box center [460, 315] width 112 height 18
click at [739, 134] on icon "button" at bounding box center [733, 131] width 19 height 19
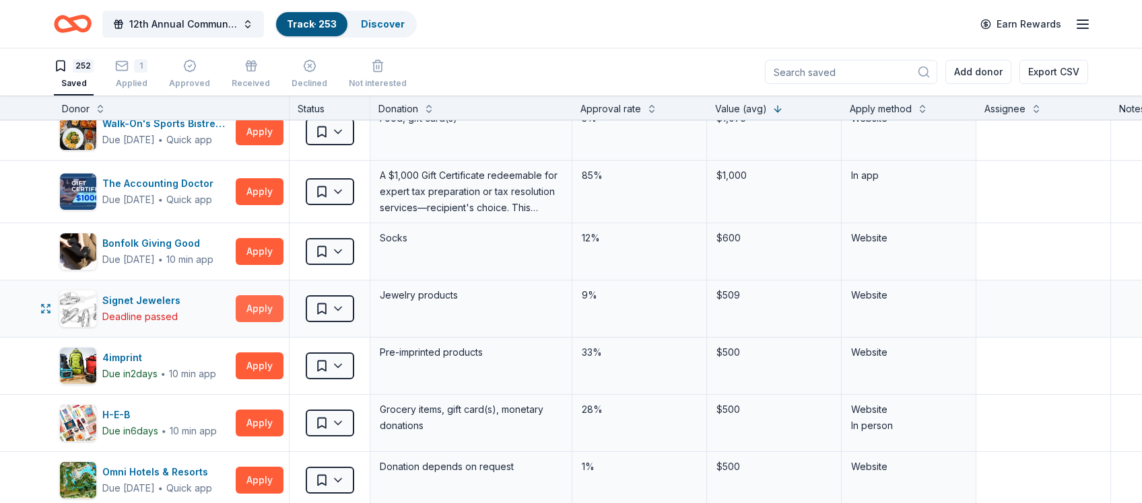
click at [260, 309] on button "Apply" at bounding box center [260, 308] width 48 height 27
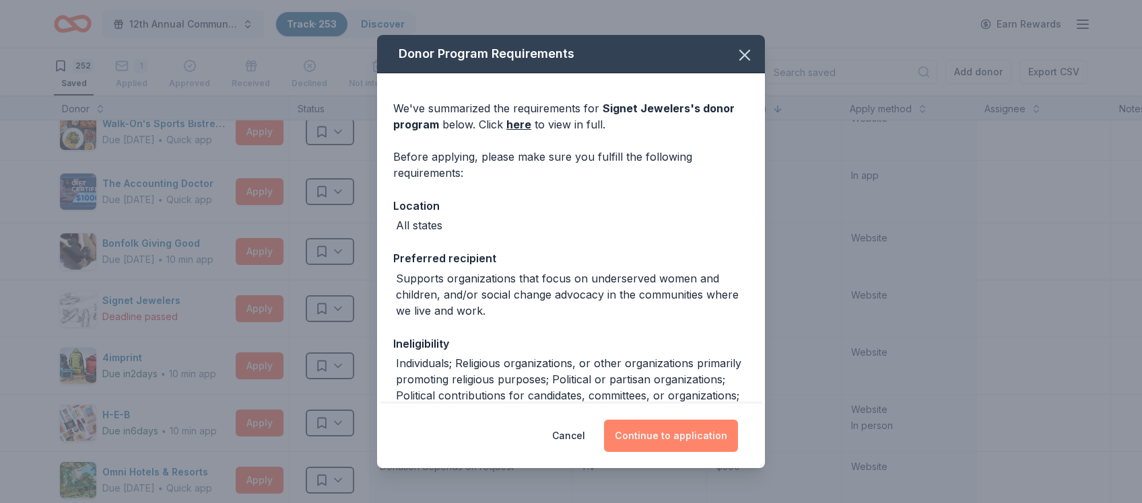
click at [660, 437] on button "Continue to application" at bounding box center [671, 436] width 134 height 32
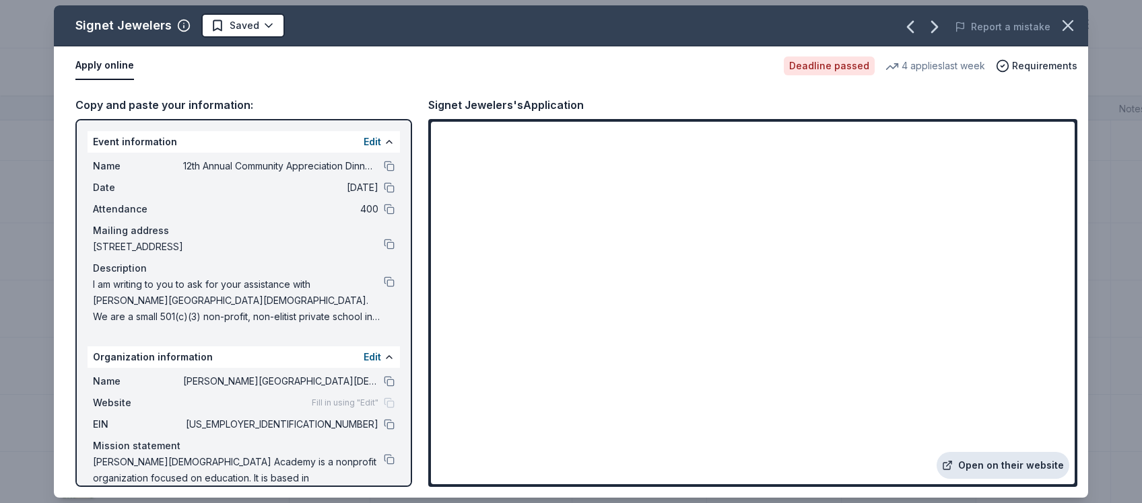
click at [1002, 456] on link "Open on their website" at bounding box center [1002, 465] width 133 height 27
click at [389, 382] on button at bounding box center [389, 381] width 11 height 11
click at [388, 244] on button at bounding box center [389, 243] width 11 height 11
click at [389, 422] on button at bounding box center [389, 423] width 11 height 11
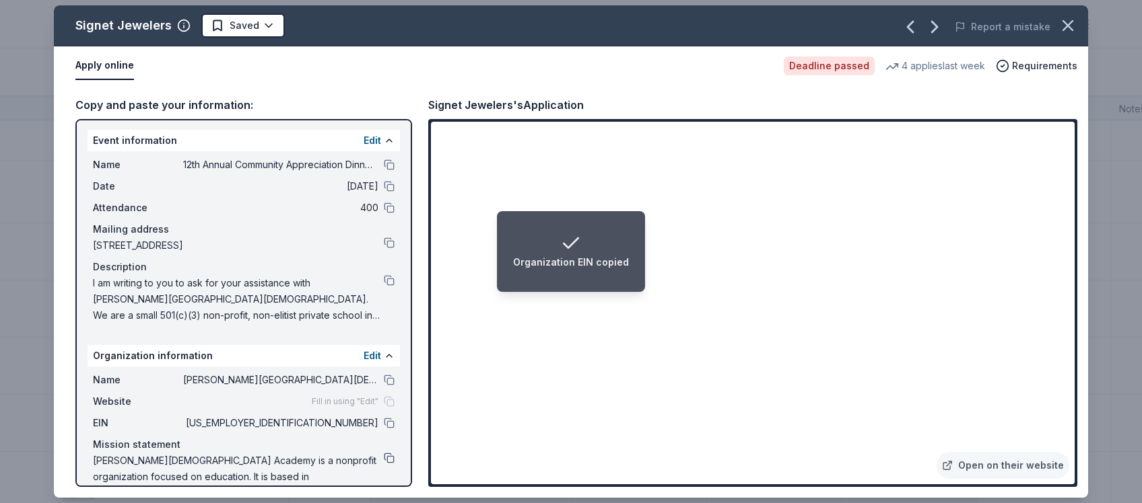
click at [390, 456] on button at bounding box center [389, 458] width 11 height 11
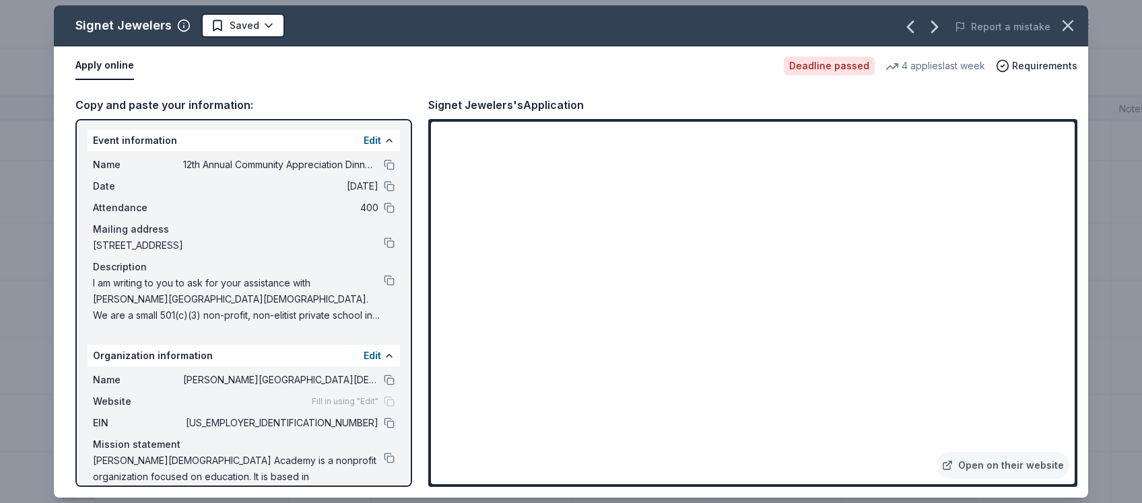
click at [389, 163] on button at bounding box center [389, 165] width 11 height 11
click at [388, 164] on button at bounding box center [389, 165] width 11 height 11
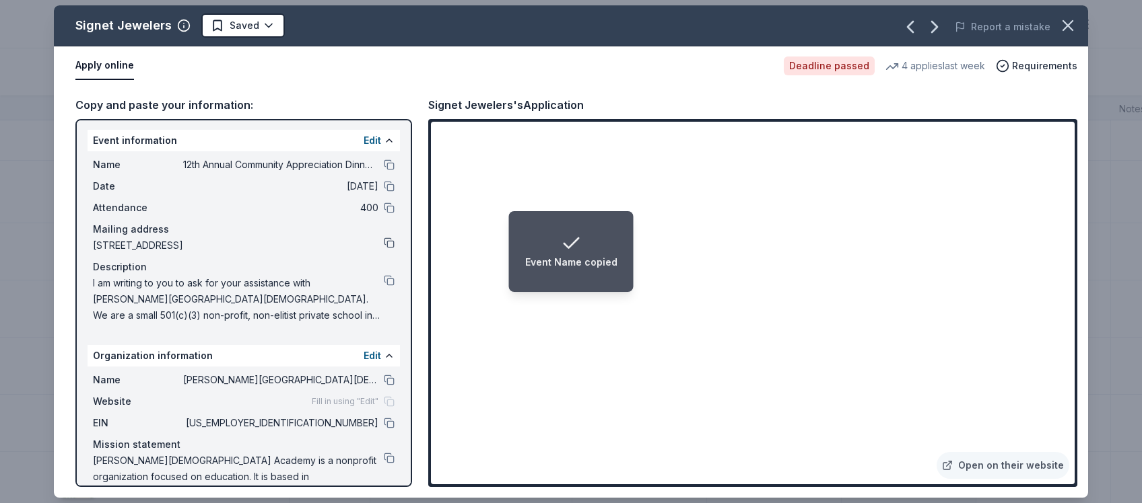
click at [388, 244] on button at bounding box center [389, 243] width 11 height 11
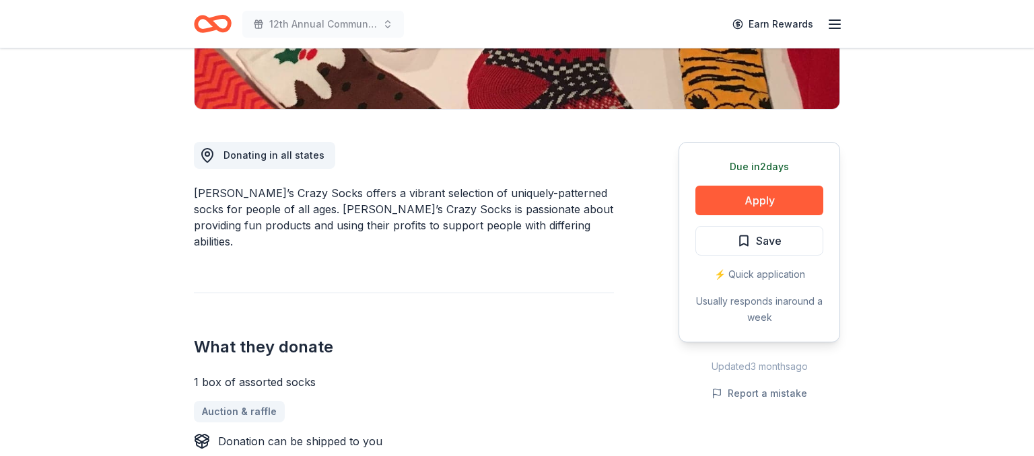
scroll to position [305, 0]
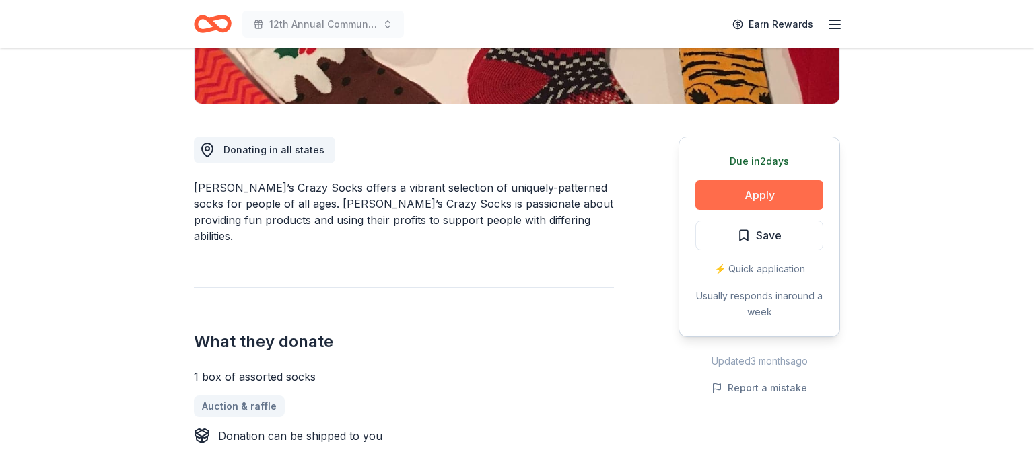
click at [755, 195] on button "Apply" at bounding box center [759, 195] width 128 height 30
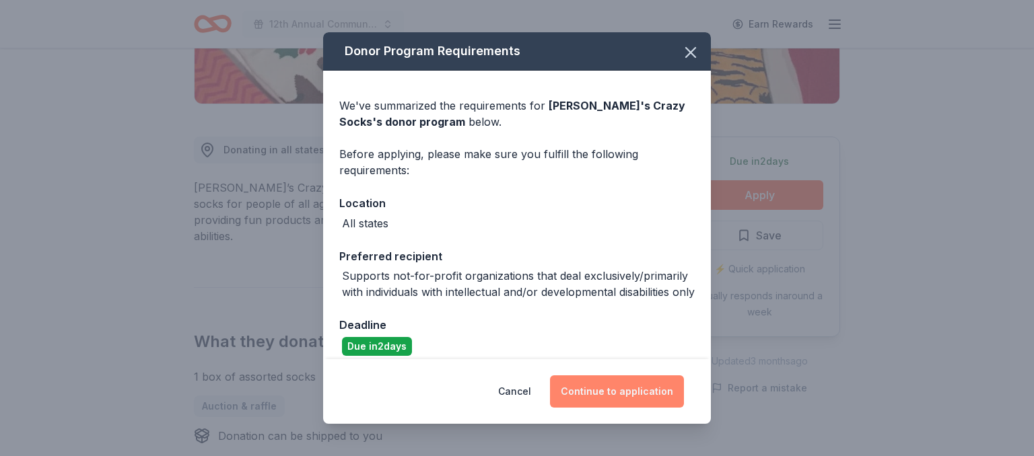
click at [624, 399] on button "Continue to application" at bounding box center [617, 392] width 134 height 32
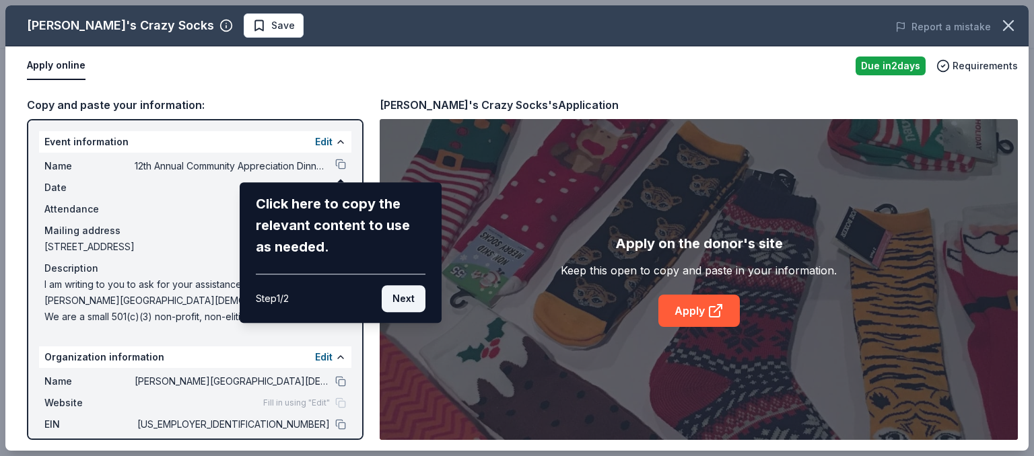
click at [402, 296] on button "Next" at bounding box center [404, 298] width 44 height 27
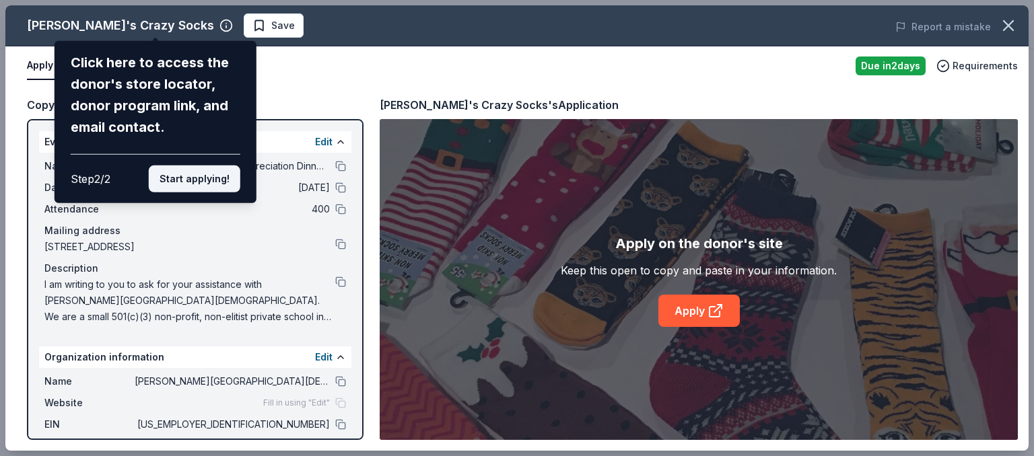
click at [190, 166] on button "Start applying!" at bounding box center [195, 179] width 92 height 27
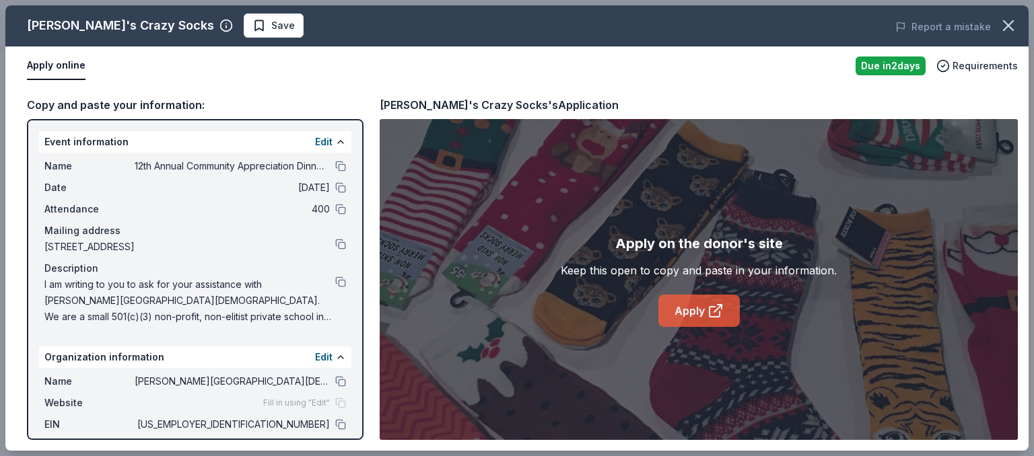
click at [701, 311] on link "Apply" at bounding box center [698, 311] width 81 height 32
click at [341, 242] on button at bounding box center [340, 244] width 11 height 11
click at [341, 168] on button at bounding box center [340, 166] width 11 height 11
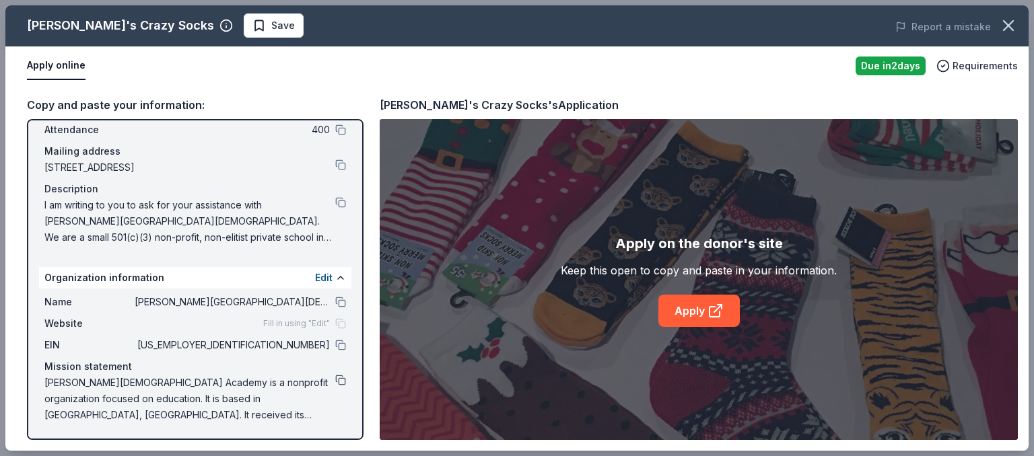
click at [342, 376] on button at bounding box center [340, 380] width 11 height 11
click at [1006, 28] on icon "button" at bounding box center [1008, 25] width 9 height 9
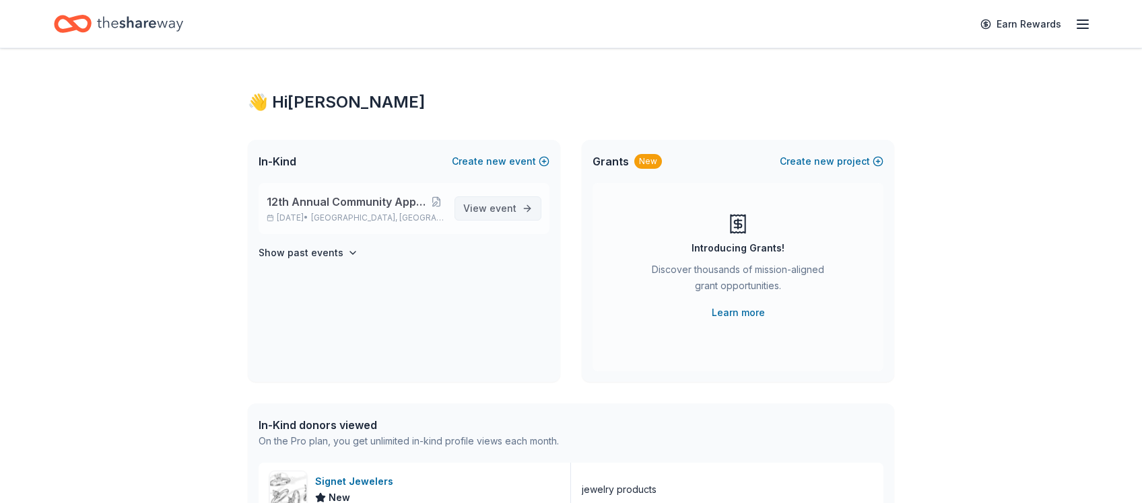
click at [490, 212] on span "View event" at bounding box center [489, 209] width 53 height 16
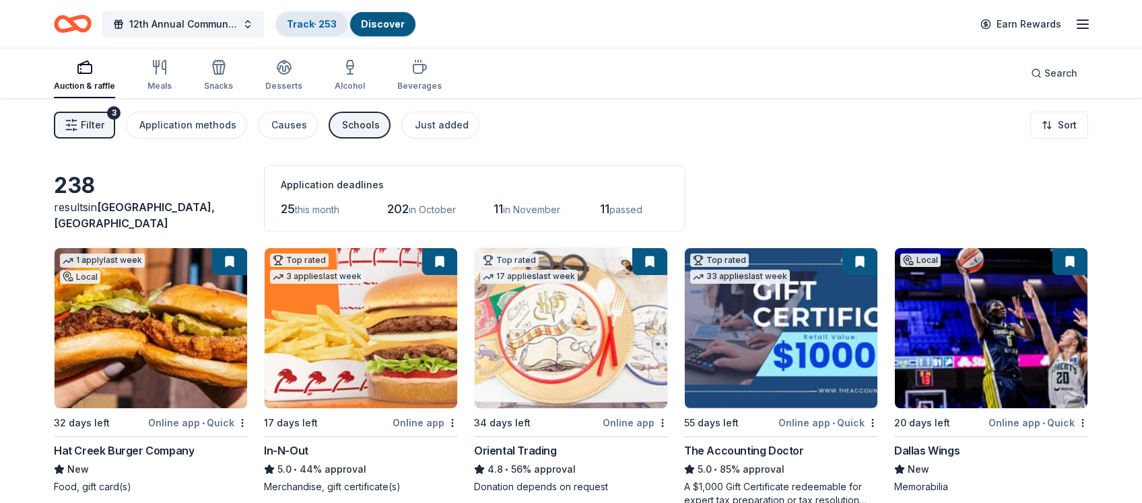
click at [310, 23] on link "Track · 253" at bounding box center [312, 23] width 50 height 11
click at [391, 28] on div "12th Annual Community Appreciation Dinner & Fundraiser Track · 253 Discover Ear…" at bounding box center [571, 24] width 1034 height 32
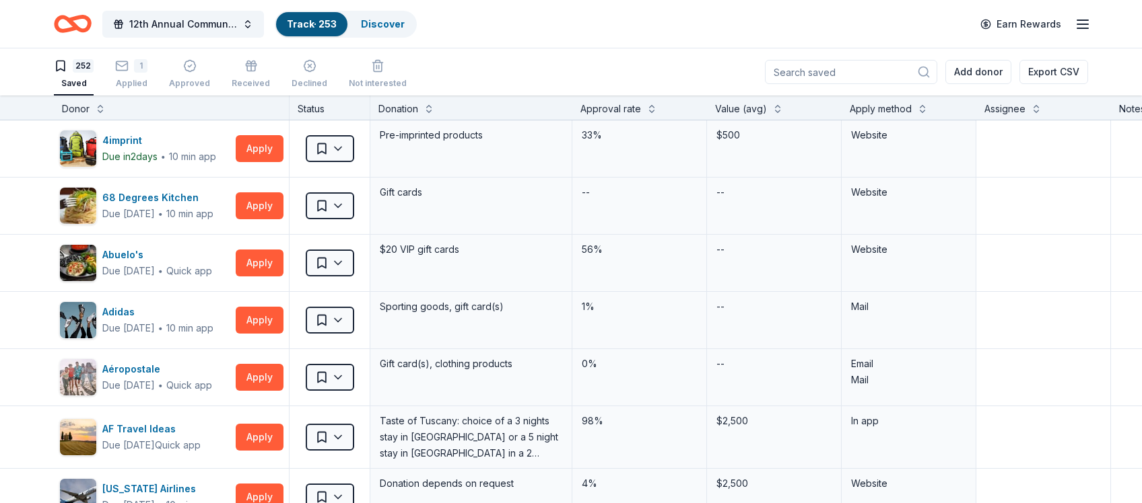
click at [69, 73] on div "252 Saved" at bounding box center [74, 74] width 40 height 30
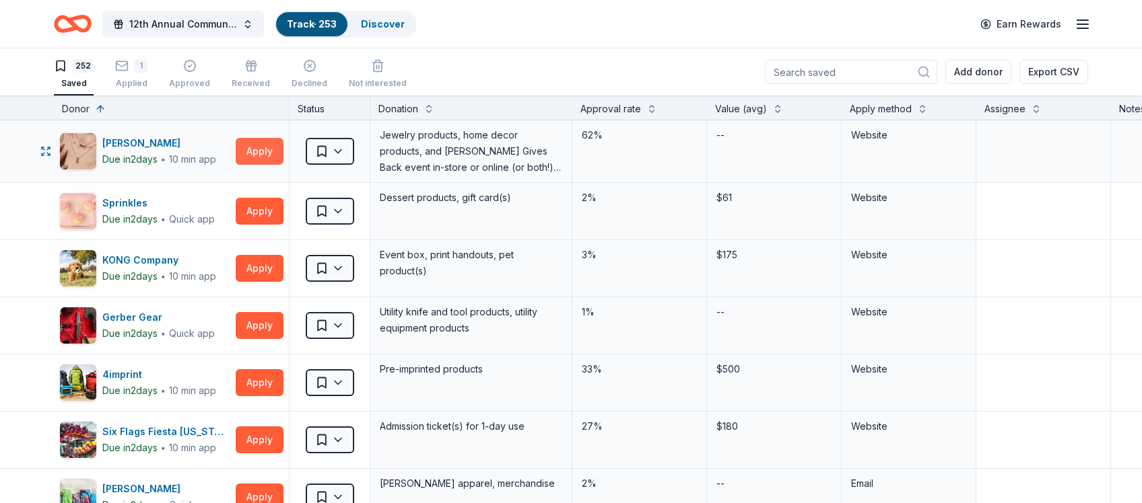
click at [262, 151] on button "Apply" at bounding box center [260, 151] width 48 height 27
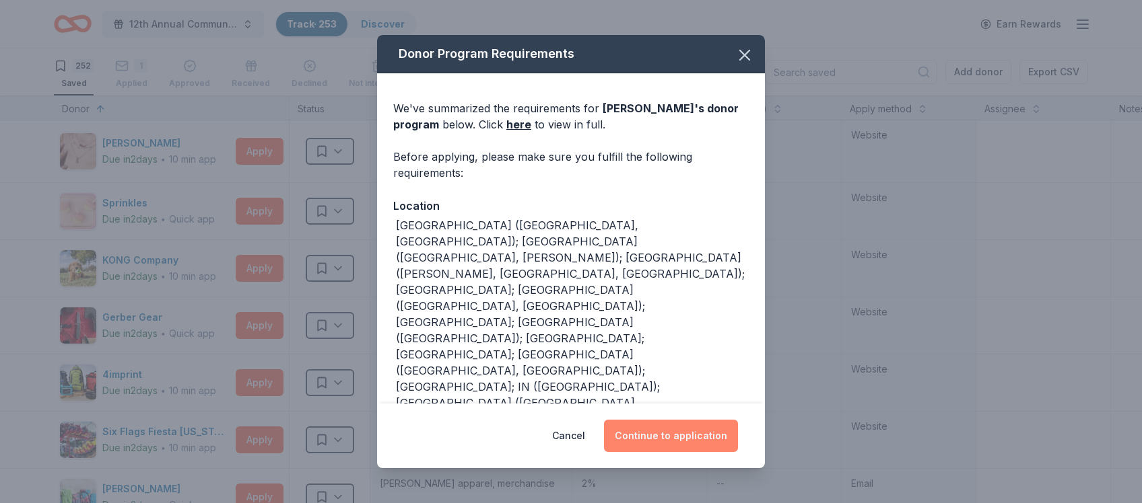
click at [653, 433] on button "Continue to application" at bounding box center [671, 436] width 134 height 32
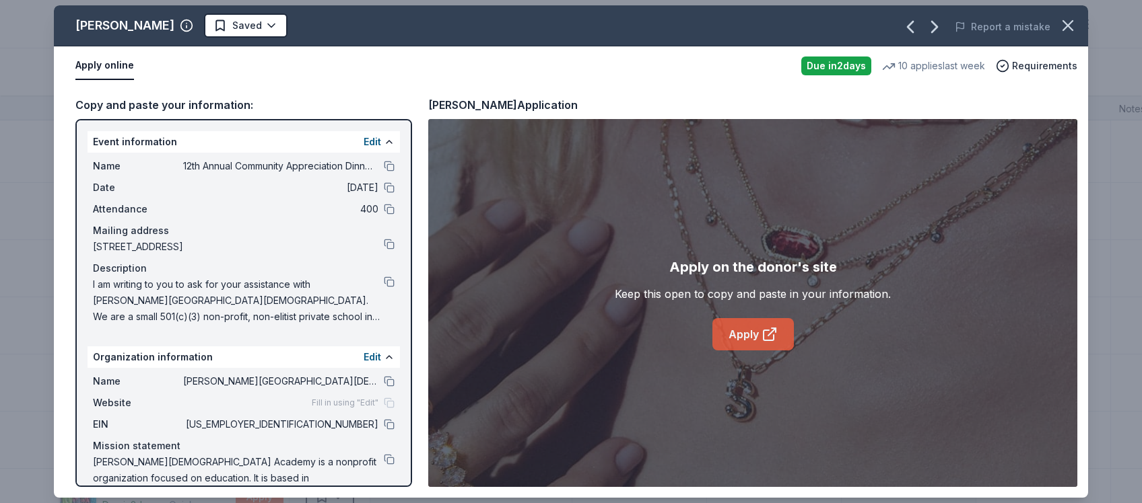
click at [765, 328] on icon at bounding box center [769, 334] width 16 height 16
click at [390, 421] on button at bounding box center [389, 424] width 11 height 11
click at [390, 380] on button at bounding box center [389, 381] width 11 height 11
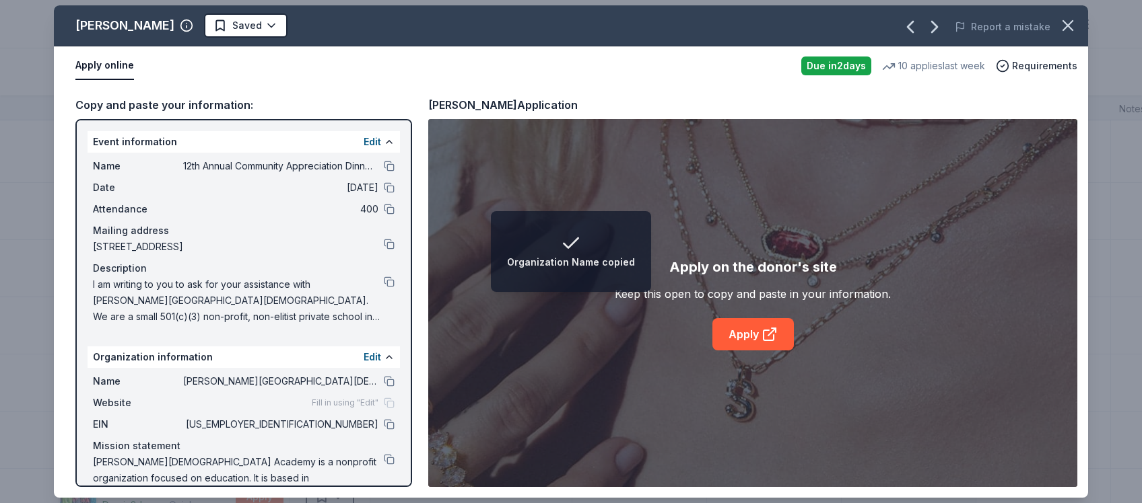
click at [350, 425] on span "[US_EMPLOYER_IDENTIFICATION_NUMBER]" at bounding box center [280, 425] width 195 height 16
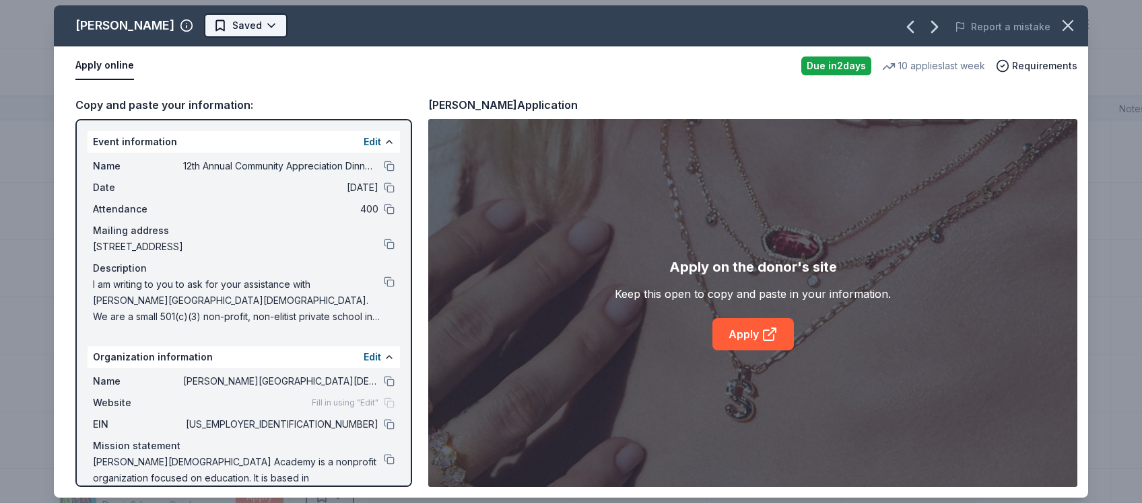
click at [247, 27] on html "12th Annual Community Appreciation Dinner & Fundraiser Track · 253 Discover Ear…" at bounding box center [571, 251] width 1142 height 503
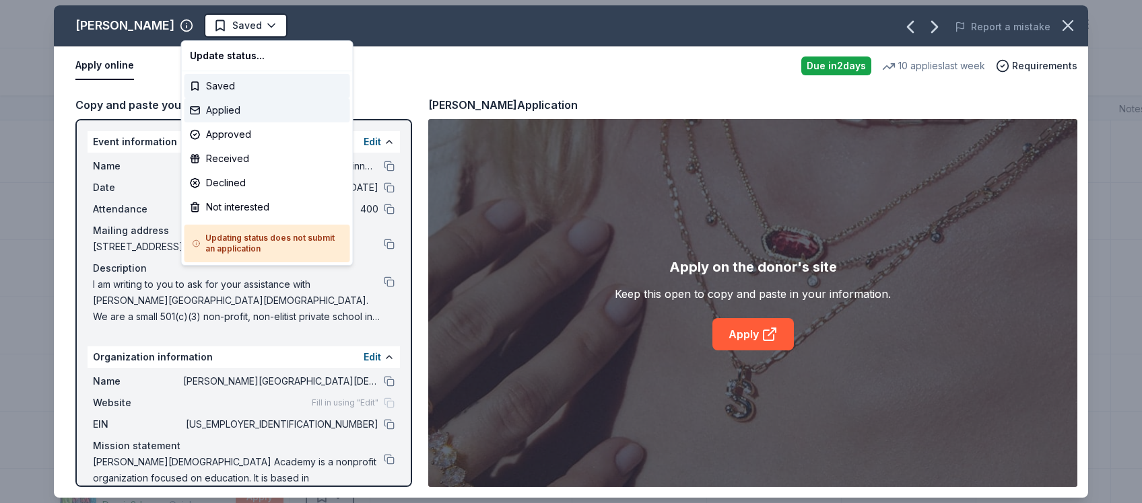
click at [206, 110] on div "Applied" at bounding box center [267, 110] width 166 height 24
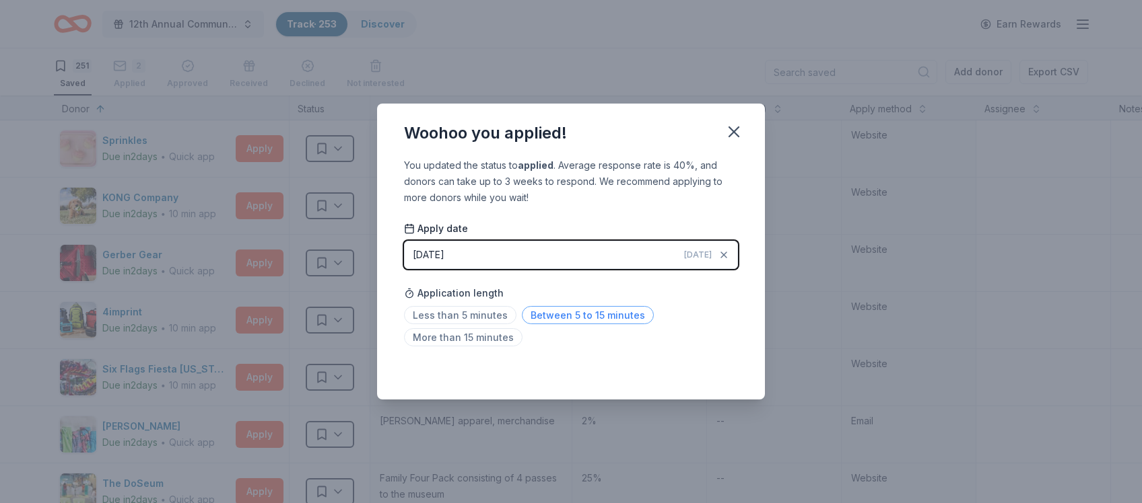
click at [569, 315] on span "Between 5 to 15 minutes" at bounding box center [588, 315] width 132 height 18
click at [734, 135] on icon "button" at bounding box center [733, 131] width 19 height 19
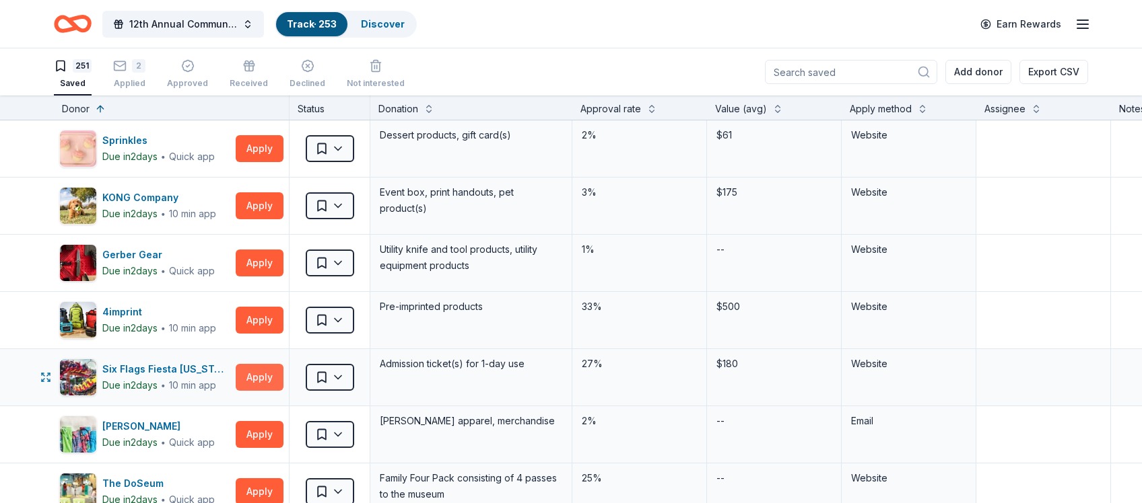
click at [250, 380] on button "Apply" at bounding box center [260, 377] width 48 height 27
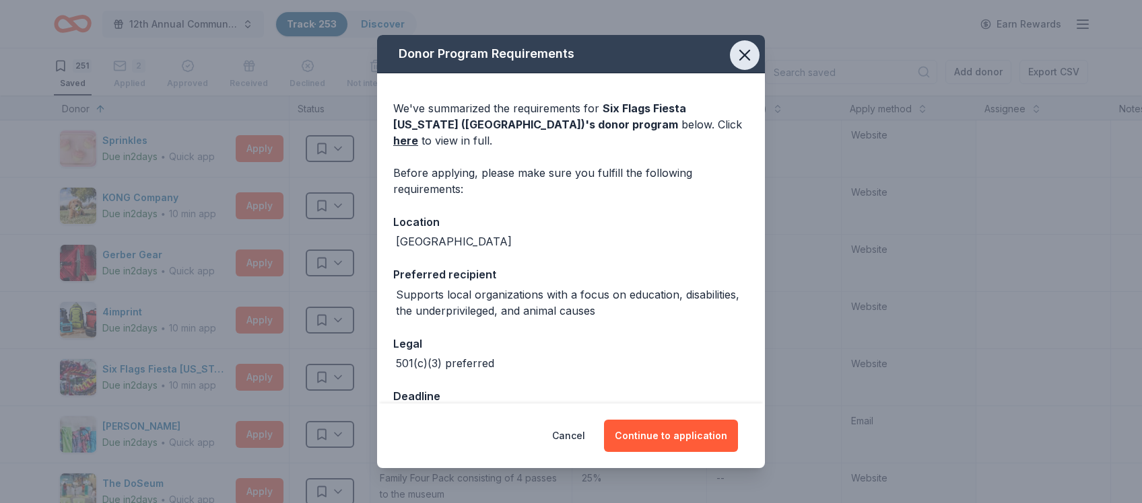
click at [745, 54] on icon "button" at bounding box center [744, 54] width 9 height 9
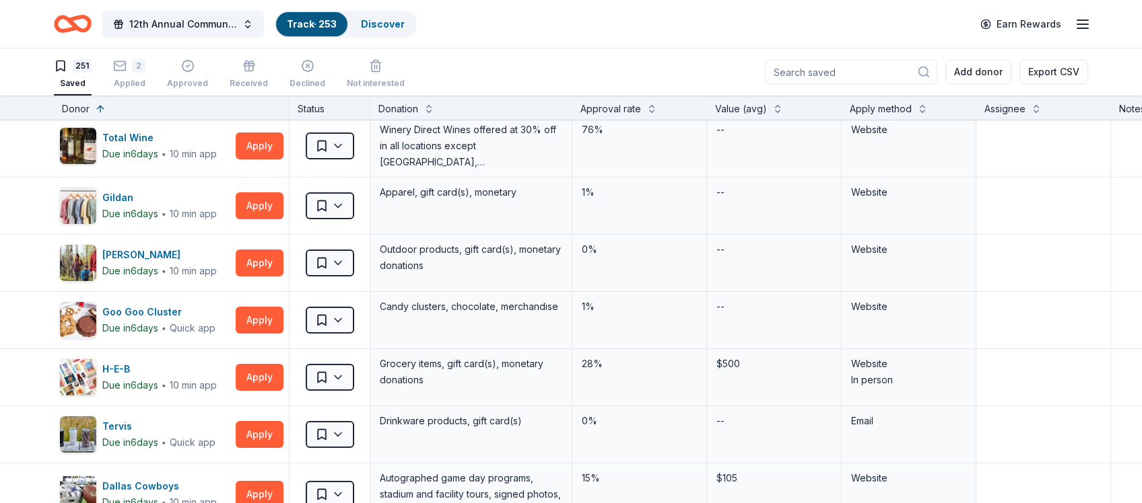
scroll to position [1455, 0]
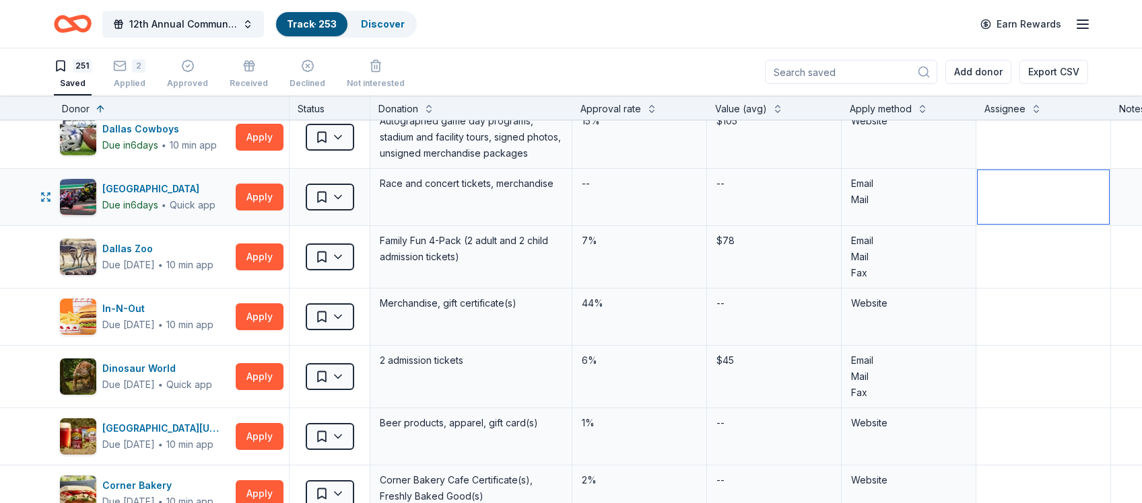
drag, startPoint x: 1054, startPoint y: 199, endPoint x: 46, endPoint y: 116, distance: 1011.0
click at [977, 170] on textarea at bounding box center [1042, 197] width 131 height 54
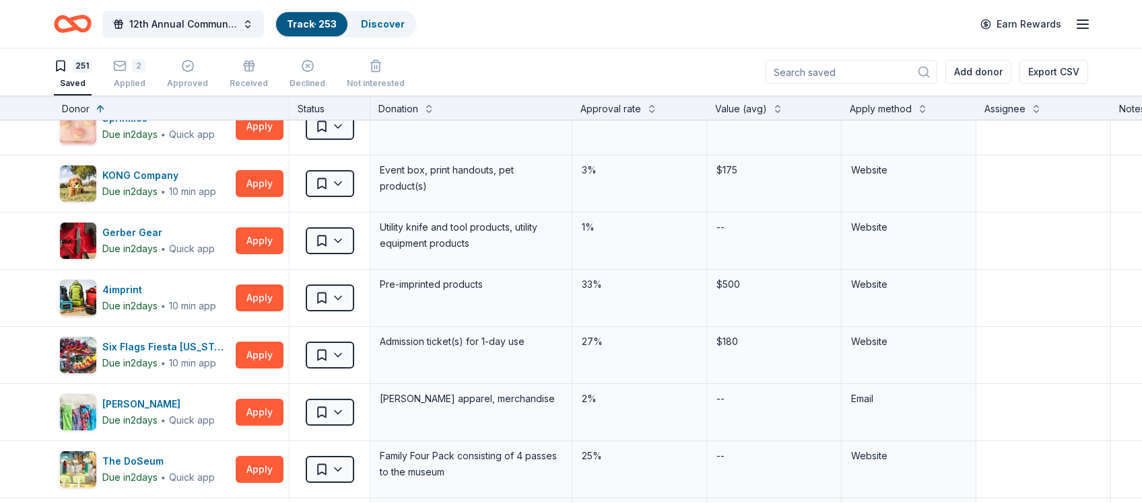
scroll to position [0, 0]
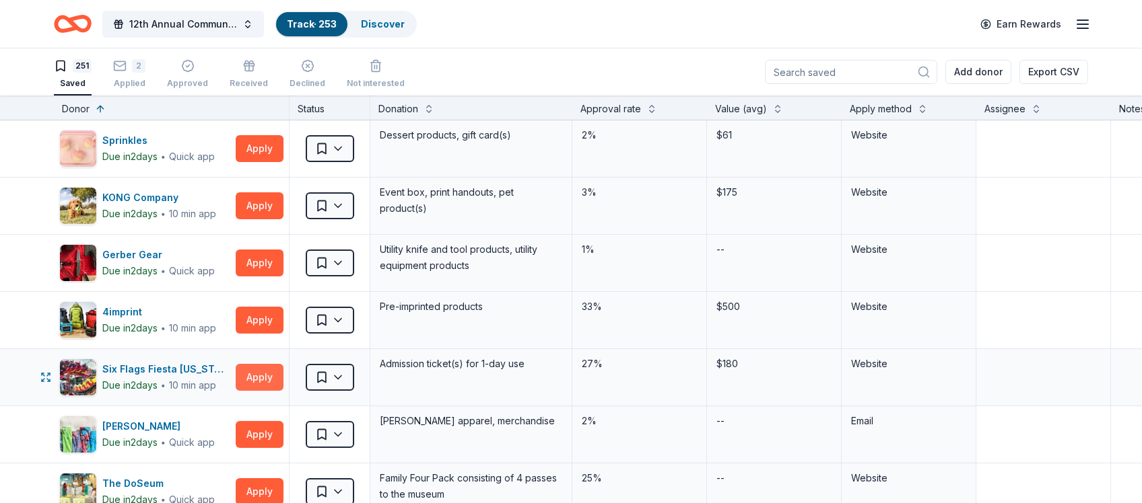
click at [254, 379] on button "Apply" at bounding box center [260, 377] width 48 height 27
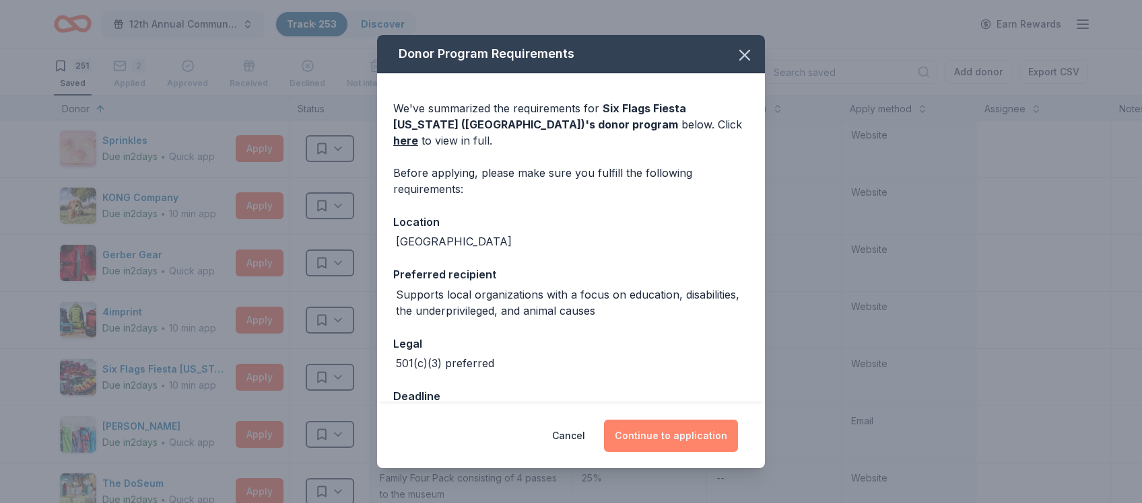
click at [665, 437] on button "Continue to application" at bounding box center [671, 436] width 134 height 32
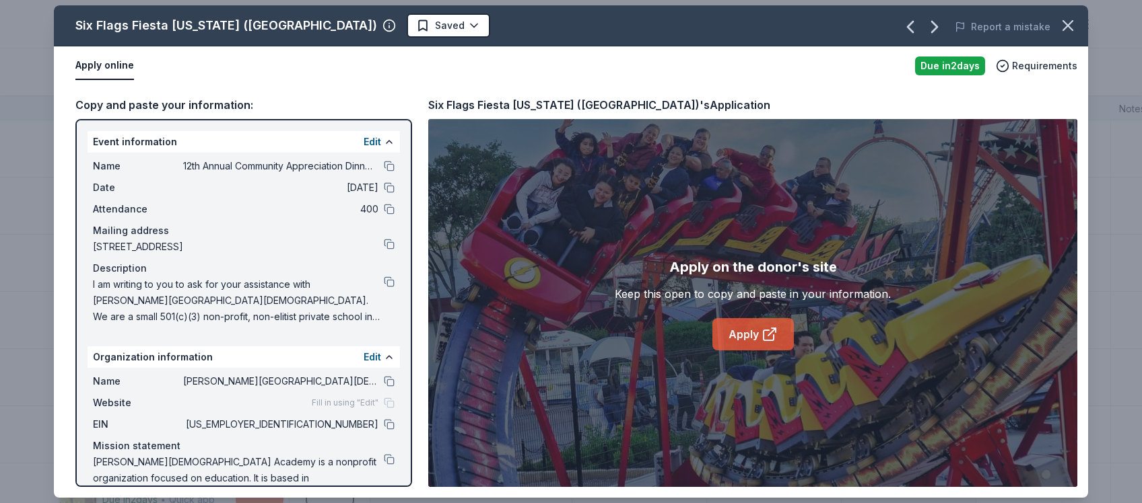
click at [765, 330] on icon at bounding box center [768, 335] width 10 height 10
click at [390, 166] on button at bounding box center [389, 166] width 11 height 11
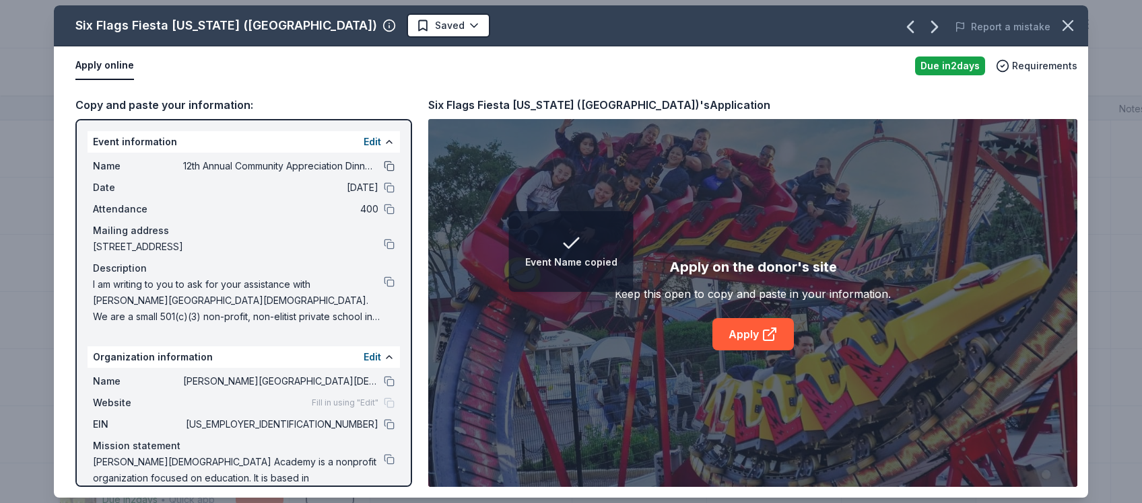
click at [389, 165] on button at bounding box center [389, 166] width 11 height 11
